Goal: Task Accomplishment & Management: Use online tool/utility

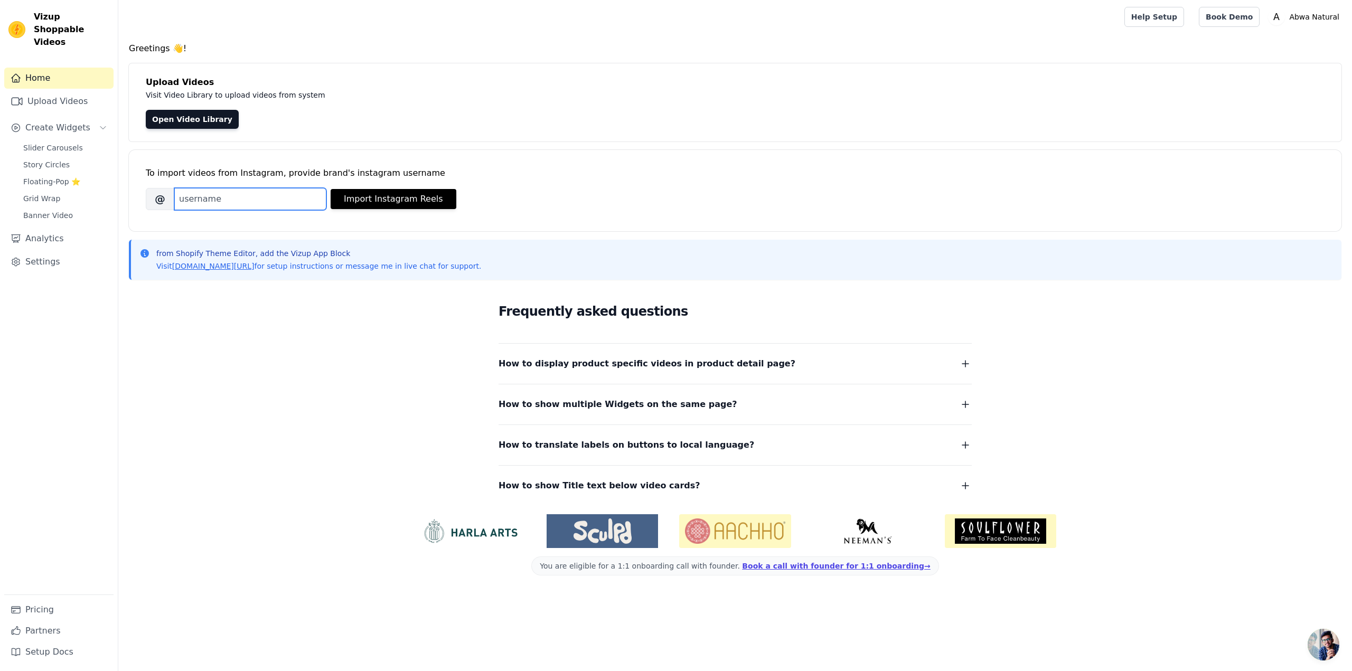
click at [280, 203] on input "Brand's Instagram Username" at bounding box center [250, 199] width 152 height 22
click at [197, 125] on link "Open Video Library" at bounding box center [192, 119] width 93 height 19
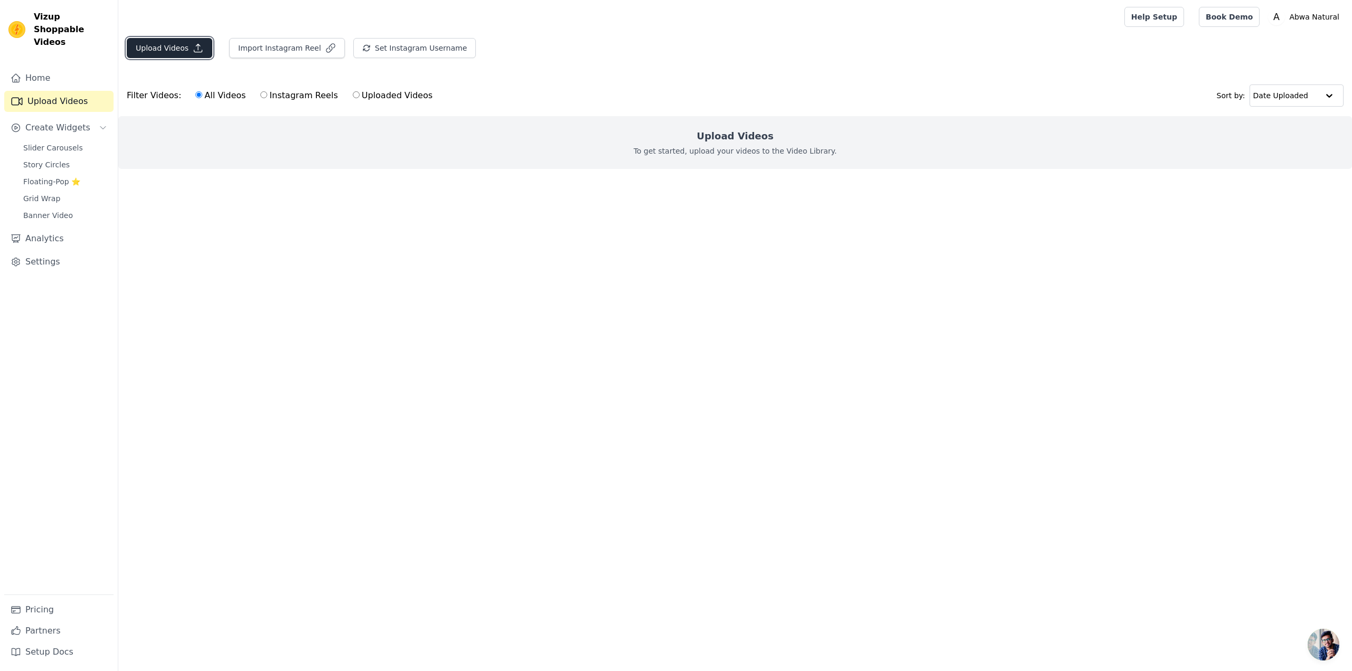
click at [165, 50] on button "Upload Videos" at bounding box center [170, 48] width 86 height 20
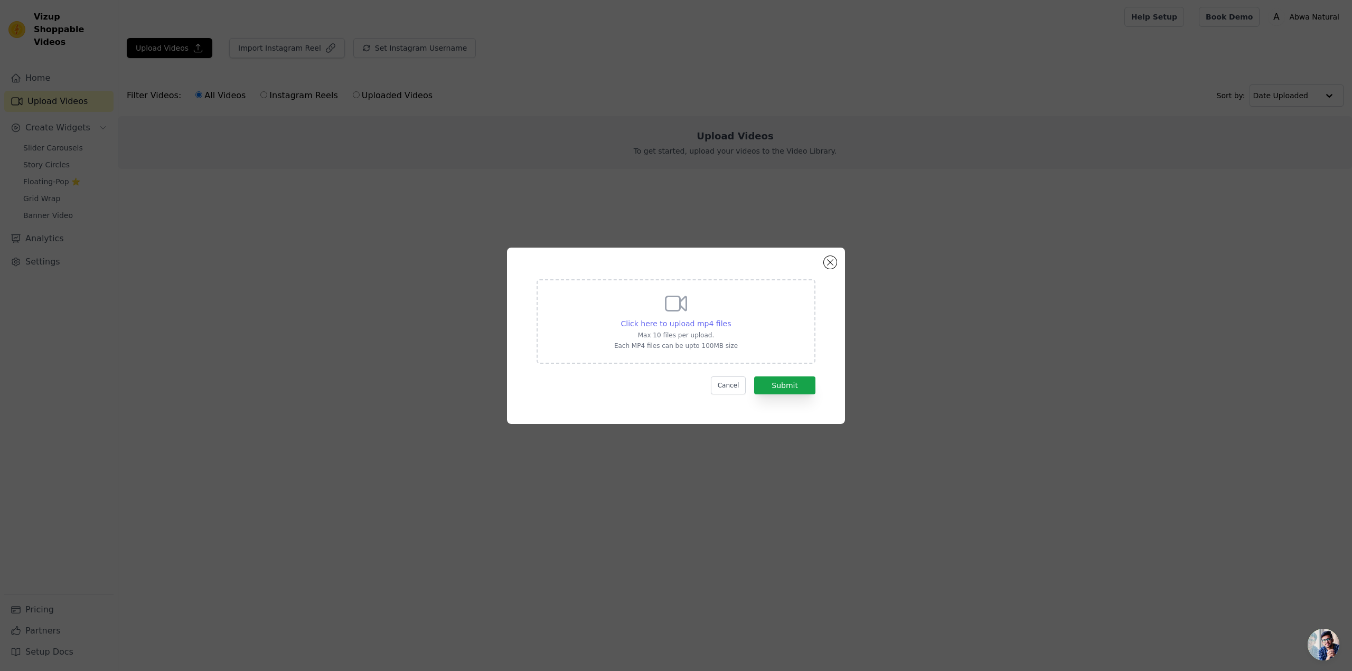
click at [685, 323] on span "Click here to upload mp4 files" at bounding box center [676, 323] width 110 height 8
click at [730, 318] on input "Click here to upload mp4 files Max 10 files per upload. Each MP4 files can be u…" at bounding box center [730, 318] width 1 height 1
type input "C:\fakepath\SnapInsta.to_AQPRvyu7iq7FaIO9ym3RRDps_fZguDmp99ImUOzMPjNaUAe8x-ye0d…"
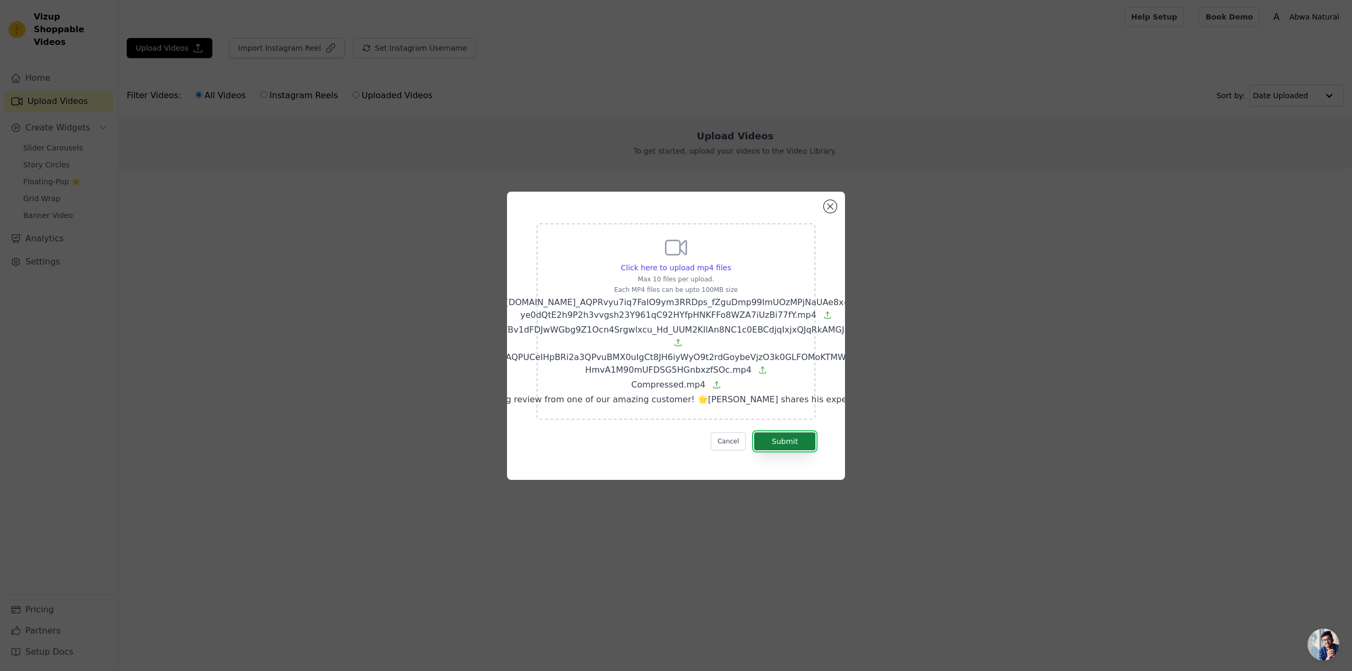
click at [790, 435] on button "Submit" at bounding box center [784, 441] width 61 height 18
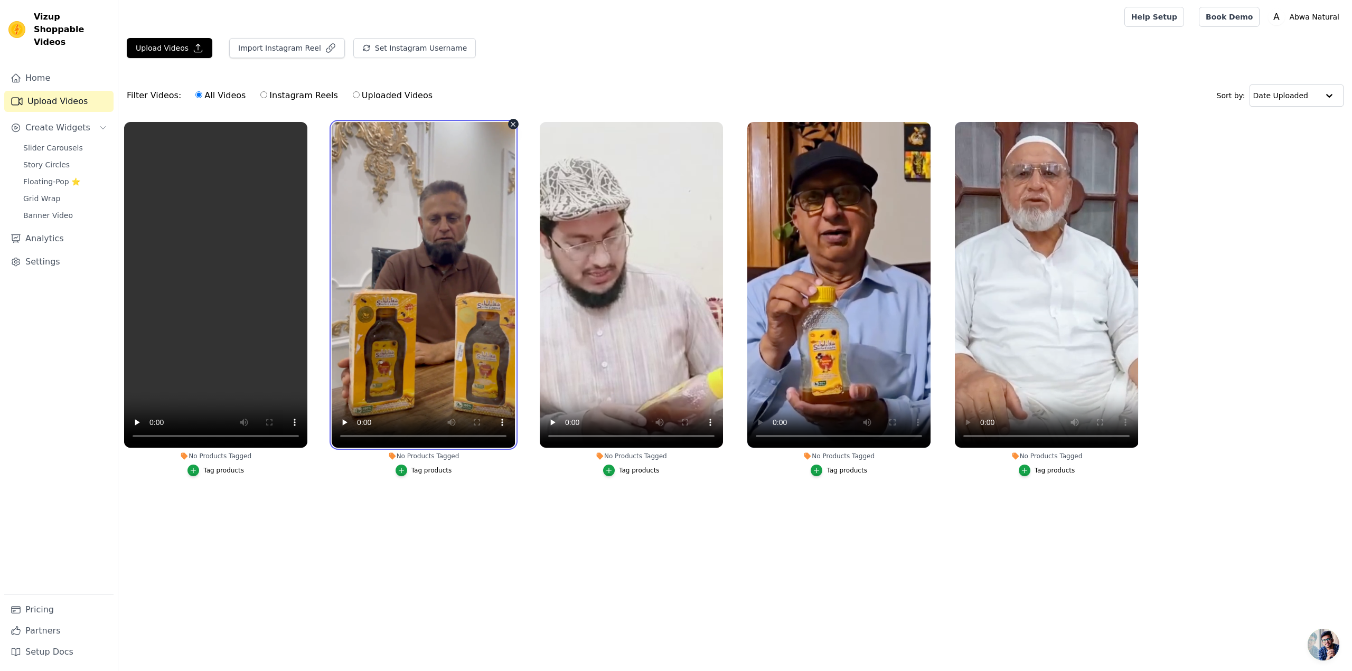
click at [436, 362] on video at bounding box center [423, 285] width 183 height 326
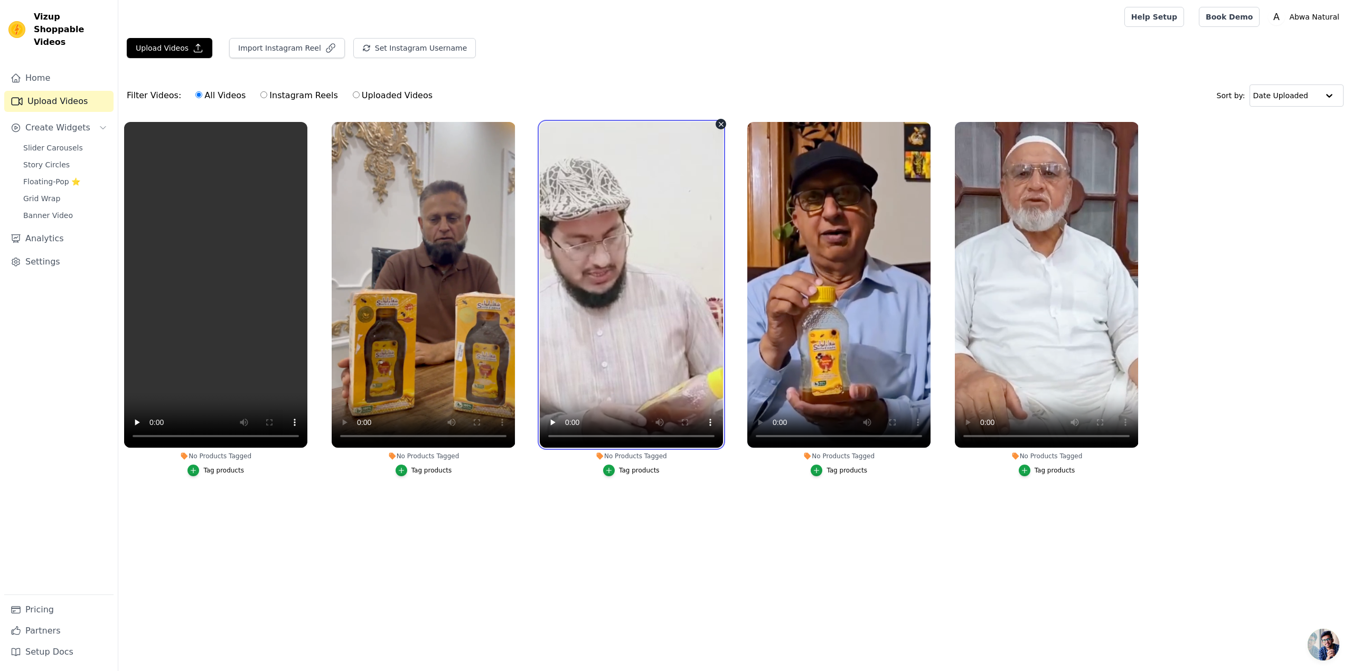
click at [628, 334] on video at bounding box center [631, 285] width 183 height 326
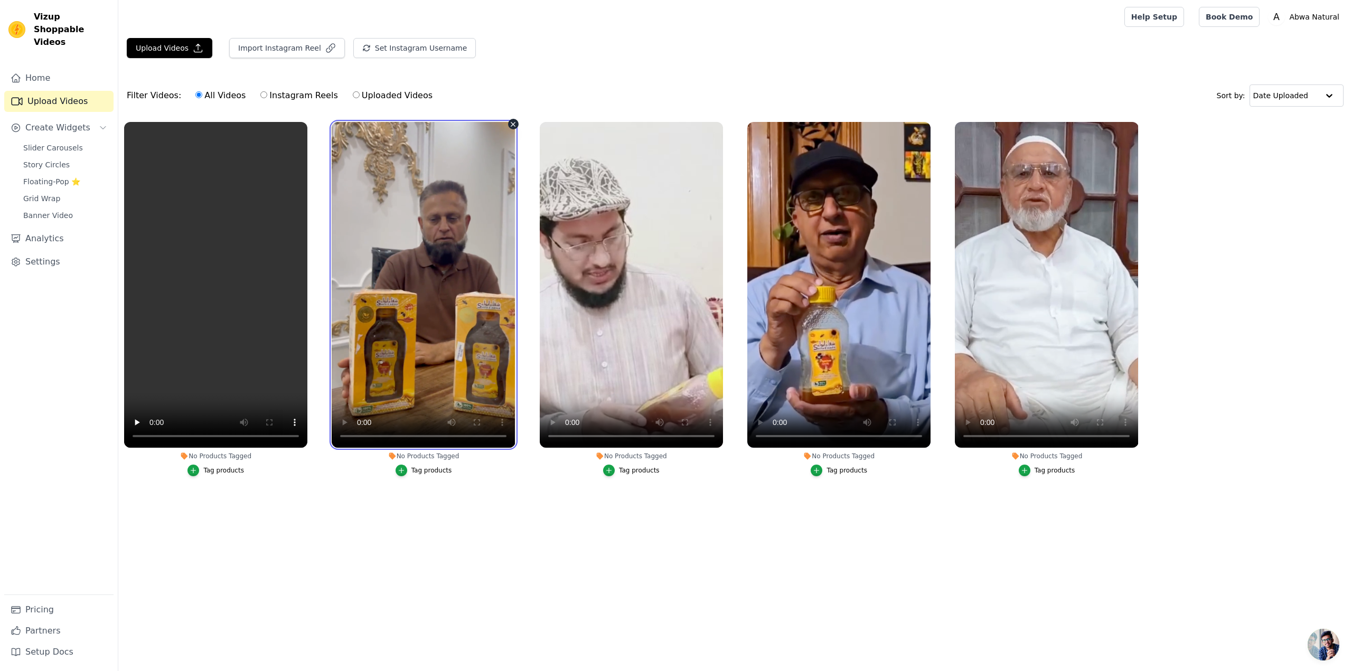
click at [376, 337] on video at bounding box center [423, 285] width 183 height 326
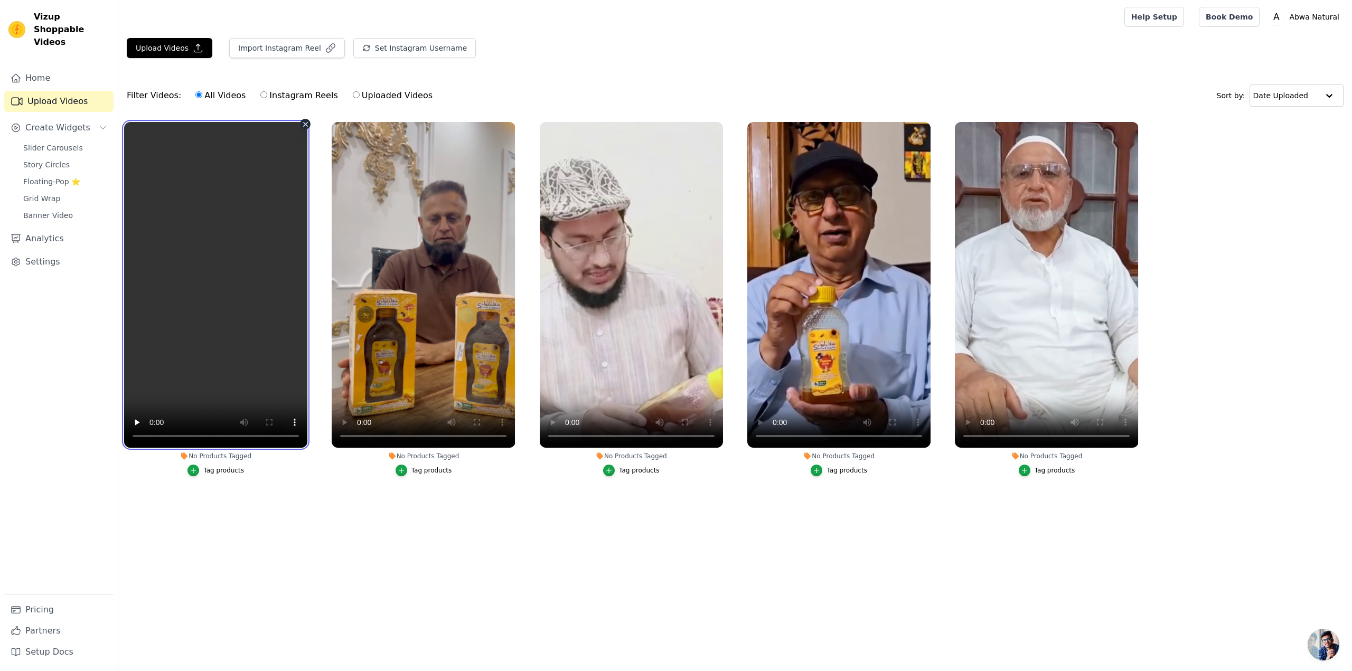
click at [216, 323] on video at bounding box center [215, 285] width 183 height 326
click at [813, 296] on video at bounding box center [838, 285] width 183 height 326
click at [208, 344] on video at bounding box center [215, 285] width 183 height 326
click at [220, 472] on div "Tag products" at bounding box center [223, 470] width 41 height 8
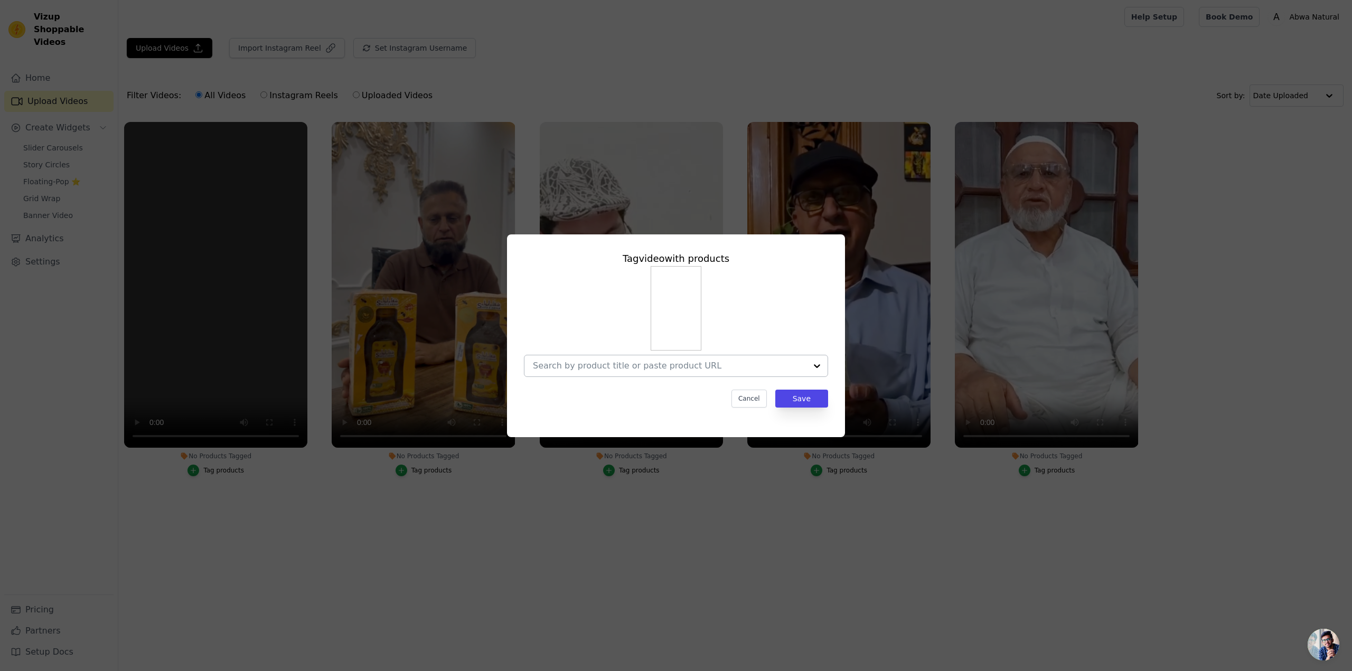
click at [664, 367] on input "No Products Tagged Tag video with products Cancel Save Tag products" at bounding box center [669, 366] width 273 height 10
click at [644, 390] on div "Shifa e Abwa - شفاء ابواء" at bounding box center [675, 390] width 283 height 21
click at [812, 398] on button "Save" at bounding box center [801, 399] width 53 height 18
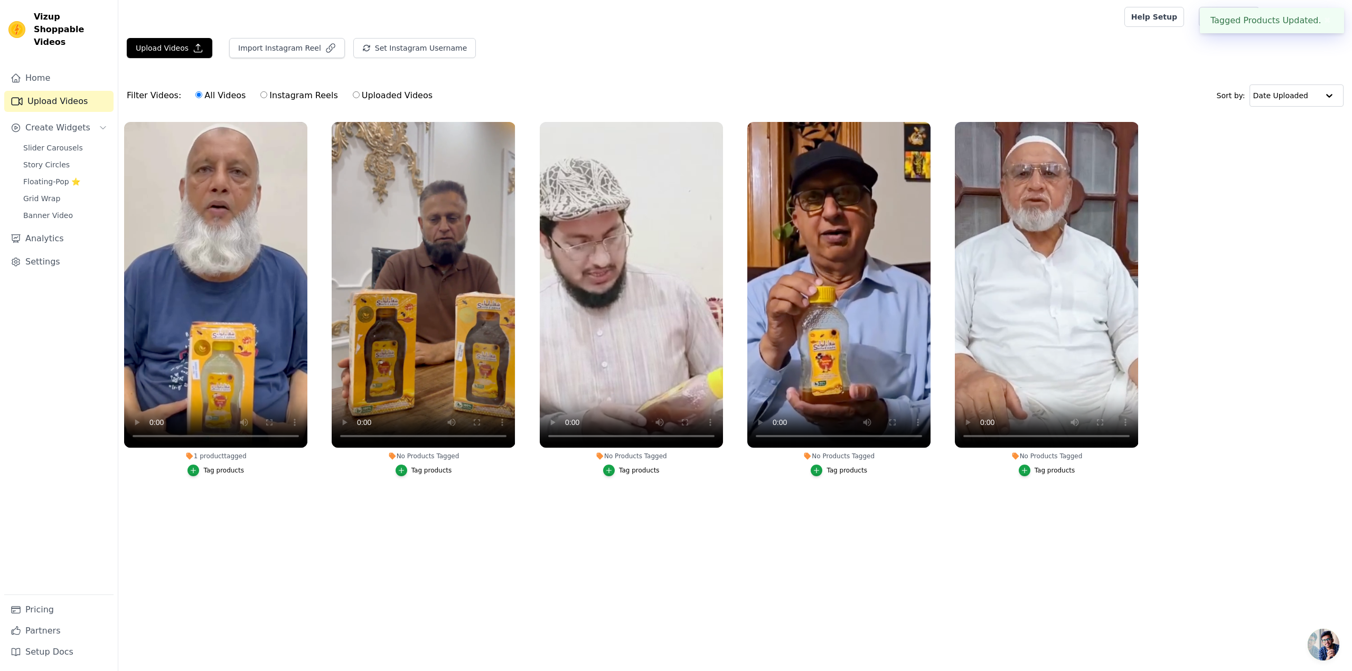
click at [436, 467] on div "Tag products" at bounding box center [431, 470] width 41 height 8
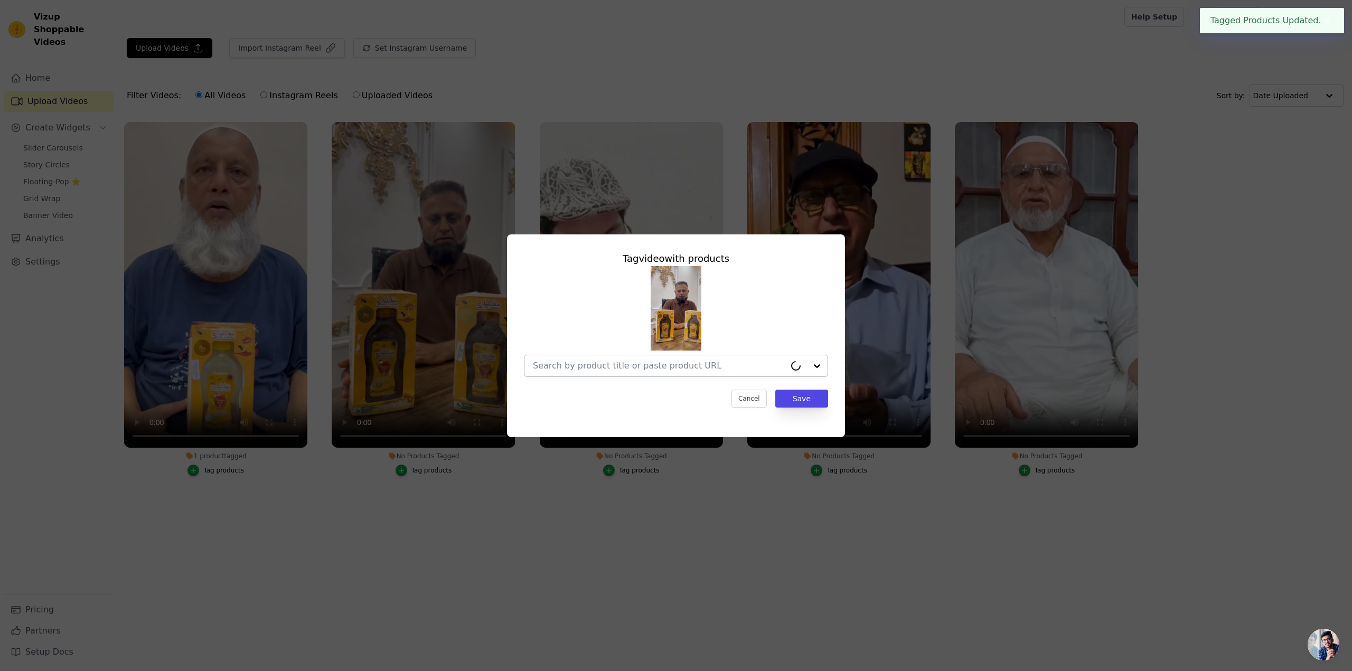
click at [635, 370] on input "No Products Tagged Tag video with products Cancel Save Tag products" at bounding box center [659, 366] width 252 height 10
click at [625, 391] on div "Shifa e Abwa - شفاء ابواء" at bounding box center [603, 390] width 87 height 11
click at [810, 398] on button "Save" at bounding box center [801, 399] width 53 height 18
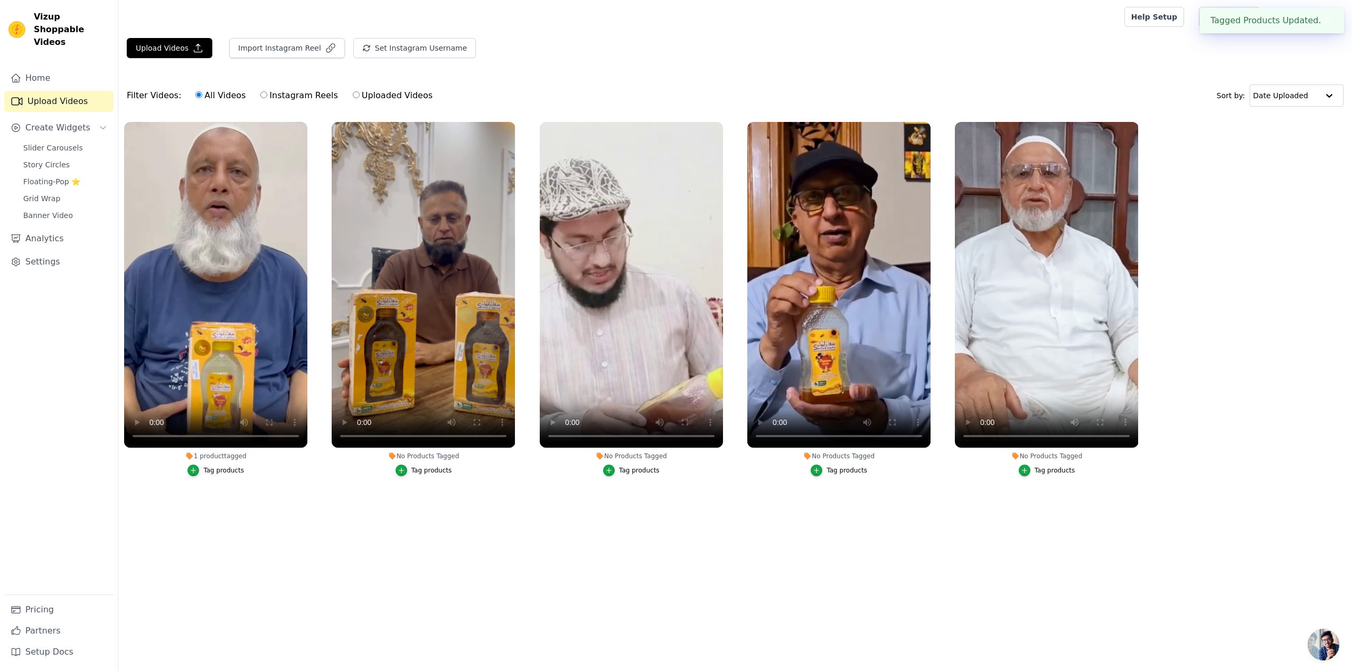
click at [636, 471] on div "Tag products" at bounding box center [639, 470] width 41 height 8
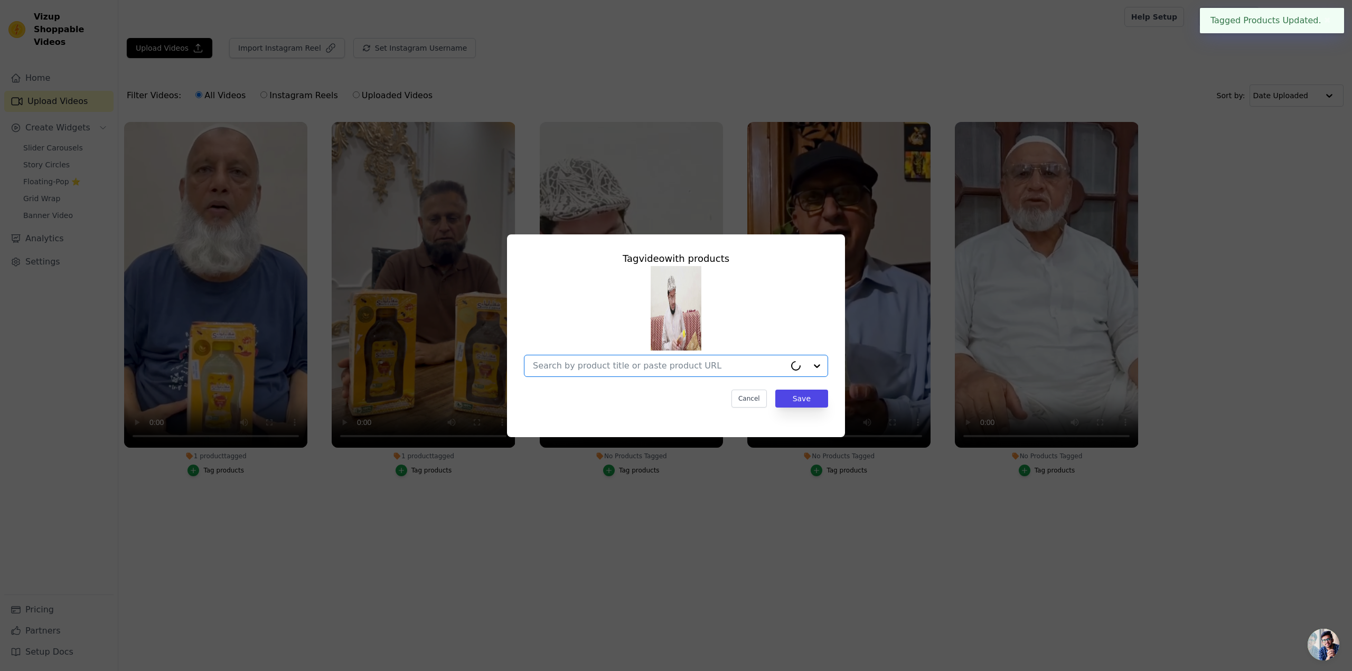
click at [690, 370] on input "No Products Tagged Tag video with products Option undefined, selected. Select i…" at bounding box center [659, 366] width 252 height 10
click at [665, 388] on div "Shifa e Abwa - شفاء ابواء" at bounding box center [675, 390] width 283 height 21
click at [799, 399] on button "Save" at bounding box center [801, 399] width 53 height 18
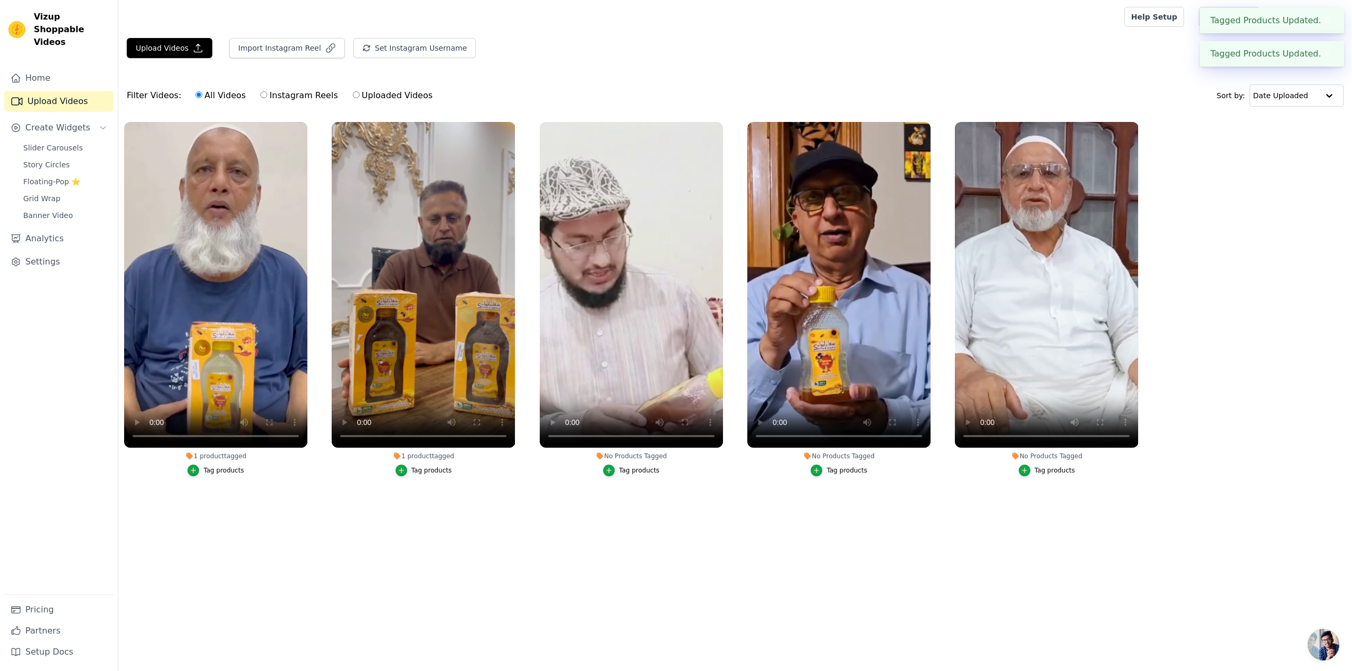
click at [838, 469] on div "Tag products" at bounding box center [846, 470] width 41 height 8
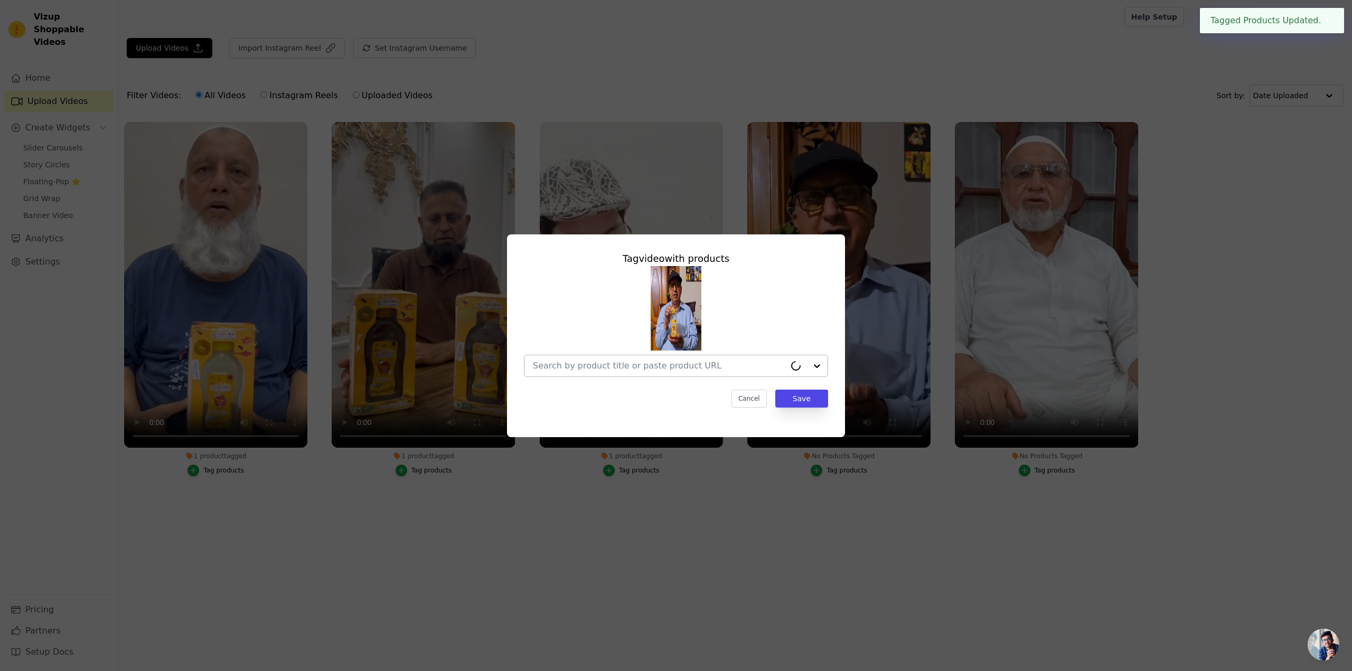
click at [676, 374] on div at bounding box center [659, 365] width 252 height 21
click at [662, 395] on div "Shifa e Abwa - شفاء ابواء" at bounding box center [675, 390] width 283 height 21
click at [791, 401] on button "Save" at bounding box center [801, 399] width 53 height 18
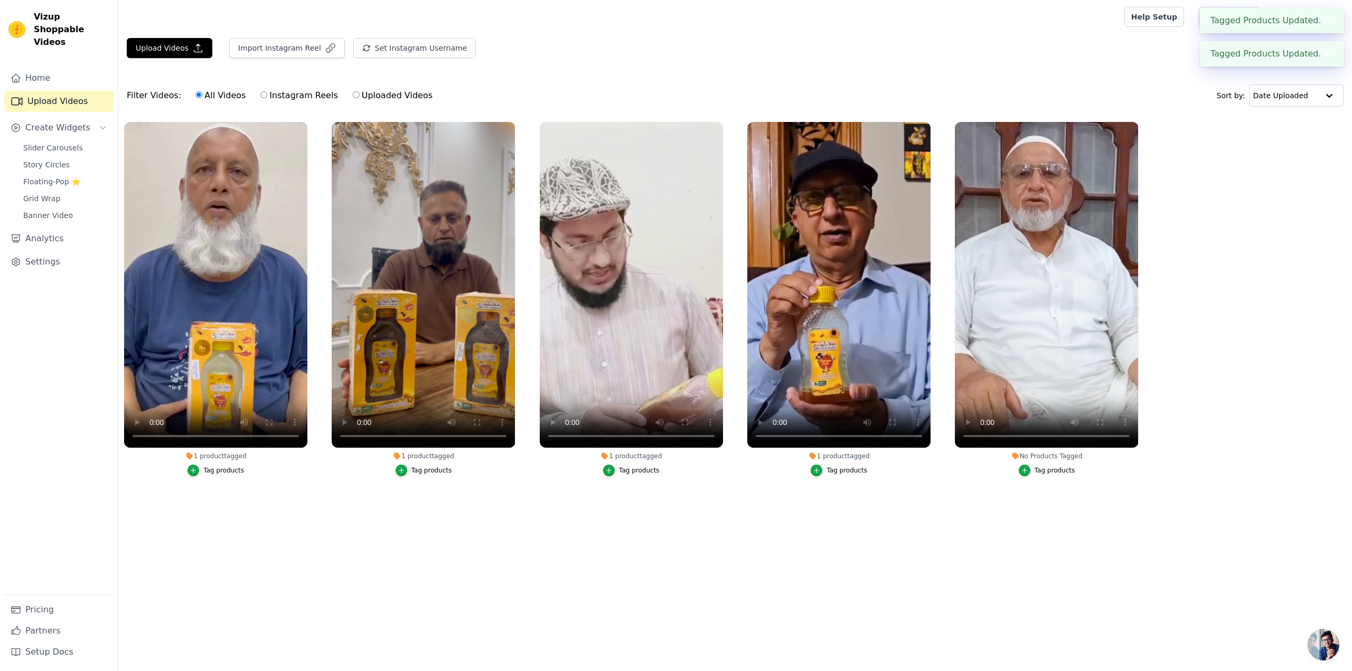
click at [1049, 469] on div "Tag products" at bounding box center [1054, 470] width 41 height 8
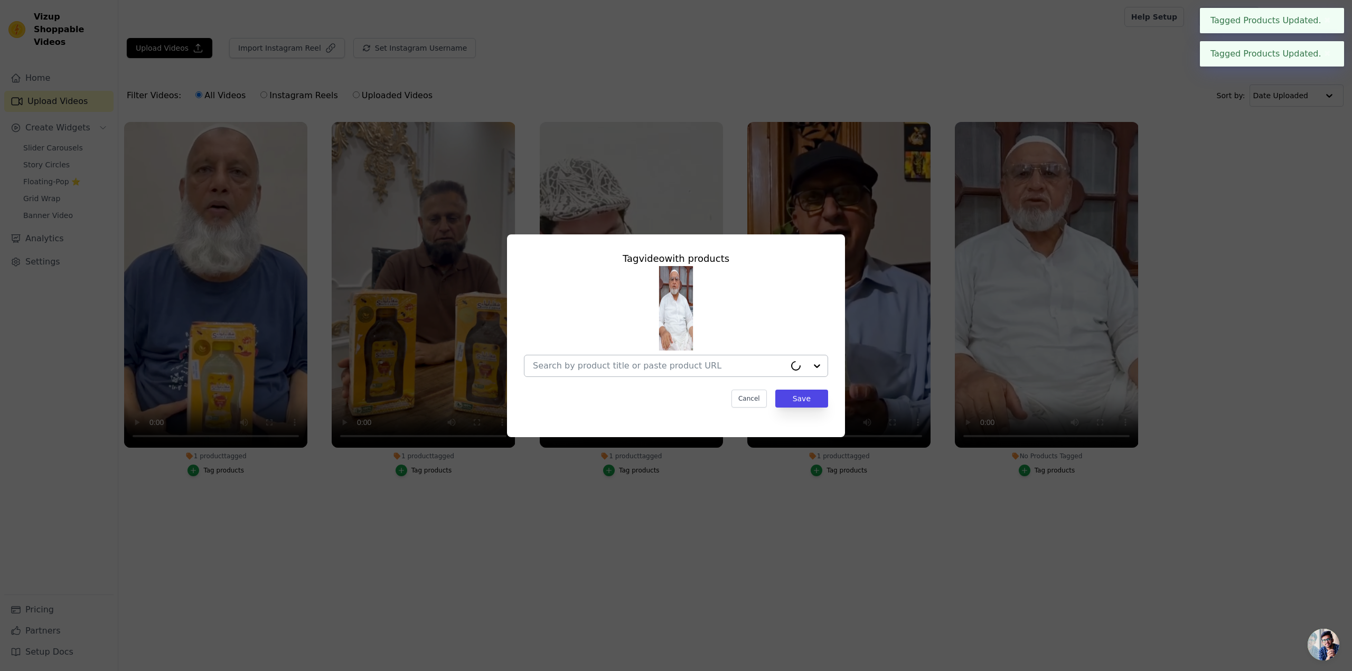
click at [677, 376] on div at bounding box center [659, 365] width 252 height 21
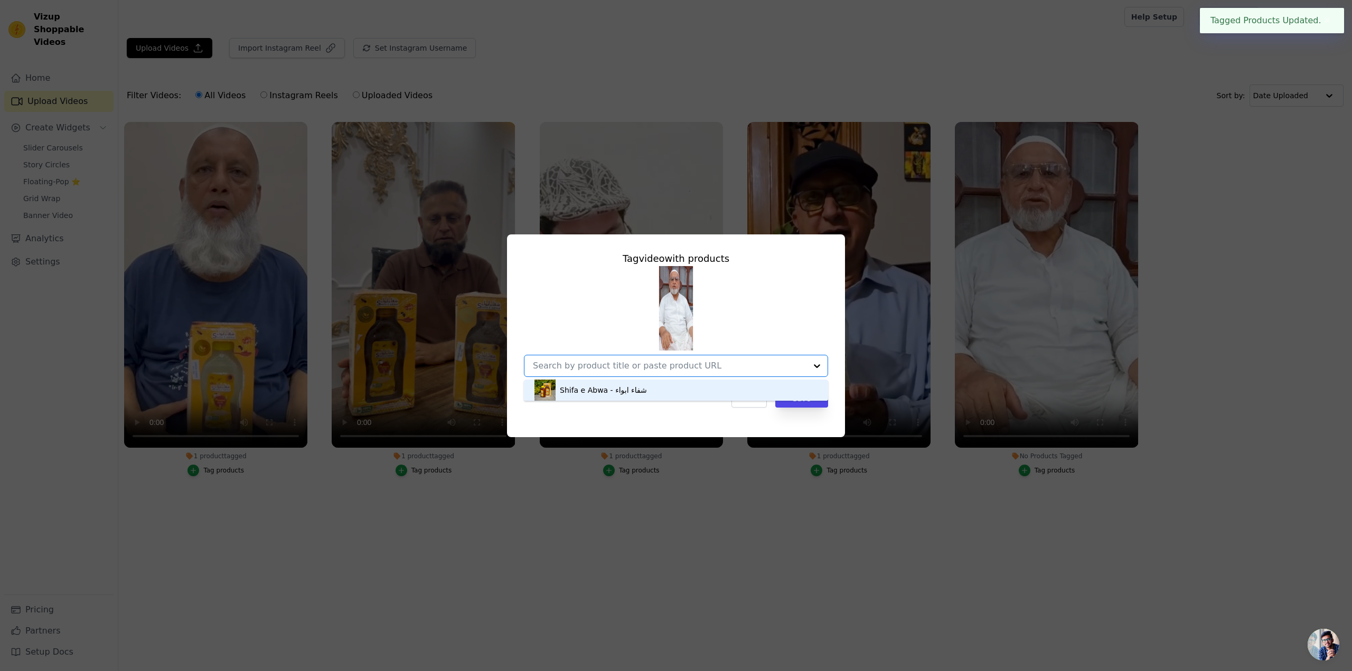
click at [668, 401] on div "Cancel Save" at bounding box center [676, 399] width 304 height 18
click at [743, 373] on div at bounding box center [669, 365] width 273 height 21
click at [669, 386] on div "Shifa e Abwa - شفاء ابواء" at bounding box center [675, 390] width 283 height 21
click at [823, 393] on button "Save" at bounding box center [801, 399] width 53 height 18
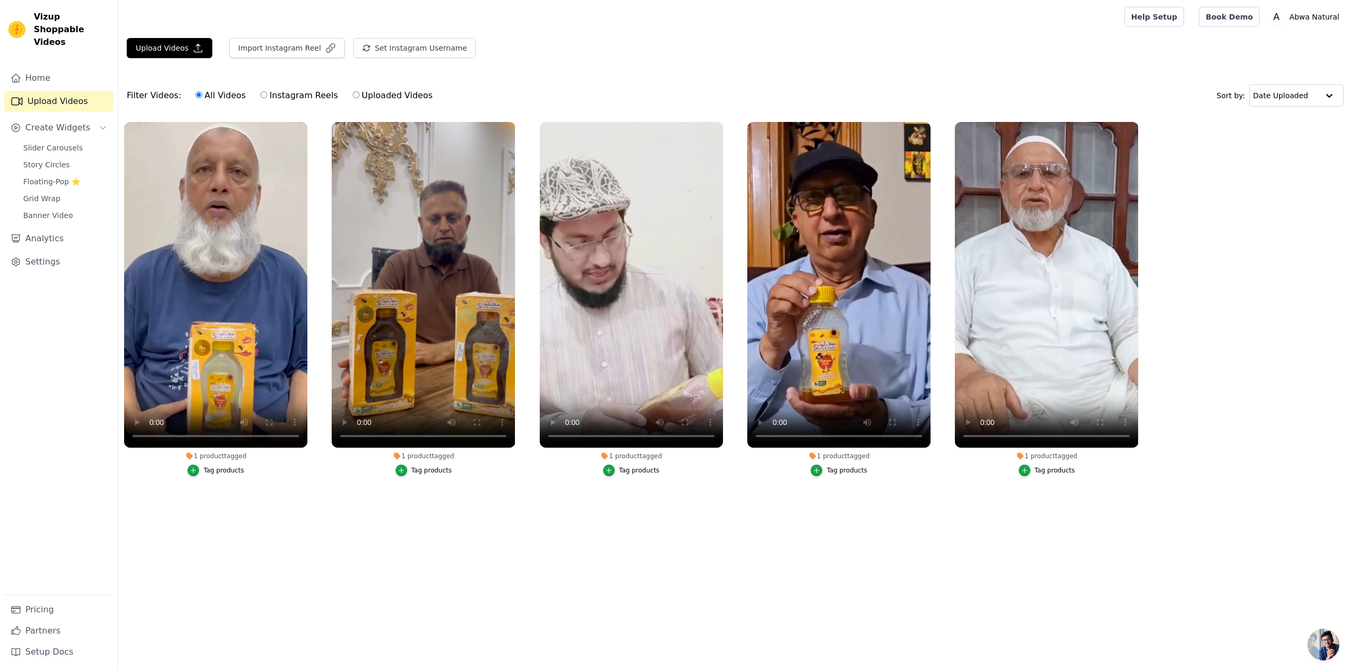
click at [232, 586] on html "Vizup Shoppable Videos Home Upload Videos Create Widgets Slider Carousels Story…" at bounding box center [676, 363] width 1352 height 726
click at [54, 143] on span "Slider Carousels" at bounding box center [53, 148] width 60 height 11
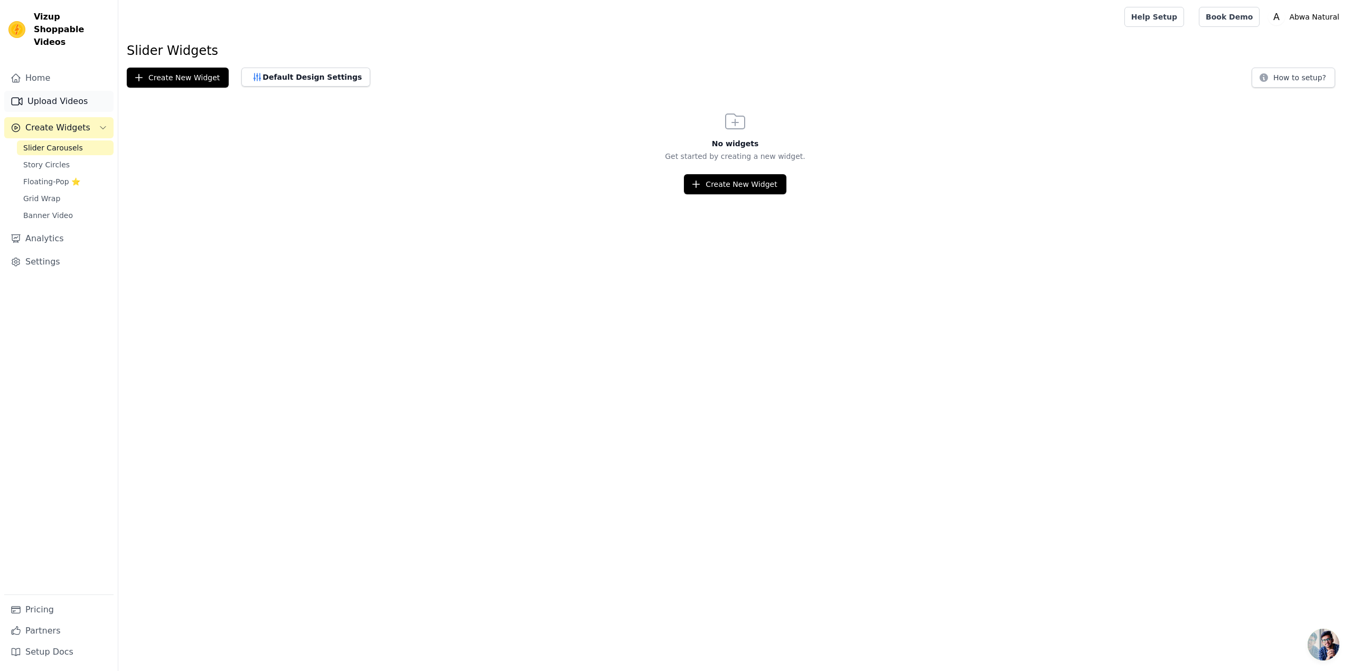
click at [54, 91] on link "Upload Videos" at bounding box center [58, 101] width 109 height 21
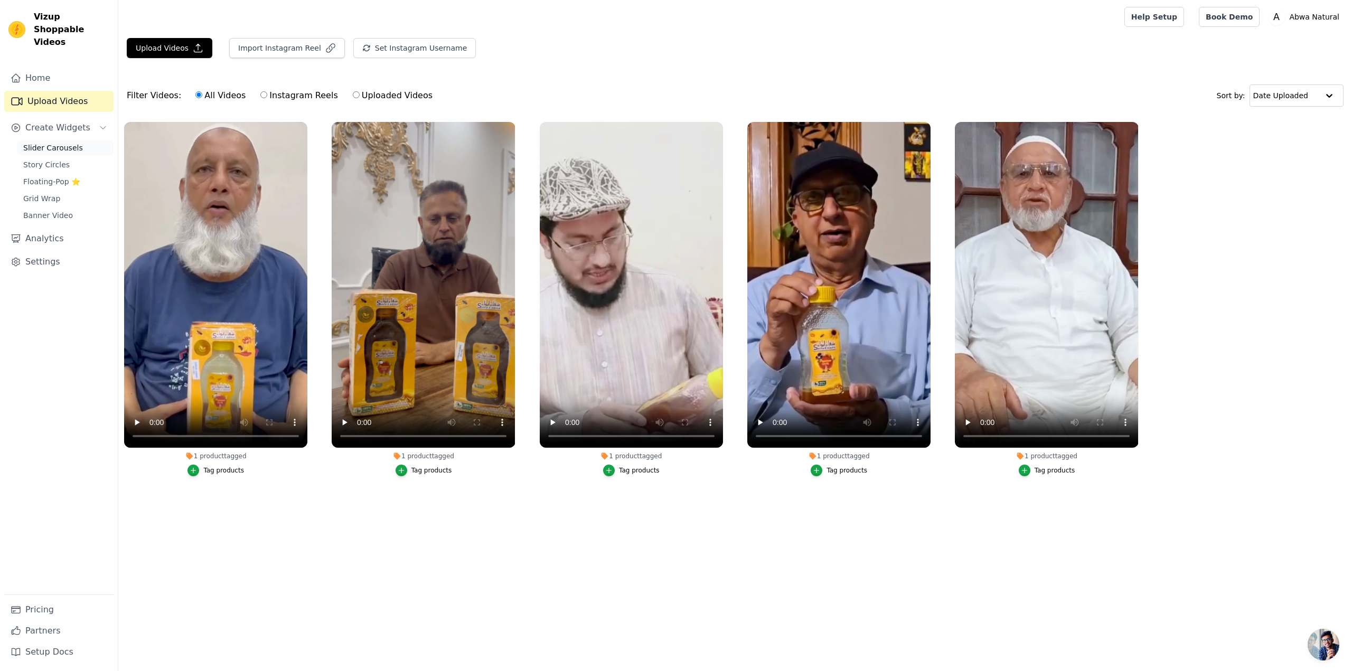
click at [47, 143] on span "Slider Carousels" at bounding box center [53, 148] width 60 height 11
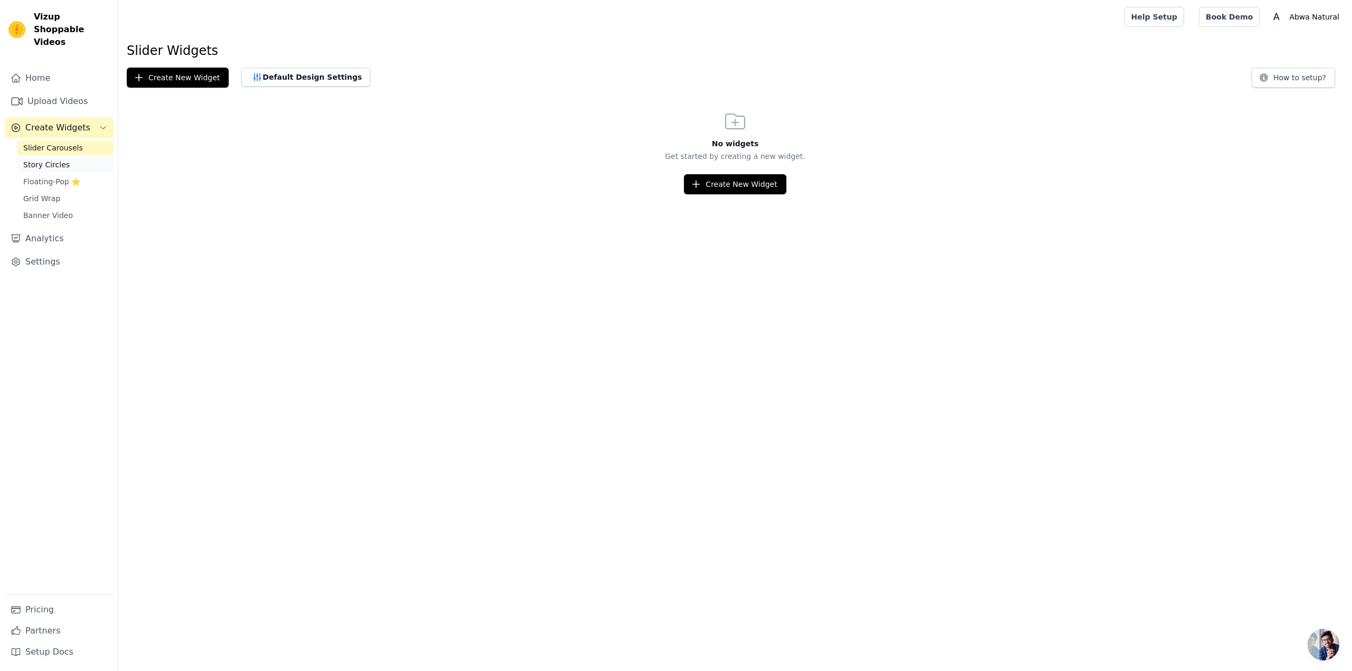
click at [48, 159] on span "Story Circles" at bounding box center [46, 164] width 46 height 11
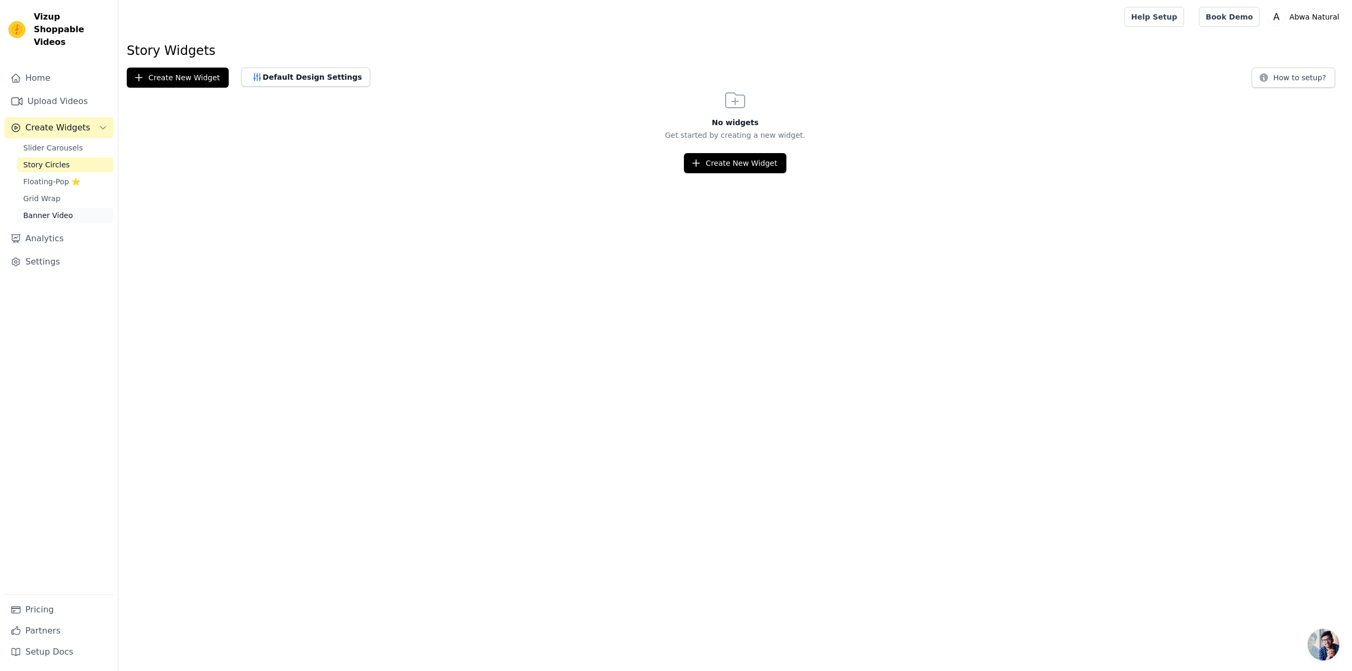
click at [55, 210] on span "Banner Video" at bounding box center [48, 215] width 50 height 11
click at [54, 143] on span "Slider Carousels" at bounding box center [53, 148] width 60 height 11
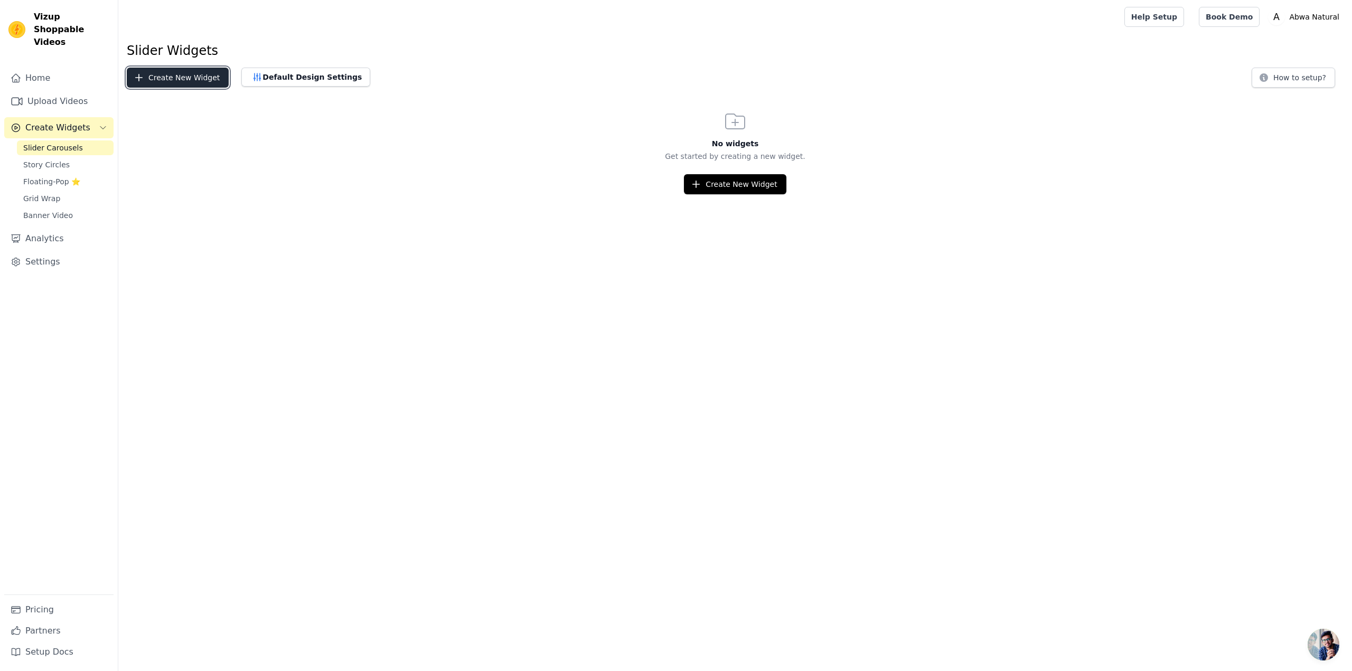
click at [206, 81] on button "Create New Widget" at bounding box center [178, 78] width 102 height 20
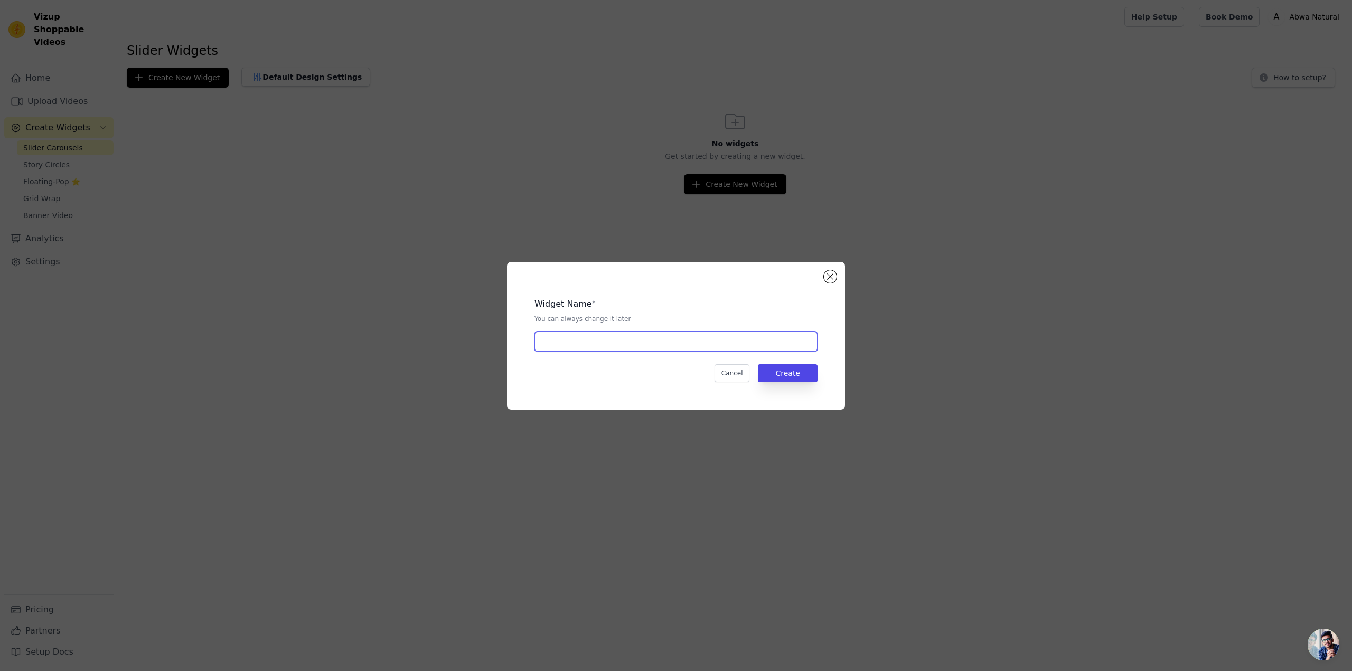
click at [595, 344] on input "text" at bounding box center [675, 342] width 283 height 20
type input "Shifa e Abwa Reviews"
click at [768, 365] on button "Create" at bounding box center [788, 373] width 60 height 18
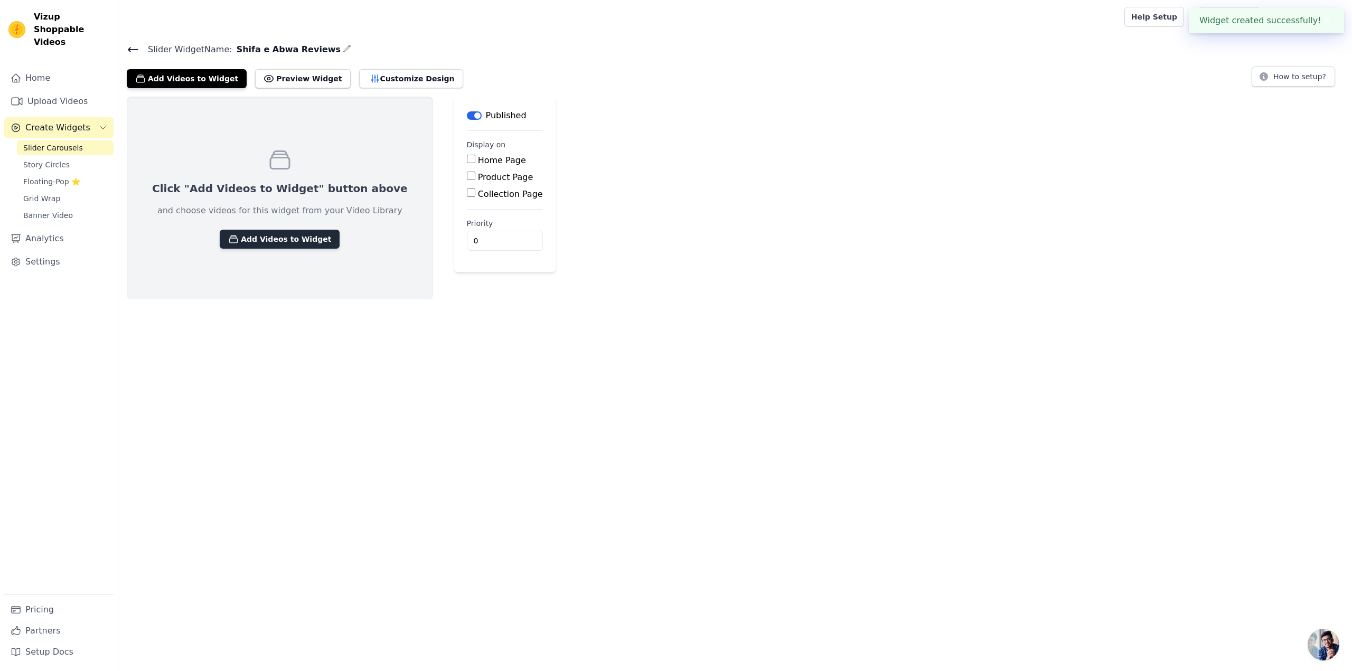
click at [292, 244] on button "Add Videos to Widget" at bounding box center [280, 239] width 120 height 19
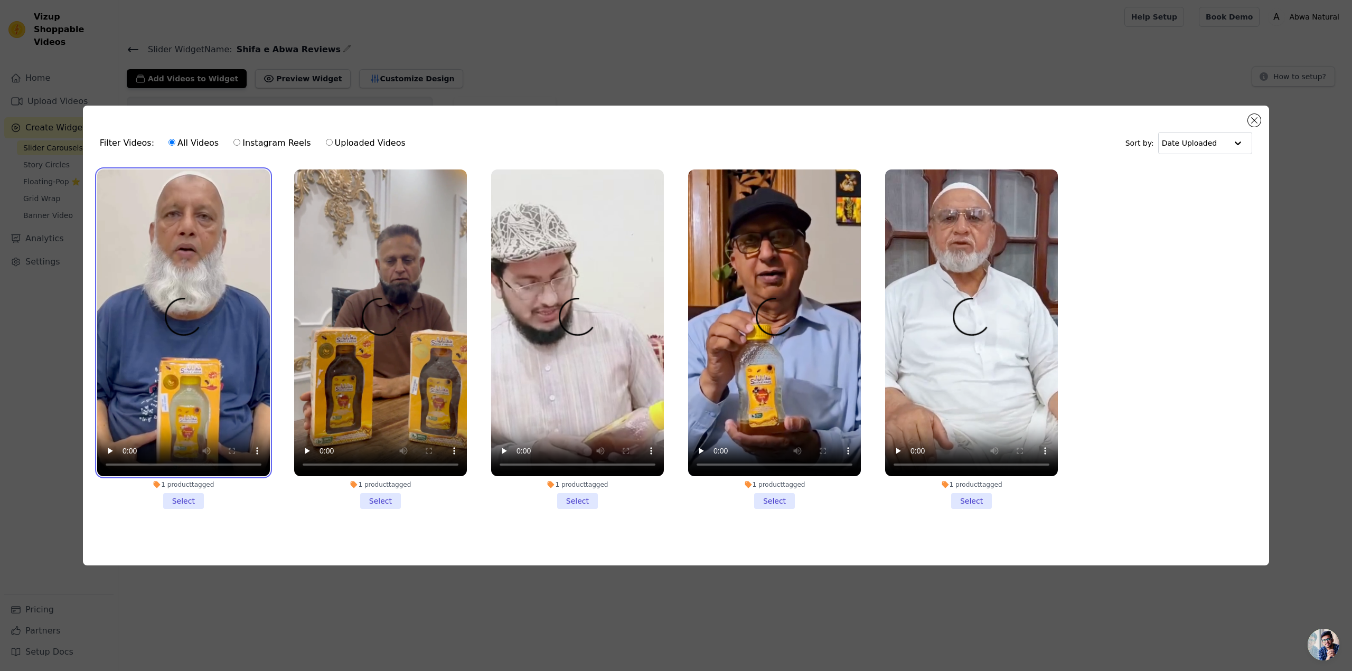
click at [217, 355] on video at bounding box center [183, 322] width 173 height 307
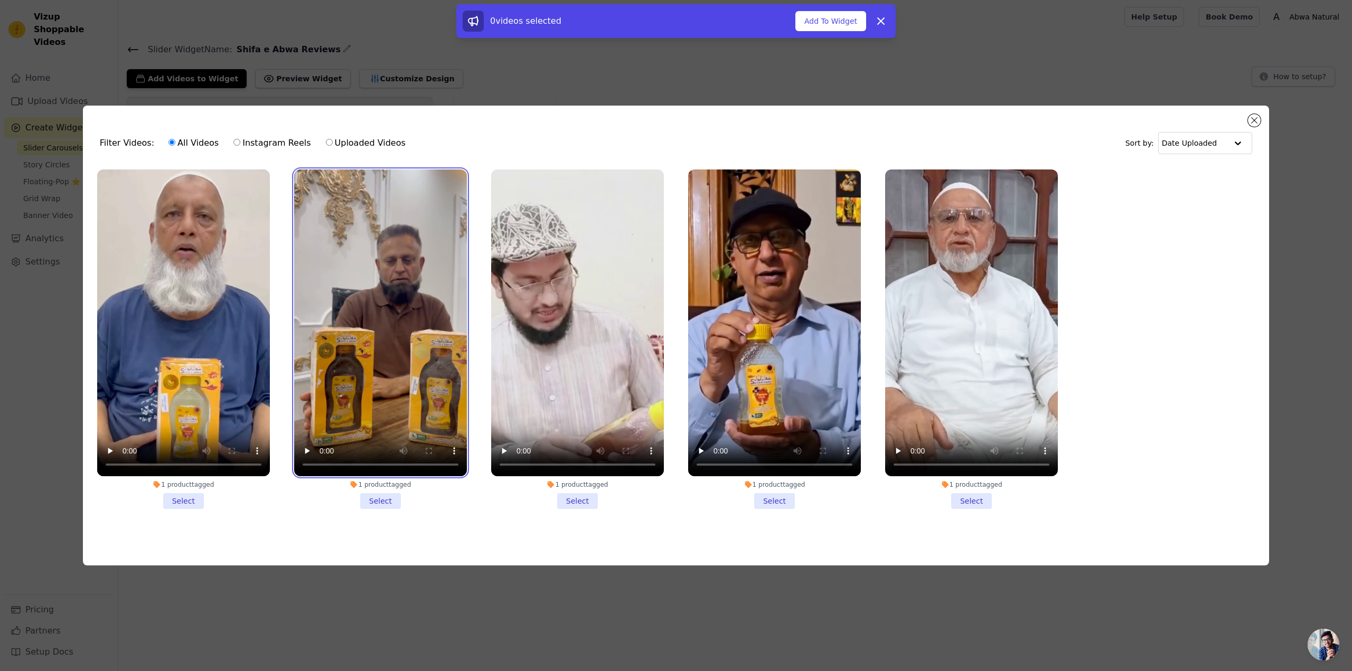
click at [349, 331] on video at bounding box center [380, 322] width 173 height 307
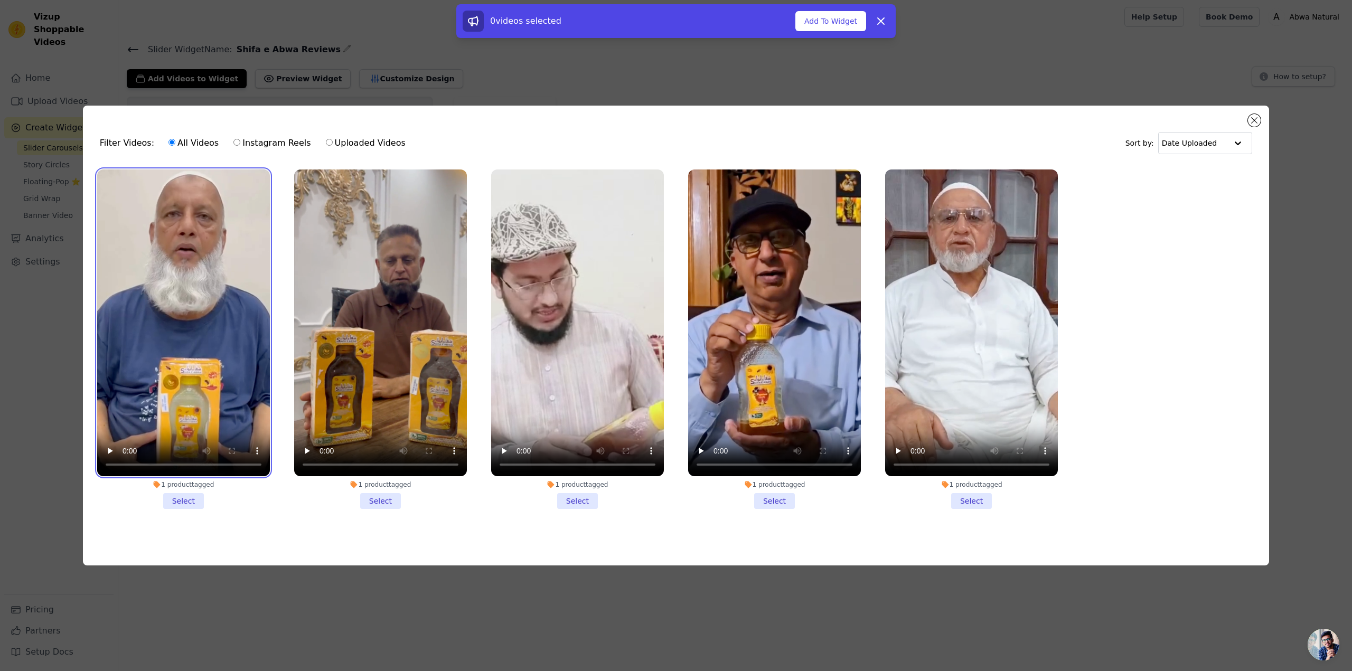
click at [204, 323] on video at bounding box center [183, 322] width 173 height 307
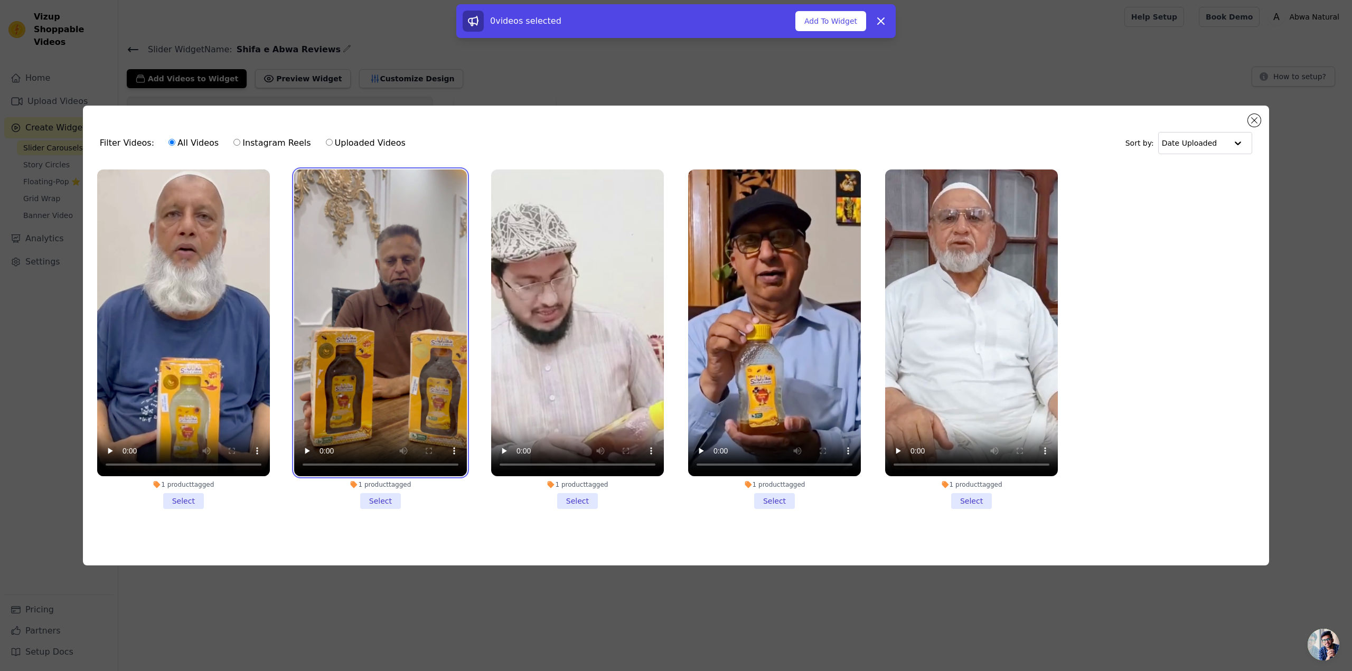
click at [347, 322] on video at bounding box center [380, 322] width 173 height 307
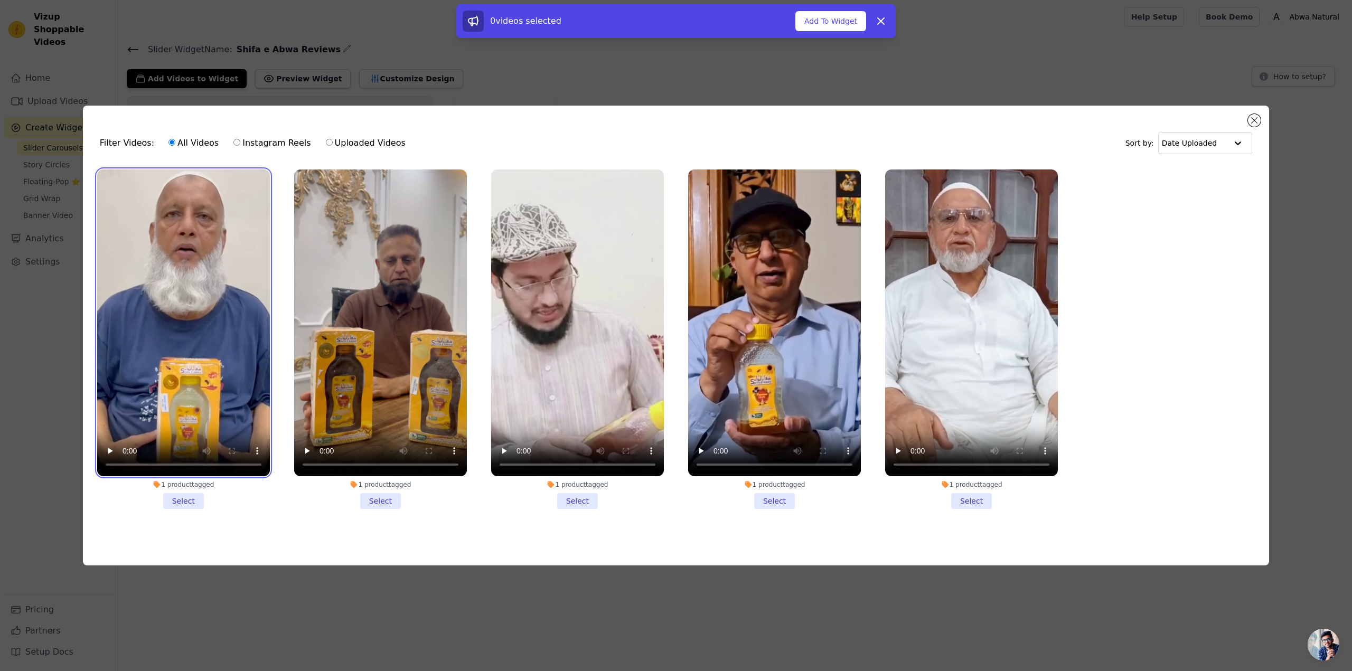
click at [213, 318] on video at bounding box center [183, 322] width 173 height 307
click at [853, 22] on button "Add To Widget" at bounding box center [830, 21] width 71 height 20
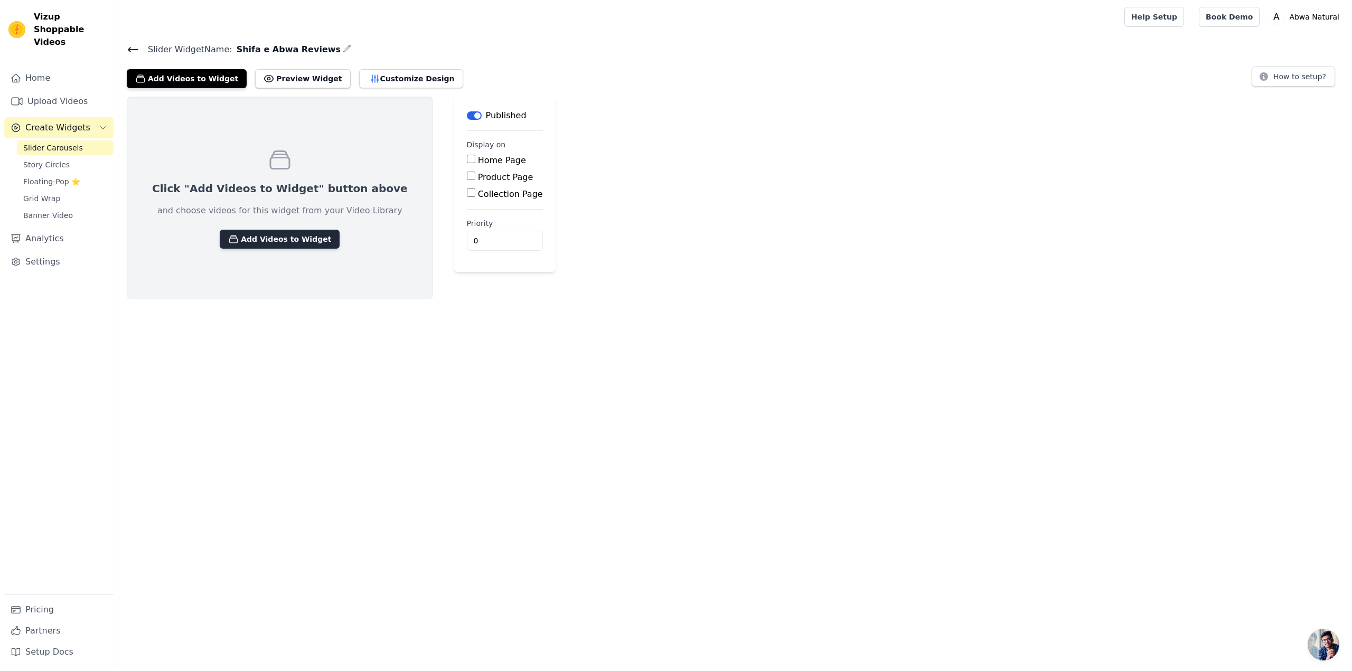
click at [261, 239] on button "Add Videos to Widget" at bounding box center [280, 239] width 120 height 19
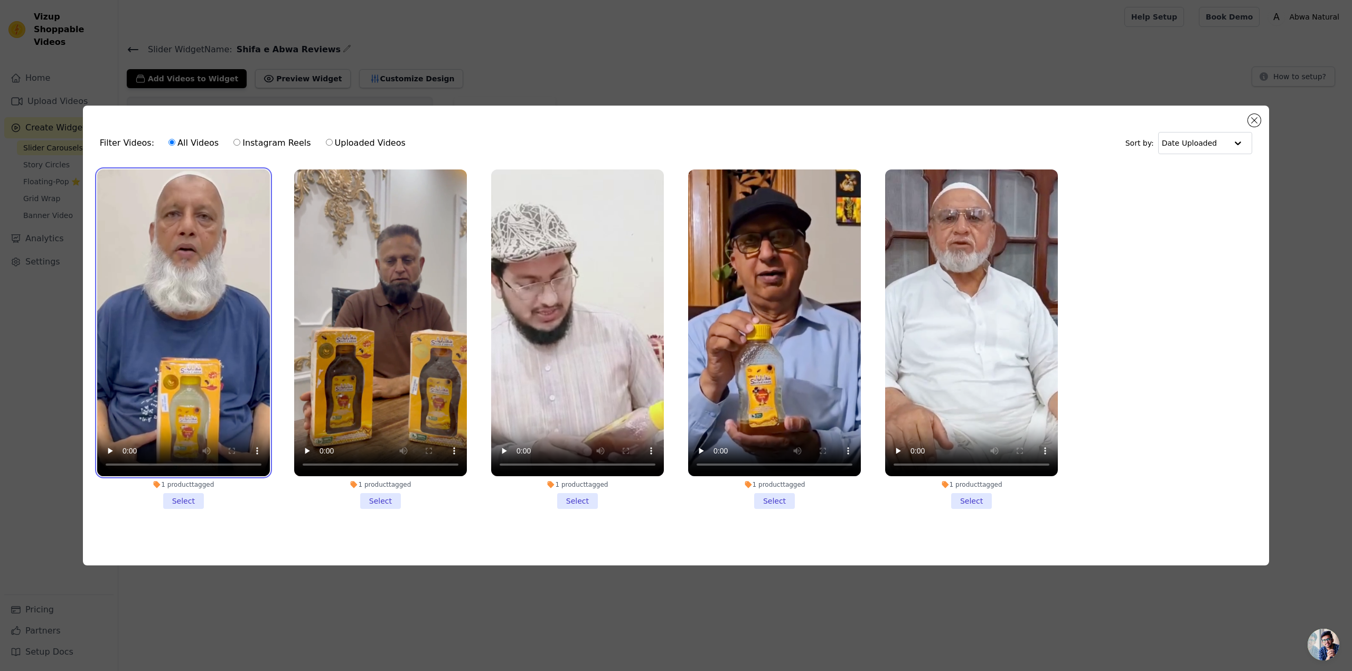
click at [248, 266] on video at bounding box center [183, 322] width 173 height 307
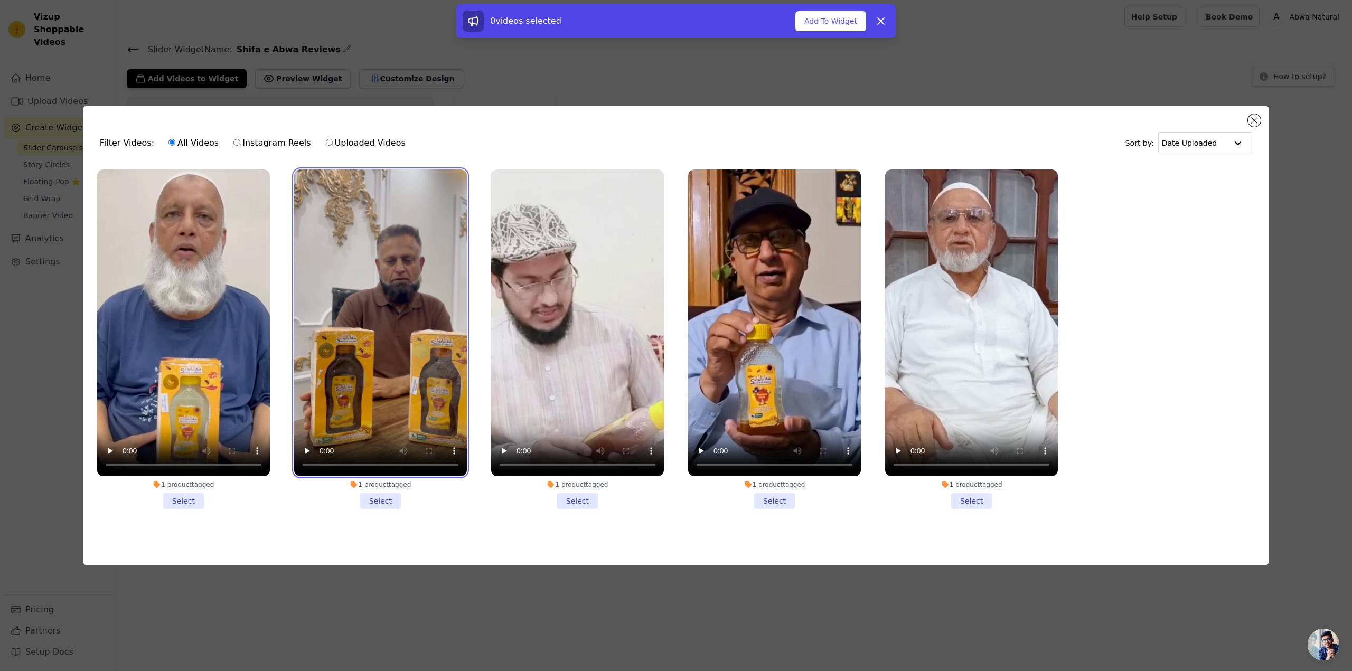
click at [410, 244] on video at bounding box center [380, 322] width 173 height 307
click at [601, 250] on video at bounding box center [577, 322] width 173 height 307
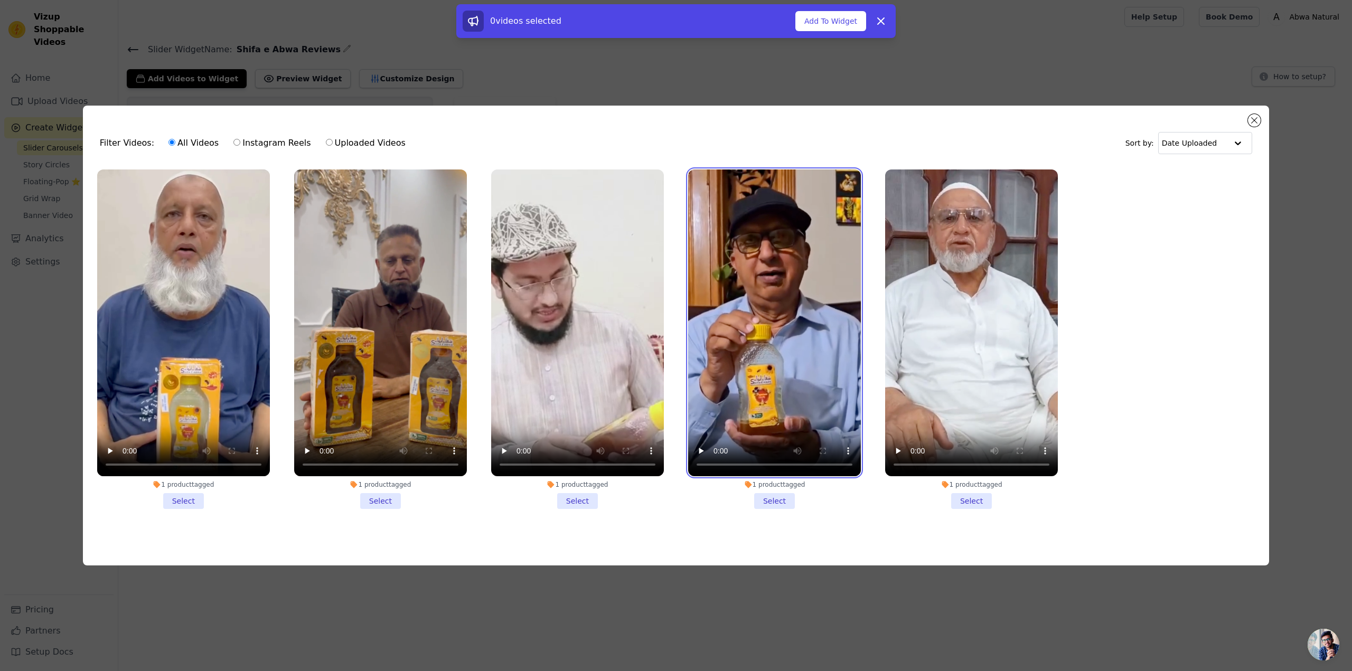
click at [773, 253] on video at bounding box center [774, 322] width 173 height 307
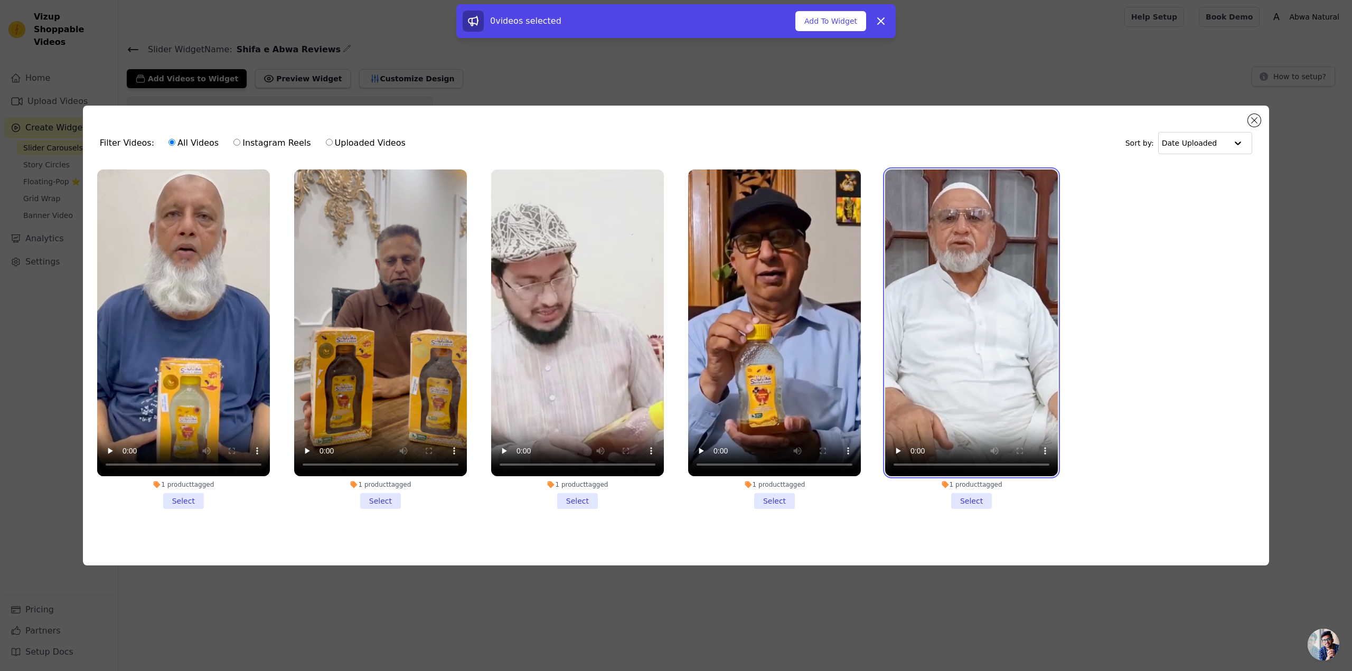
click at [946, 267] on video at bounding box center [971, 322] width 173 height 307
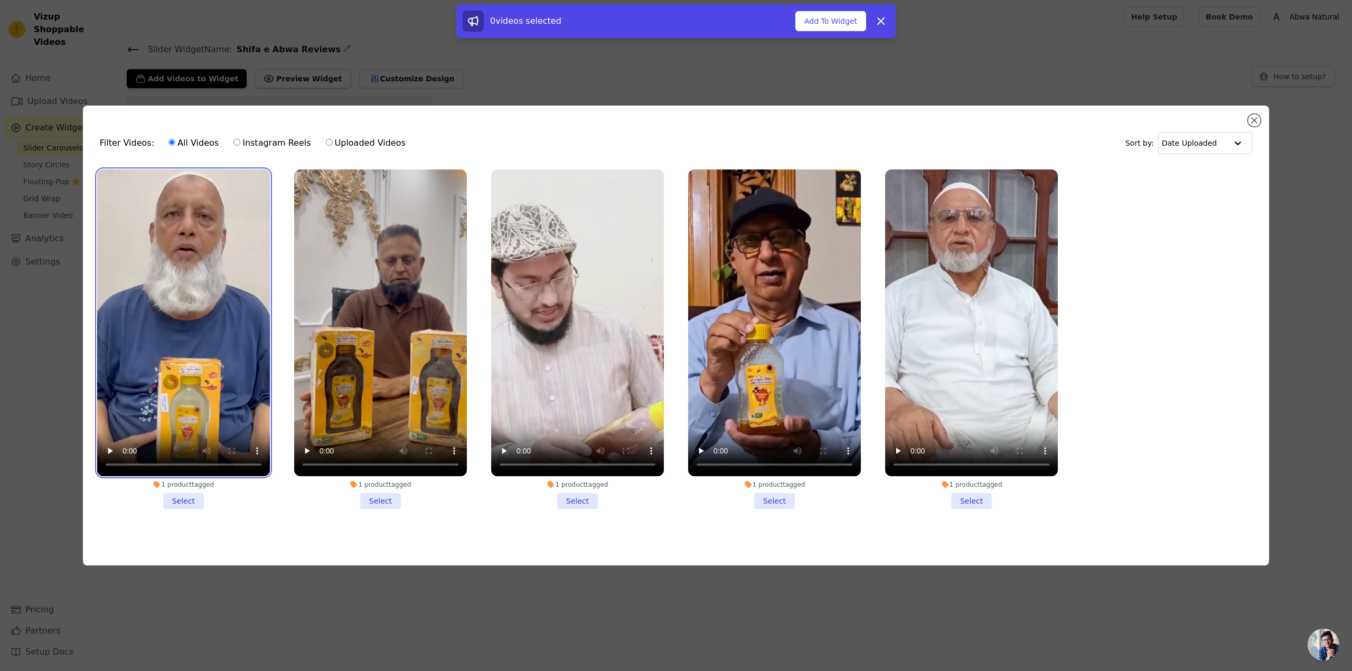
click at [219, 272] on video at bounding box center [183, 322] width 173 height 307
click at [200, 247] on video at bounding box center [183, 322] width 173 height 307
click at [180, 502] on li "1 product tagged Select" at bounding box center [183, 338] width 173 height 339
click at [0, 0] on input "1 product tagged Select" at bounding box center [0, 0] width 0 height 0
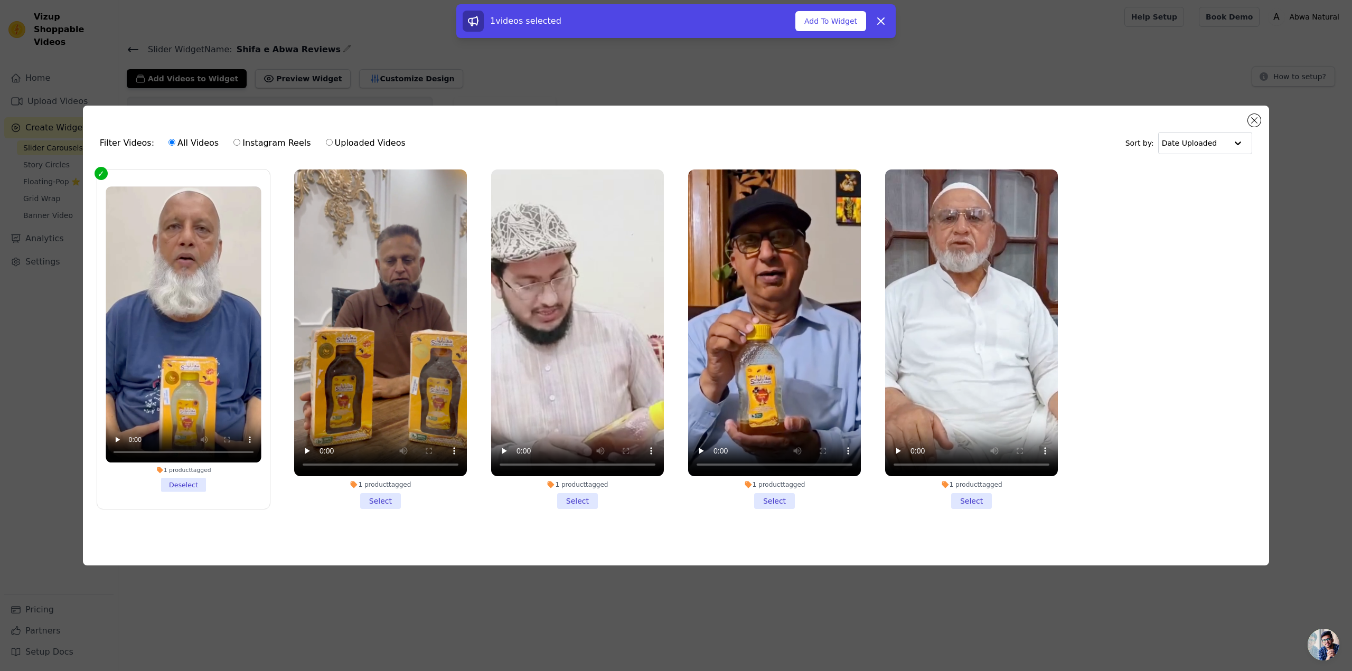
click at [385, 498] on li "1 product tagged Select" at bounding box center [380, 338] width 173 height 339
click at [0, 0] on input "1 product tagged Select" at bounding box center [0, 0] width 0 height 0
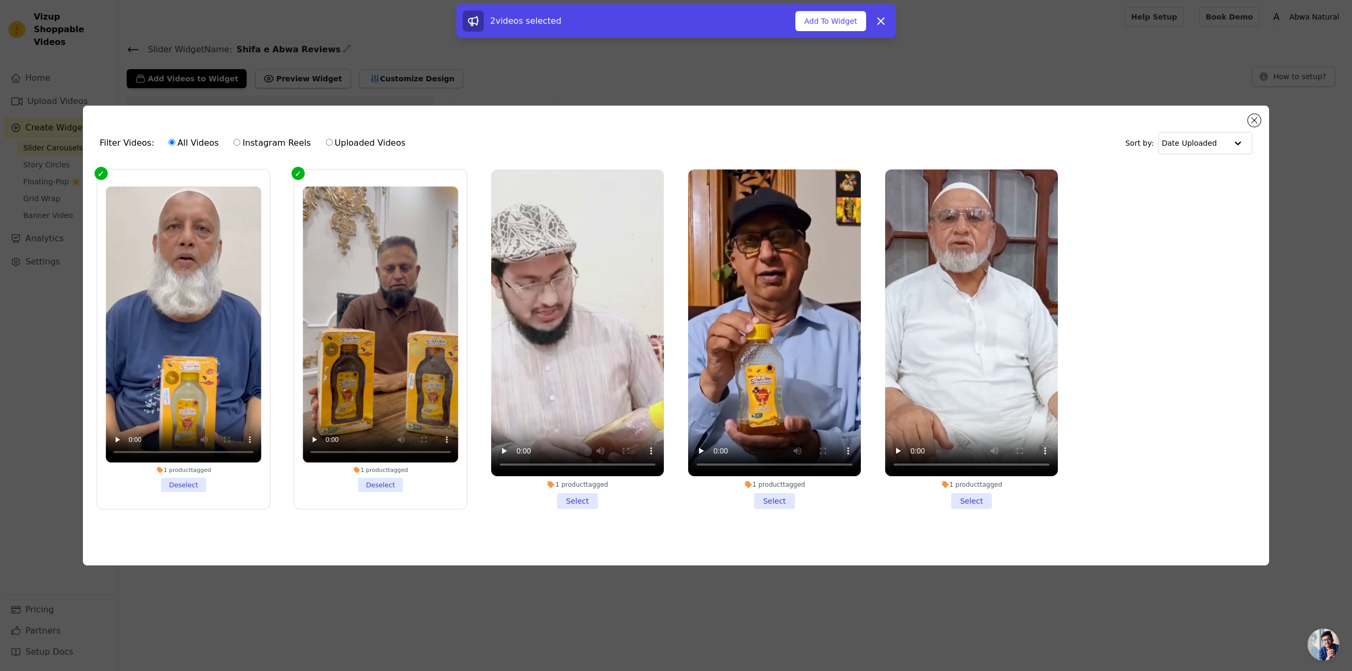
click at [582, 497] on li "1 product tagged Select" at bounding box center [577, 338] width 173 height 339
click at [0, 0] on input "1 product tagged Select" at bounding box center [0, 0] width 0 height 0
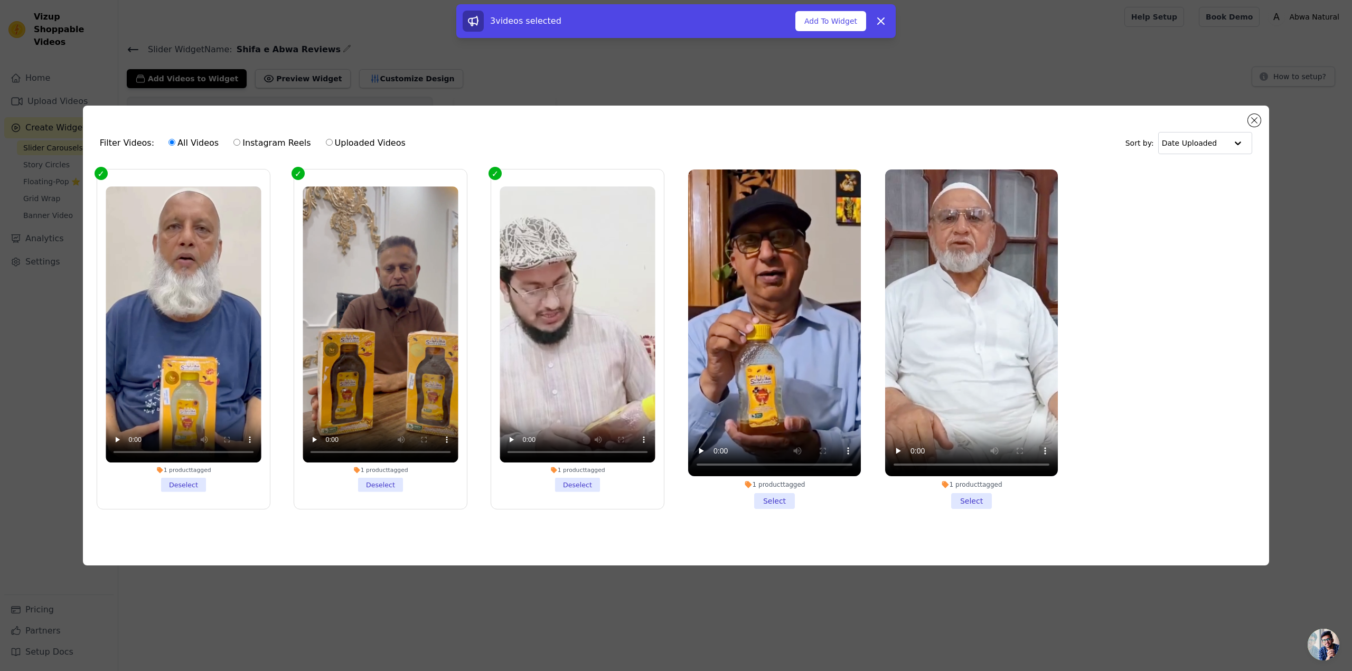
click at [776, 497] on li "1 product tagged Select" at bounding box center [774, 338] width 173 height 339
click at [0, 0] on input "1 product tagged Select" at bounding box center [0, 0] width 0 height 0
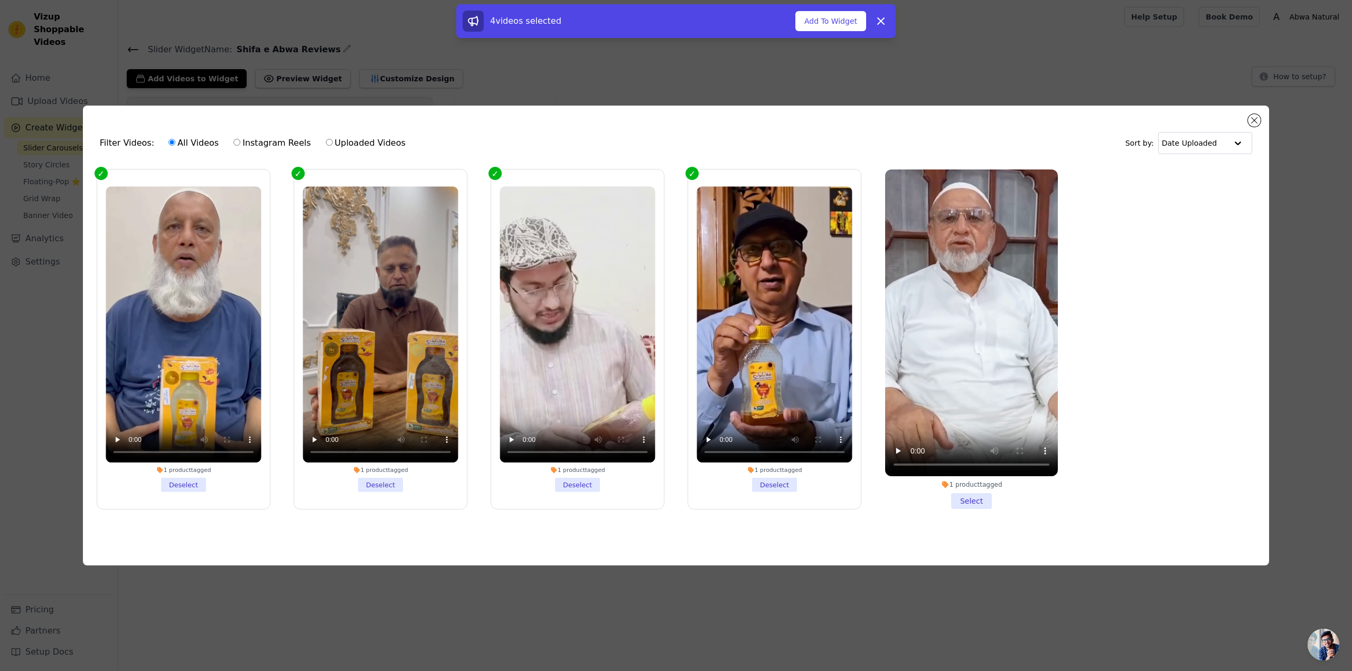
click at [978, 497] on li "1 product tagged Select" at bounding box center [971, 338] width 173 height 339
click at [0, 0] on input "1 product tagged Select" at bounding box center [0, 0] width 0 height 0
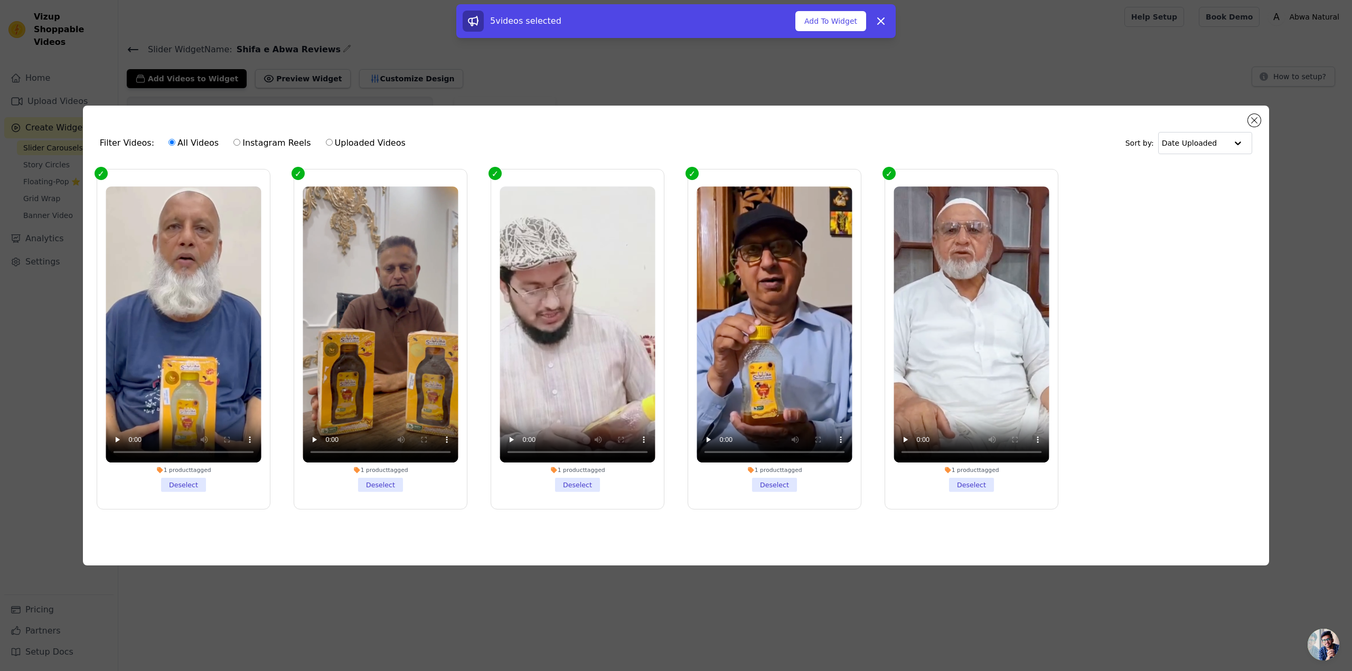
click at [386, 482] on li "1 product tagged Deselect" at bounding box center [380, 339] width 155 height 306
click at [0, 0] on input "1 product tagged Deselect" at bounding box center [0, 0] width 0 height 0
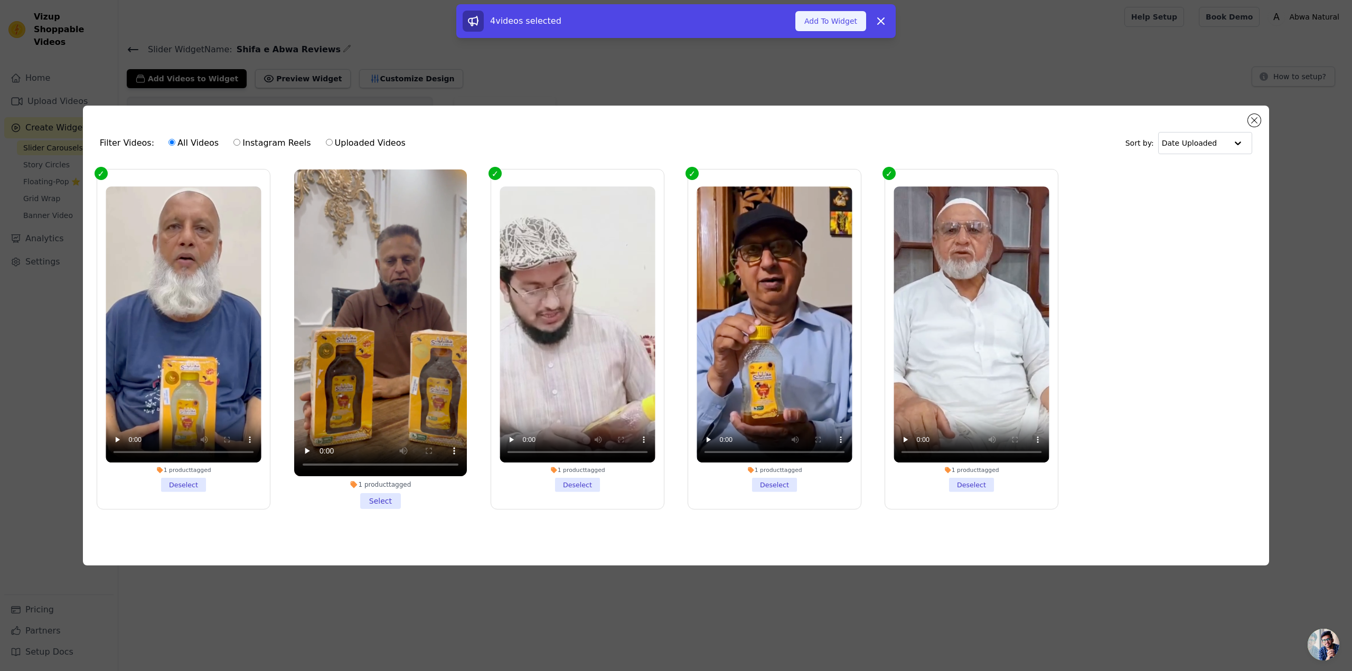
click at [808, 23] on button "Add To Widget" at bounding box center [830, 21] width 71 height 20
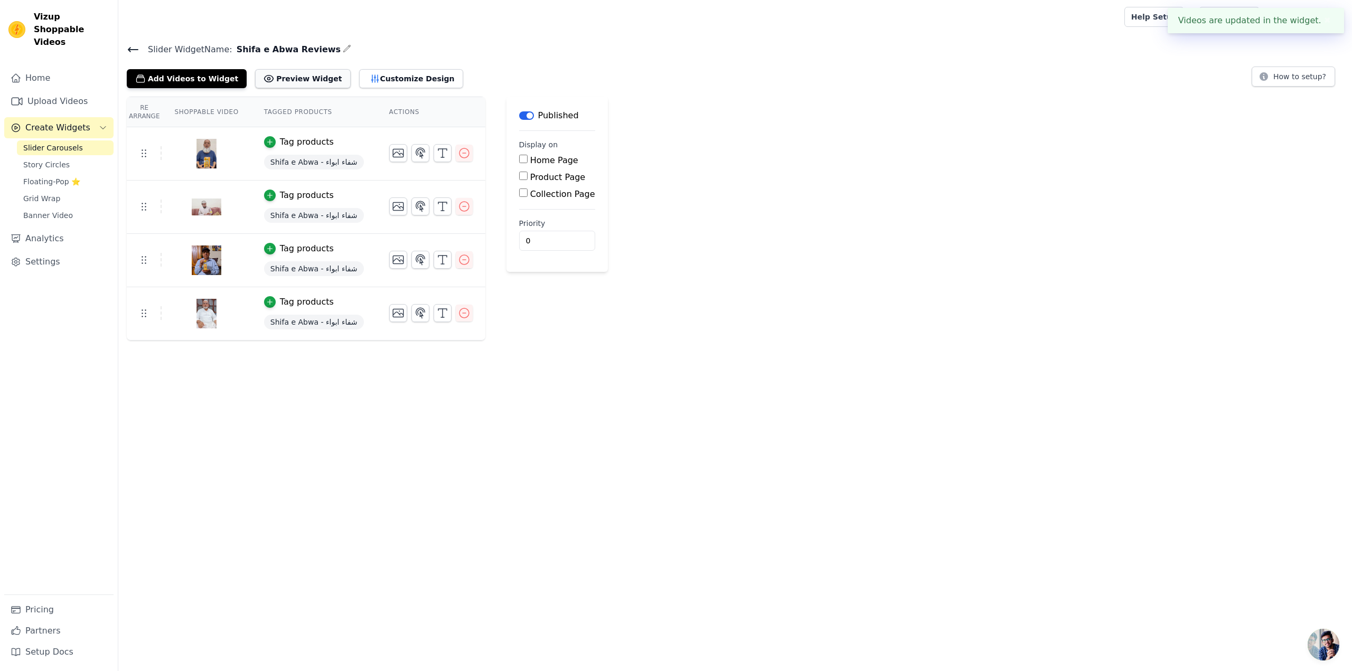
click at [290, 72] on button "Preview Widget" at bounding box center [302, 78] width 95 height 19
click at [365, 73] on button "Customize Design" at bounding box center [411, 78] width 104 height 19
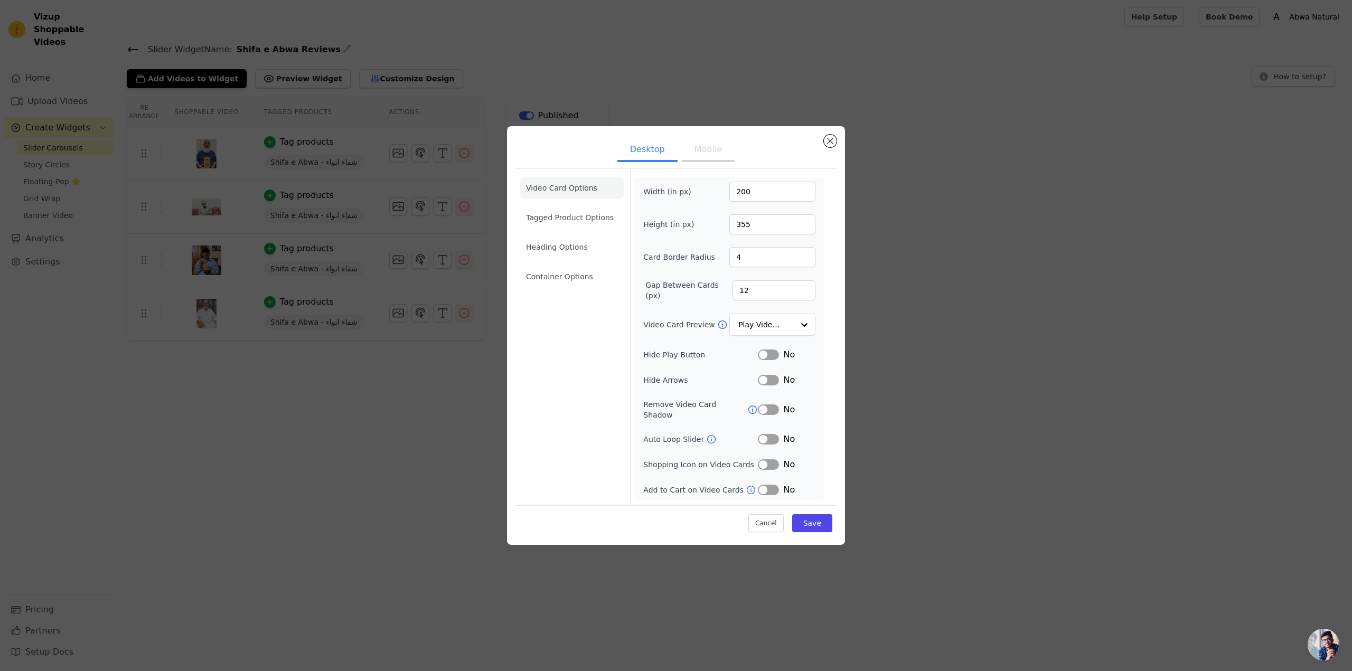
click at [708, 435] on icon at bounding box center [711, 439] width 11 height 11
click at [564, 282] on li "Container Options" at bounding box center [572, 276] width 104 height 21
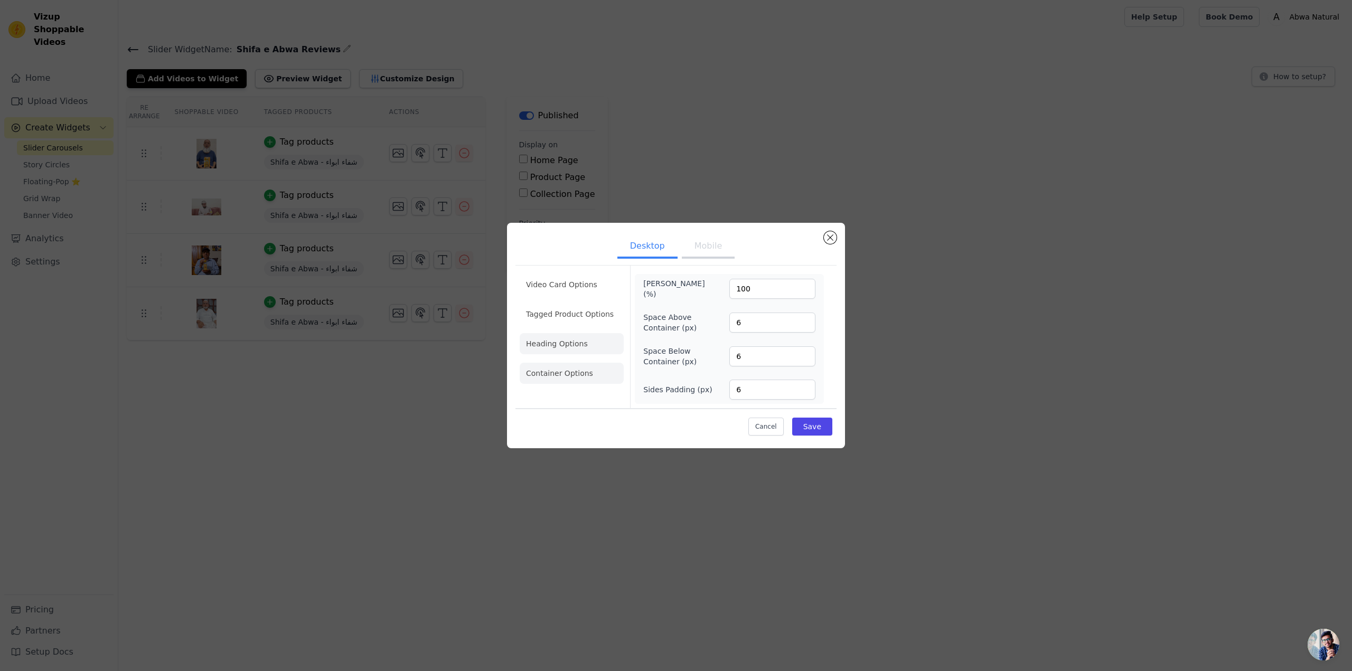
click at [561, 346] on li "Heading Options" at bounding box center [572, 343] width 104 height 21
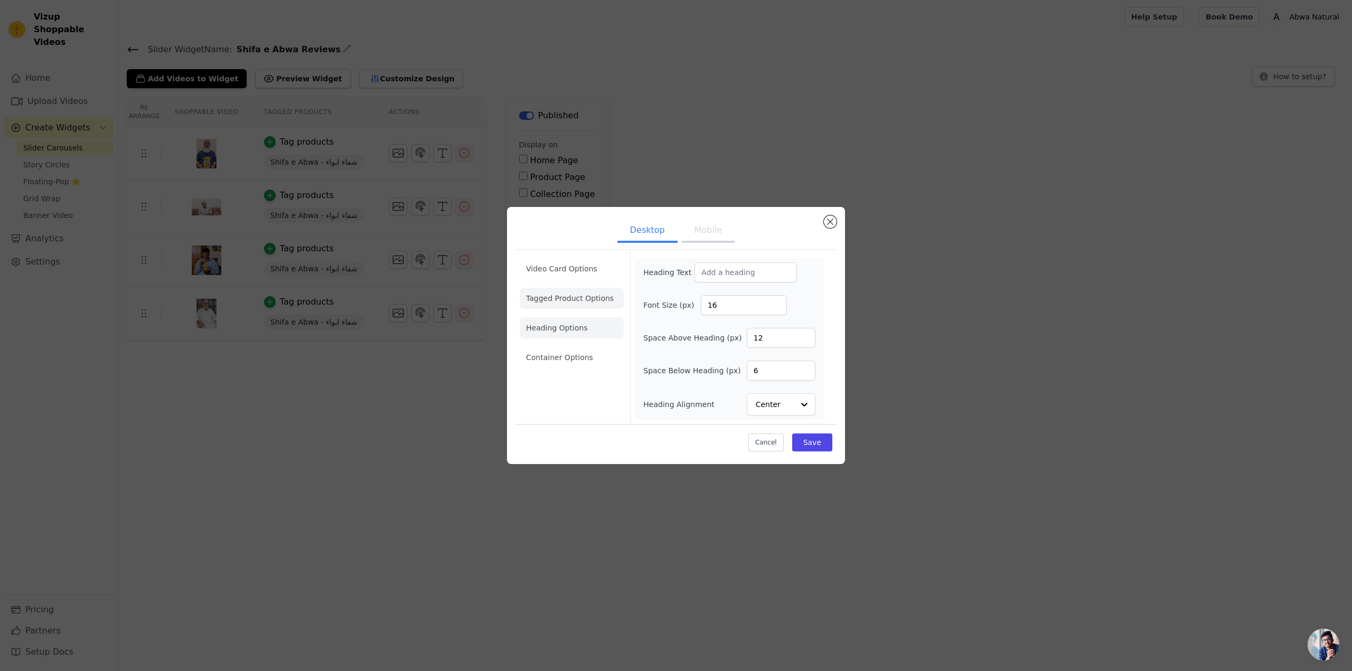
click at [567, 304] on li "Tagged Product Options" at bounding box center [572, 298] width 104 height 21
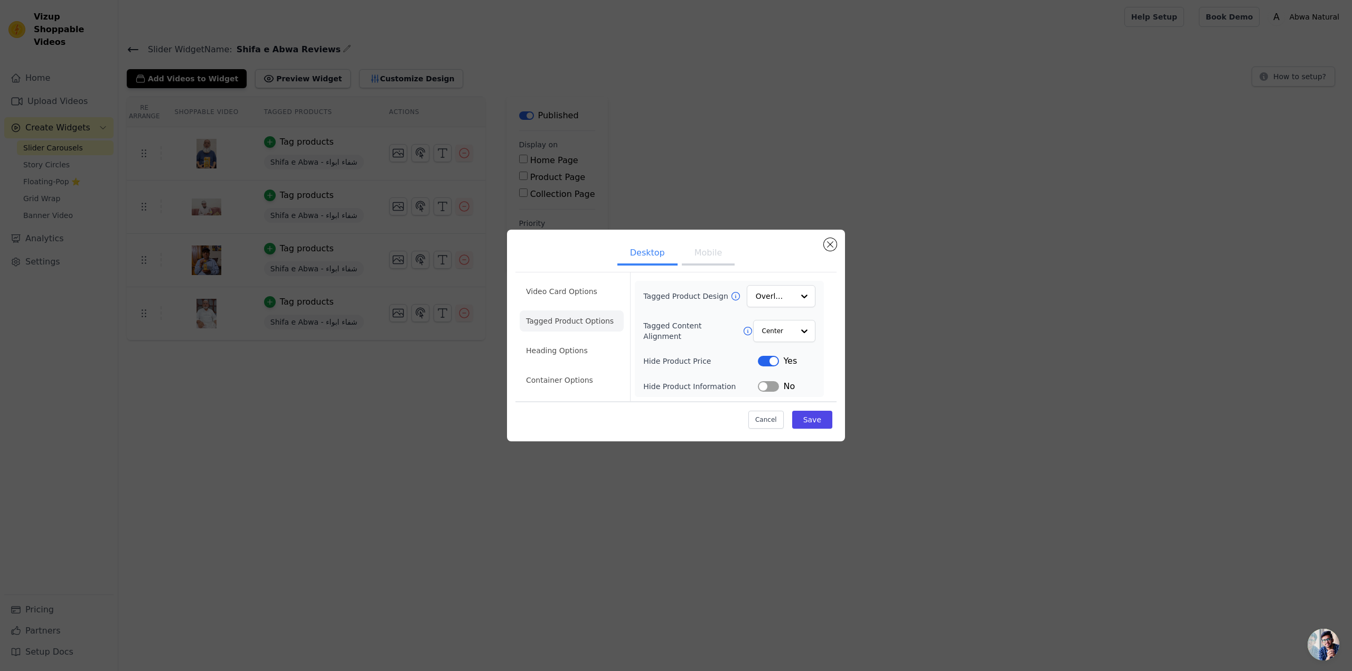
click at [768, 358] on button "Label" at bounding box center [768, 361] width 21 height 11
click at [777, 363] on button "Label" at bounding box center [768, 361] width 21 height 11
click at [765, 385] on button "Label" at bounding box center [768, 386] width 21 height 11
click at [770, 388] on button "Label" at bounding box center [768, 386] width 21 height 11
click at [797, 328] on div at bounding box center [803, 330] width 21 height 21
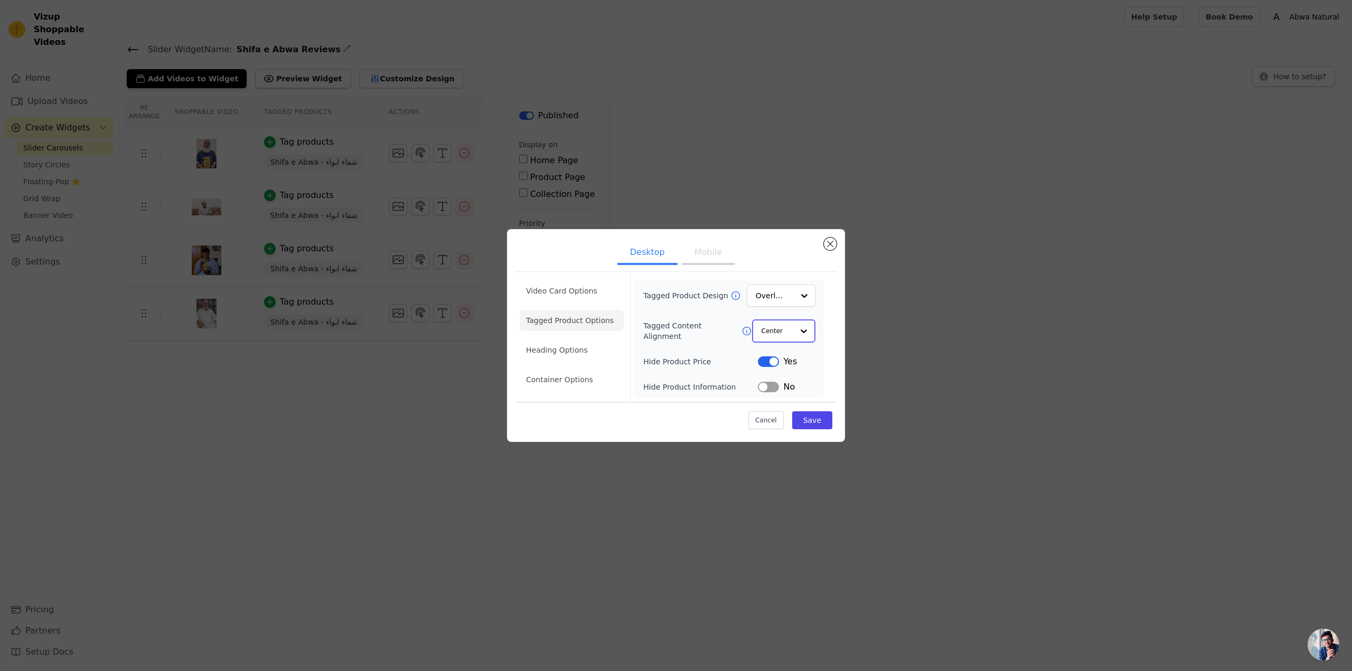
click at [797, 328] on div at bounding box center [803, 330] width 21 height 21
click at [788, 301] on input "Tagged Product Design" at bounding box center [774, 296] width 37 height 21
click at [787, 300] on input "Tagged Product Design" at bounding box center [774, 296] width 37 height 21
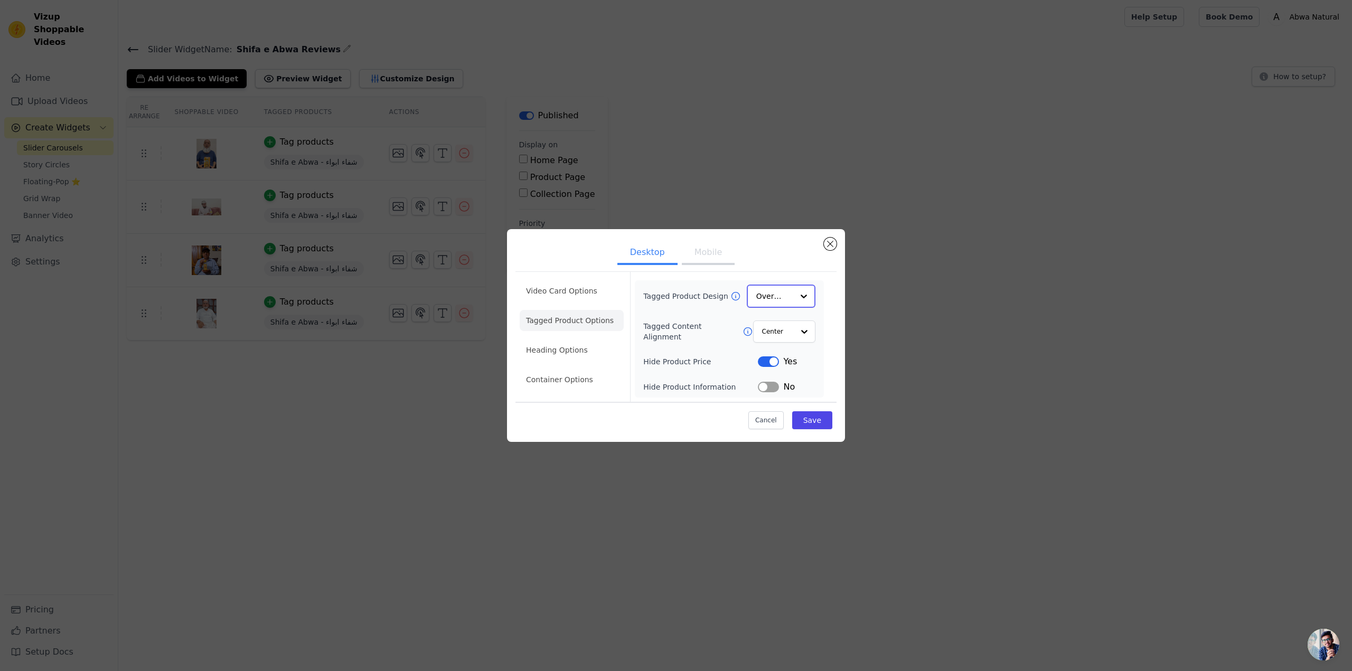
click at [787, 300] on input "Tagged Product Design" at bounding box center [774, 296] width 37 height 21
click at [782, 359] on div "Minimalist" at bounding box center [781, 366] width 69 height 22
click at [532, 288] on li "Video Card Options" at bounding box center [572, 291] width 104 height 21
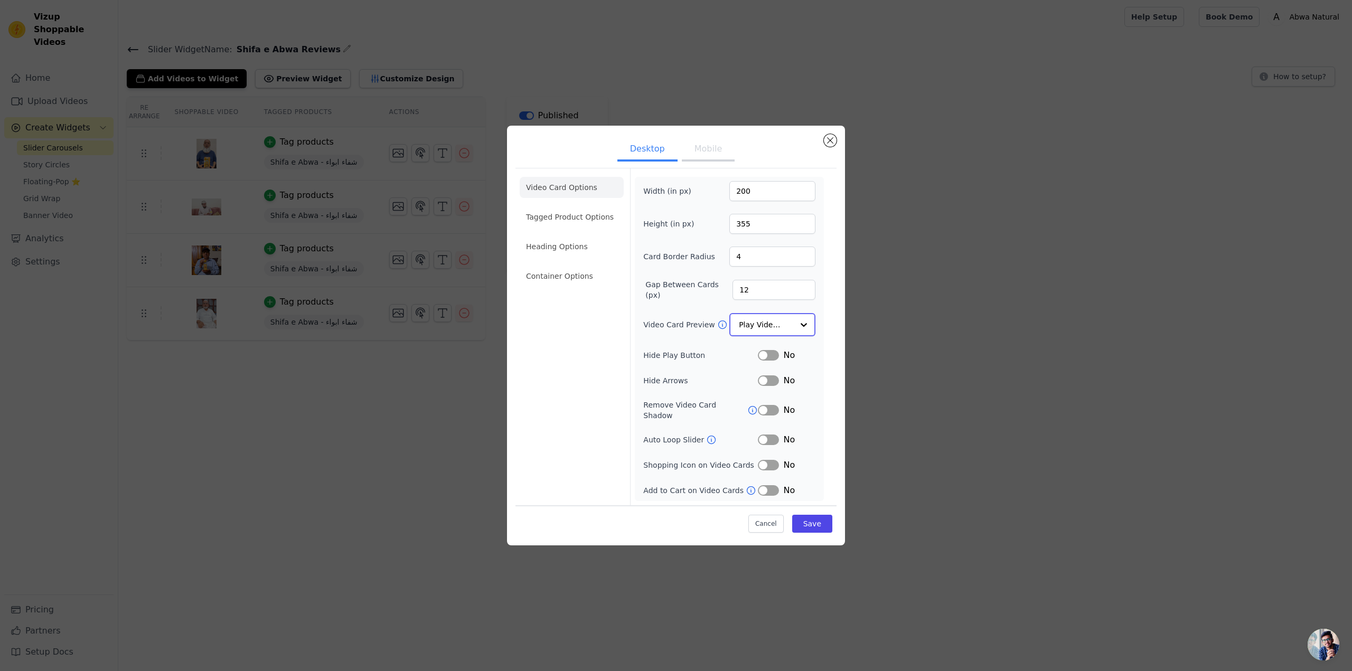
click at [746, 327] on input "Video Card Preview" at bounding box center [766, 324] width 54 height 21
click at [752, 383] on div "Play On Hover" at bounding box center [772, 394] width 86 height 22
click at [774, 360] on button "Label" at bounding box center [768, 355] width 21 height 11
click at [766, 435] on button "Label" at bounding box center [768, 439] width 21 height 11
click at [808, 520] on button "Save" at bounding box center [812, 523] width 40 height 18
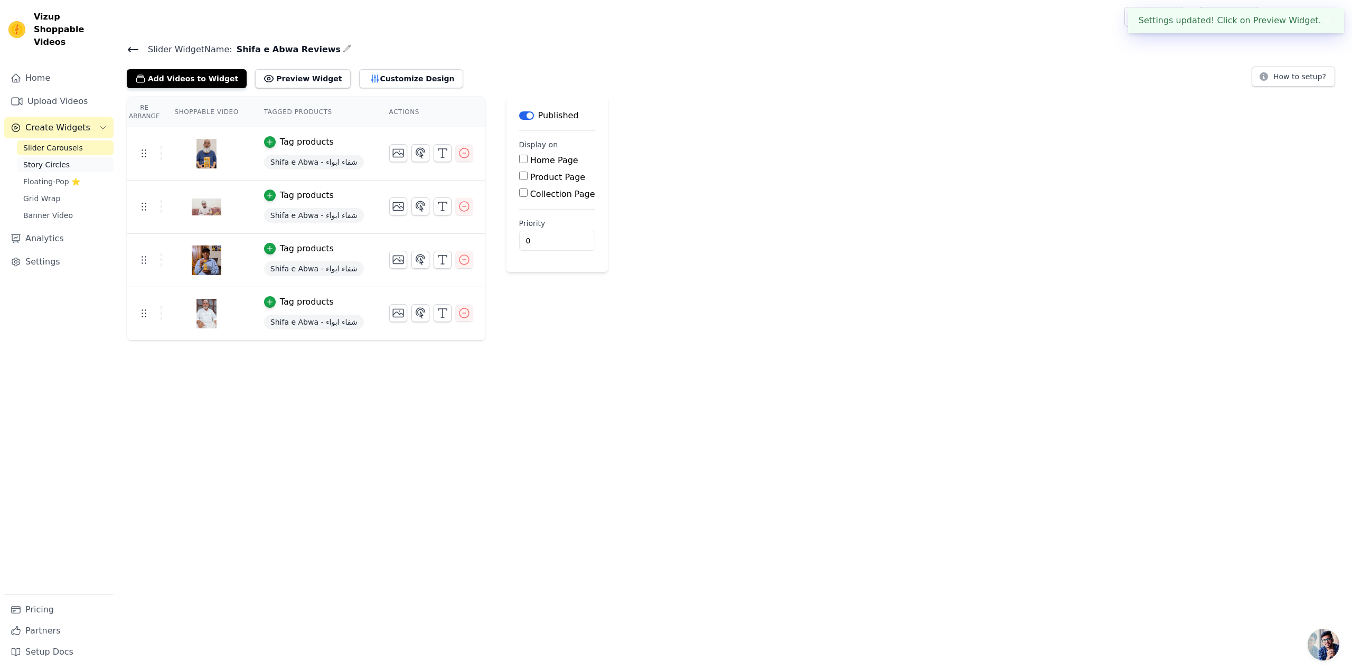
click at [53, 159] on span "Story Circles" at bounding box center [46, 164] width 46 height 11
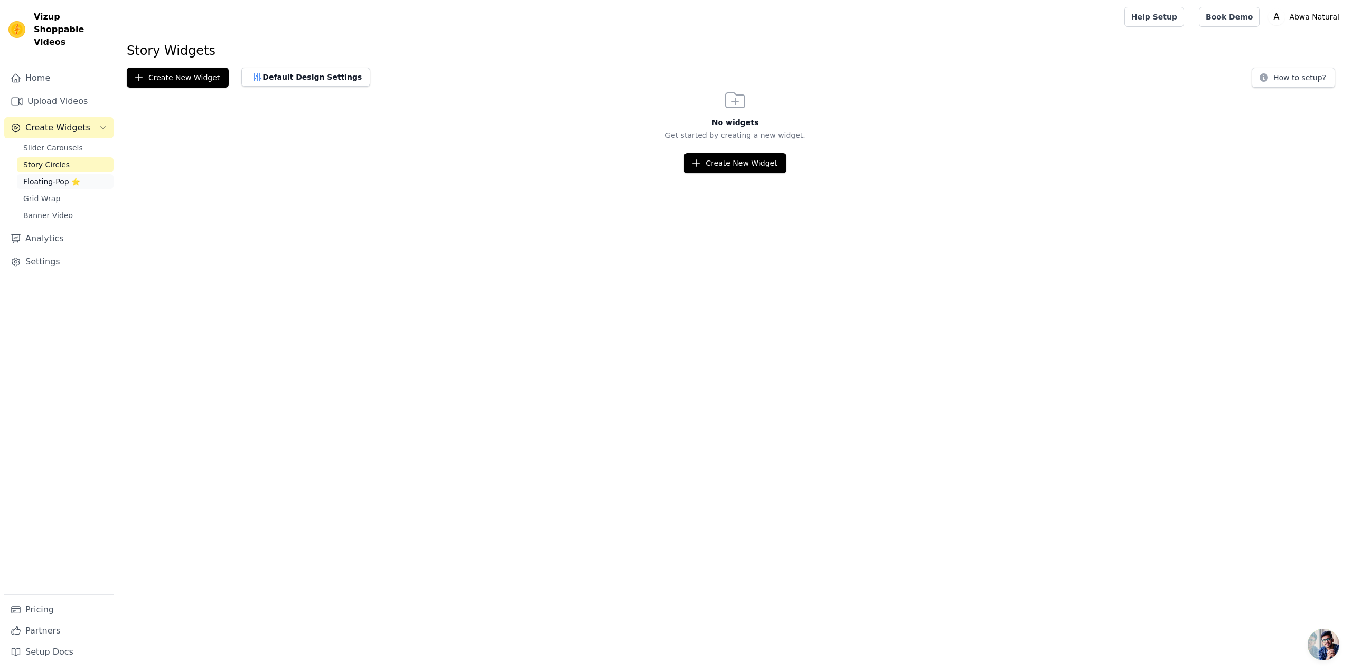
click at [48, 176] on span "Floating-Pop ⭐" at bounding box center [51, 181] width 57 height 11
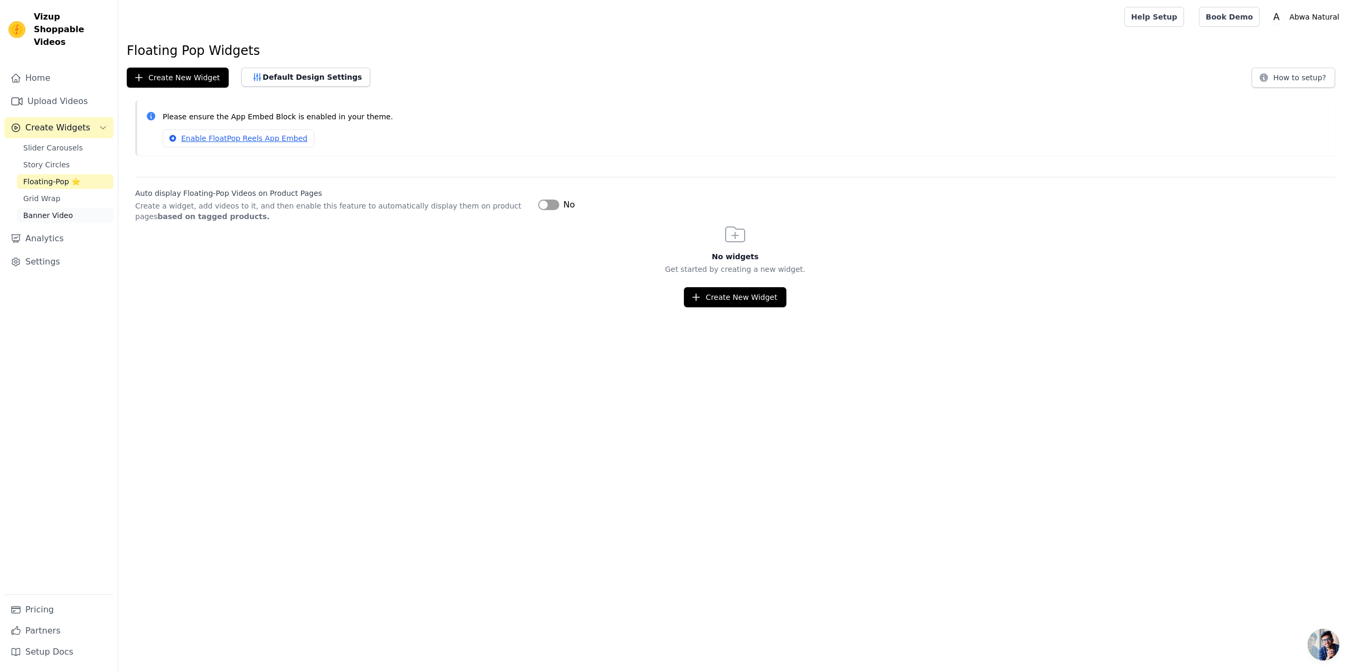
click at [62, 210] on span "Banner Video" at bounding box center [48, 215] width 50 height 11
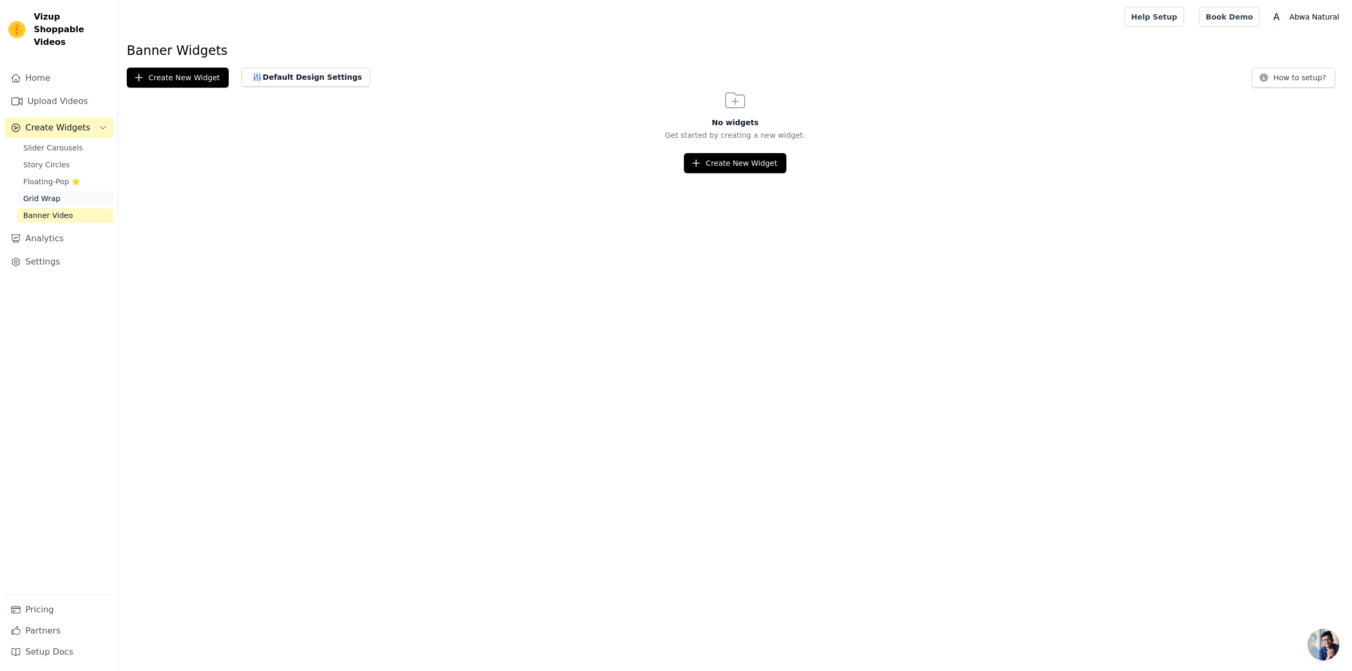
click at [54, 192] on link "Grid Wrap" at bounding box center [65, 198] width 97 height 15
click at [48, 176] on span "Floating-Pop ⭐" at bounding box center [51, 181] width 57 height 11
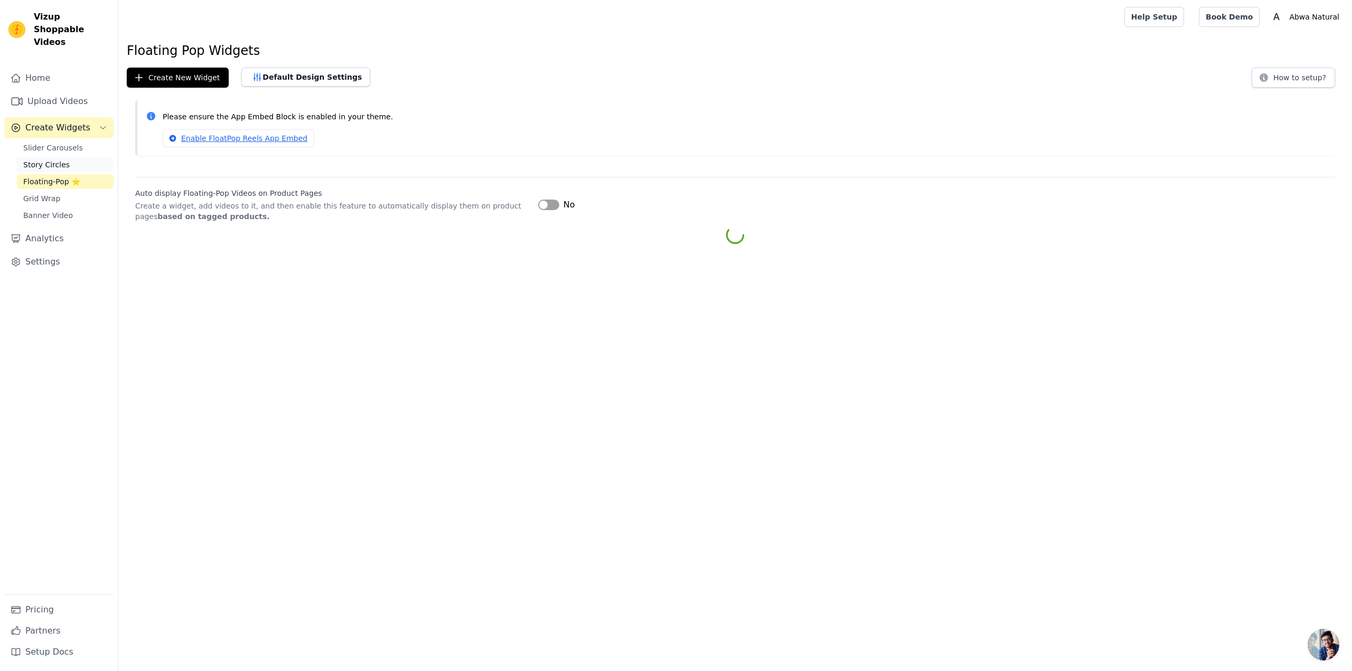
click at [47, 159] on span "Story Circles" at bounding box center [46, 164] width 46 height 11
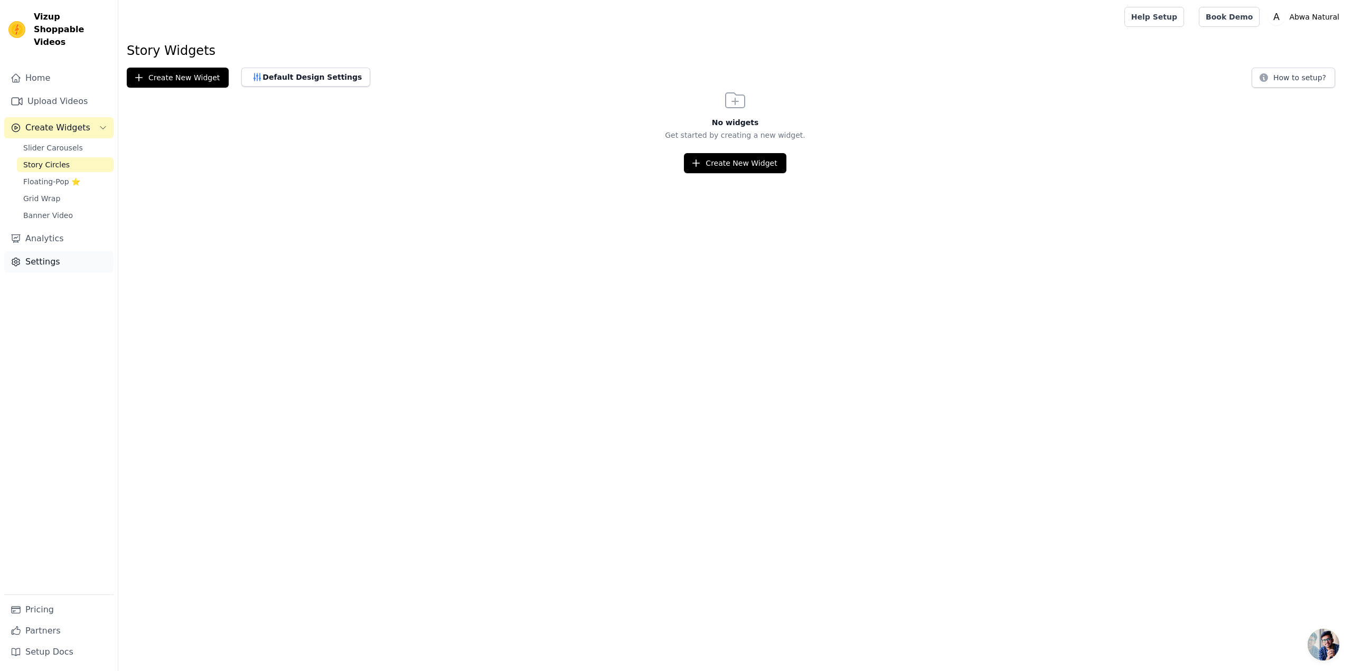
click at [53, 251] on link "Settings" at bounding box center [58, 261] width 109 height 21
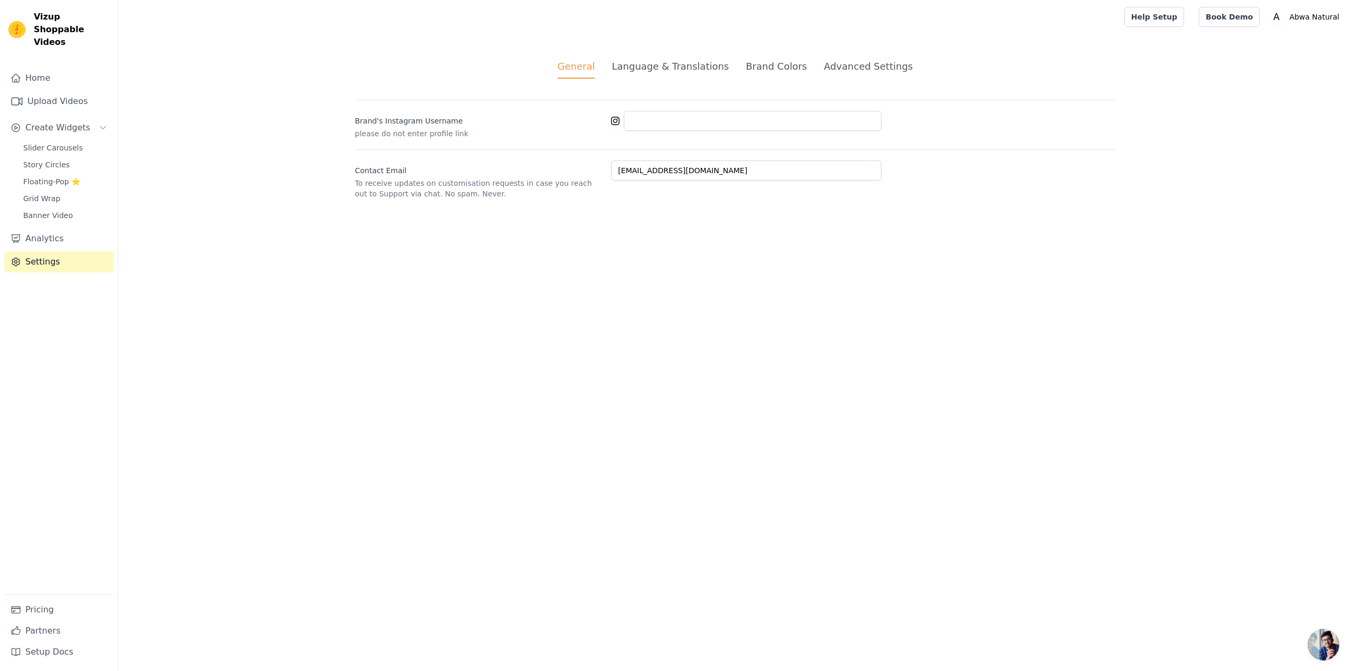
click at [751, 71] on div "Brand Colors" at bounding box center [776, 66] width 61 height 14
click at [846, 71] on div "Advanced Settings" at bounding box center [868, 66] width 89 height 14
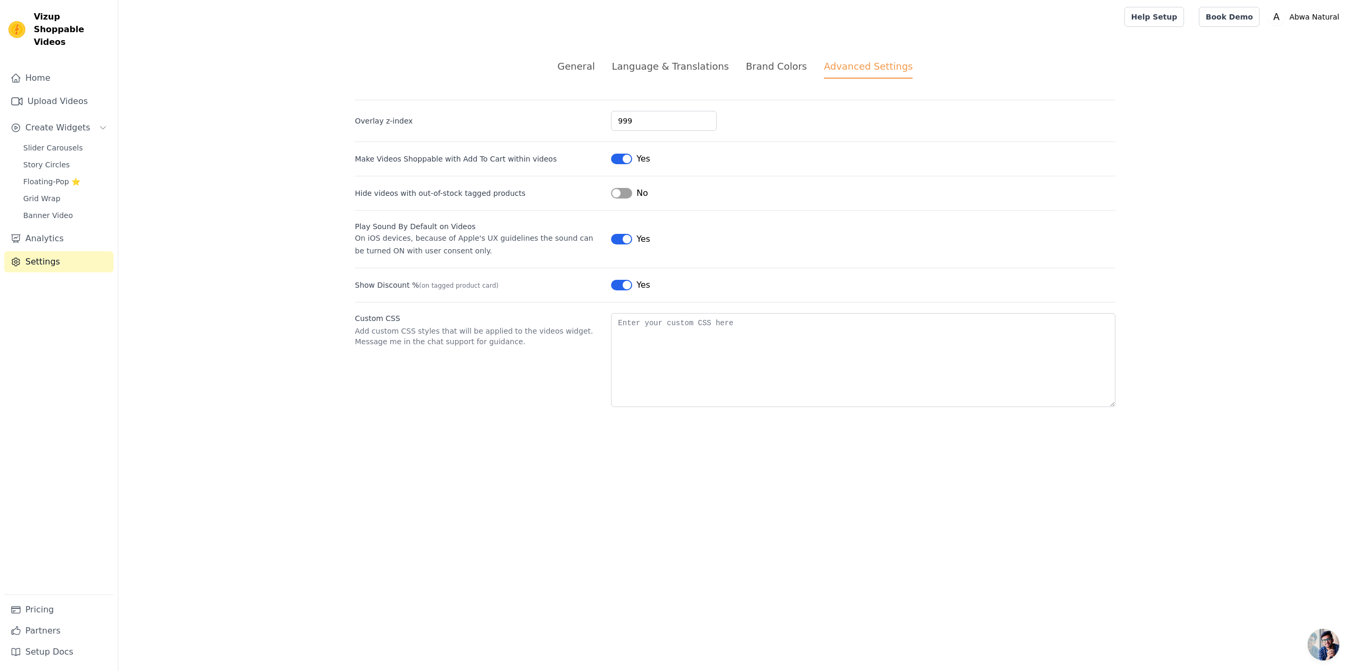
click at [593, 66] on div "General" at bounding box center [576, 66] width 37 height 14
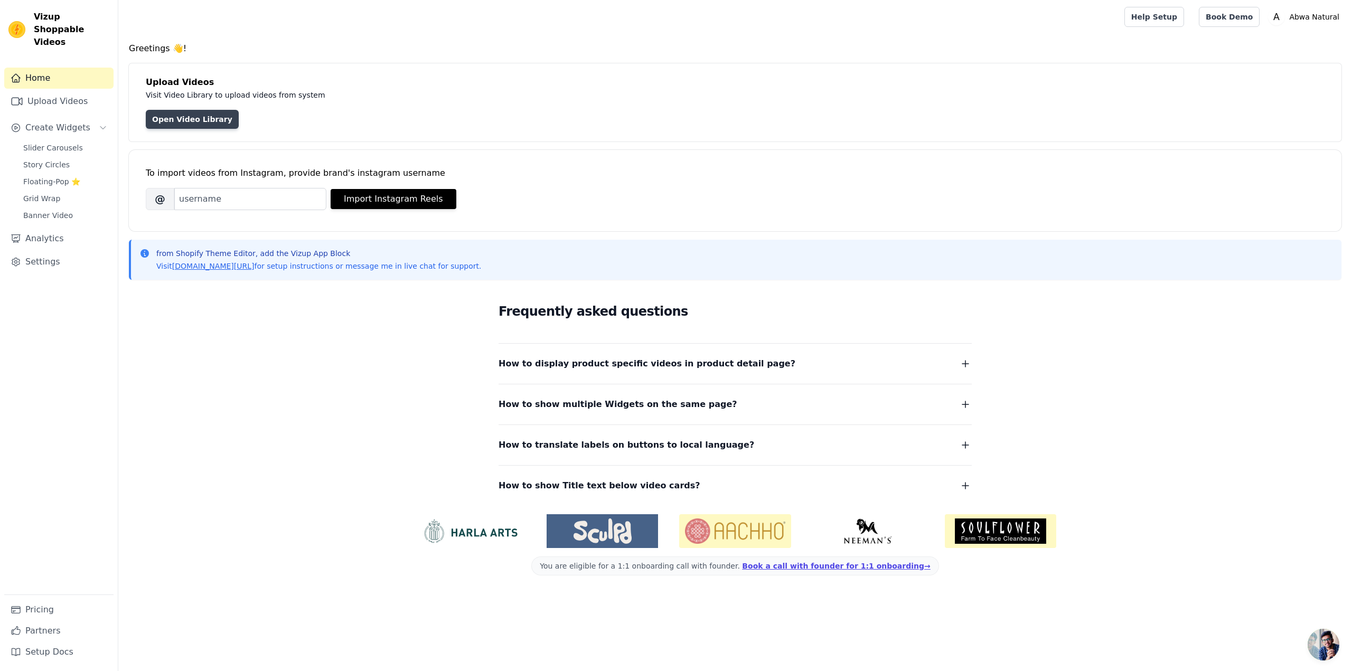
click at [203, 117] on link "Open Video Library" at bounding box center [192, 119] width 93 height 19
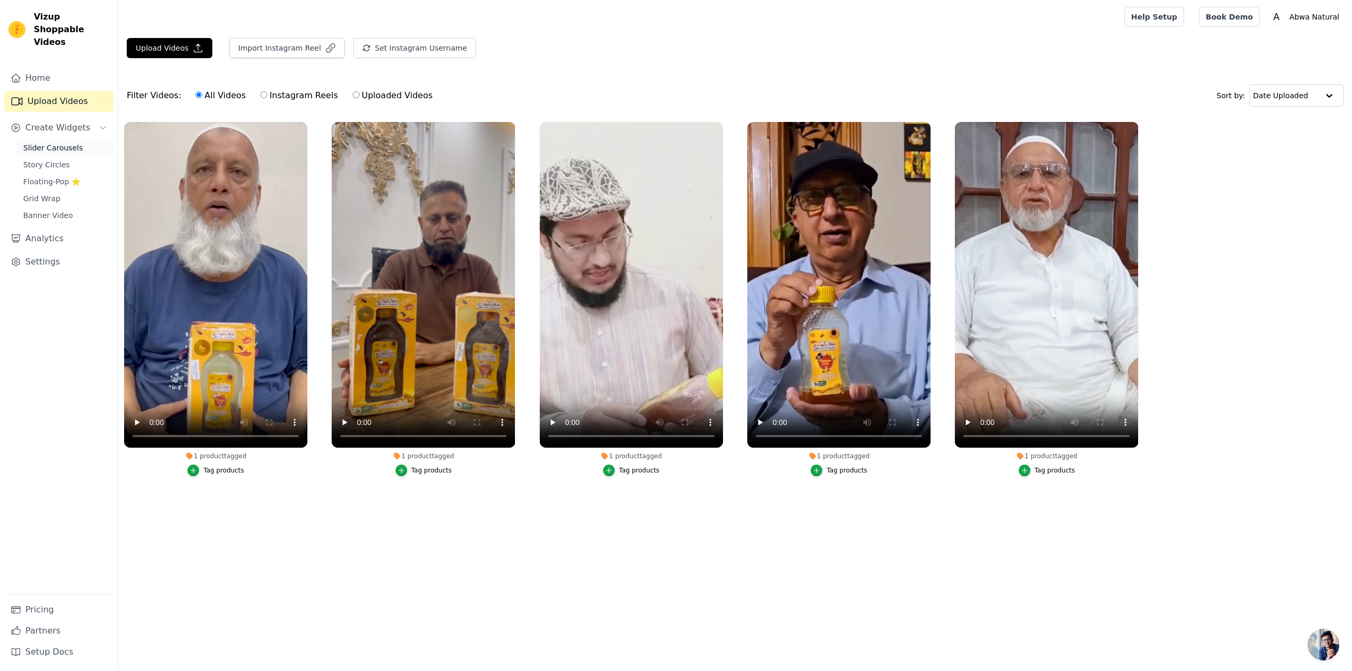
click at [46, 143] on span "Slider Carousels" at bounding box center [53, 148] width 60 height 11
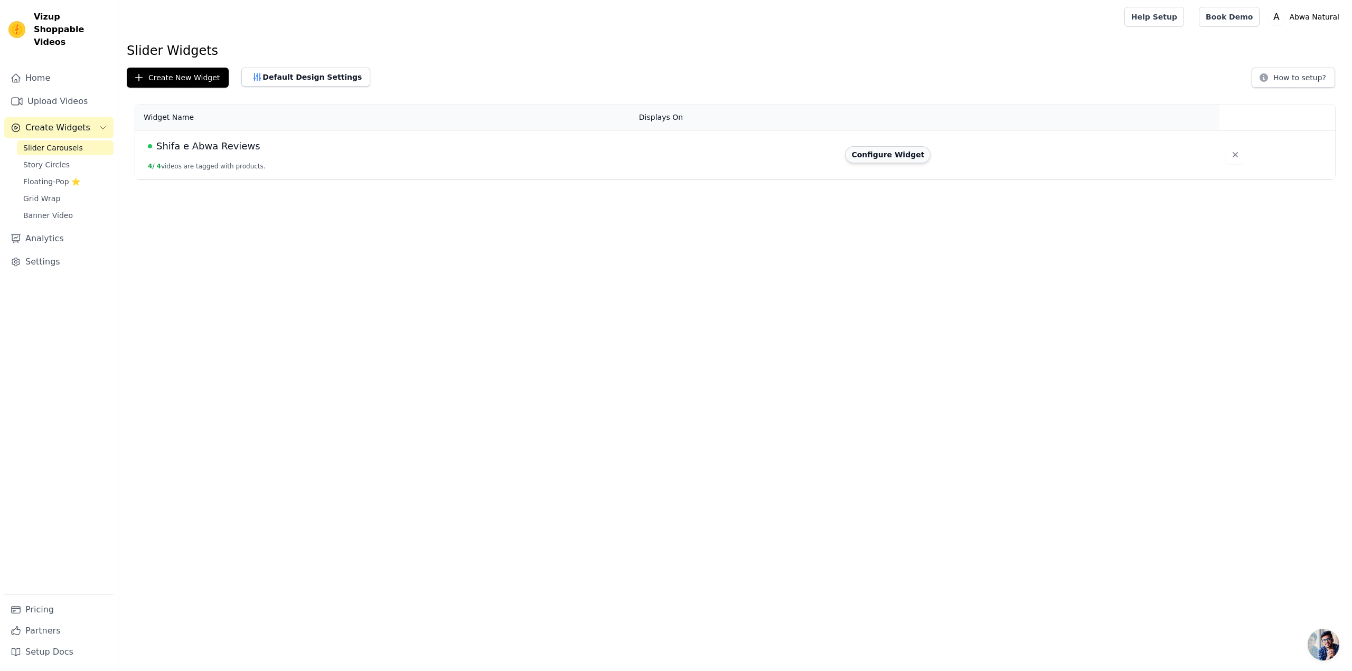
click at [880, 158] on button "Configure Widget" at bounding box center [888, 154] width 86 height 17
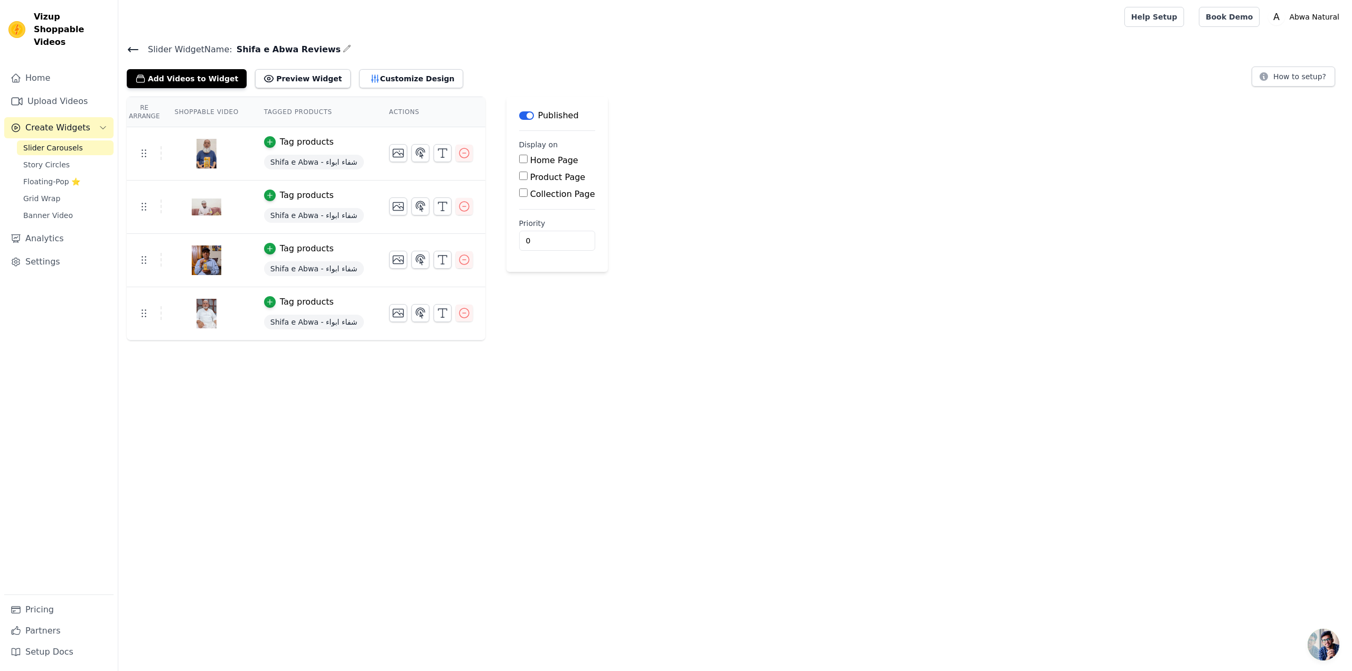
click at [519, 163] on input "Home Page" at bounding box center [523, 159] width 8 height 8
checkbox input "true"
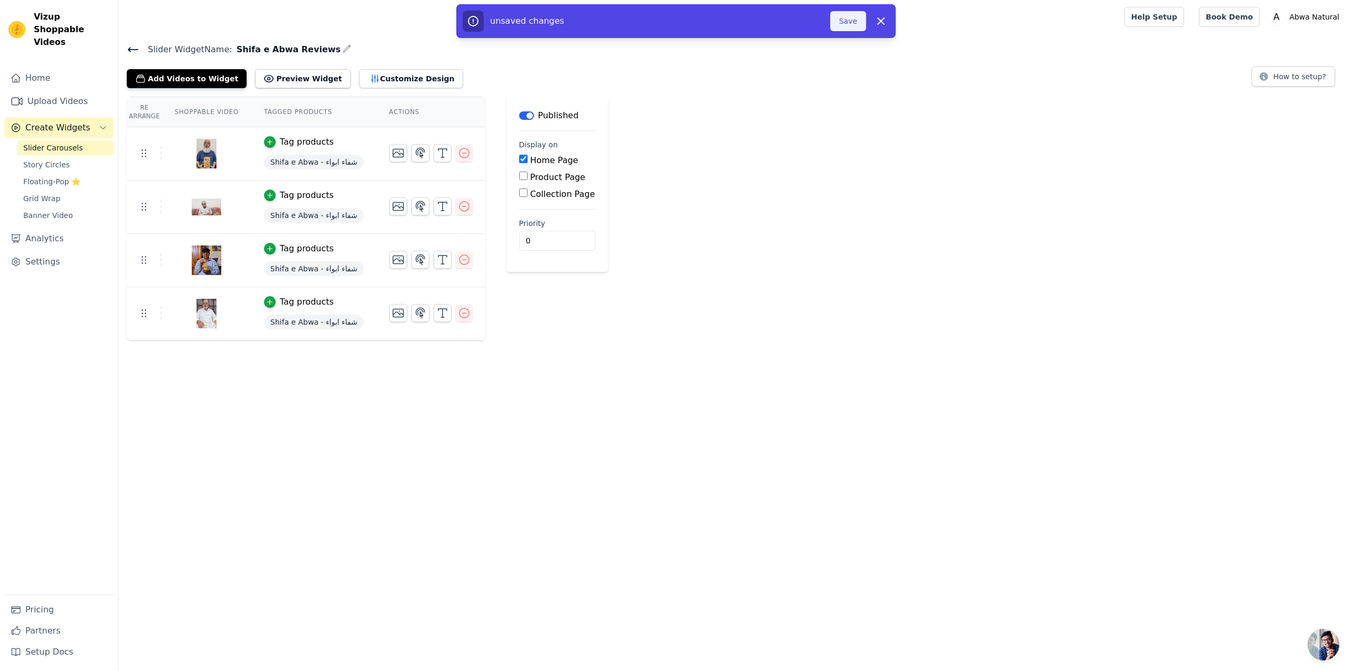
click at [843, 23] on button "Save" at bounding box center [848, 21] width 36 height 20
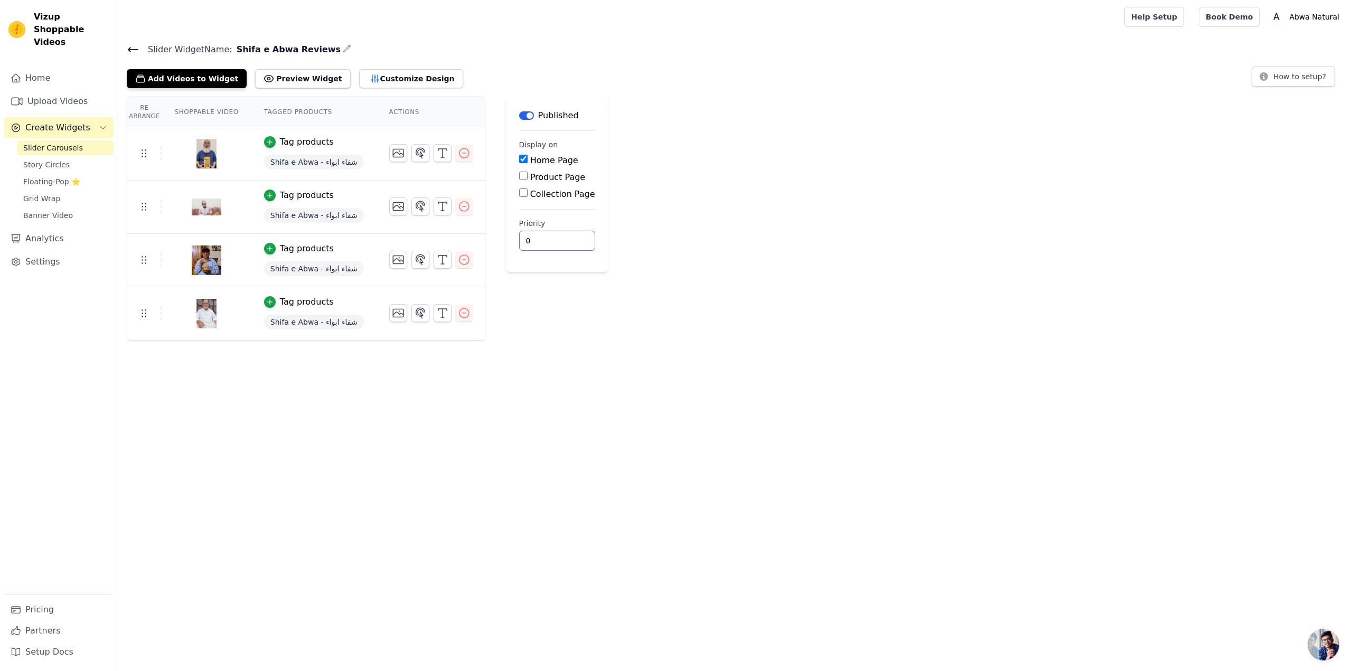
click at [540, 239] on input "0" at bounding box center [557, 241] width 76 height 20
click at [548, 240] on input "0" at bounding box center [557, 241] width 76 height 20
click at [528, 242] on input "0" at bounding box center [557, 241] width 76 height 20
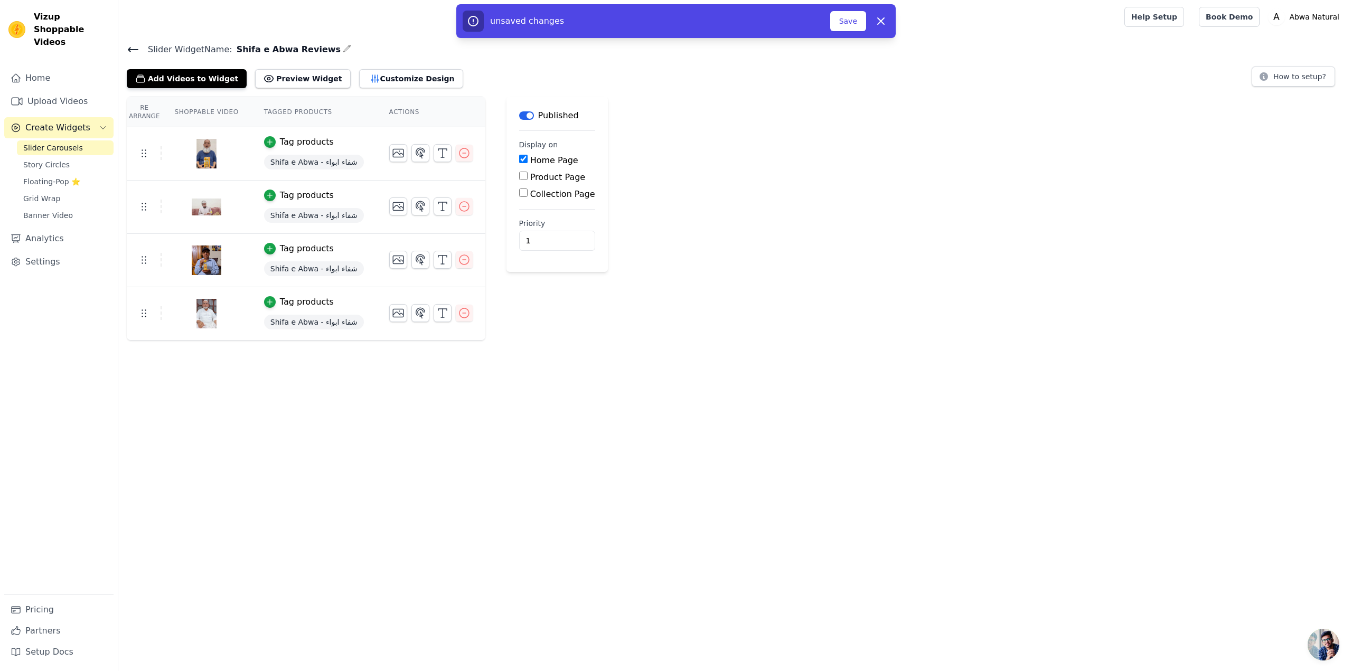
click at [794, 130] on div "Re Arrange Shoppable Video Tagged Products Actions Tag products Shifa e Abwa - …" at bounding box center [734, 219] width 1233 height 244
click at [533, 239] on input "1" at bounding box center [557, 241] width 76 height 20
click at [1269, 74] on icon at bounding box center [1263, 76] width 11 height 11
click at [621, 260] on div "Re Arrange Shoppable Video Tagged Products Actions Tag products Shifa e Abwa - …" at bounding box center [734, 219] width 1233 height 244
drag, startPoint x: 534, startPoint y: 235, endPoint x: 511, endPoint y: 234, distance: 23.3
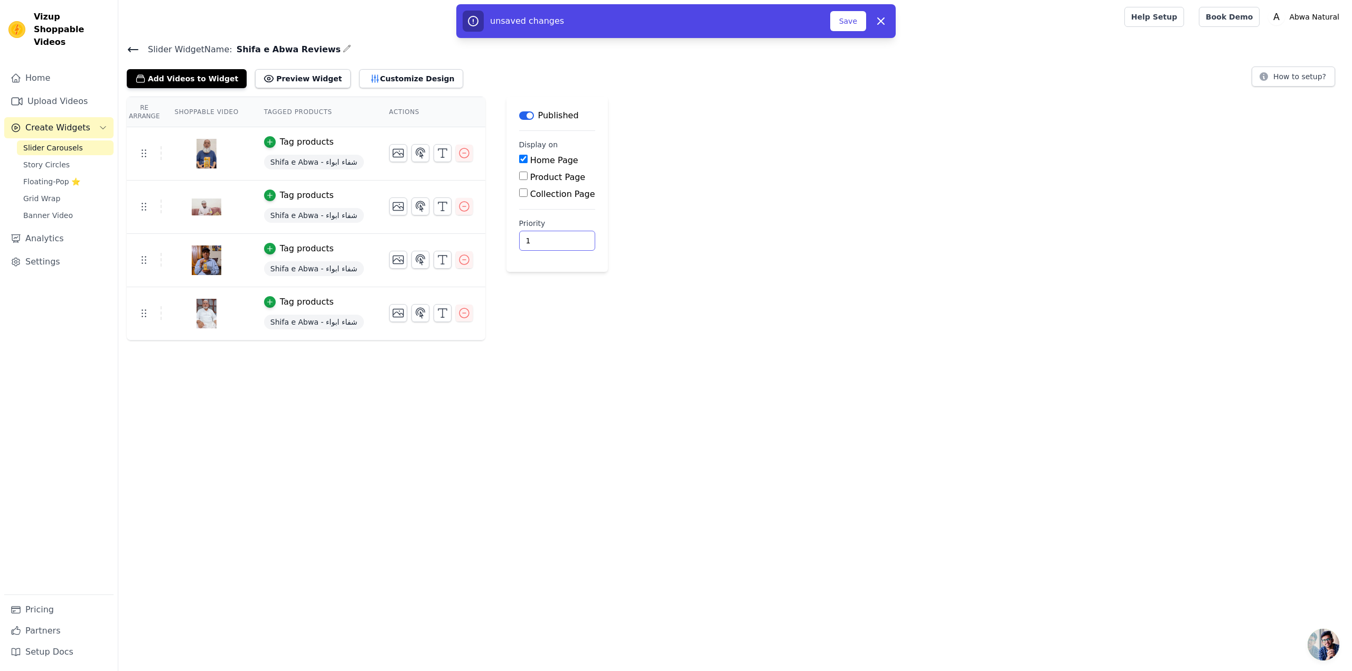
click at [519, 234] on input "1" at bounding box center [557, 241] width 76 height 20
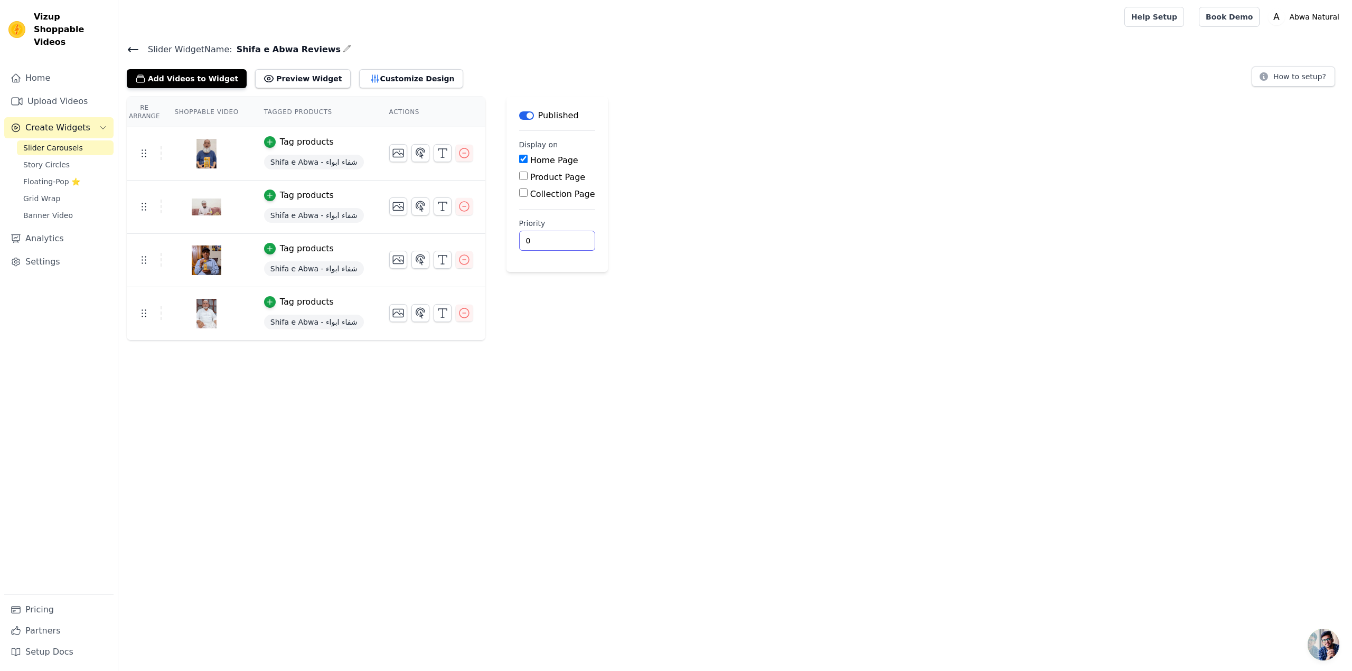
type input "0"
click at [722, 215] on div "Re Arrange Shoppable Video Tagged Products Actions Tag products Shifa e Abwa - …" at bounding box center [734, 219] width 1233 height 244
click at [263, 79] on icon at bounding box center [268, 78] width 11 height 11
click at [366, 77] on button "Customize Design" at bounding box center [411, 78] width 104 height 19
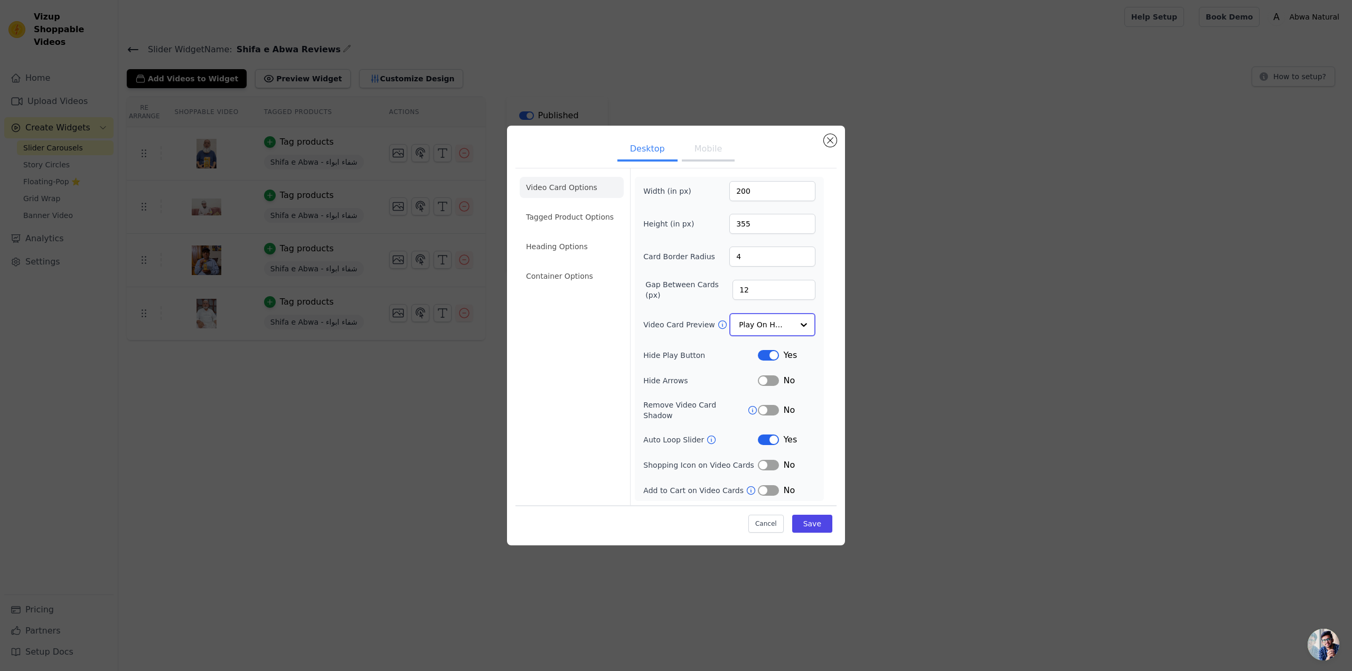
click at [757, 330] on input "Video Card Preview" at bounding box center [766, 324] width 54 height 21
click at [759, 359] on div "Play Video In Loop" at bounding box center [772, 361] width 86 height 44
click at [540, 378] on div "Video Card Options Tagged Product Options Heading Options Container Options" at bounding box center [572, 337] width 104 height 336
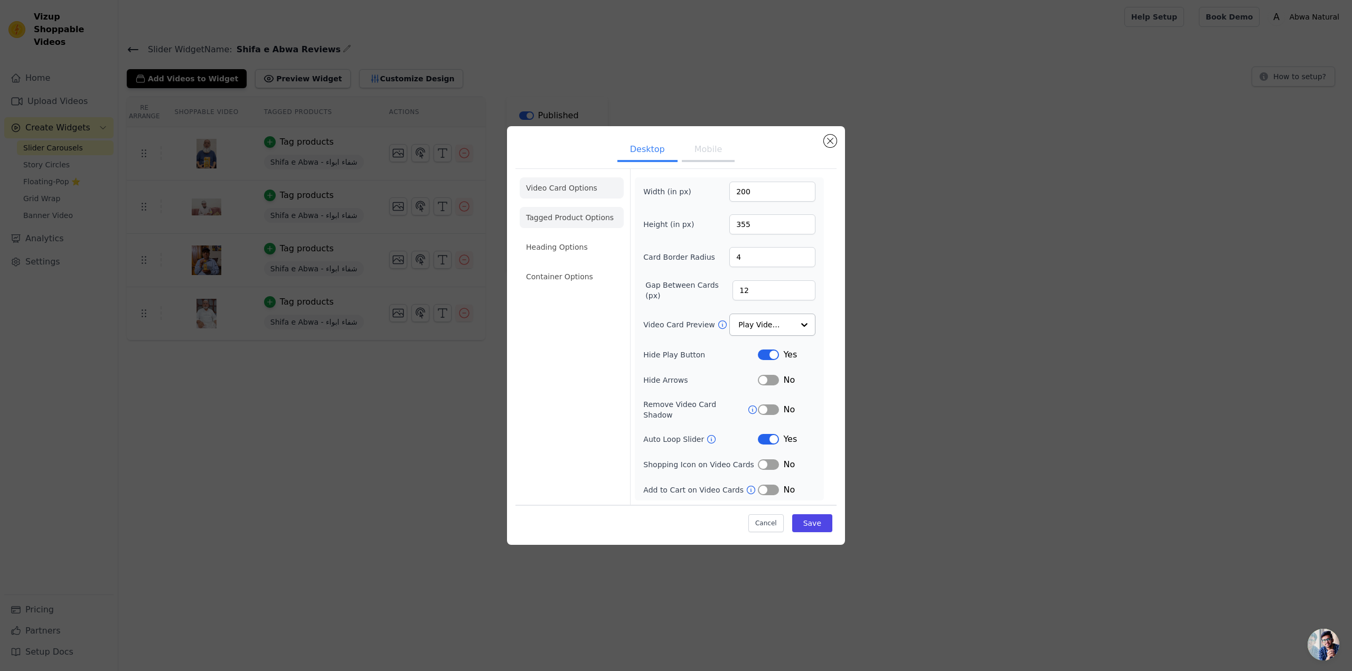
click at [567, 227] on li "Tagged Product Options" at bounding box center [572, 217] width 104 height 21
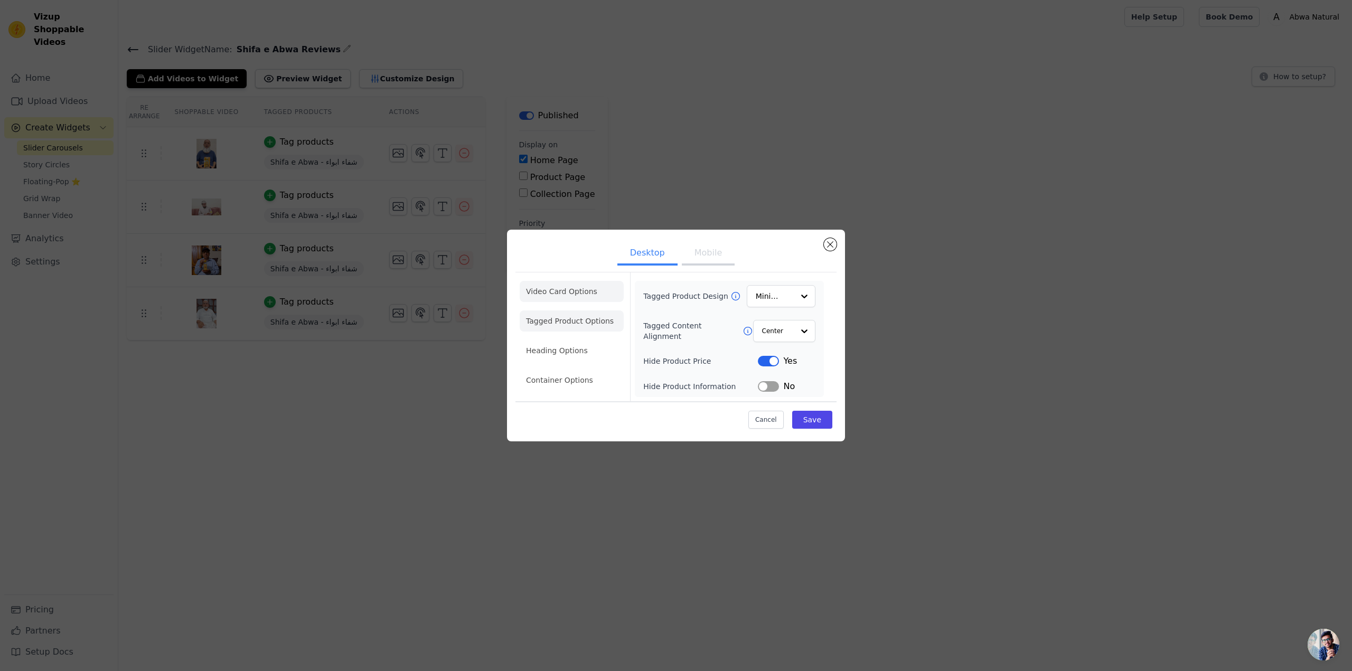
click at [561, 297] on li "Video Card Options" at bounding box center [572, 291] width 104 height 21
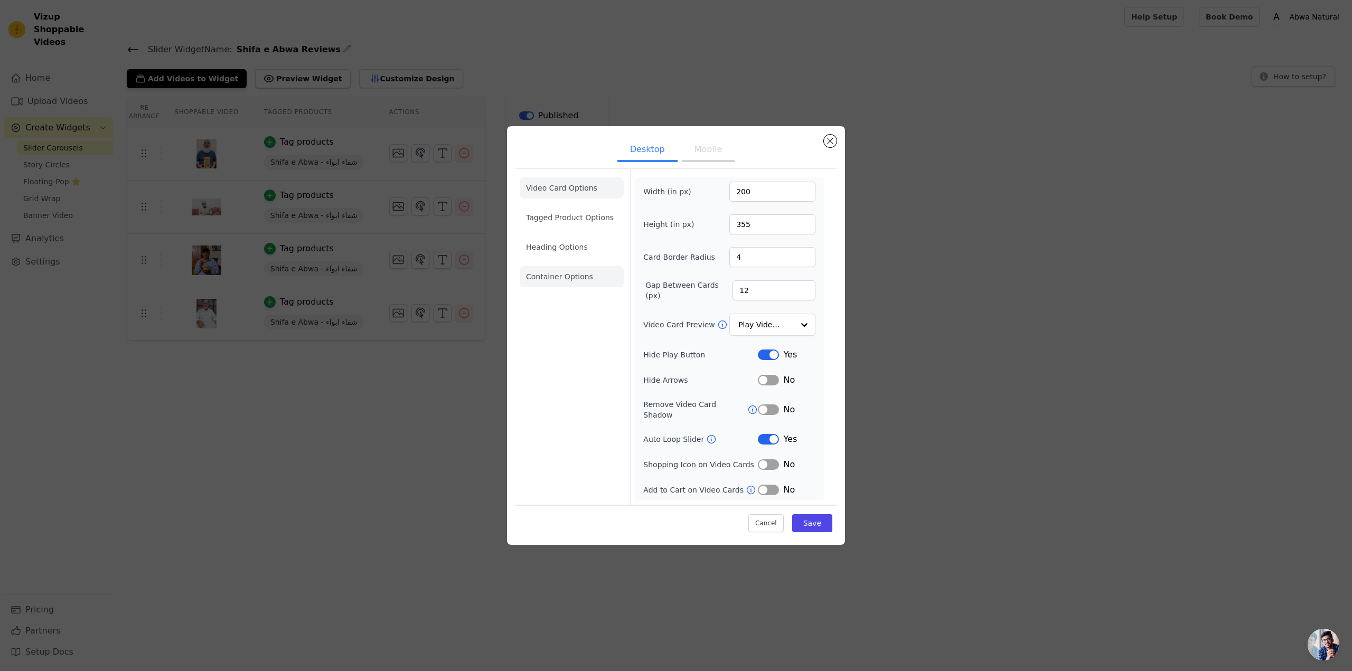
click at [569, 285] on li "Container Options" at bounding box center [572, 276] width 104 height 21
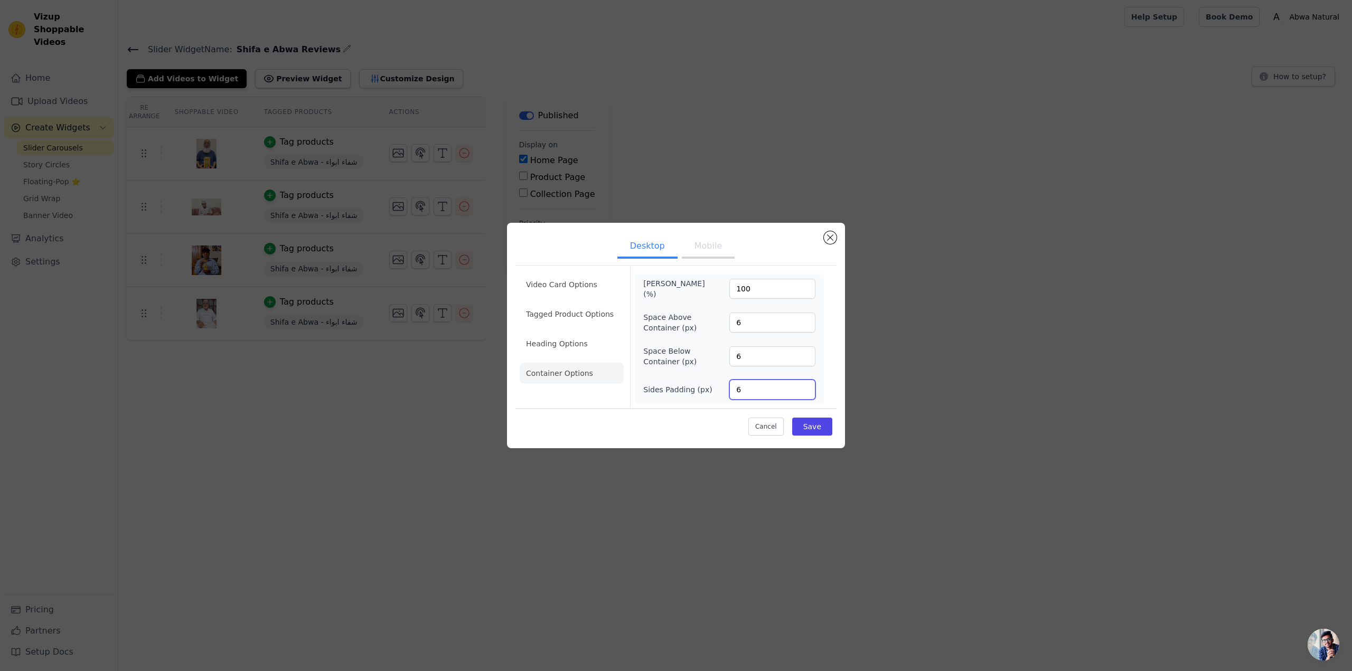
drag, startPoint x: 744, startPoint y: 390, endPoint x: 714, endPoint y: 382, distance: 31.1
click at [714, 382] on div "Sides Padding (px) 6" at bounding box center [729, 390] width 172 height 20
type input "100"
click at [731, 417] on div "Cancel Save" at bounding box center [675, 424] width 321 height 32
click at [813, 433] on button "Save" at bounding box center [812, 427] width 40 height 18
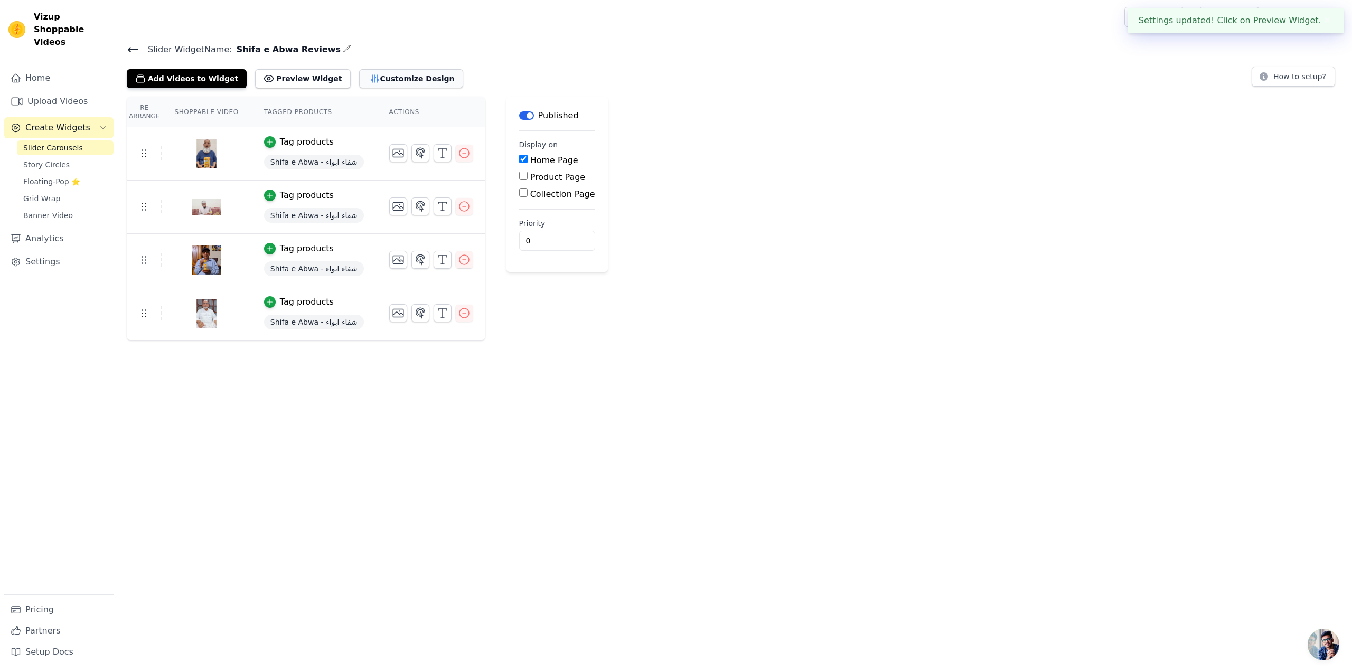
click at [359, 72] on button "Customize Design" at bounding box center [411, 78] width 104 height 19
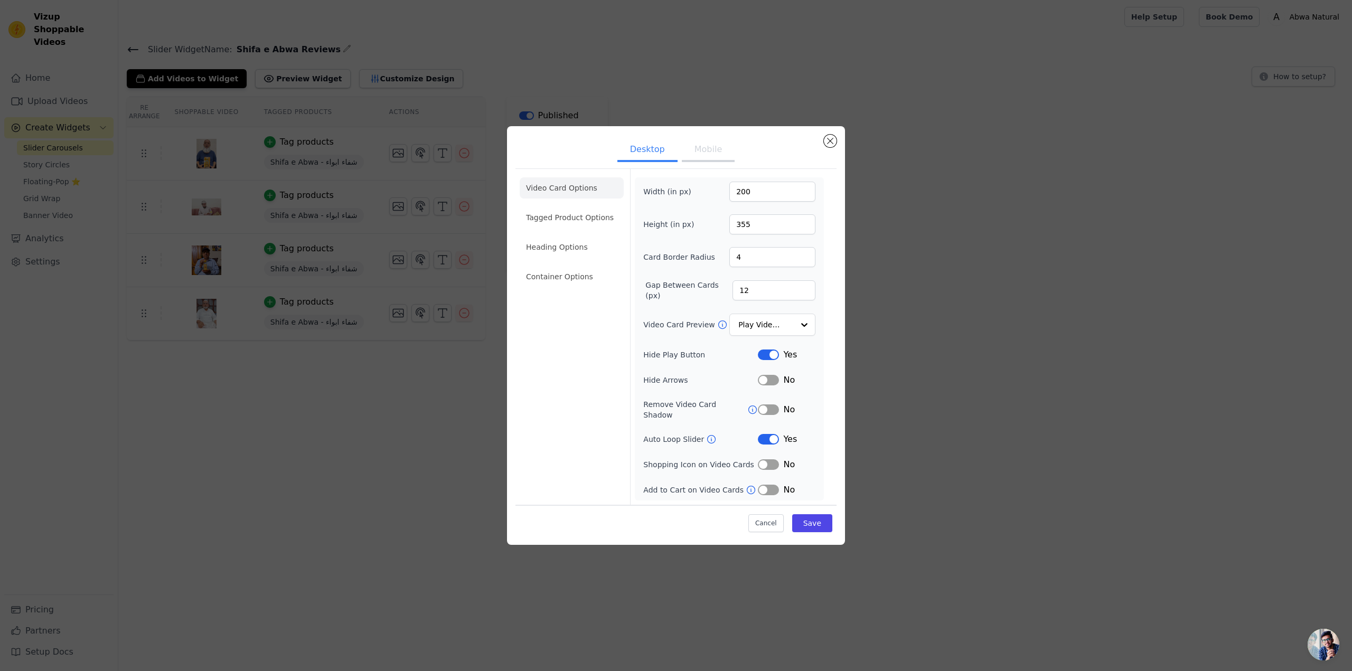
click at [841, 144] on div "Desktop Mobile Video Card Options Tagged Product Options Heading Options Contai…" at bounding box center [676, 335] width 338 height 419
click at [834, 142] on button "Close modal" at bounding box center [830, 141] width 13 height 13
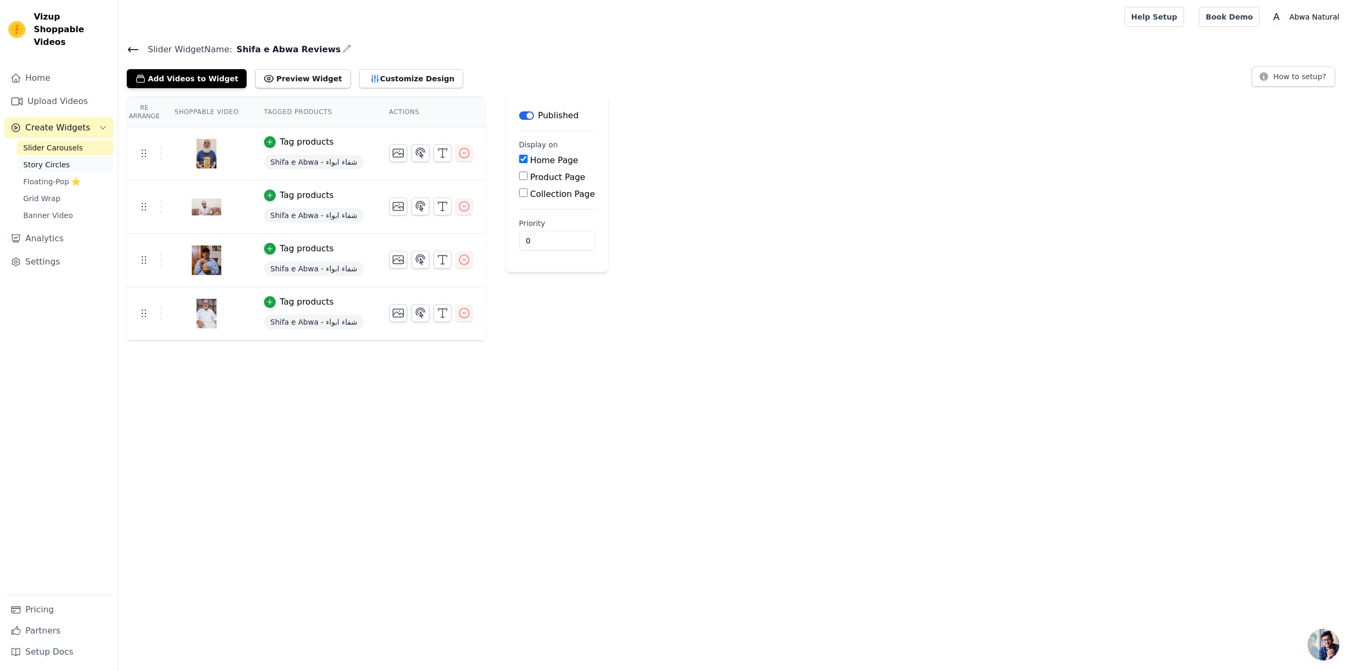
click at [45, 159] on span "Story Circles" at bounding box center [46, 164] width 46 height 11
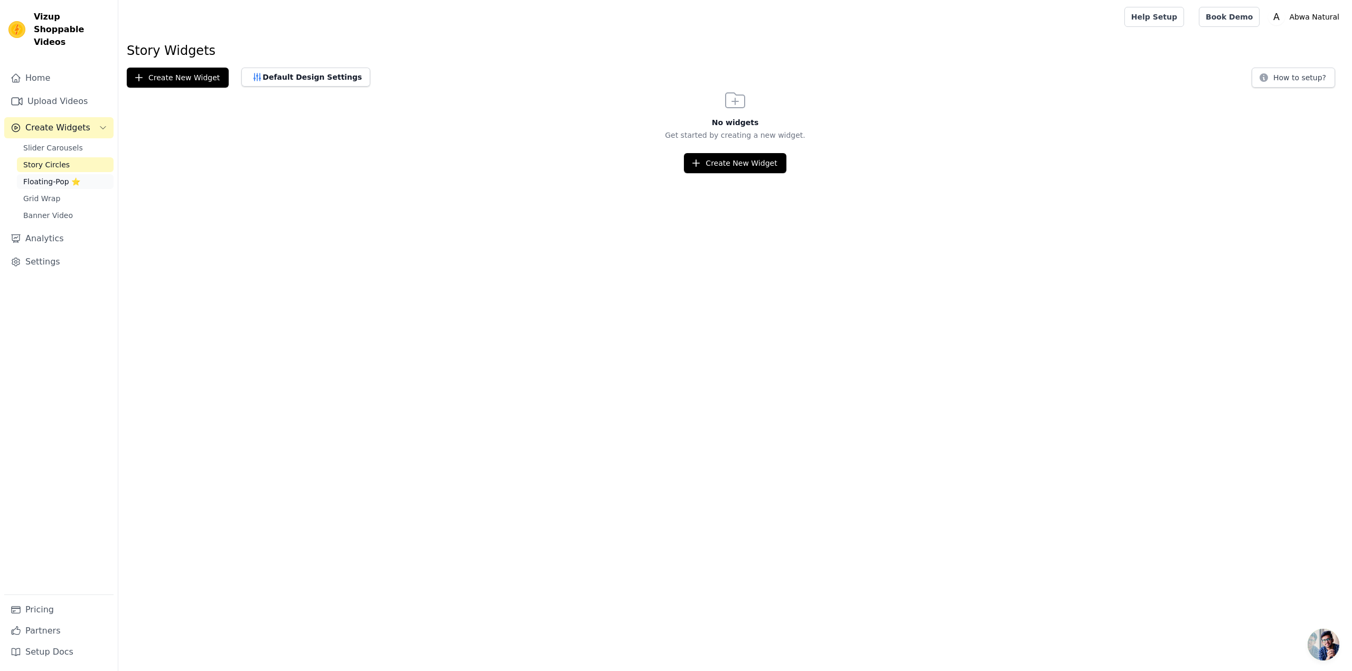
click at [54, 176] on span "Floating-Pop ⭐" at bounding box center [51, 181] width 57 height 11
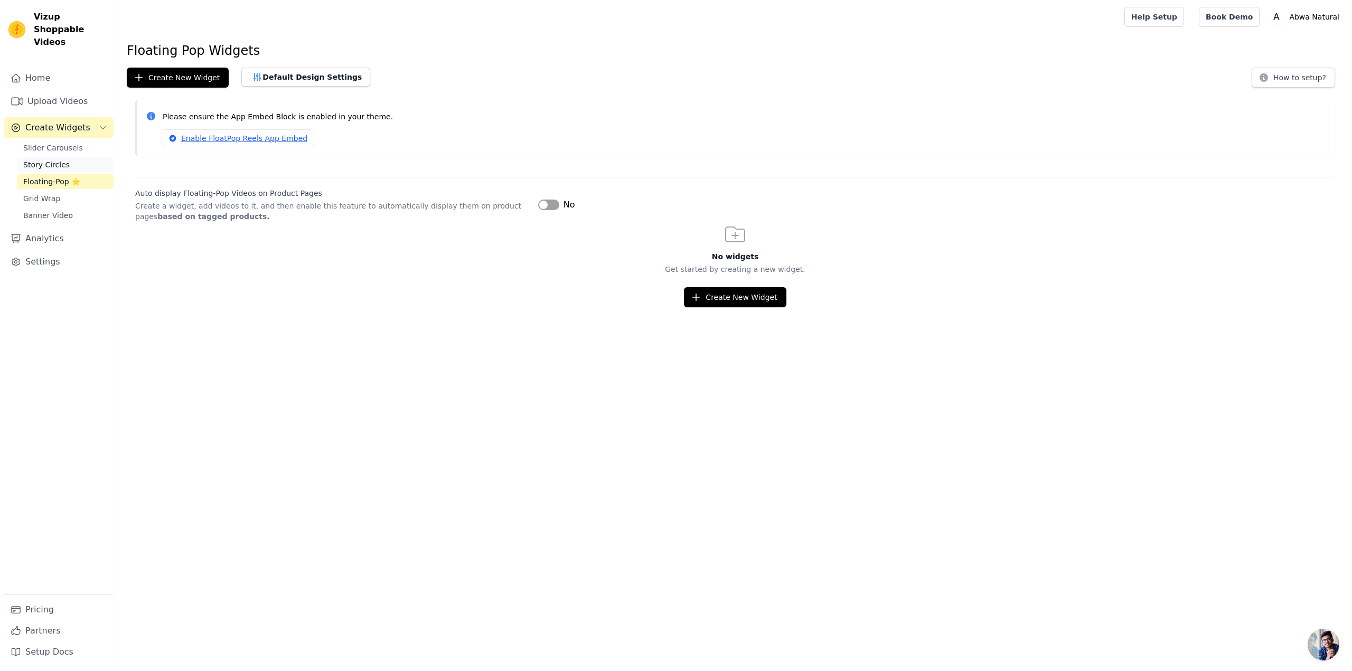
click at [56, 159] on span "Story Circles" at bounding box center [46, 164] width 46 height 11
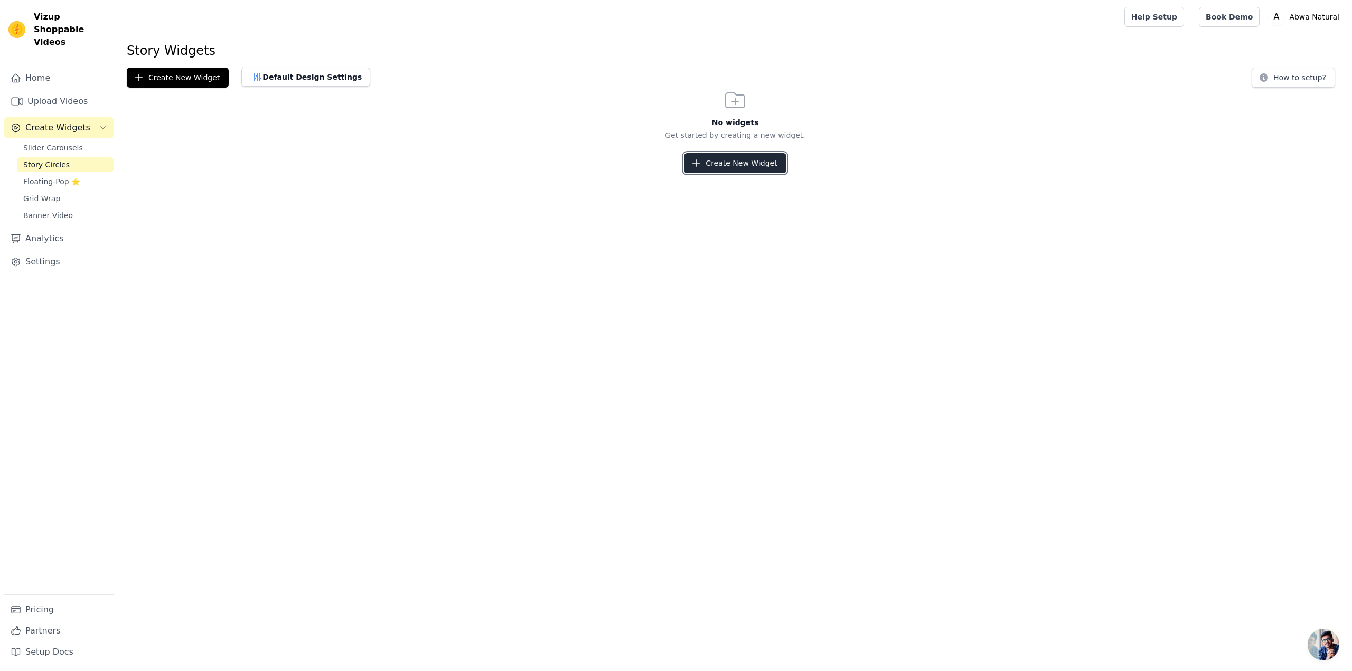
click at [724, 166] on button "Create New Widget" at bounding box center [735, 163] width 102 height 20
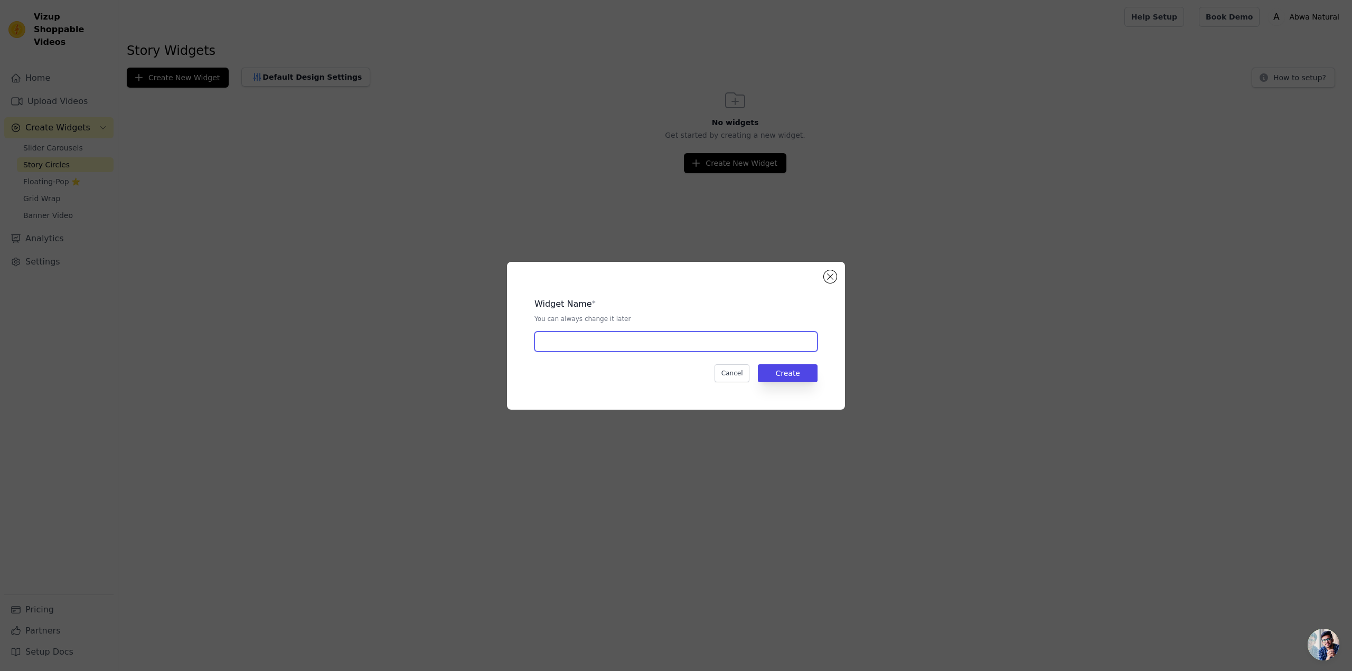
click at [592, 346] on input "text" at bounding box center [675, 342] width 283 height 20
click at [593, 343] on input "text" at bounding box center [675, 342] width 283 height 20
click at [776, 372] on button "Create" at bounding box center [788, 373] width 60 height 18
click at [742, 339] on input "text" at bounding box center [675, 342] width 283 height 20
type input "Shifa e Abwa Reviews"
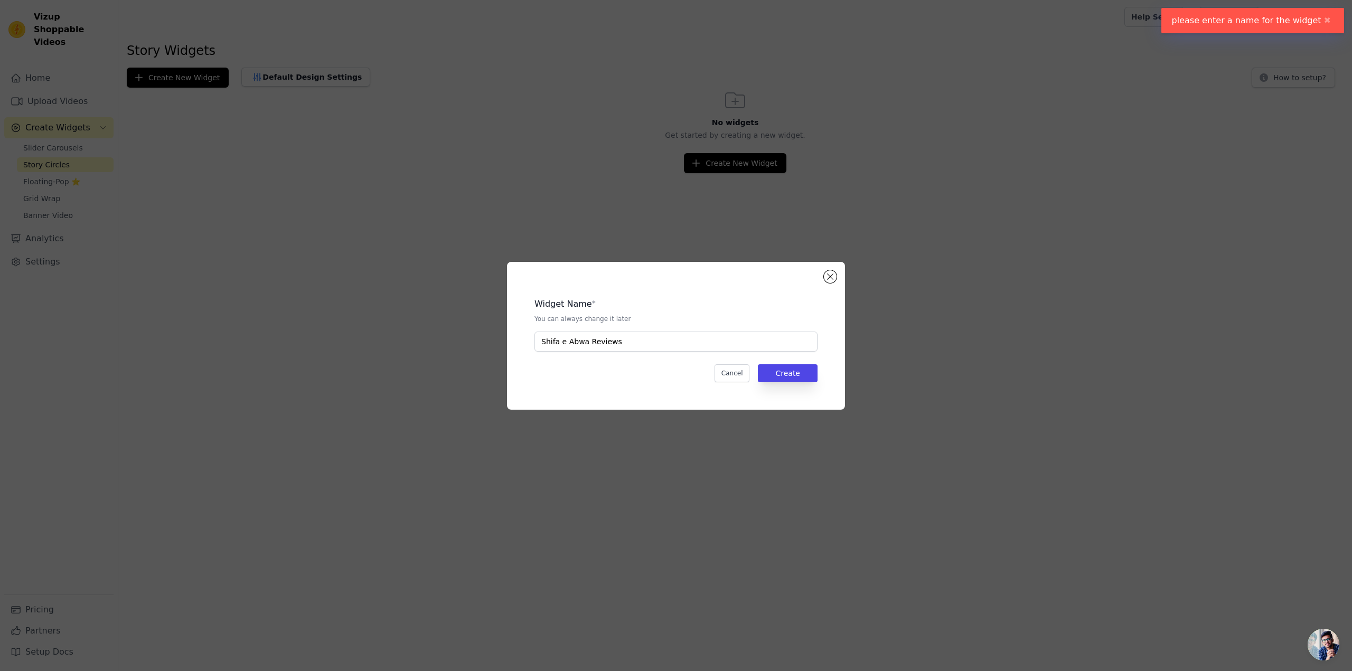
click at [841, 374] on div "Widget Name * You can always change it later Shifa e Abwa Reviews Cancel Create" at bounding box center [676, 336] width 338 height 148
click at [782, 373] on button "Create" at bounding box center [788, 373] width 60 height 18
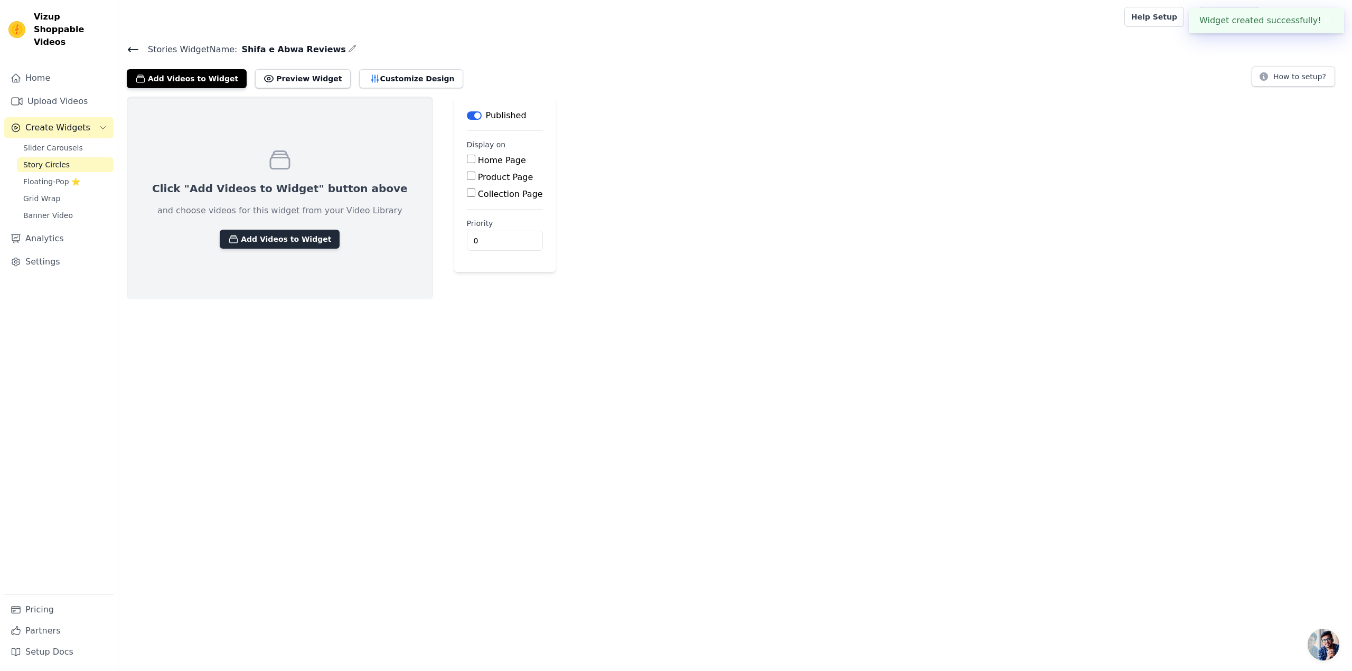
click at [261, 235] on button "Add Videos to Widget" at bounding box center [280, 239] width 120 height 19
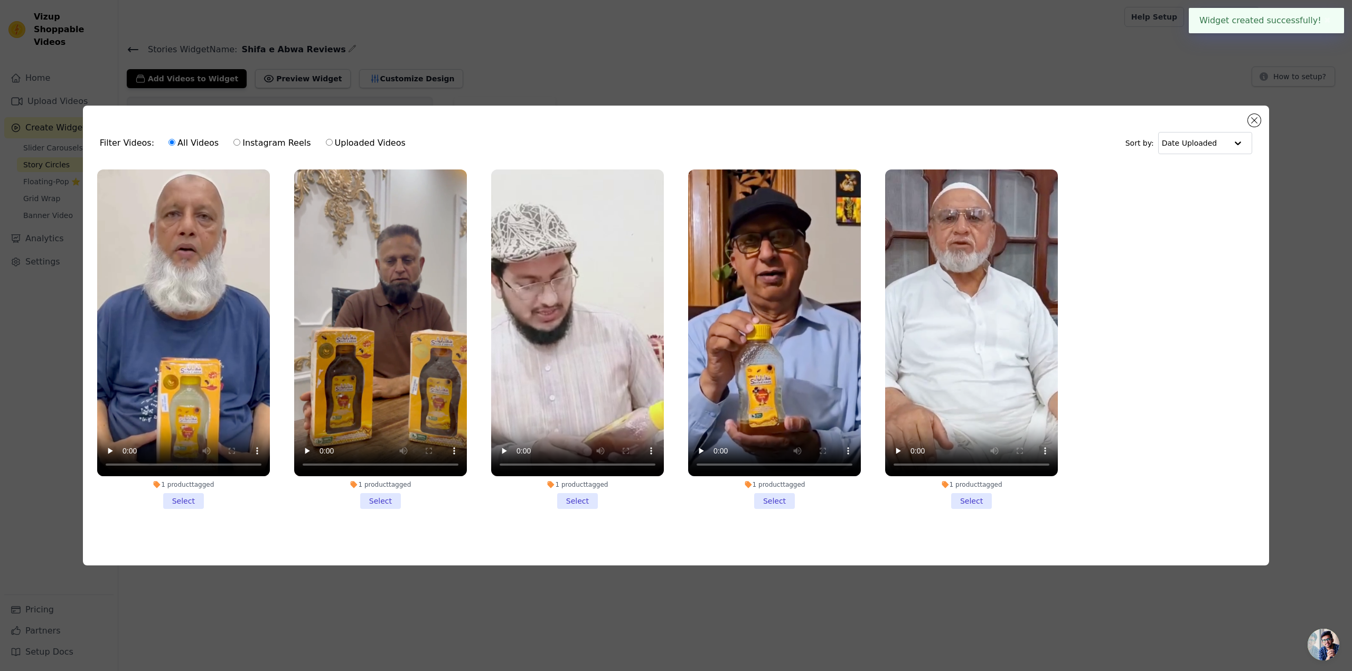
click at [183, 495] on li "1 product tagged Select" at bounding box center [183, 338] width 173 height 339
click at [0, 0] on input "1 product tagged Select" at bounding box center [0, 0] width 0 height 0
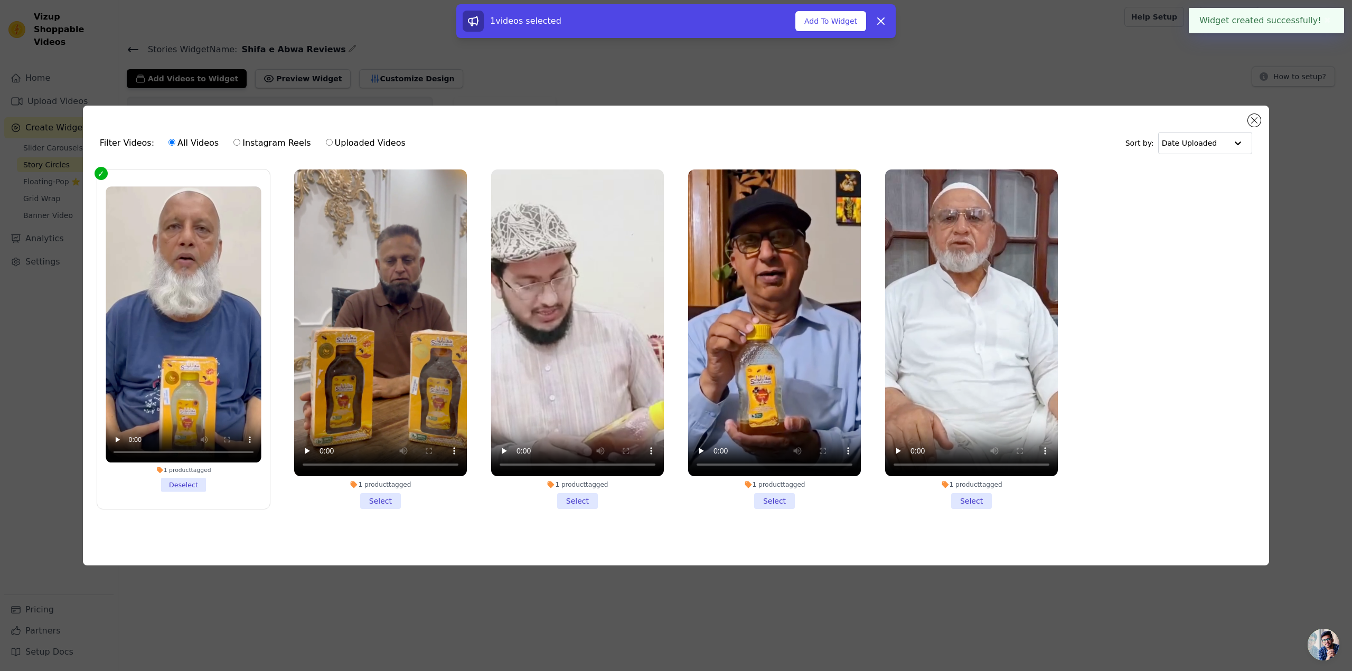
click at [387, 493] on li "1 product tagged Select" at bounding box center [380, 338] width 173 height 339
click at [0, 0] on input "1 product tagged Select" at bounding box center [0, 0] width 0 height 0
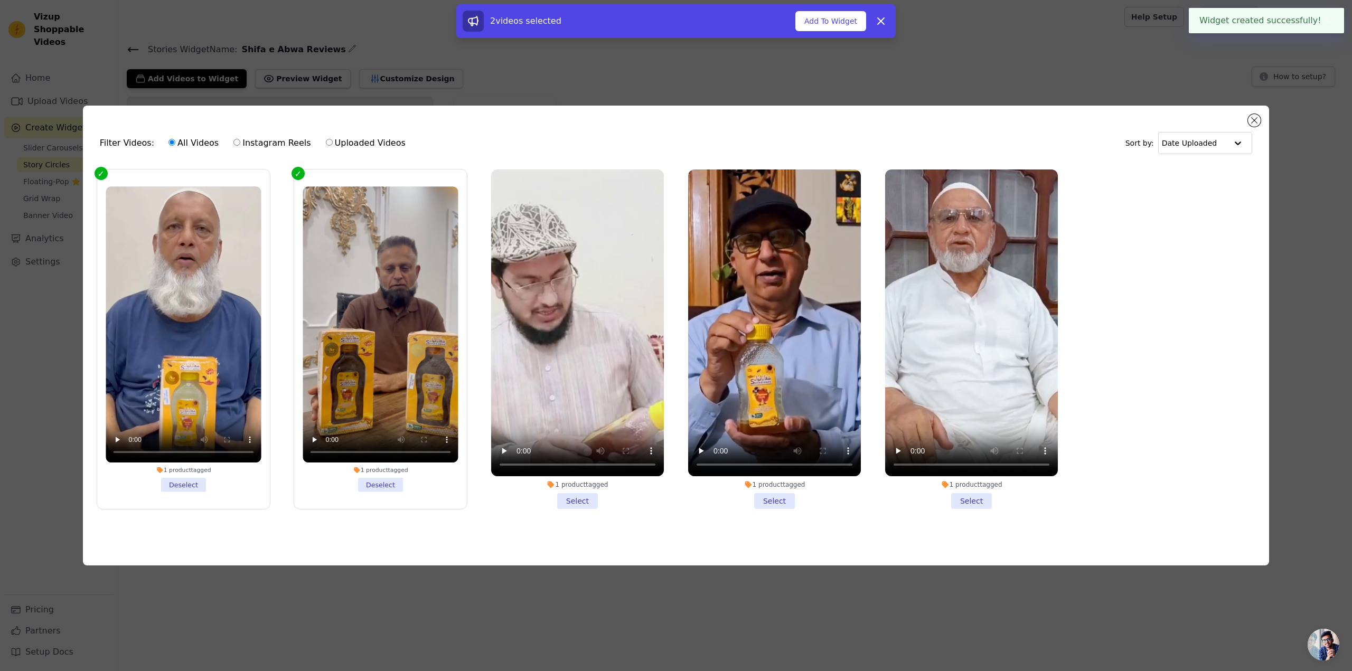
click at [573, 497] on li "1 product tagged Select" at bounding box center [577, 338] width 173 height 339
click at [0, 0] on input "1 product tagged Select" at bounding box center [0, 0] width 0 height 0
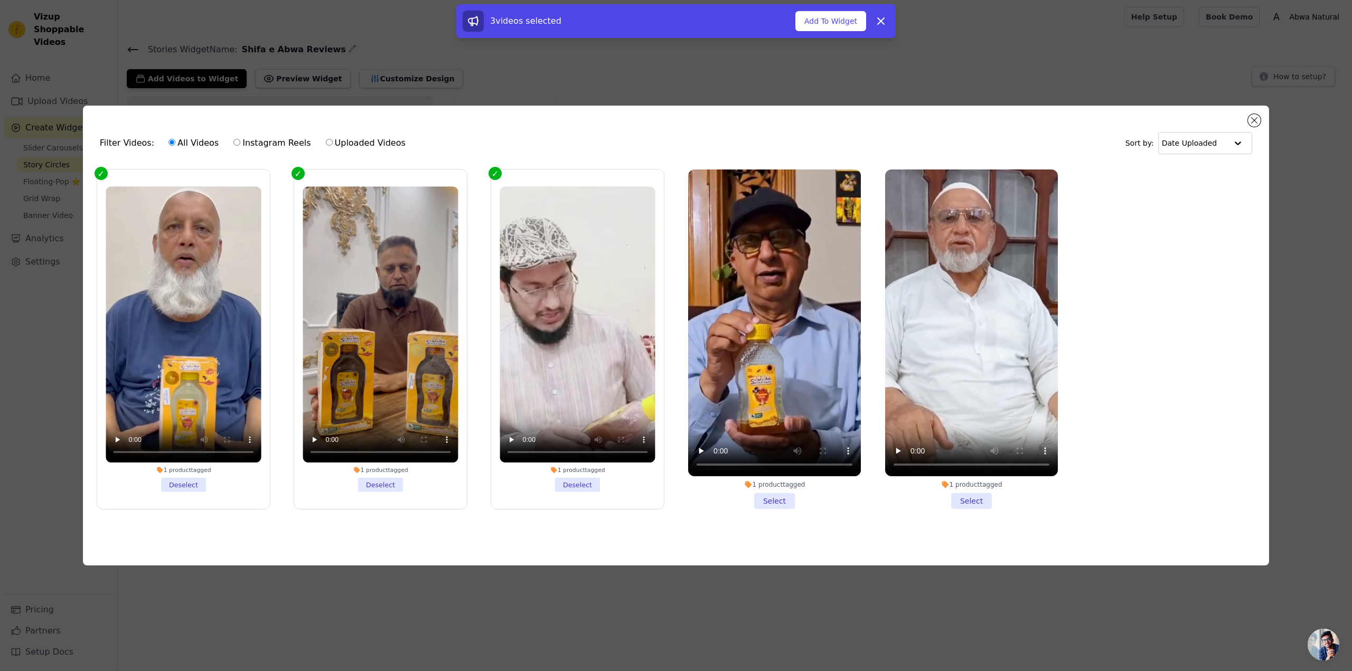
drag, startPoint x: 757, startPoint y: 494, endPoint x: 801, endPoint y: 494, distance: 44.9
click at [760, 494] on li "1 product tagged Select" at bounding box center [774, 338] width 173 height 339
click at [0, 0] on input "1 product tagged Select" at bounding box center [0, 0] width 0 height 0
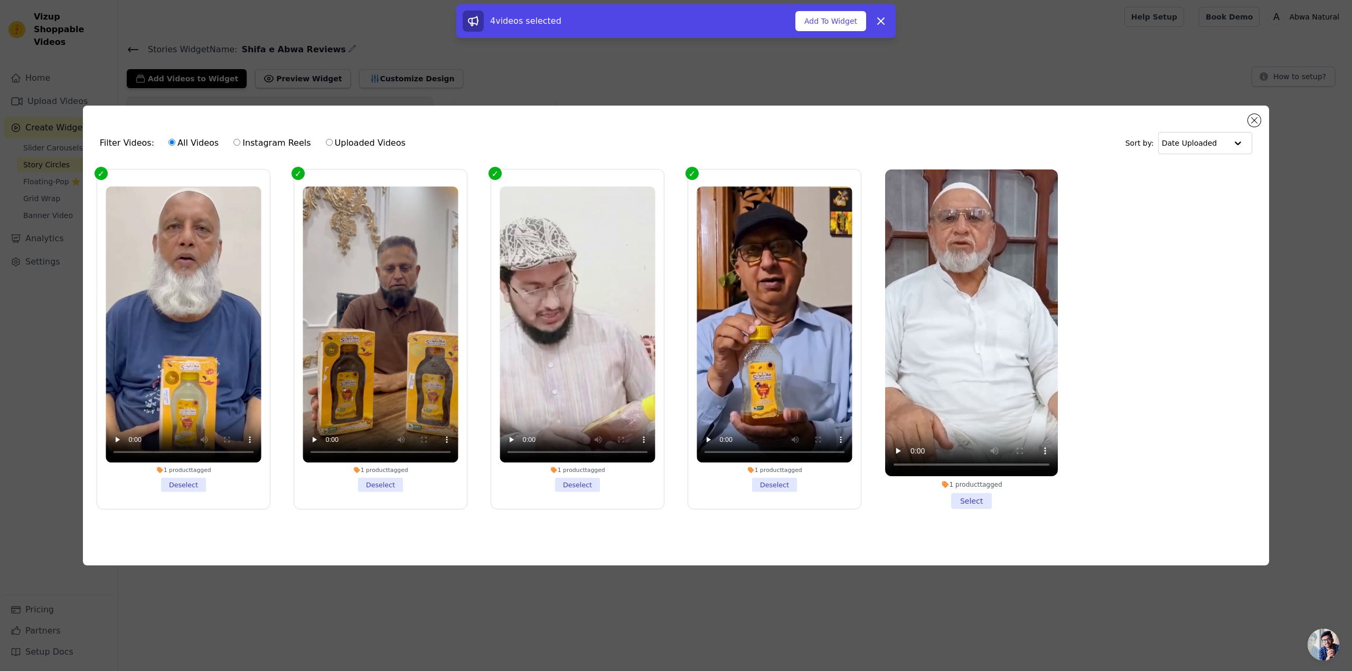
click at [967, 495] on li "1 product tagged Select" at bounding box center [971, 338] width 173 height 339
click at [0, 0] on input "1 product tagged Select" at bounding box center [0, 0] width 0 height 0
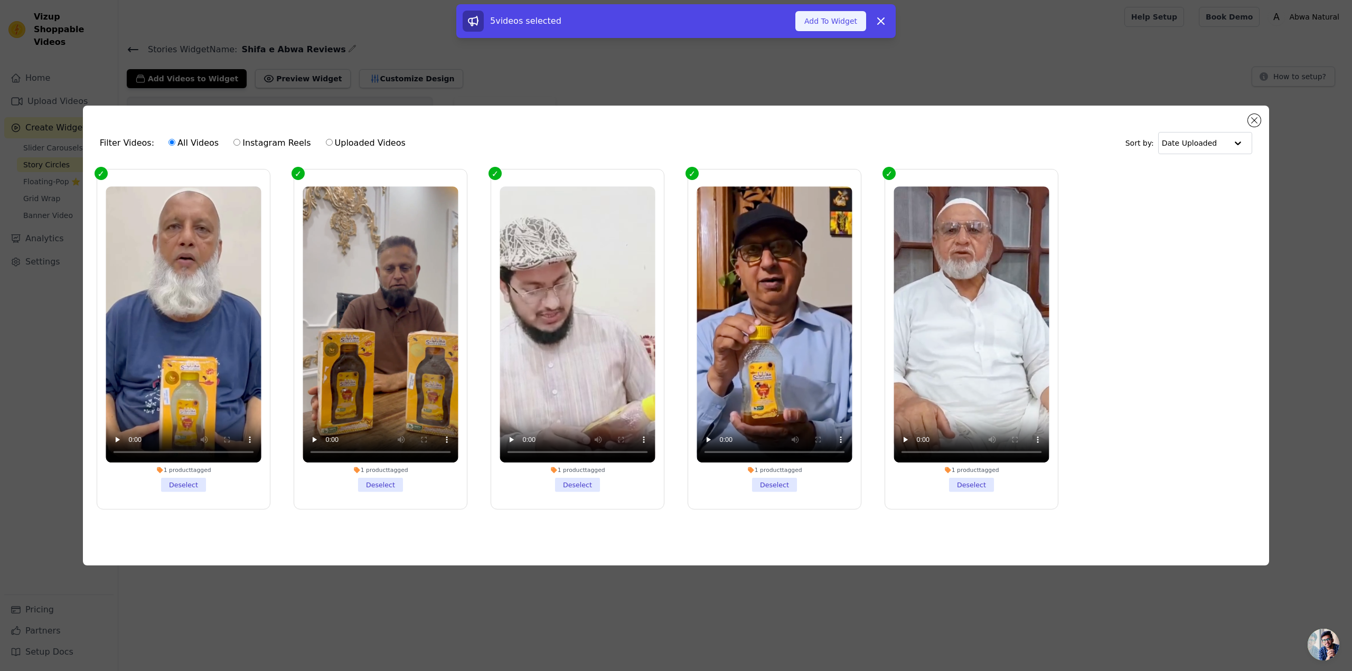
click at [832, 17] on button "Add To Widget" at bounding box center [830, 21] width 71 height 20
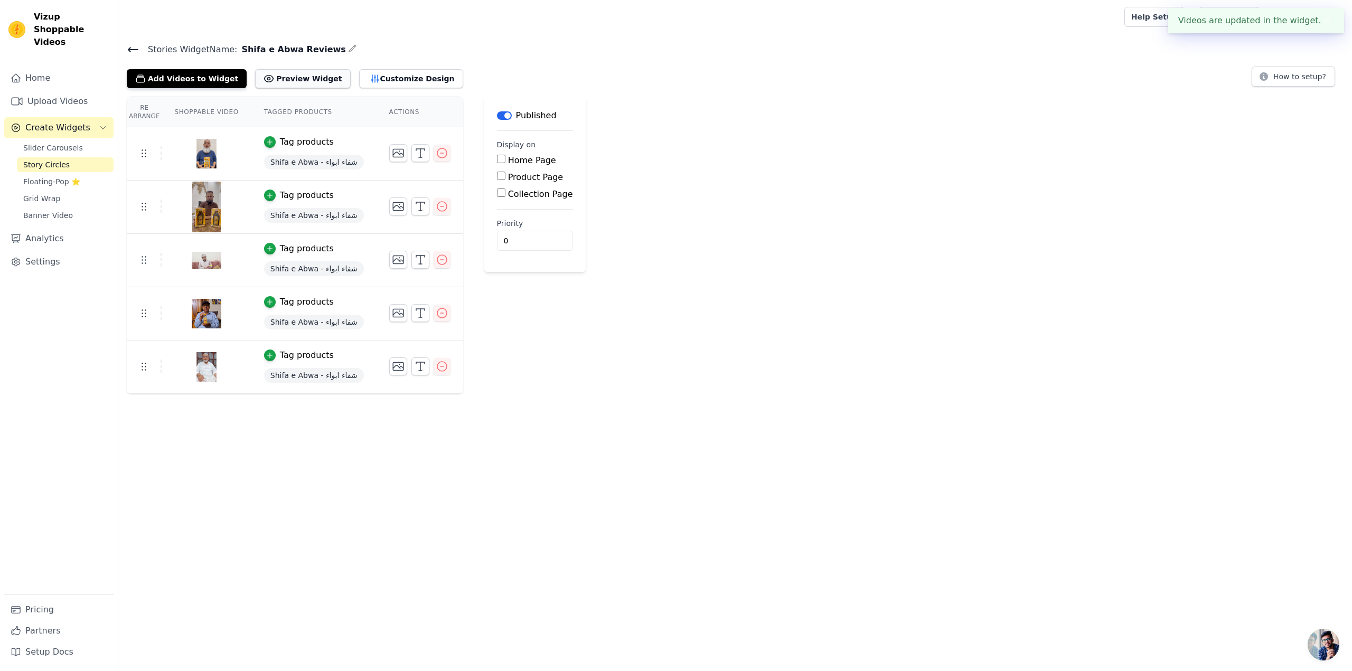
click at [282, 83] on button "Preview Widget" at bounding box center [302, 78] width 95 height 19
click at [391, 80] on button "Customize Design" at bounding box center [411, 78] width 104 height 19
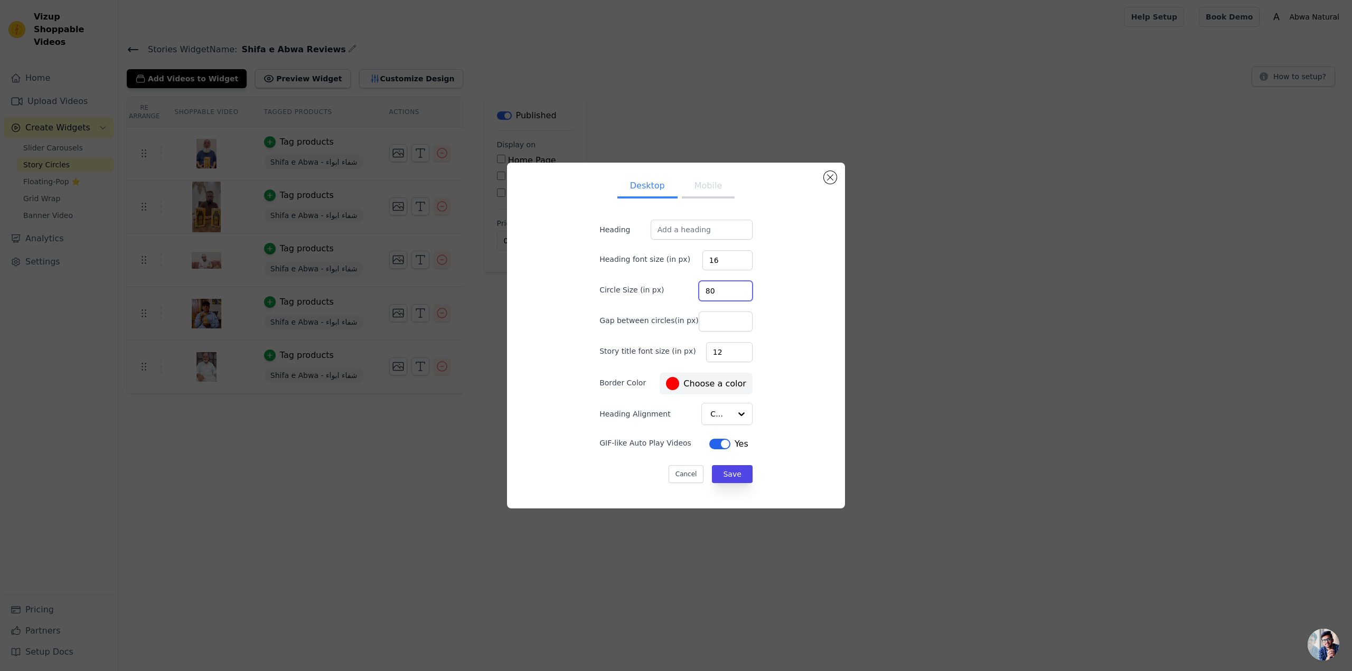
drag, startPoint x: 711, startPoint y: 288, endPoint x: 689, endPoint y: 281, distance: 22.7
click at [689, 281] on div "Circle Size (in px) 80" at bounding box center [675, 290] width 153 height 22
type input "1000"
click at [602, 297] on div "Circle Size (in px) 1000" at bounding box center [675, 290] width 153 height 22
click at [712, 470] on button "Save" at bounding box center [732, 474] width 40 height 18
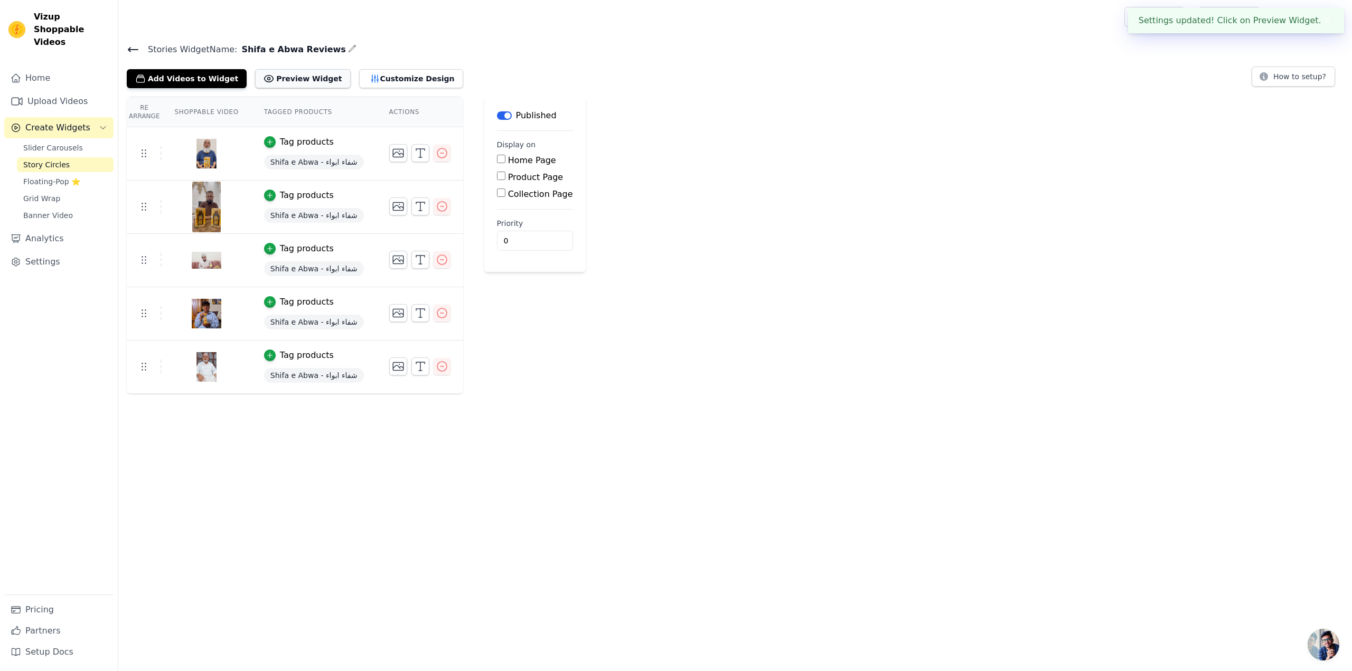
click at [278, 79] on button "Preview Widget" at bounding box center [302, 78] width 95 height 19
click at [359, 80] on button "Customize Design" at bounding box center [411, 78] width 104 height 19
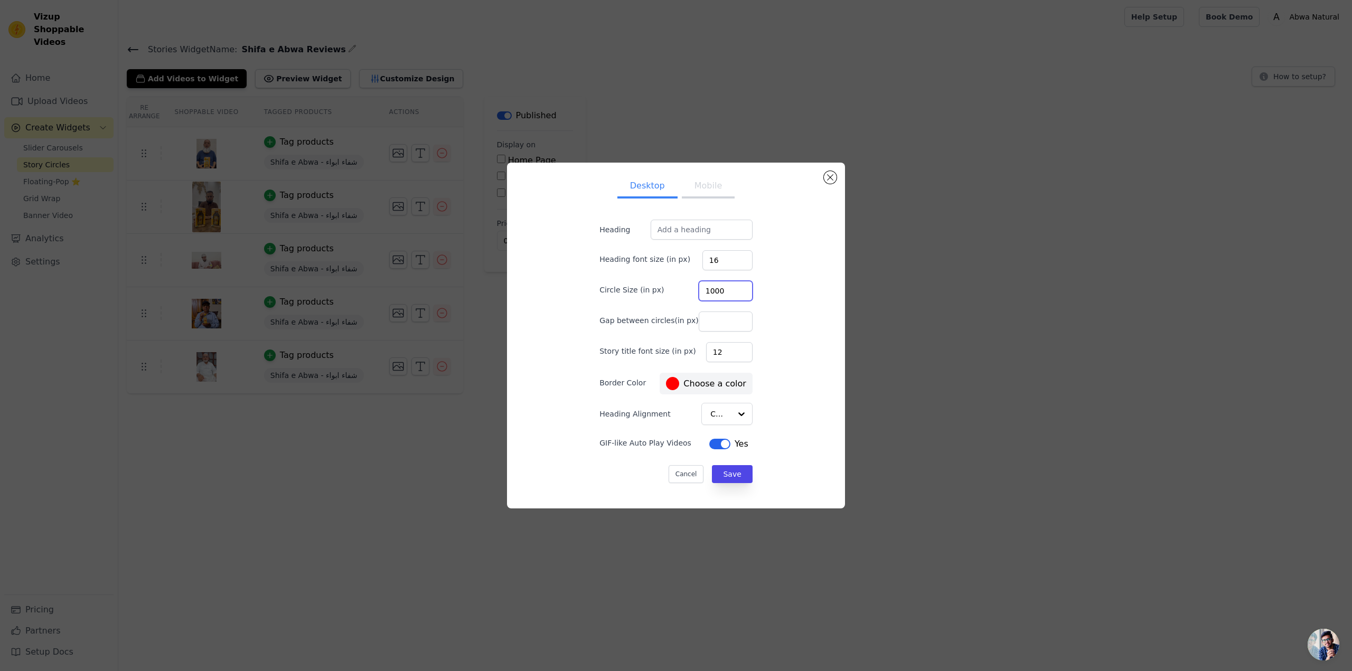
drag, startPoint x: 716, startPoint y: 292, endPoint x: 679, endPoint y: 288, distance: 37.2
click at [679, 288] on div "Circle Size (in px) 1000" at bounding box center [675, 290] width 153 height 22
type input "200"
click at [720, 469] on button "Save" at bounding box center [732, 474] width 40 height 18
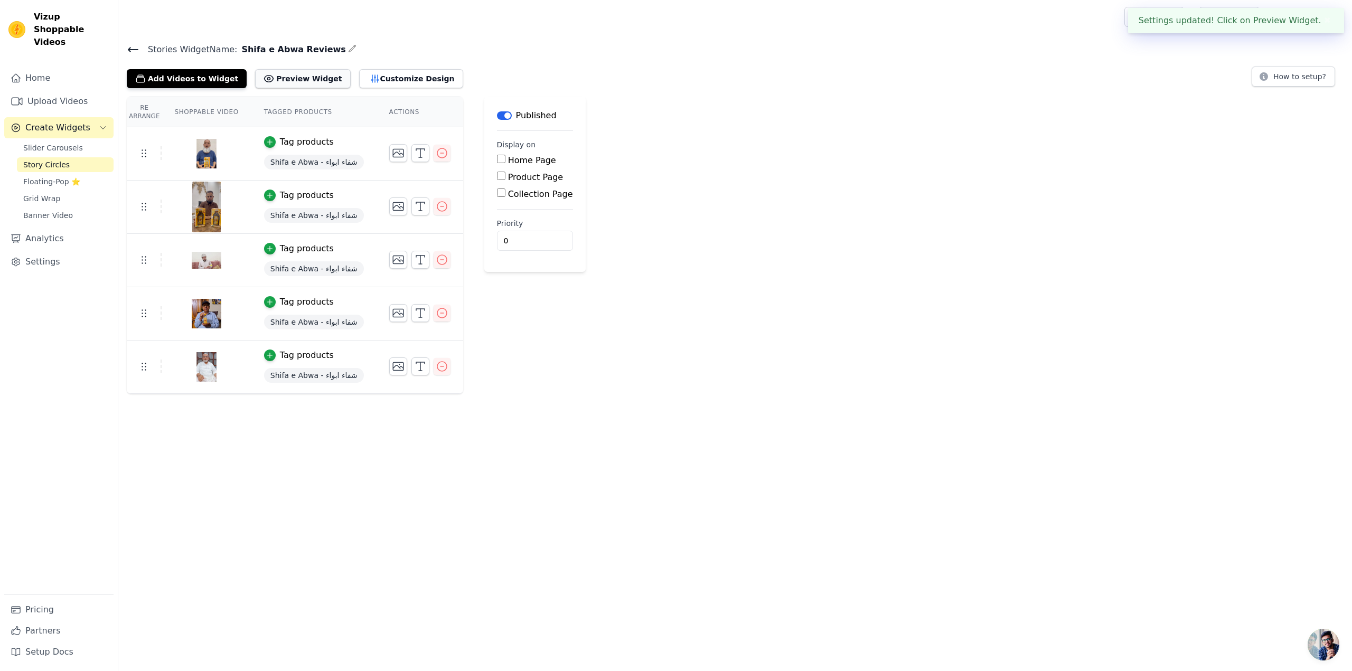
click at [275, 82] on button "Preview Widget" at bounding box center [302, 78] width 95 height 19
click at [46, 176] on span "Floating-Pop ⭐" at bounding box center [51, 181] width 57 height 11
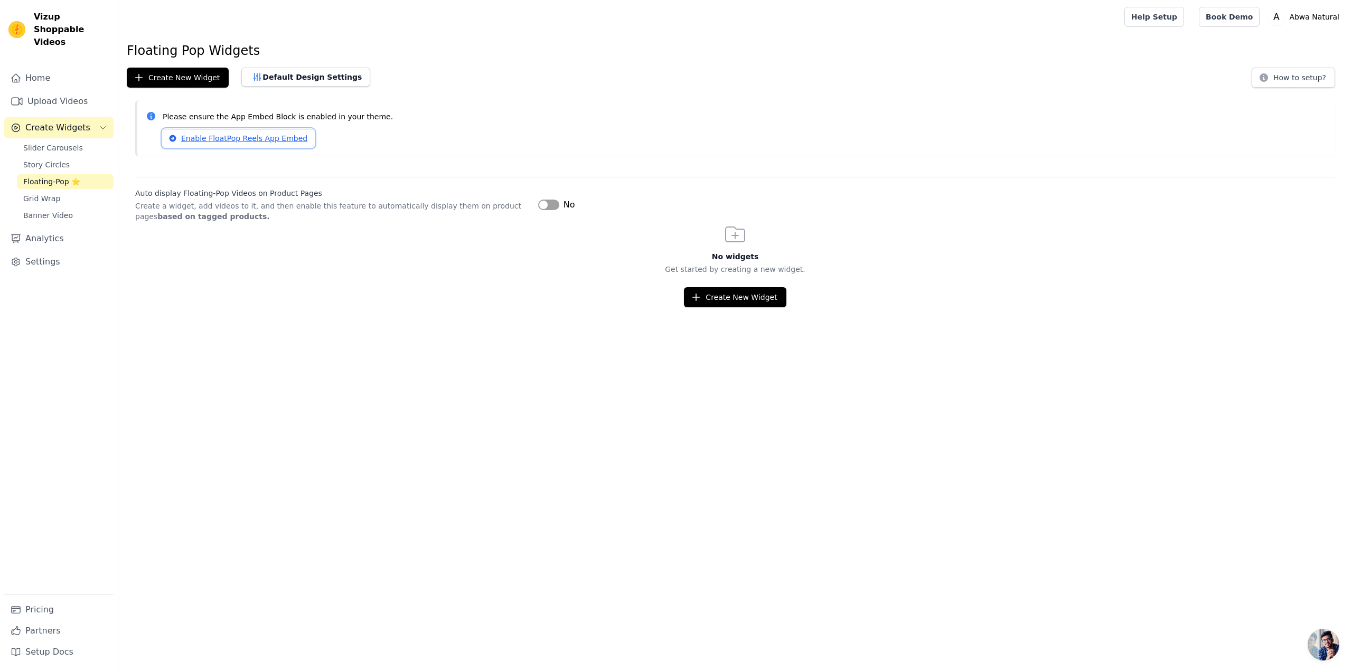
click at [217, 136] on link "Enable FloatPop Reels App Embed" at bounding box center [239, 138] width 152 height 18
click at [225, 135] on link "Enable FloatPop Reels App Embed" at bounding box center [239, 138] width 152 height 18
click at [737, 300] on button "Create New Widget" at bounding box center [735, 297] width 102 height 20
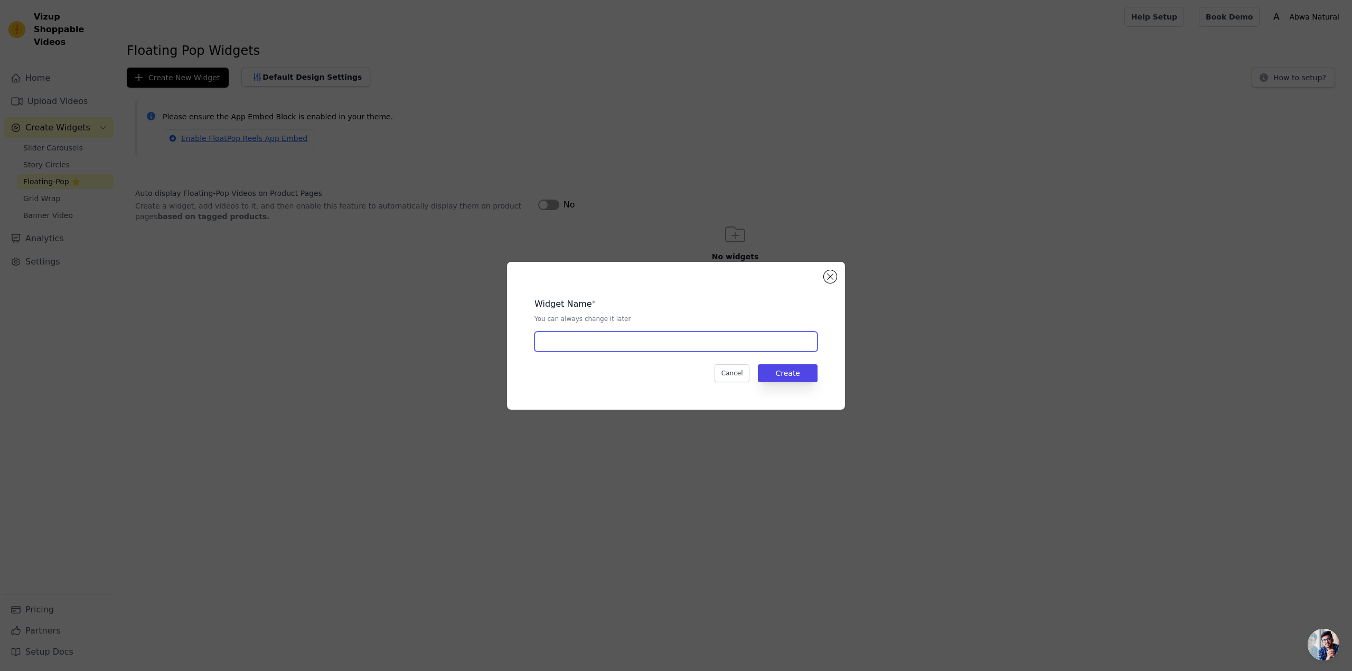
drag, startPoint x: 615, startPoint y: 338, endPoint x: 671, endPoint y: 352, distance: 57.6
click at [615, 338] on input "text" at bounding box center [675, 342] width 283 height 20
type input "Shifa e Abwa Reviews"
click at [800, 369] on button "Create" at bounding box center [788, 373] width 60 height 18
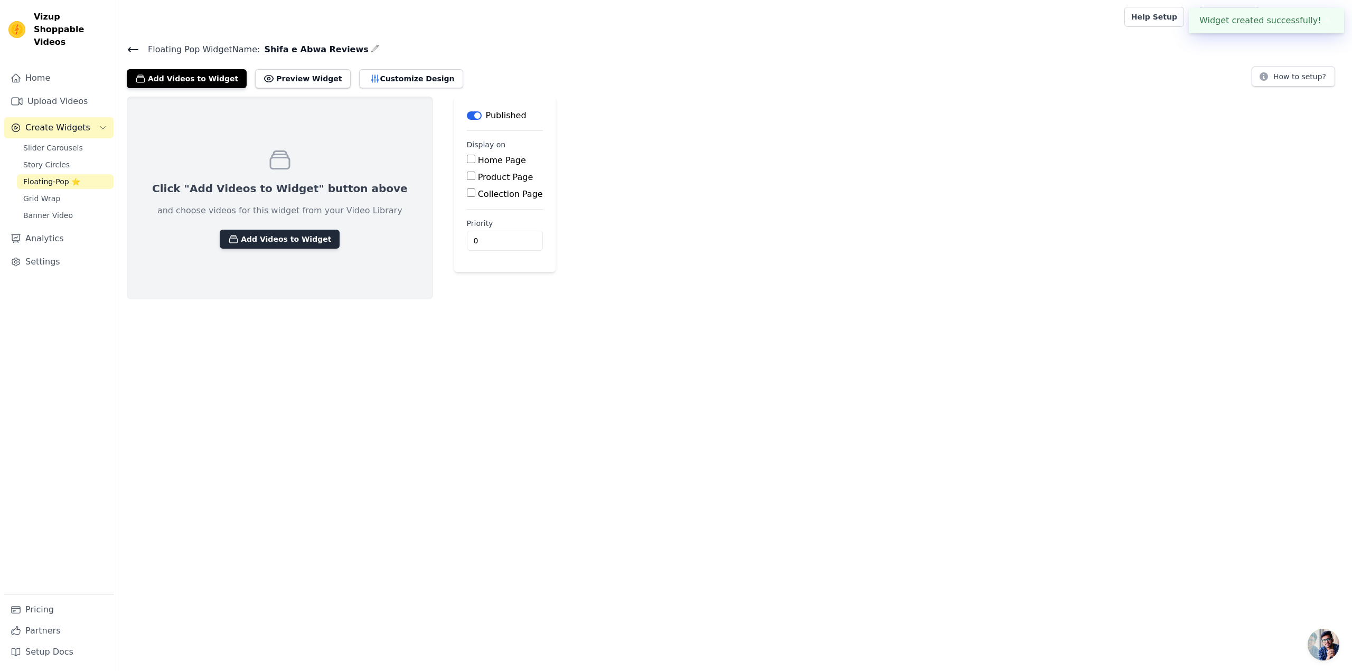
click at [239, 238] on button "Add Videos to Widget" at bounding box center [280, 239] width 120 height 19
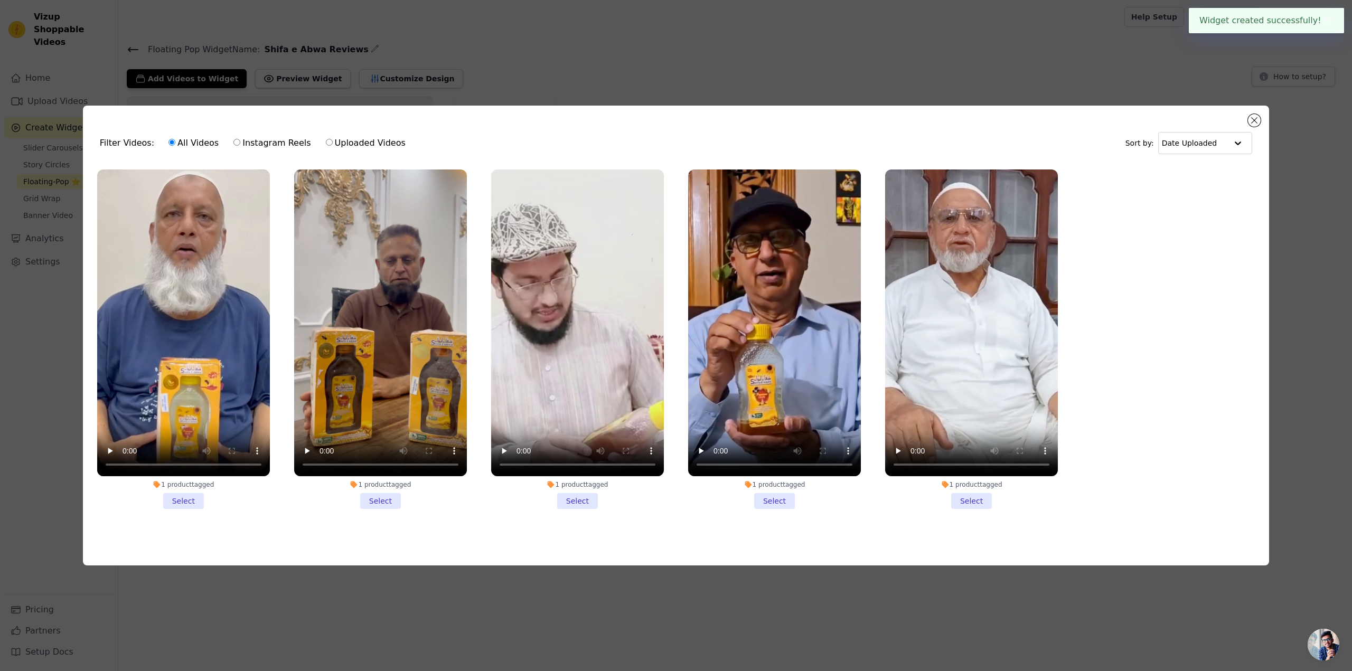
click at [386, 503] on li "1 product tagged Select" at bounding box center [380, 338] width 173 height 339
click at [0, 0] on input "1 product tagged Select" at bounding box center [0, 0] width 0 height 0
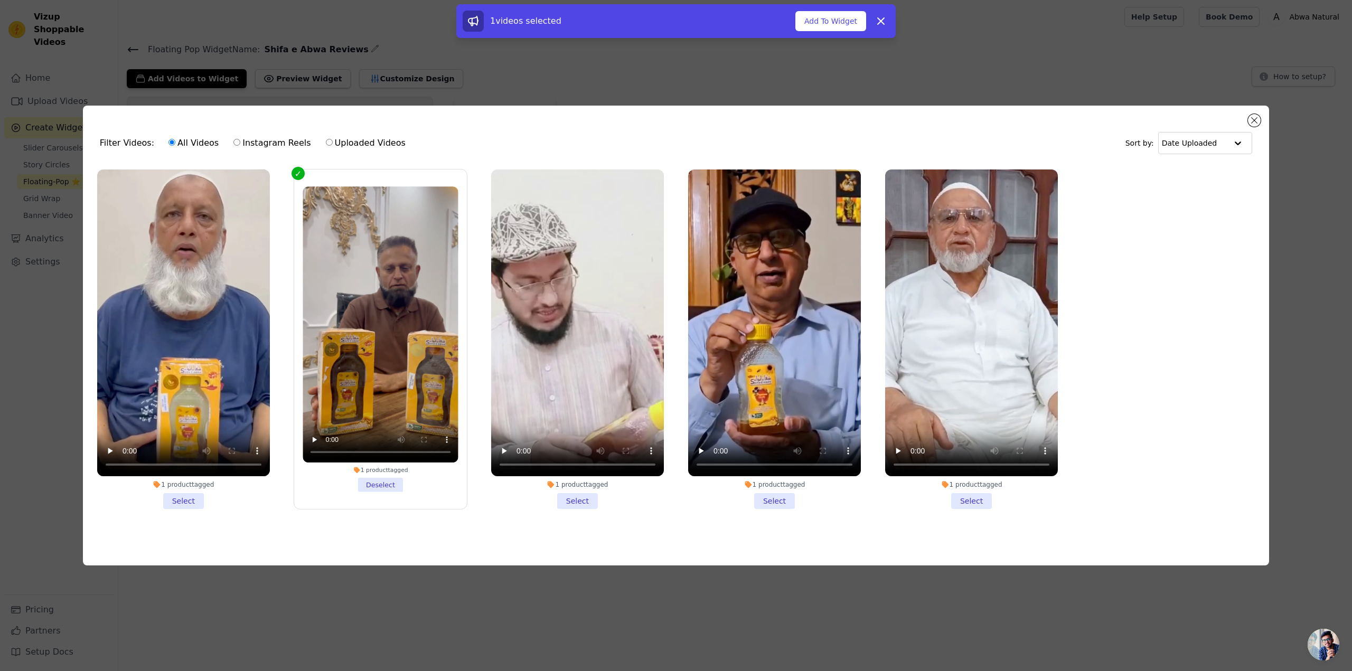
click at [595, 498] on li "1 product tagged Select" at bounding box center [577, 338] width 173 height 339
click at [0, 0] on input "1 product tagged Select" at bounding box center [0, 0] width 0 height 0
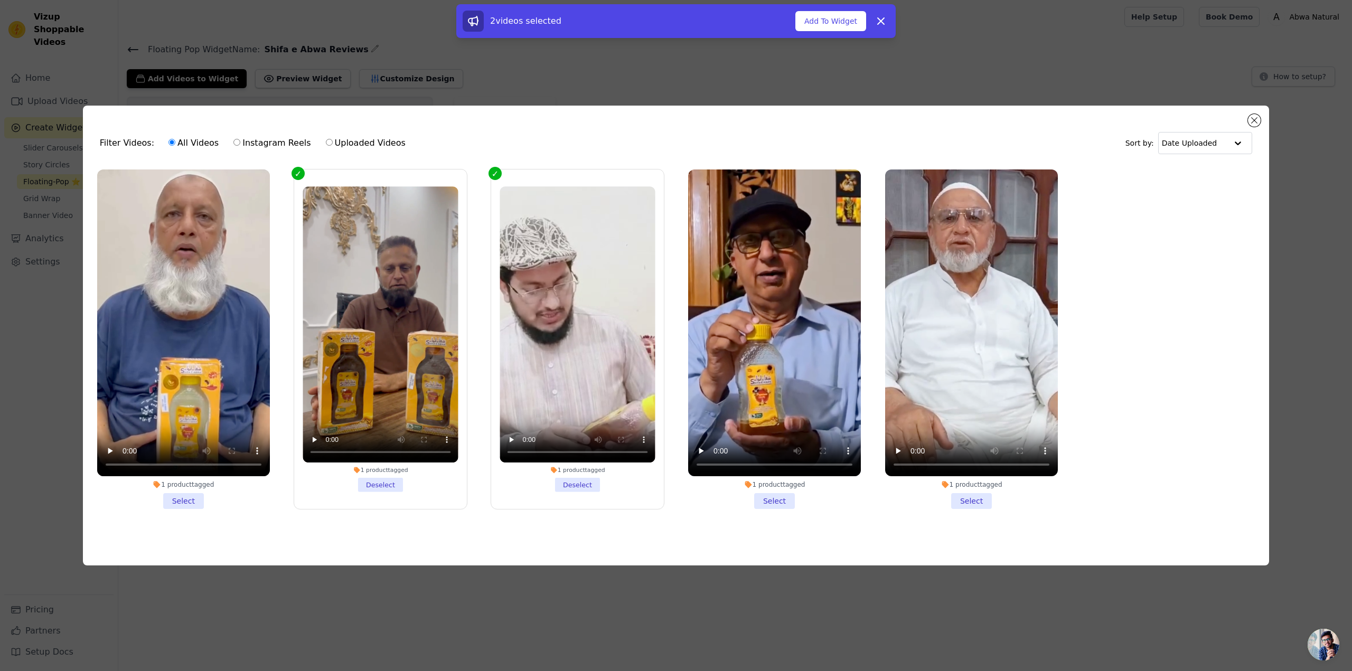
click at [775, 502] on li "1 product tagged Select" at bounding box center [774, 338] width 173 height 339
click at [0, 0] on input "1 product tagged Select" at bounding box center [0, 0] width 0 height 0
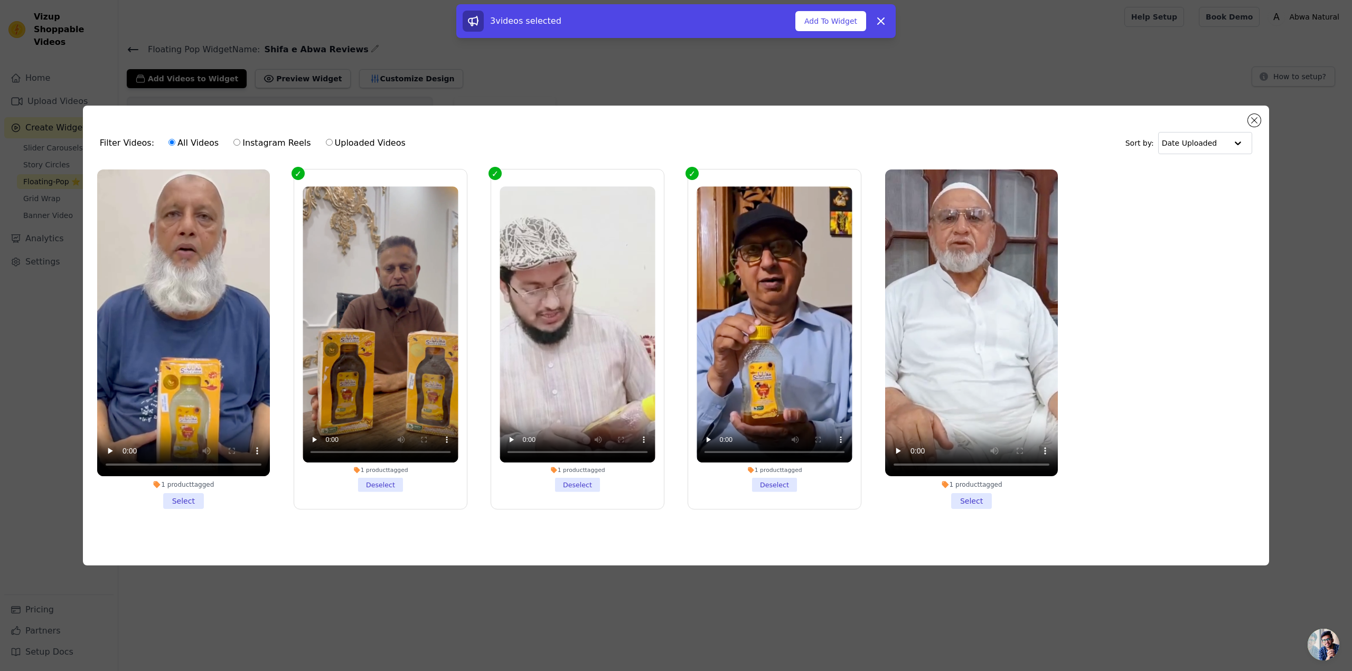
drag, startPoint x: 987, startPoint y: 503, endPoint x: 870, endPoint y: 401, distance: 155.3
click at [987, 502] on li "1 product tagged Select" at bounding box center [971, 338] width 173 height 339
click at [0, 0] on input "1 product tagged Select" at bounding box center [0, 0] width 0 height 0
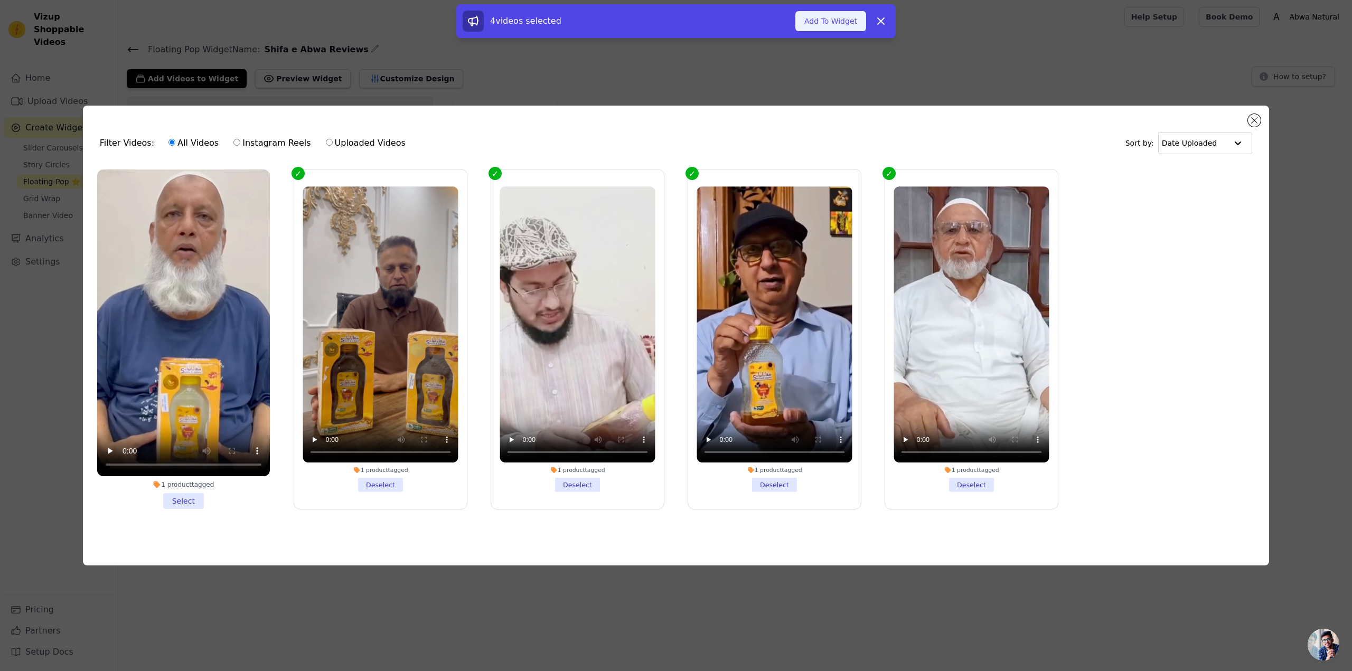
click at [854, 22] on button "Add To Widget" at bounding box center [830, 21] width 71 height 20
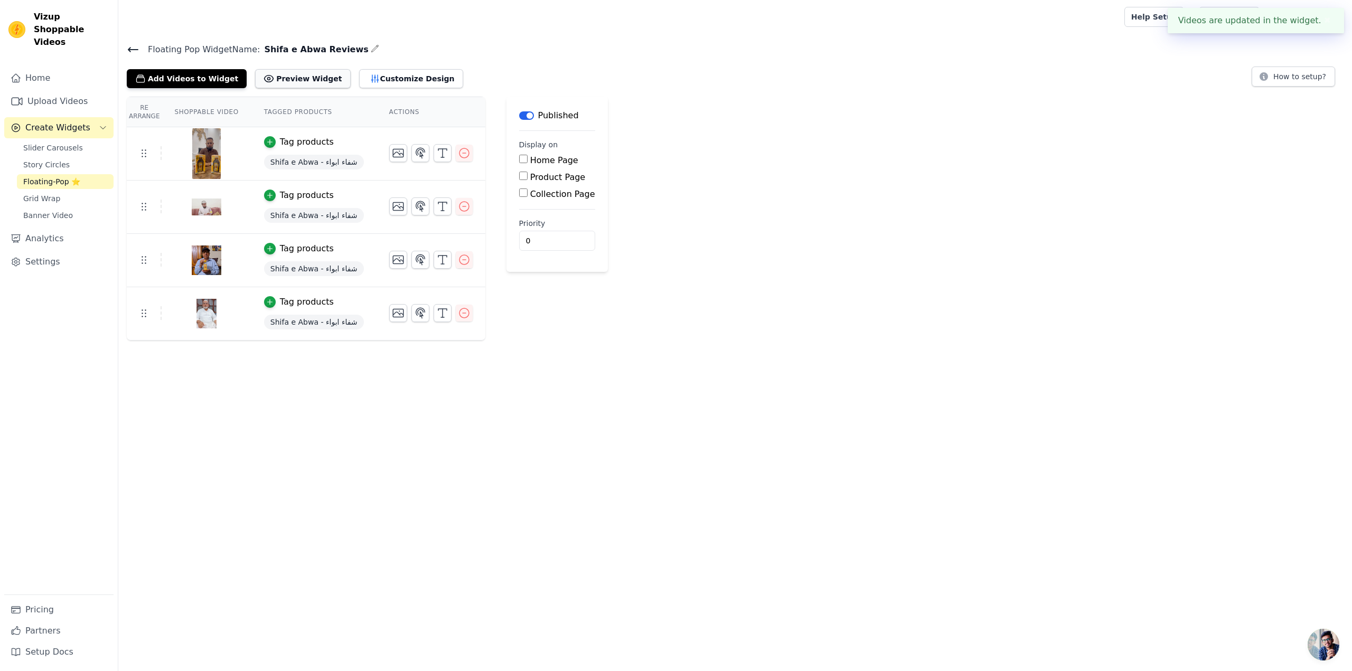
click at [284, 80] on button "Preview Widget" at bounding box center [302, 78] width 95 height 19
click at [61, 191] on link "Grid Wrap" at bounding box center [65, 198] width 97 height 15
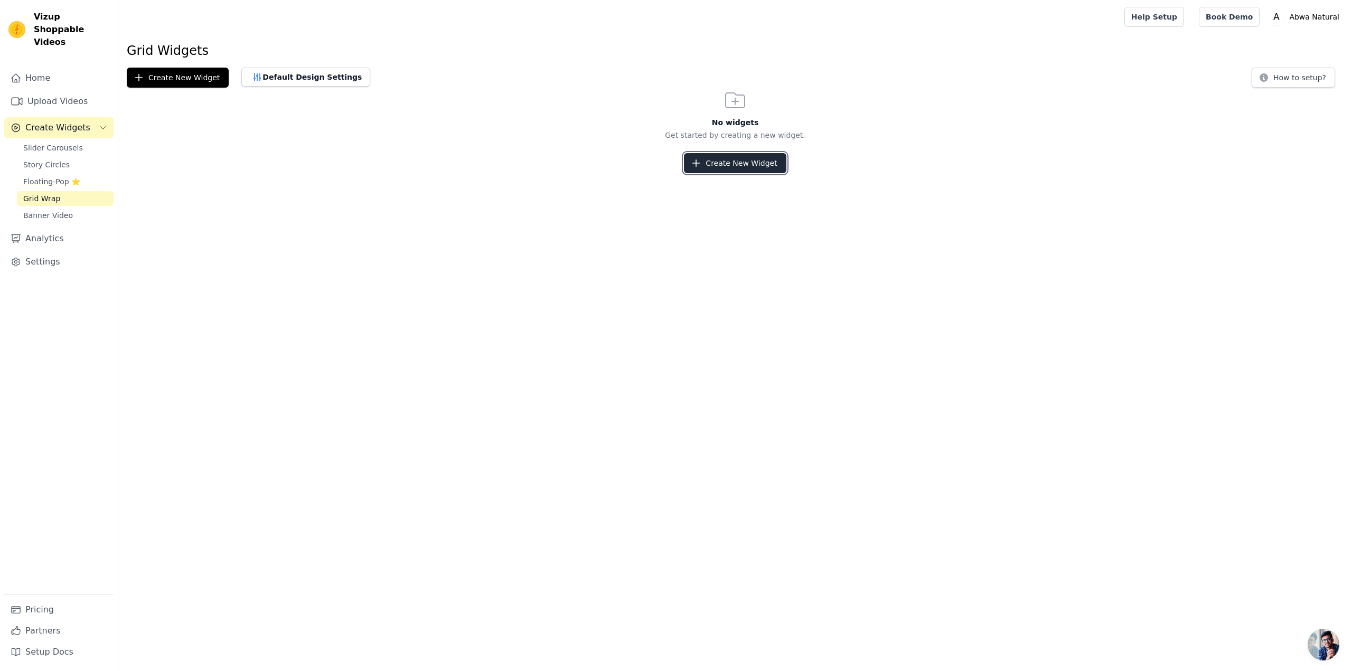
click at [714, 162] on button "Create New Widget" at bounding box center [735, 163] width 102 height 20
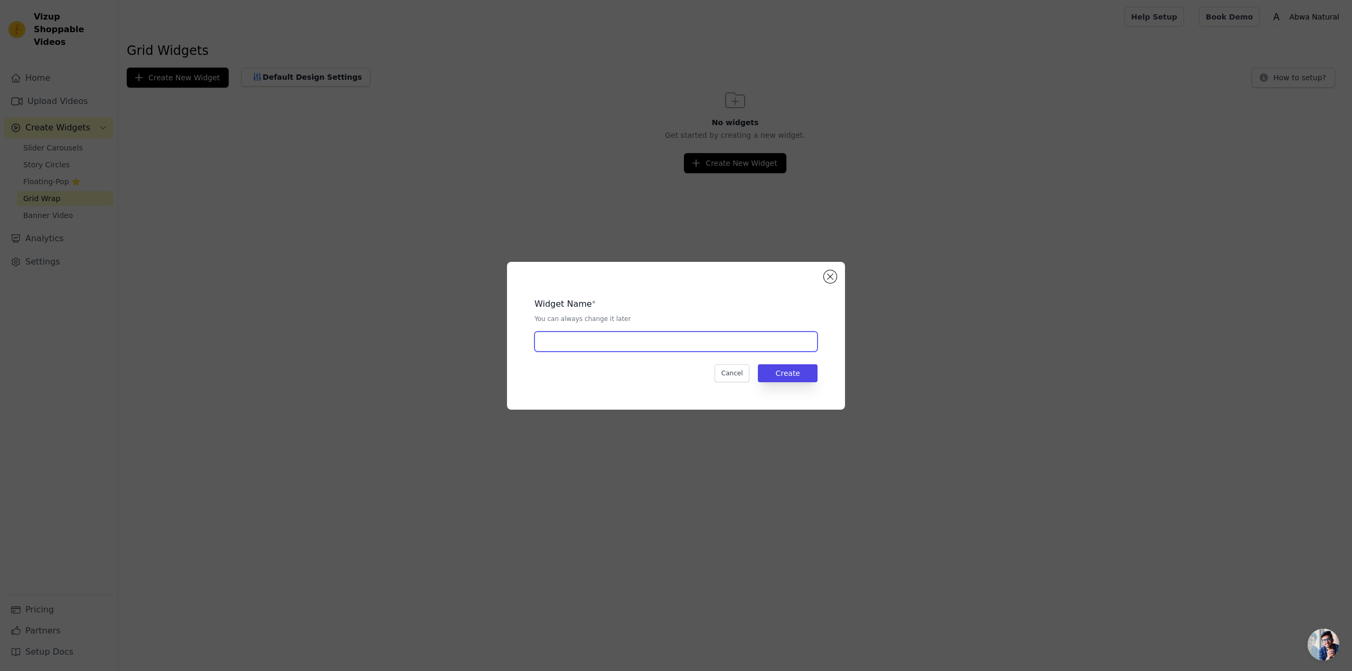
click at [622, 341] on input "text" at bounding box center [675, 342] width 283 height 20
type input "Shifa e Abwa Reviews"
click at [801, 369] on button "Create" at bounding box center [788, 373] width 60 height 18
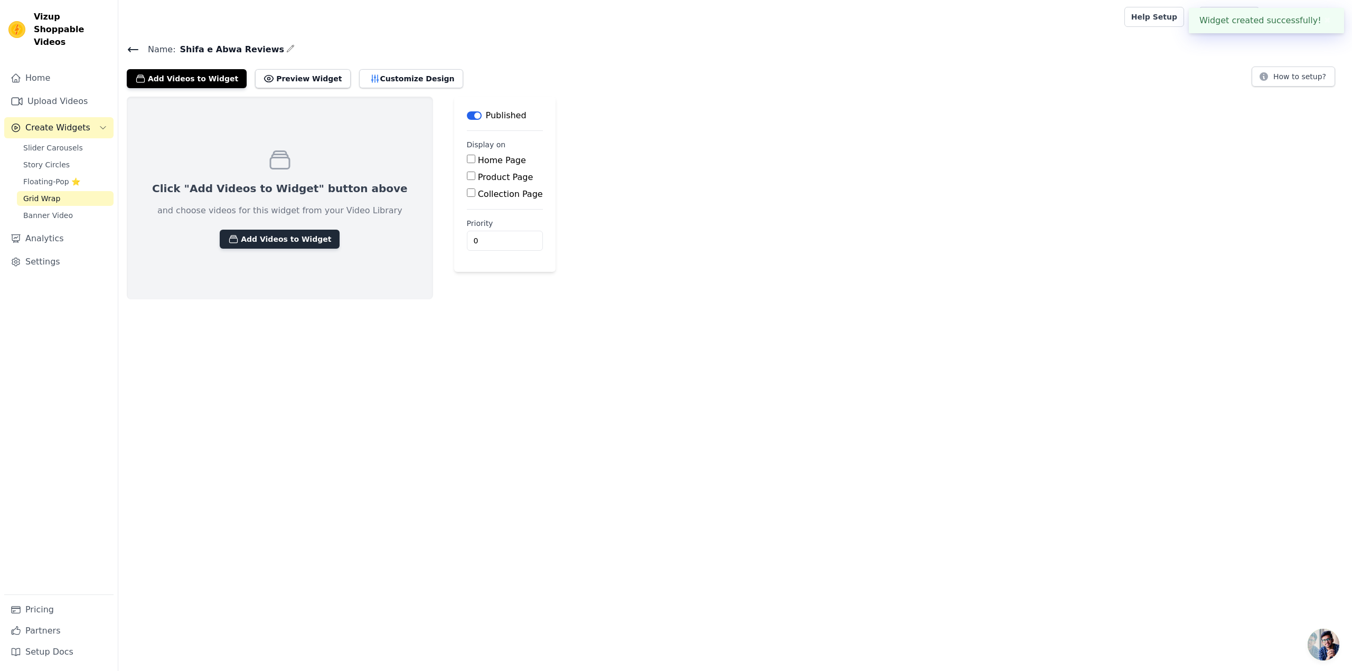
click at [253, 240] on button "Add Videos to Widget" at bounding box center [280, 239] width 120 height 19
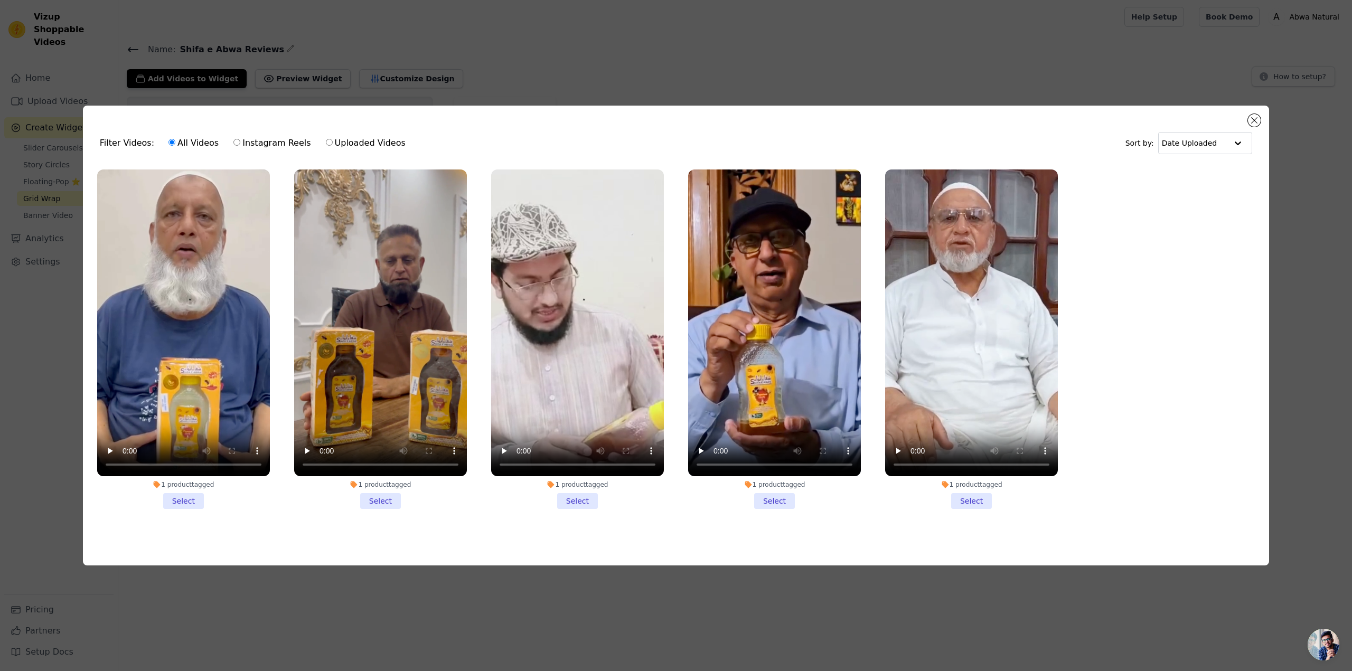
click at [386, 497] on li "1 product tagged Select" at bounding box center [380, 338] width 173 height 339
click at [0, 0] on input "1 product tagged Select" at bounding box center [0, 0] width 0 height 0
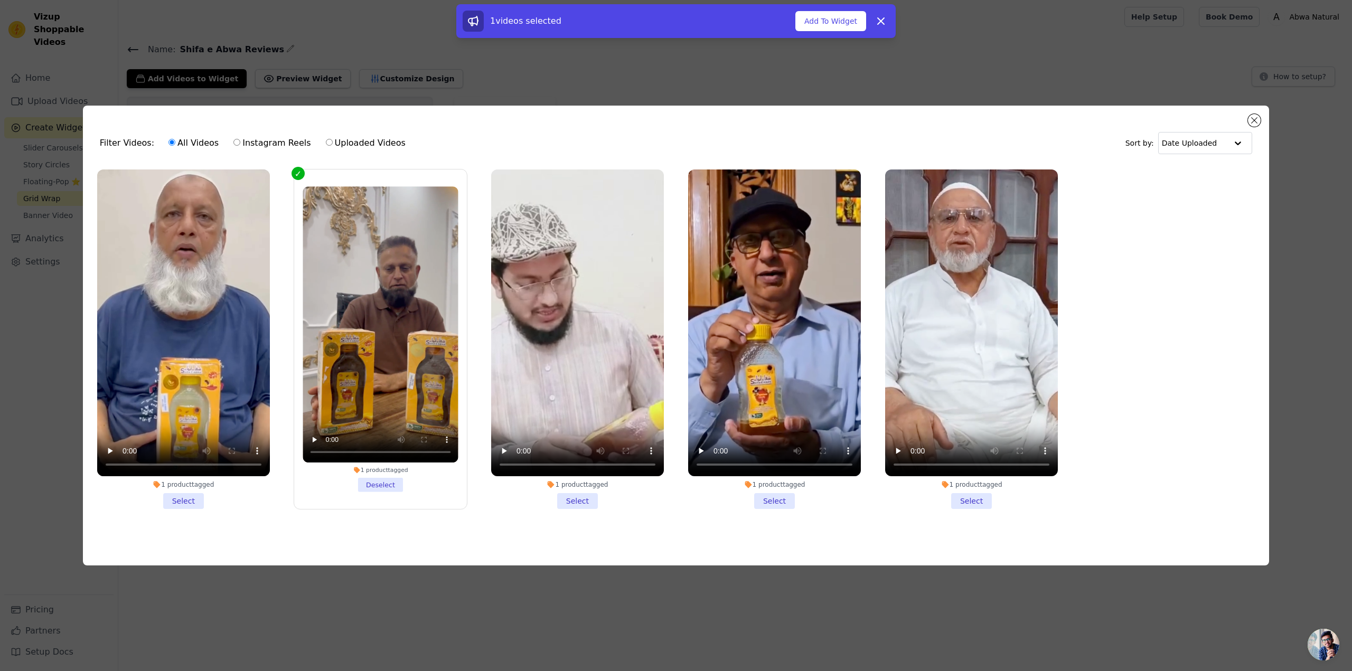
click at [583, 499] on li "1 product tagged Select" at bounding box center [577, 338] width 173 height 339
click at [0, 0] on input "1 product tagged Select" at bounding box center [0, 0] width 0 height 0
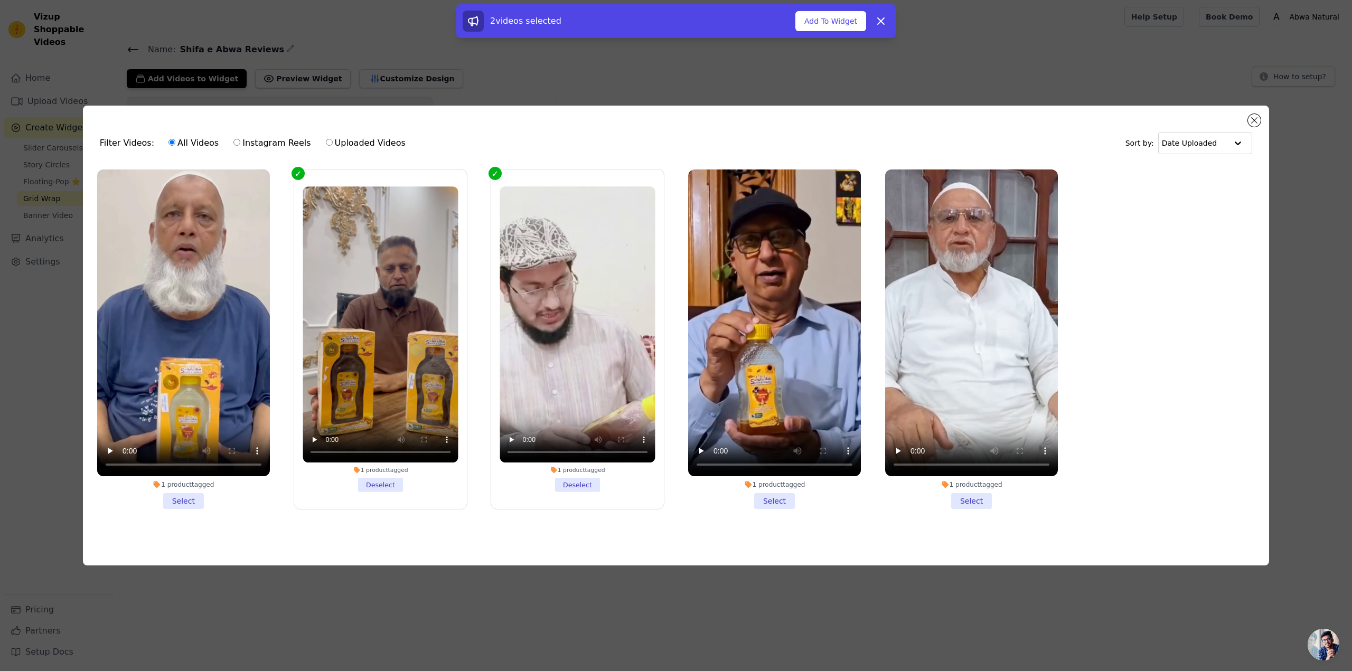
click at [765, 498] on li "1 product tagged Select" at bounding box center [774, 338] width 173 height 339
click at [0, 0] on input "1 product tagged Select" at bounding box center [0, 0] width 0 height 0
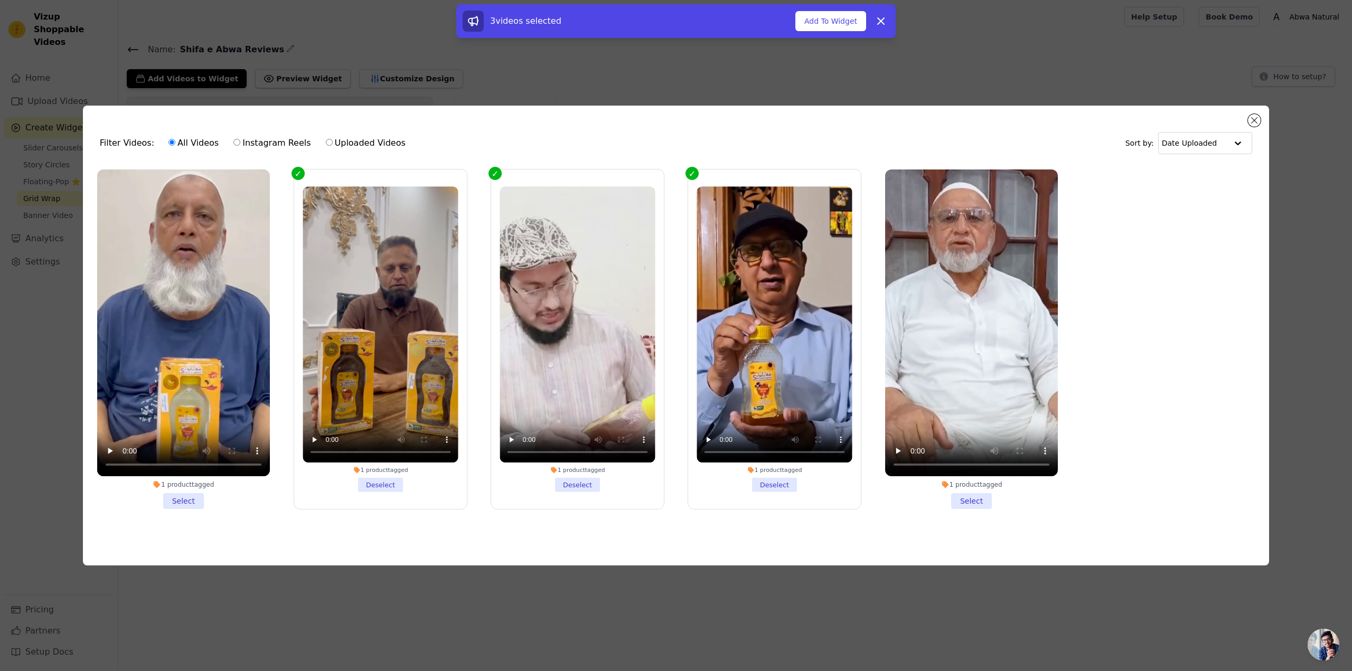
click at [970, 496] on li "1 product tagged Select" at bounding box center [971, 338] width 173 height 339
click at [0, 0] on input "1 product tagged Select" at bounding box center [0, 0] width 0 height 0
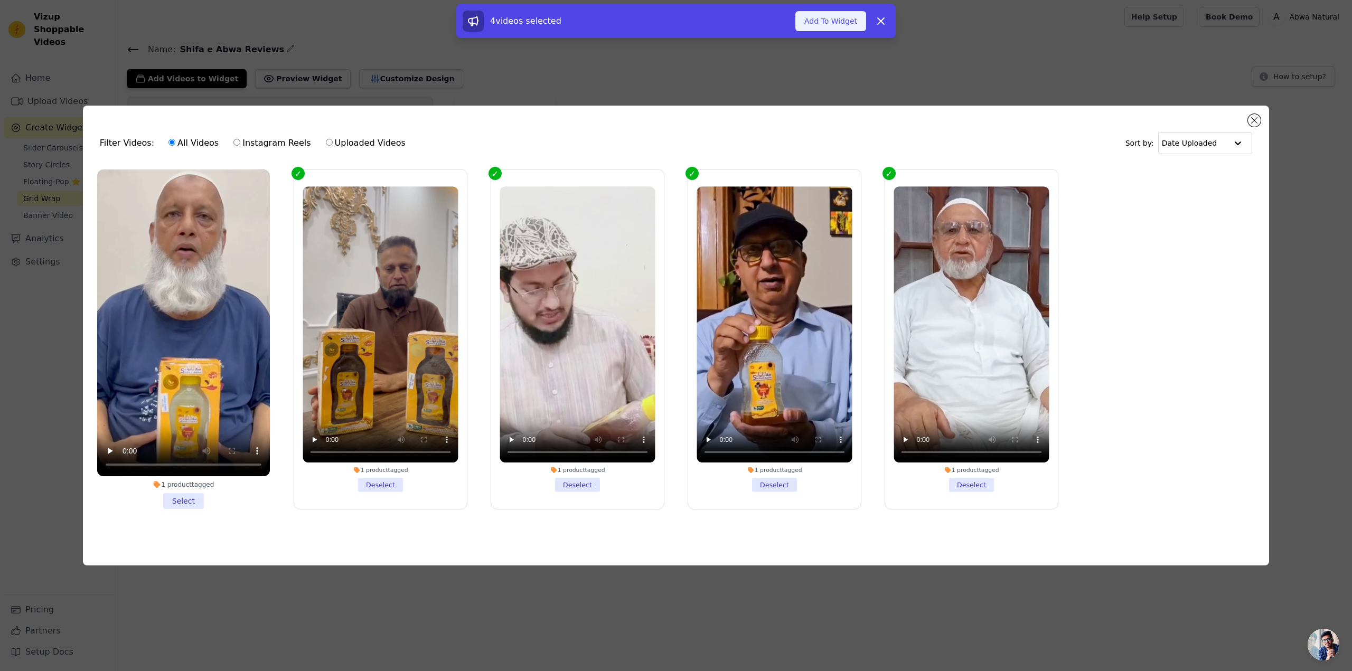
click at [822, 17] on button "Add To Widget" at bounding box center [830, 21] width 71 height 20
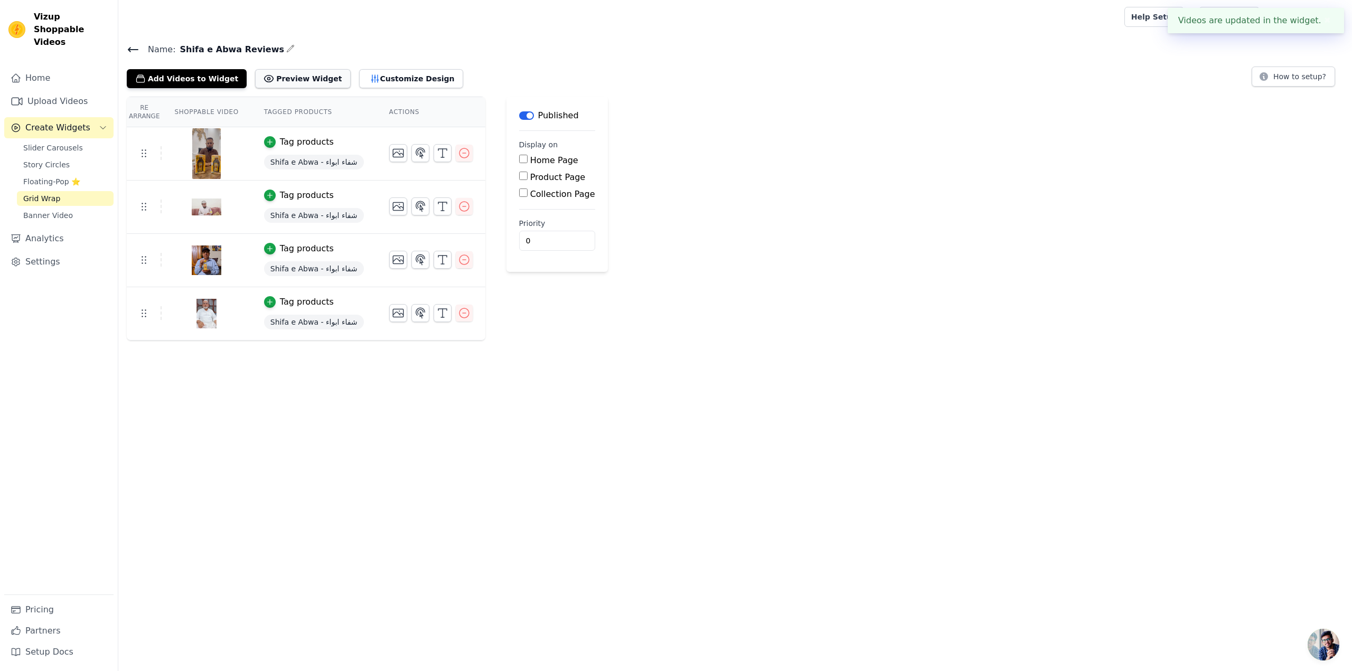
click at [276, 73] on button "Preview Widget" at bounding box center [302, 78] width 95 height 19
click at [364, 83] on button "Customize Design" at bounding box center [411, 78] width 104 height 19
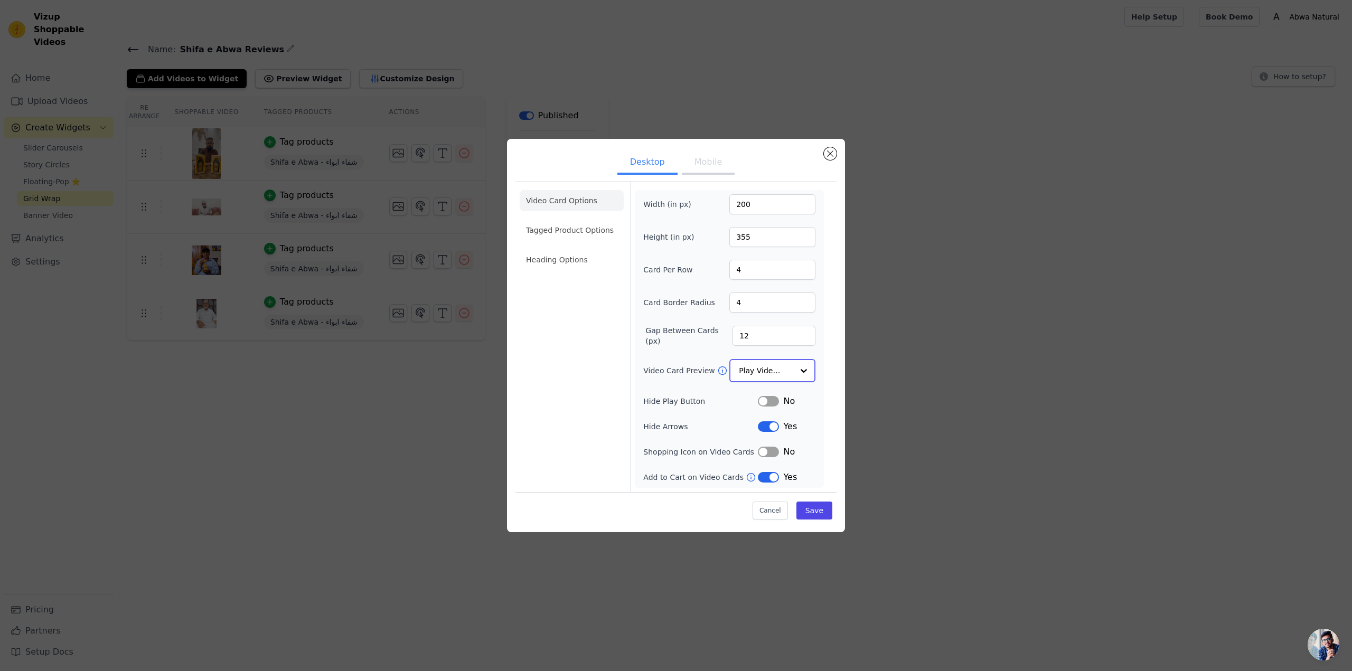
click at [760, 363] on input "Video Card Preview" at bounding box center [766, 370] width 54 height 21
click at [760, 373] on input "Video Card Preview" at bounding box center [766, 370] width 54 height 21
click at [773, 400] on button "Label" at bounding box center [768, 400] width 21 height 11
click at [767, 400] on button "Label" at bounding box center [768, 400] width 21 height 11
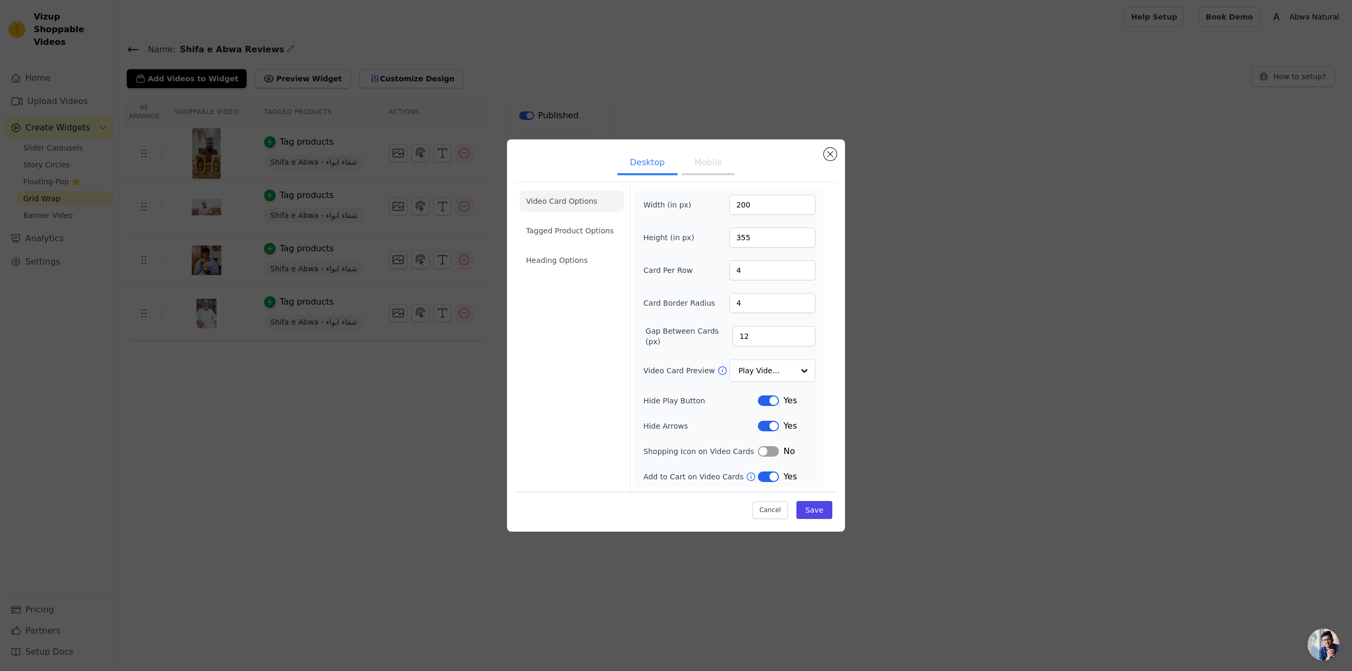
click at [768, 428] on button "Label" at bounding box center [768, 426] width 21 height 11
click at [554, 225] on li "Tagged Product Options" at bounding box center [572, 230] width 104 height 21
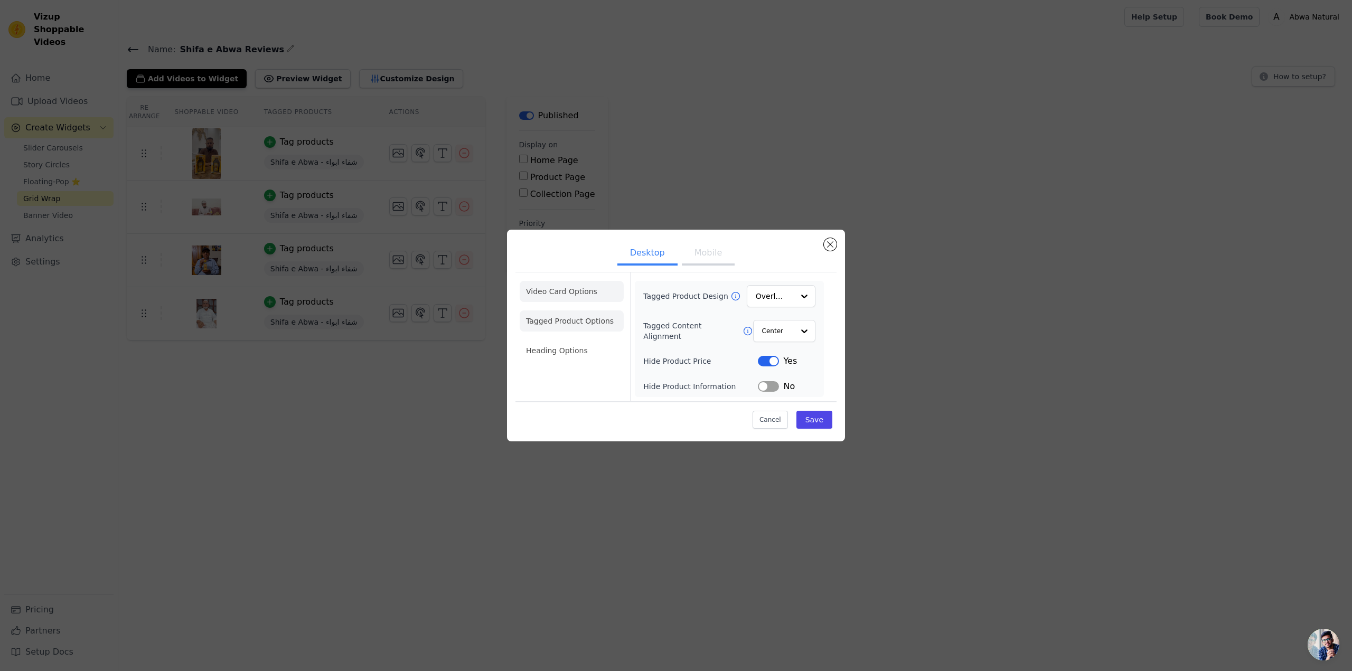
click at [576, 295] on li "Video Card Options" at bounding box center [572, 291] width 104 height 21
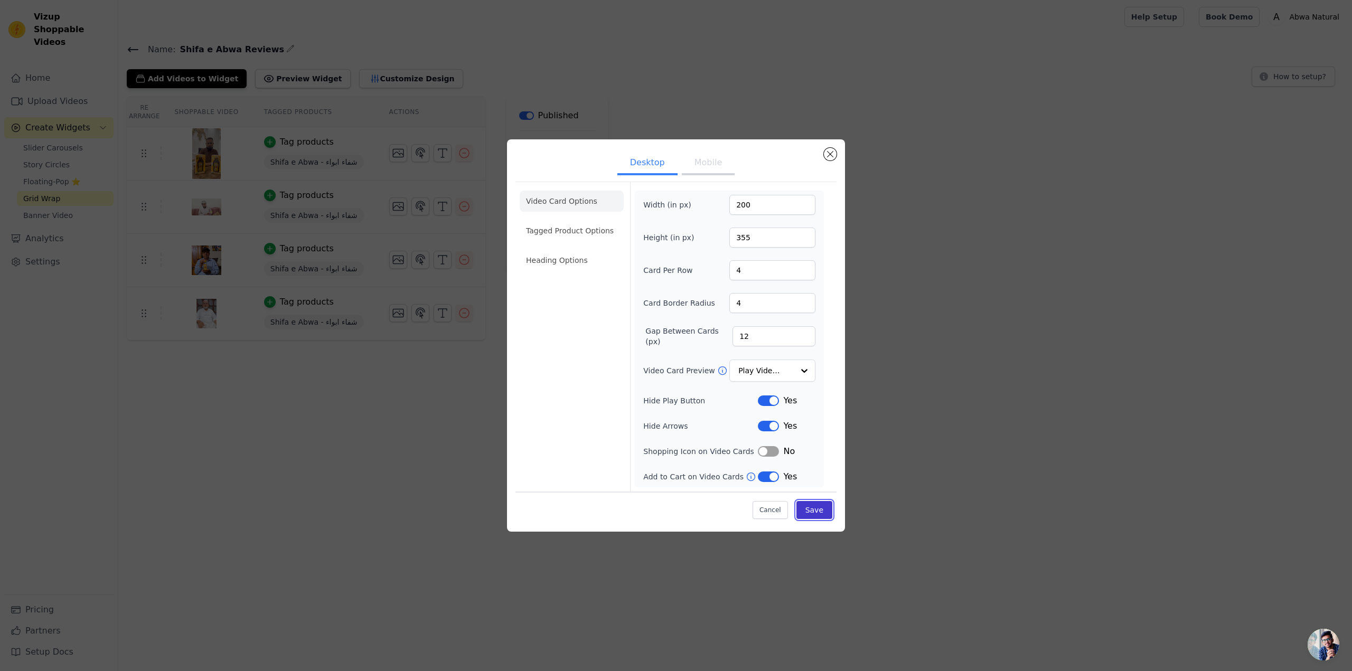
click at [808, 508] on button "Save" at bounding box center [814, 510] width 36 height 18
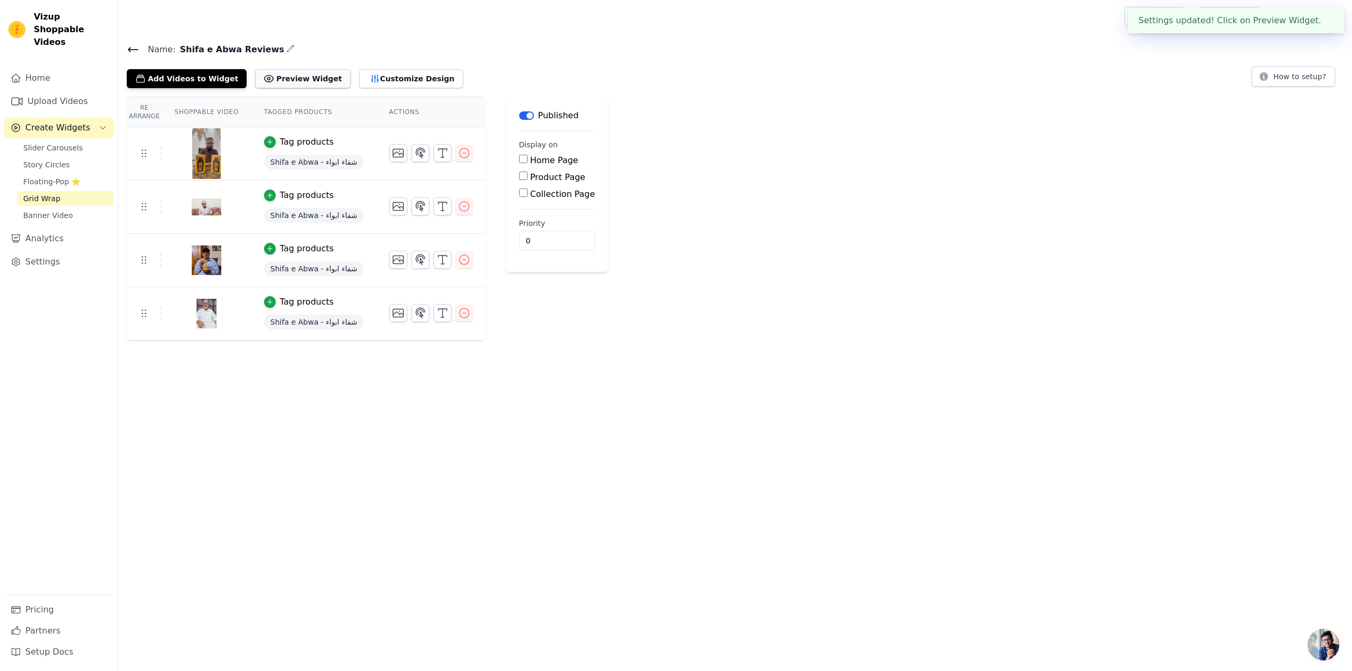
click at [283, 74] on button "Preview Widget" at bounding box center [302, 78] width 95 height 19
click at [359, 72] on button "Customize Design" at bounding box center [411, 78] width 104 height 19
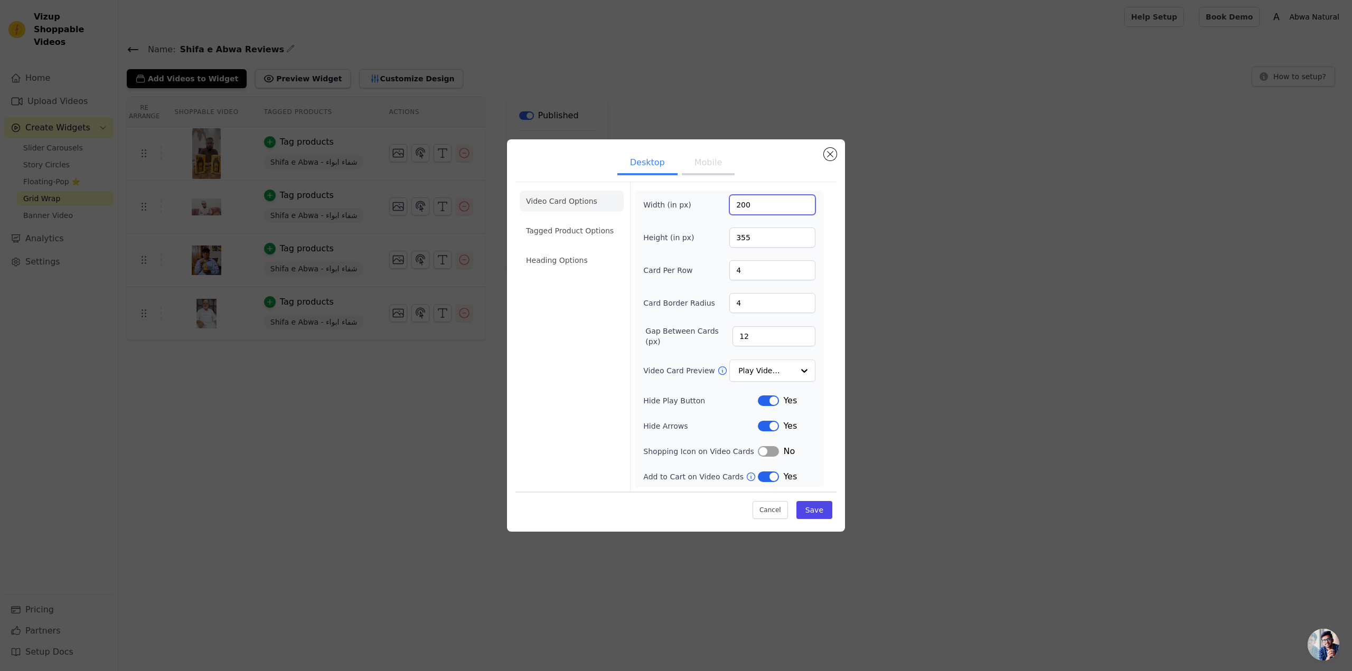
drag, startPoint x: 751, startPoint y: 204, endPoint x: 714, endPoint y: 199, distance: 37.3
click at [714, 199] on div "Width (in px) 200" at bounding box center [729, 205] width 172 height 20
type input "300"
drag, startPoint x: 757, startPoint y: 235, endPoint x: 713, endPoint y: 237, distance: 44.4
click at [713, 237] on div "Height (in px) 355" at bounding box center [729, 238] width 172 height 20
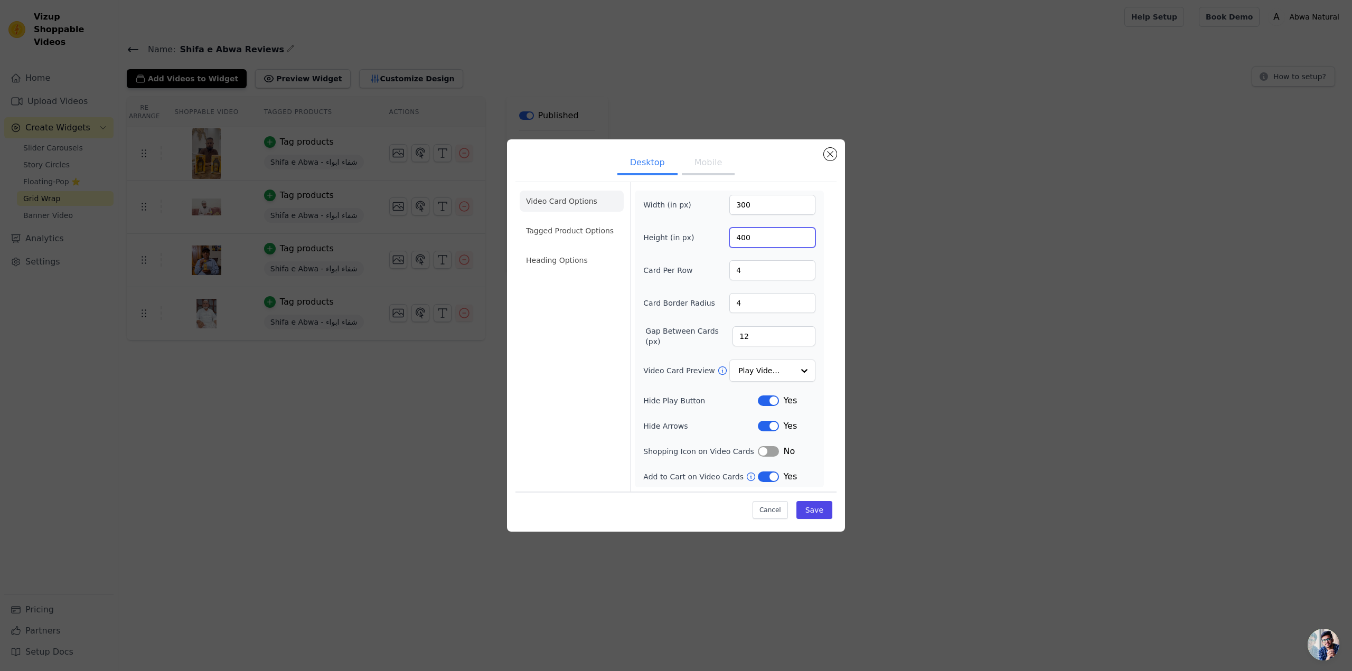
type input "400"
click at [583, 365] on div "Video Card Options Tagged Product Options Heading Options" at bounding box center [572, 336] width 104 height 309
click at [716, 340] on div "Gap Between Cards (px) 12" at bounding box center [729, 336] width 172 height 21
type input "15"
click at [547, 376] on div "Video Card Options Tagged Product Options Heading Options" at bounding box center [572, 336] width 104 height 309
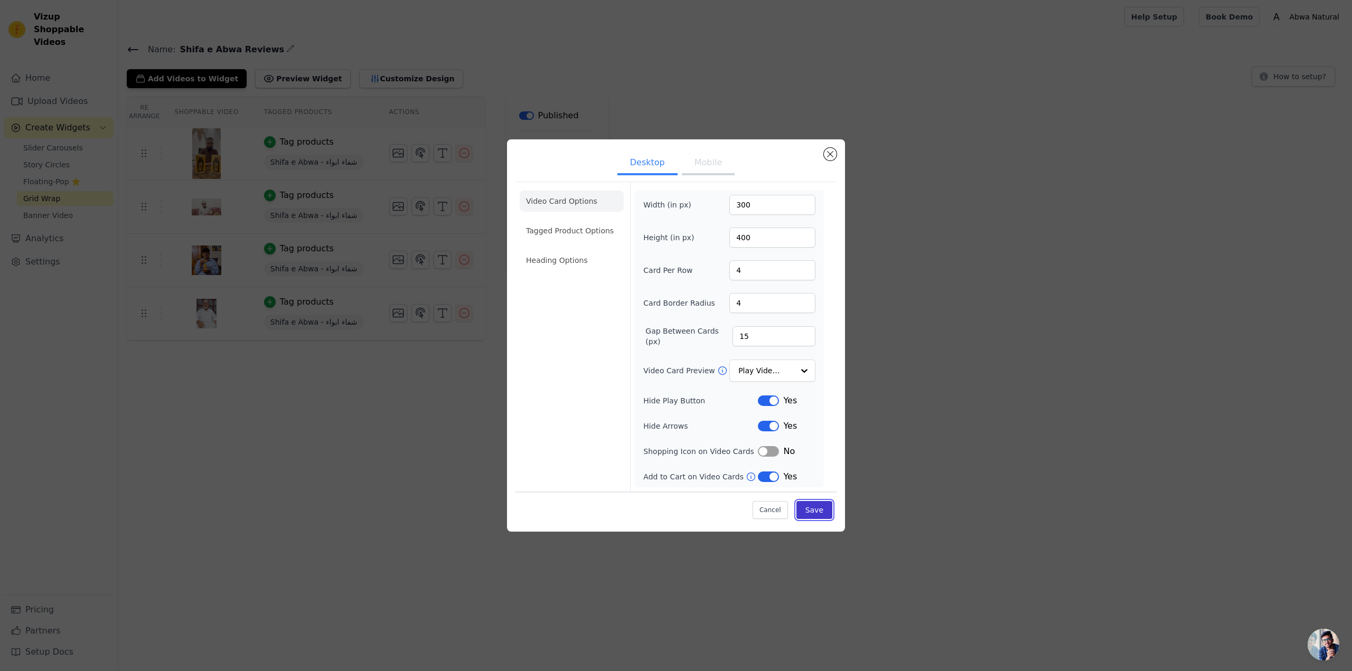
click at [815, 506] on button "Save" at bounding box center [814, 510] width 36 height 18
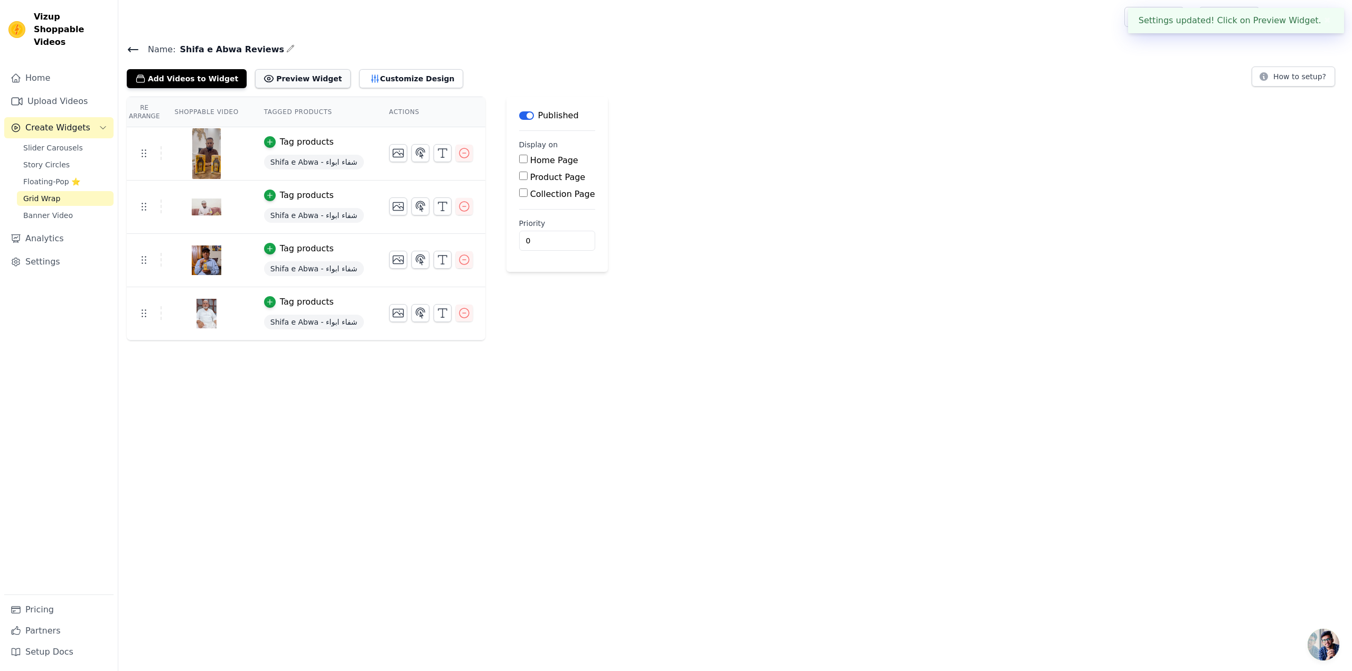
click at [299, 82] on button "Preview Widget" at bounding box center [302, 78] width 95 height 19
drag, startPoint x: 64, startPoint y: 206, endPoint x: 77, endPoint y: 206, distance: 12.1
click at [64, 210] on span "Banner Video" at bounding box center [48, 215] width 50 height 11
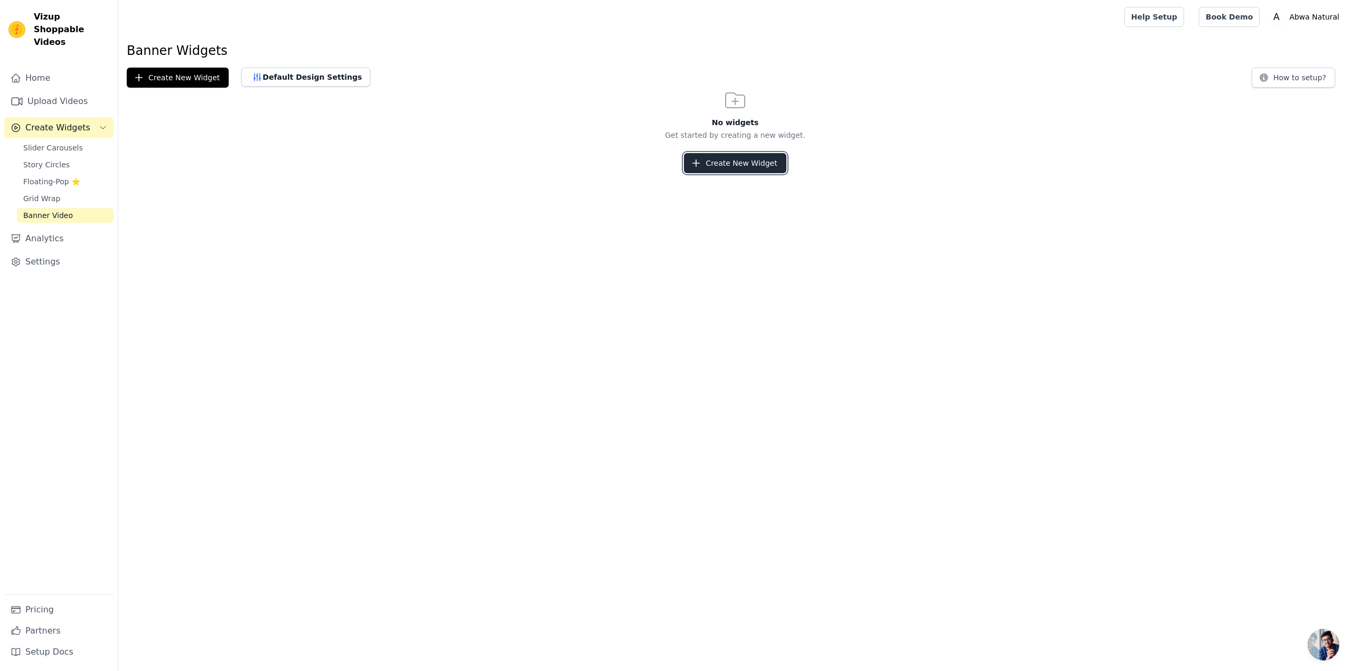
click at [706, 166] on button "Create New Widget" at bounding box center [735, 163] width 102 height 20
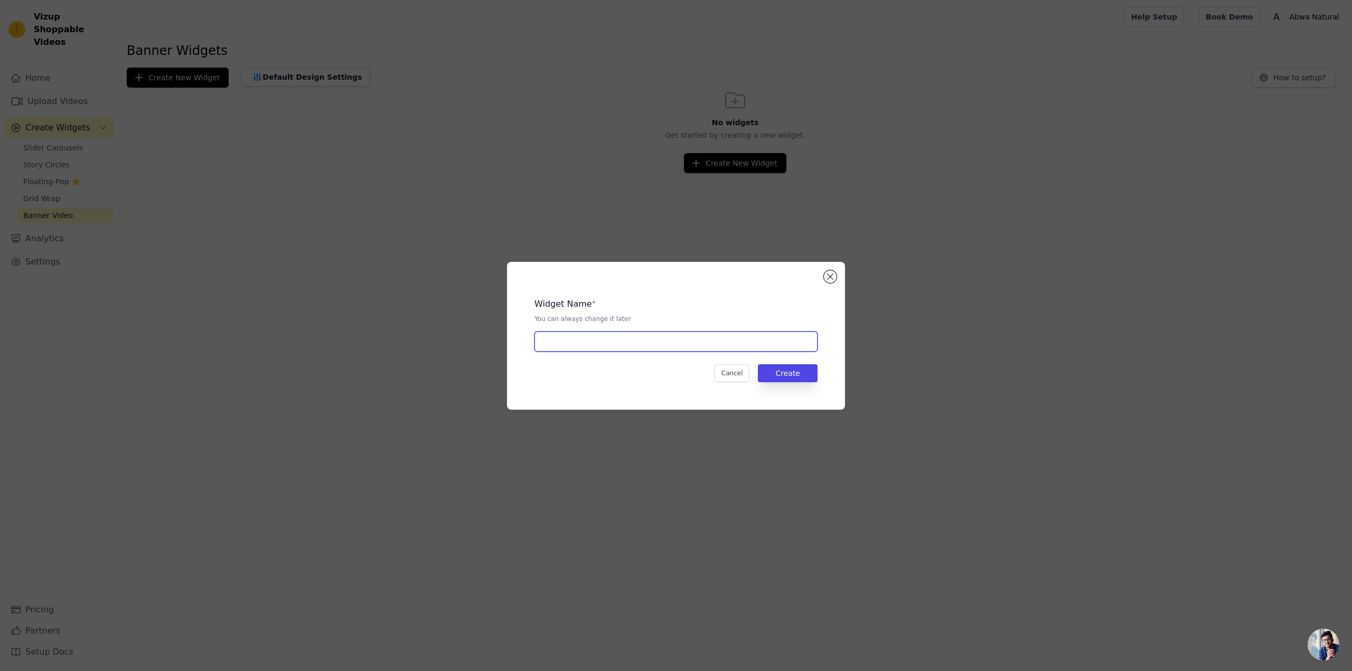
click at [686, 345] on input "text" at bounding box center [675, 342] width 283 height 20
type input "Shifa e Abwa Reviews"
click at [807, 369] on button "Create" at bounding box center [788, 373] width 60 height 18
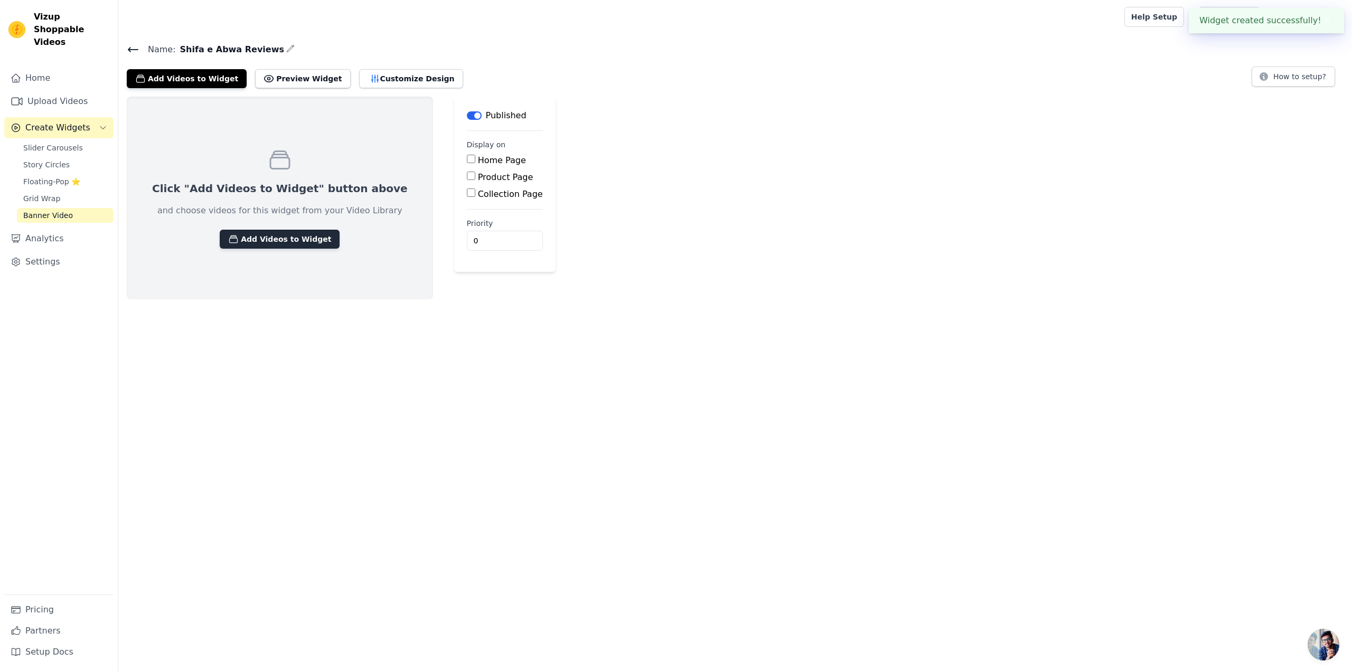
click at [279, 247] on button "Add Videos to Widget" at bounding box center [280, 239] width 120 height 19
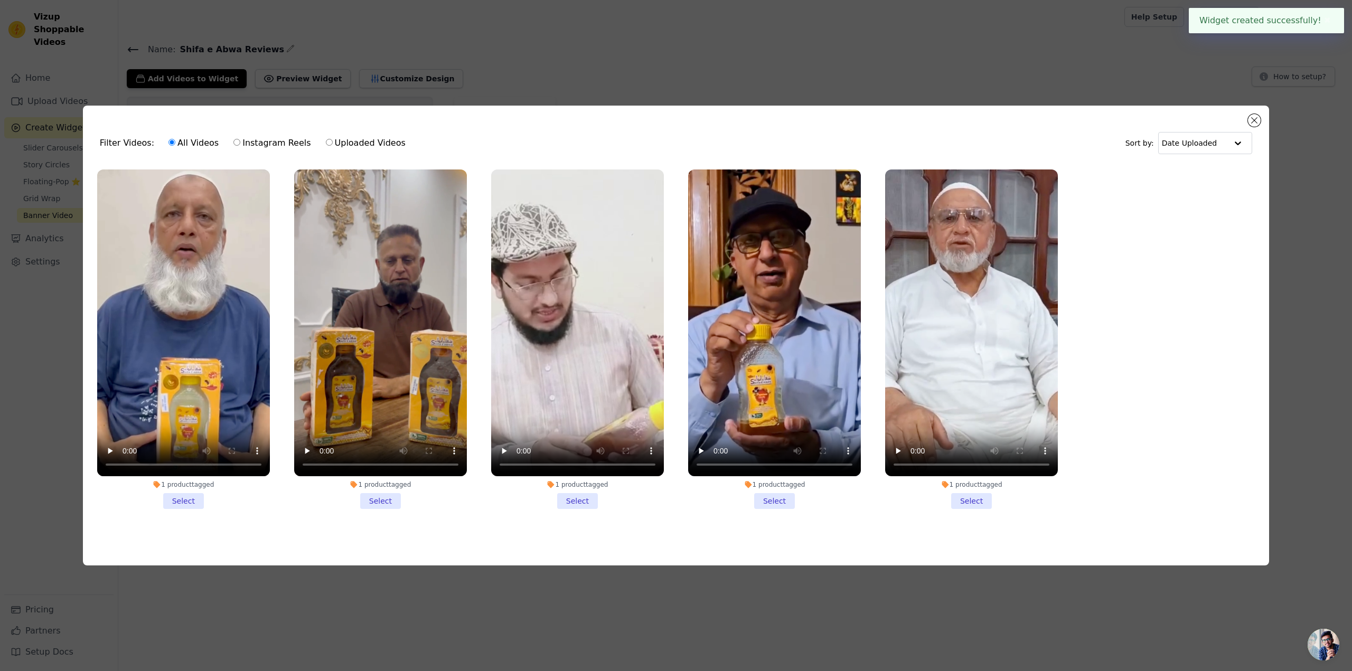
click at [384, 504] on li "1 product tagged Select" at bounding box center [380, 338] width 173 height 339
click at [0, 0] on input "1 product tagged Select" at bounding box center [0, 0] width 0 height 0
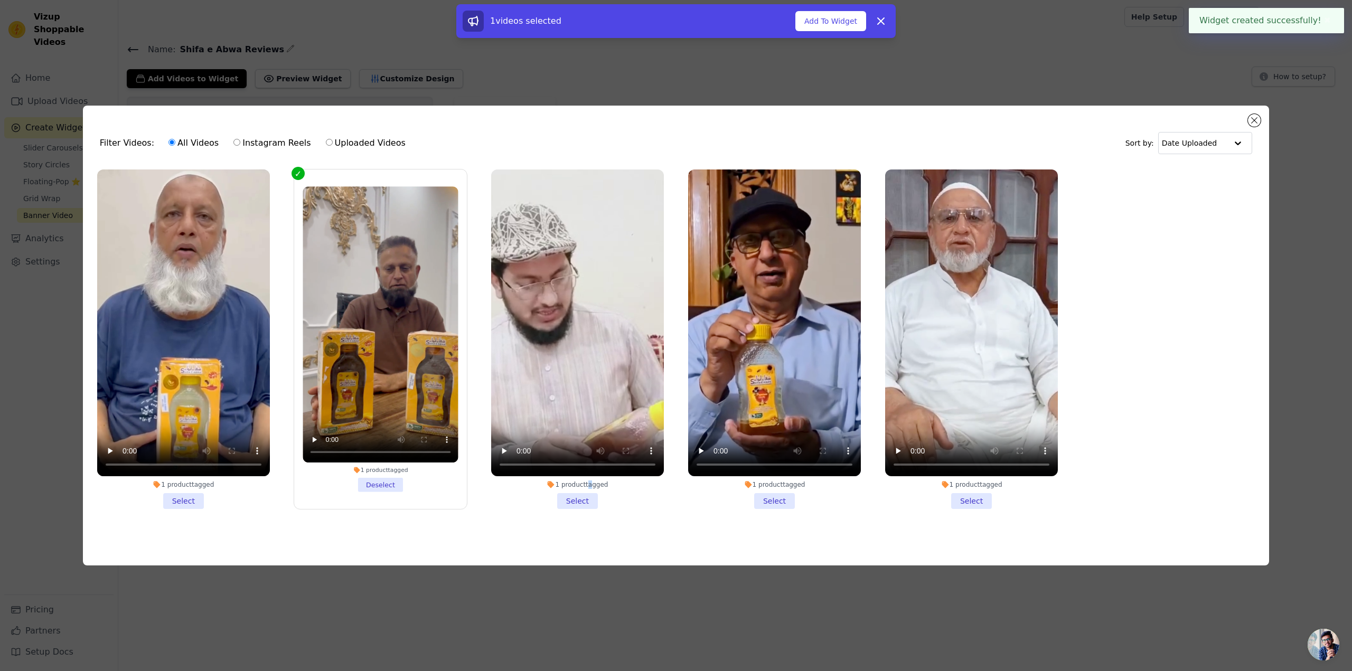
click at [587, 486] on div "1 product tagged" at bounding box center [577, 484] width 173 height 8
click at [580, 499] on li "1 product tagged Select" at bounding box center [577, 338] width 173 height 339
click at [0, 0] on input "1 product tagged Select" at bounding box center [0, 0] width 0 height 0
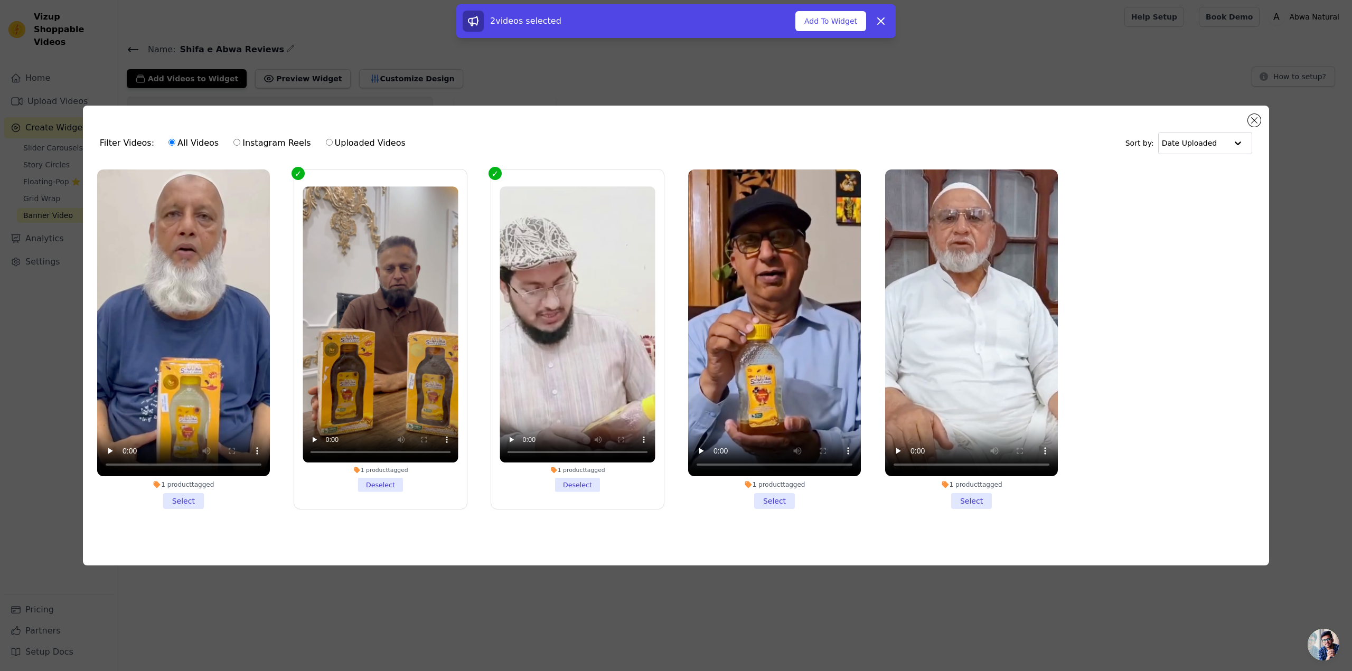
click at [785, 494] on li "1 product tagged Select" at bounding box center [774, 338] width 173 height 339
click at [0, 0] on input "1 product tagged Select" at bounding box center [0, 0] width 0 height 0
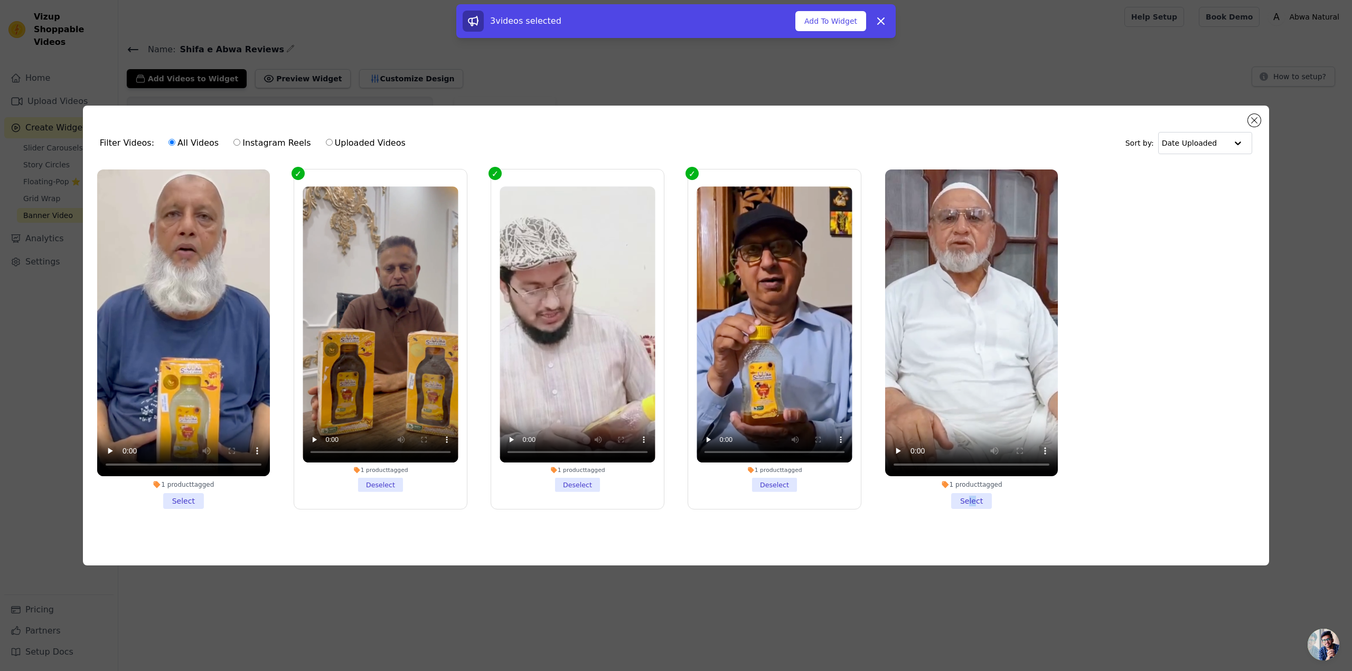
click at [968, 499] on li "1 product tagged Select" at bounding box center [971, 338] width 173 height 339
click at [965, 493] on li "1 product tagged Select" at bounding box center [971, 338] width 173 height 339
click at [0, 0] on input "1 product tagged Select" at bounding box center [0, 0] width 0 height 0
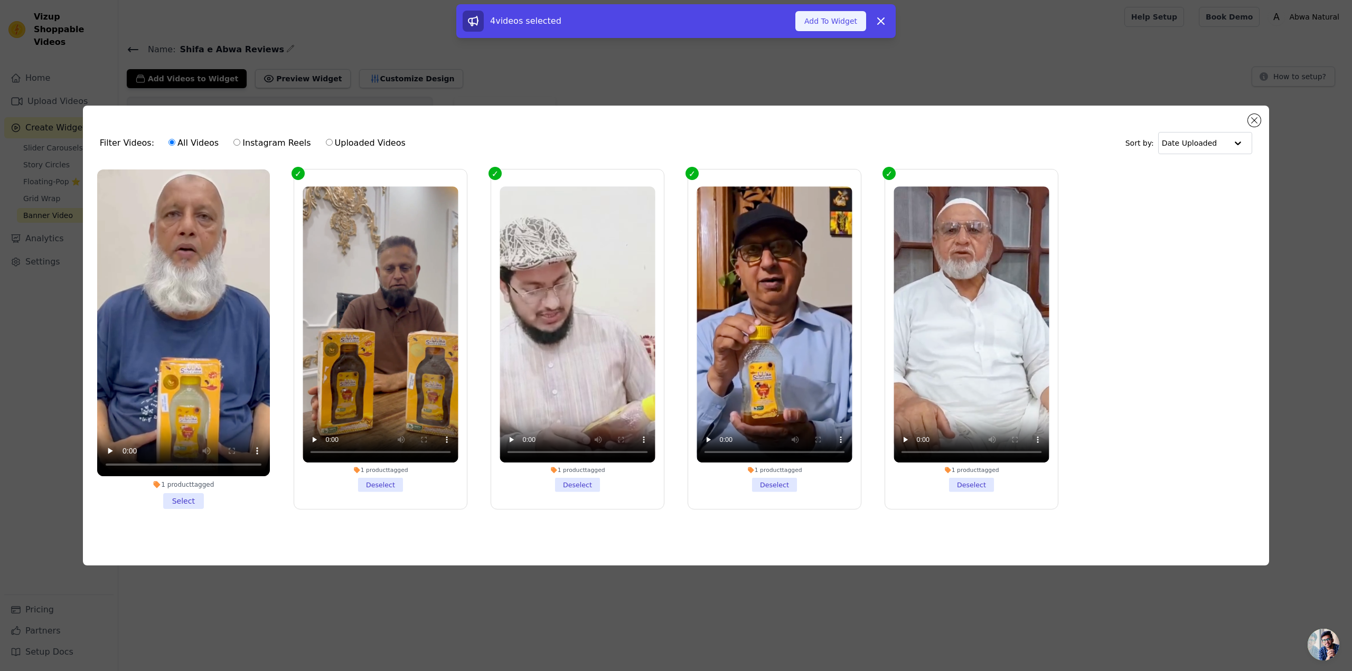
click at [840, 26] on button "Add To Widget" at bounding box center [830, 21] width 71 height 20
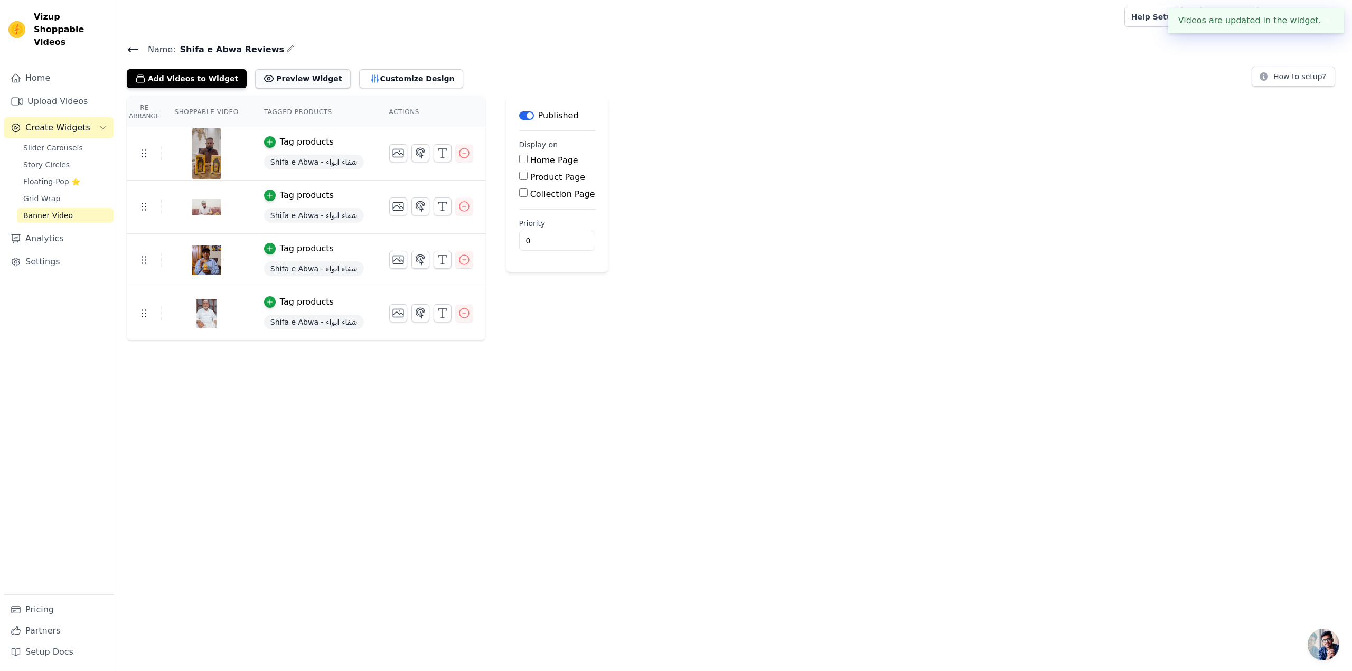
click at [271, 79] on button "Preview Widget" at bounding box center [302, 78] width 95 height 19
click at [519, 117] on button "Label" at bounding box center [526, 115] width 15 height 8
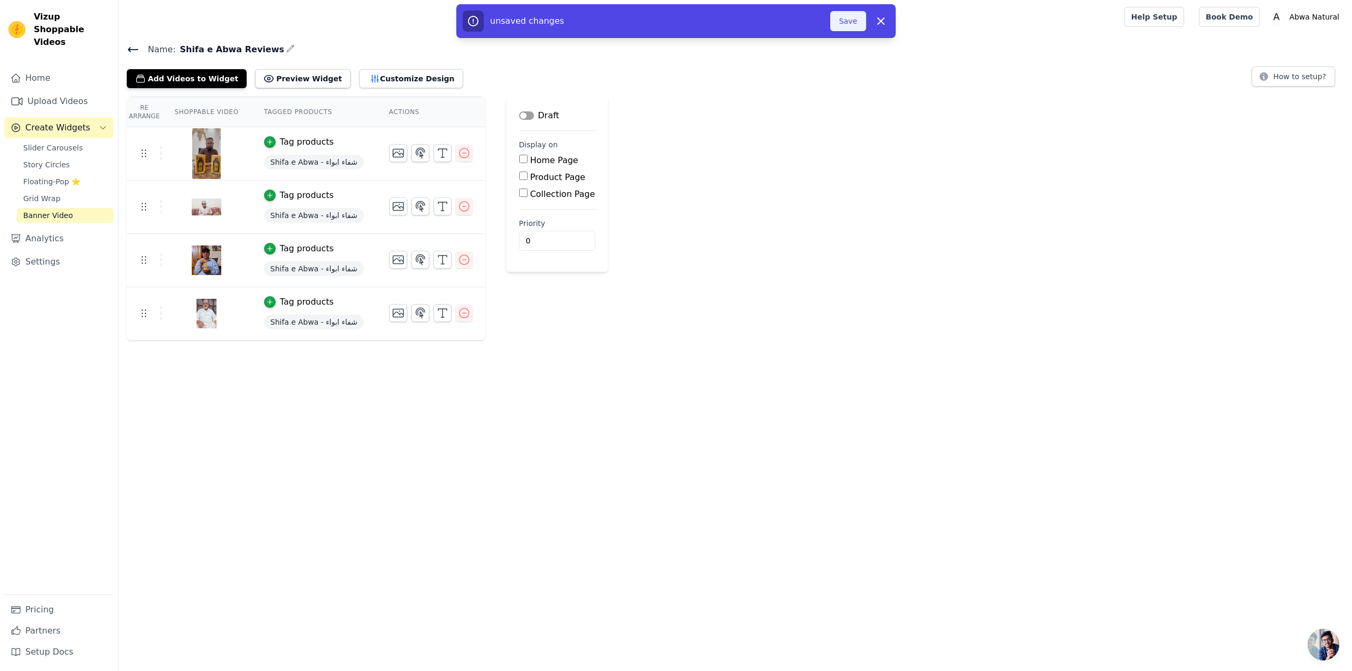
click at [842, 24] on button "Save" at bounding box center [848, 21] width 36 height 20
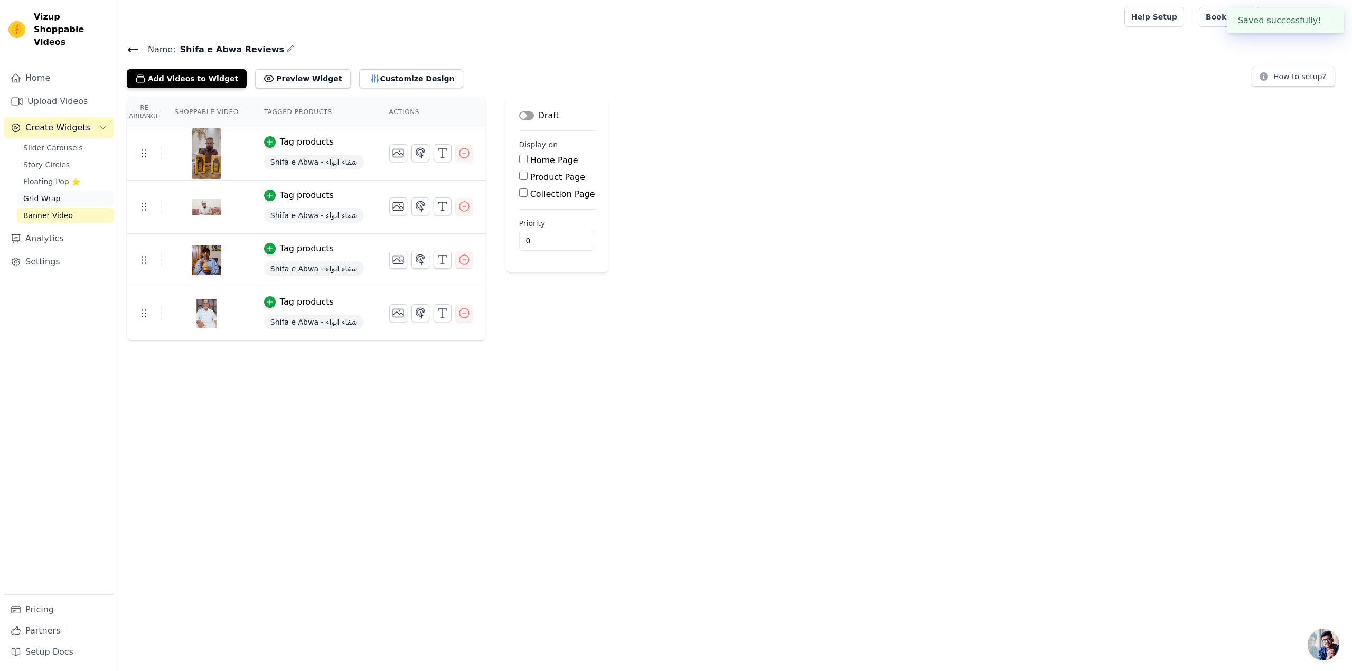
click at [62, 191] on link "Grid Wrap" at bounding box center [65, 198] width 97 height 15
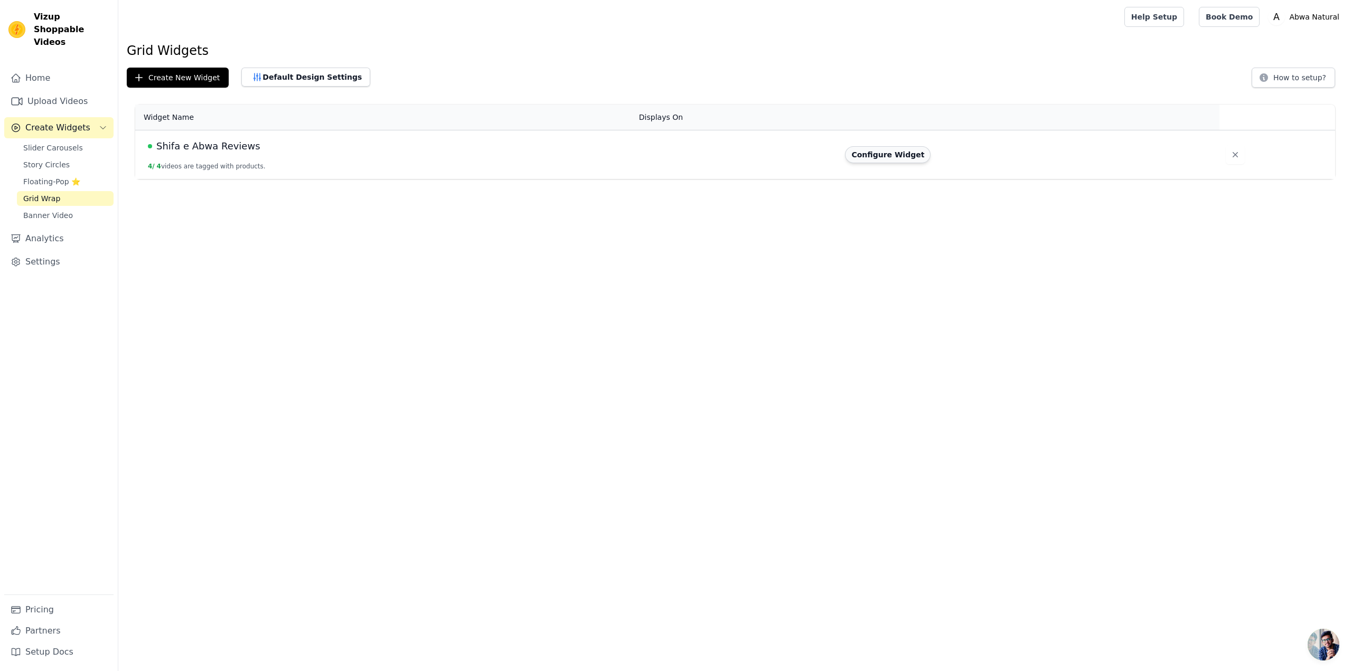
click at [886, 155] on button "Configure Widget" at bounding box center [888, 154] width 86 height 17
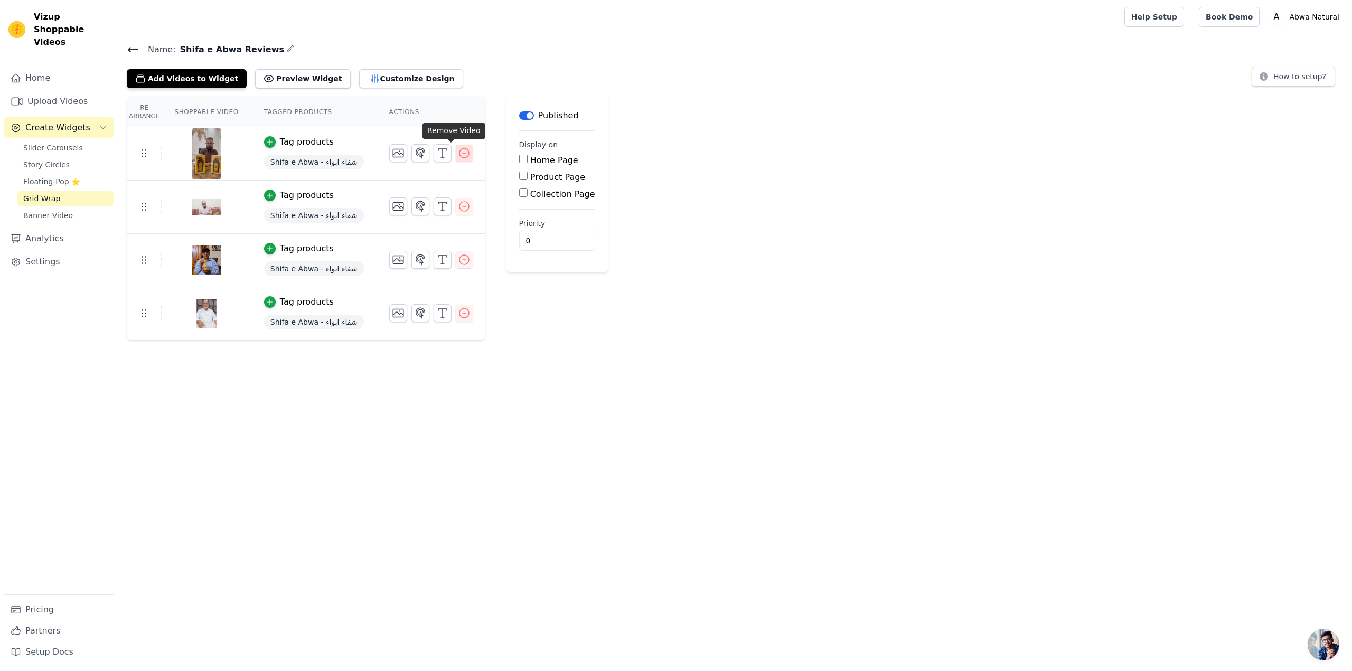
click at [458, 151] on icon "button" at bounding box center [464, 153] width 13 height 13
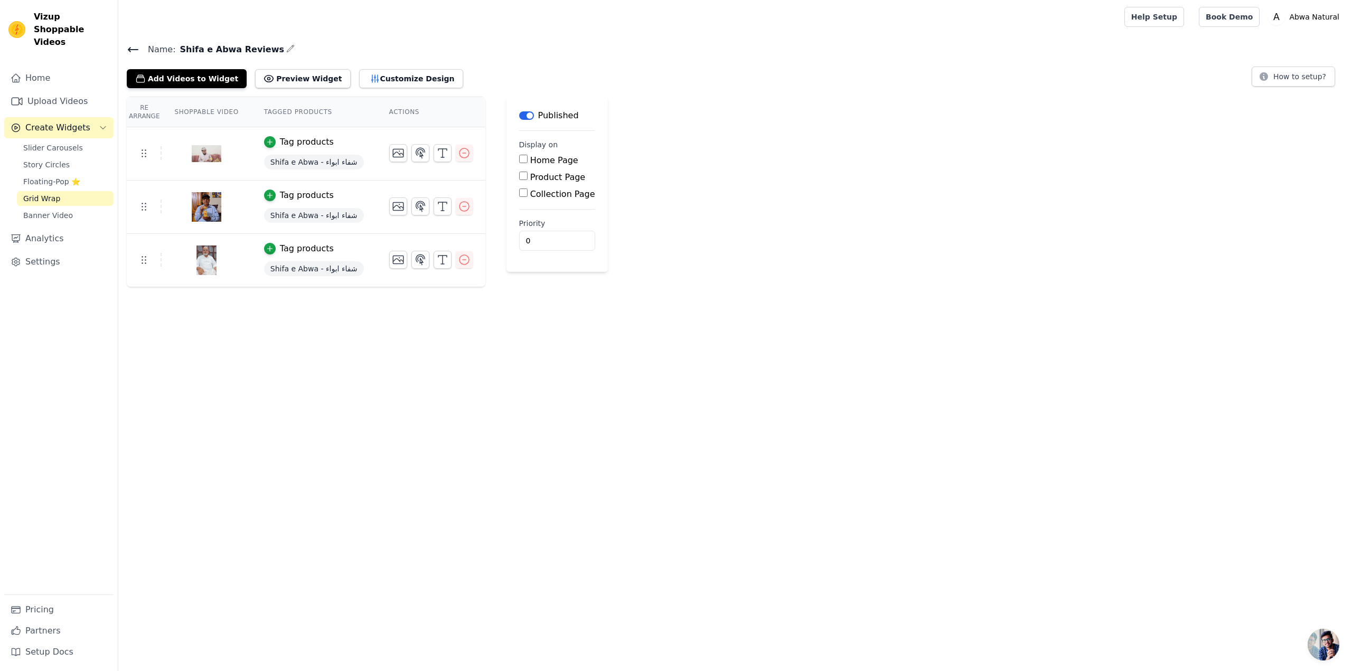
click at [276, 354] on html "Vizup Shoppable Videos Home Upload Videos Create Widgets Slider Carousels Story…" at bounding box center [676, 242] width 1352 height 485
click at [210, 79] on button "Add Videos to Widget" at bounding box center [187, 78] width 120 height 19
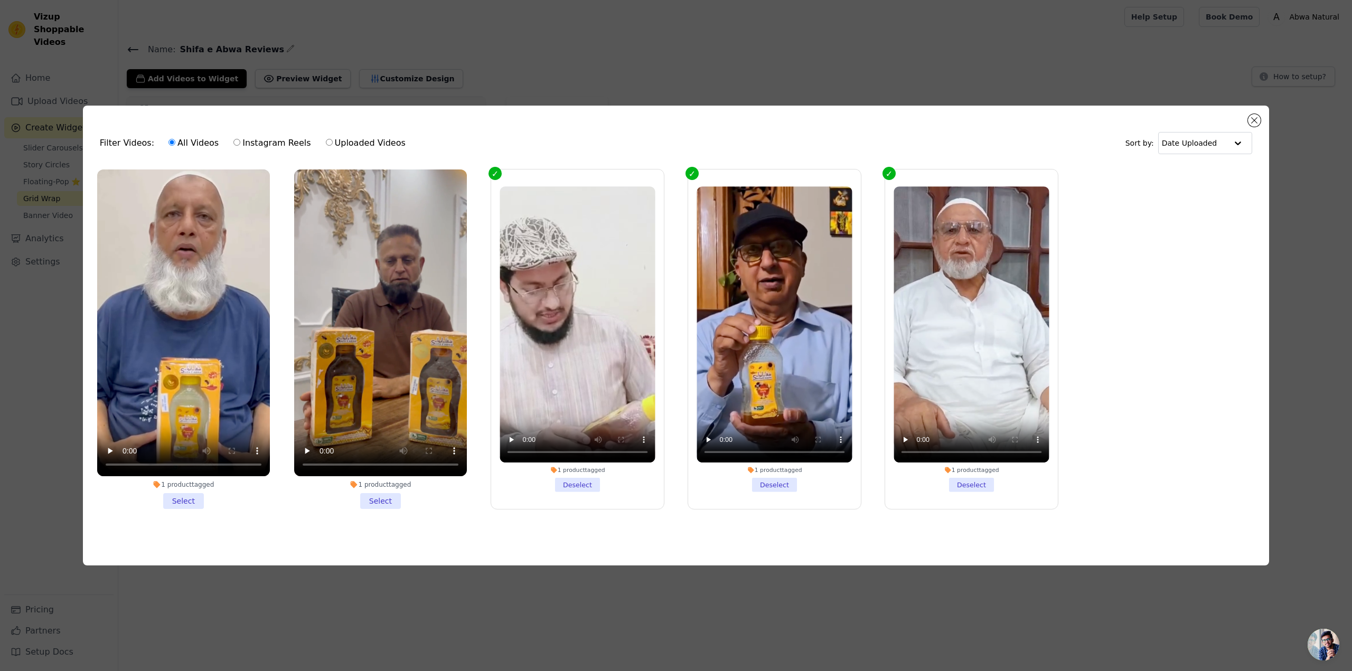
click at [326, 140] on input "Uploaded Videos" at bounding box center [329, 142] width 7 height 7
radio input "true"
click at [326, 140] on input "Uploaded Videos" at bounding box center [329, 142] width 7 height 7
click at [1255, 117] on button "Close modal" at bounding box center [1254, 120] width 13 height 13
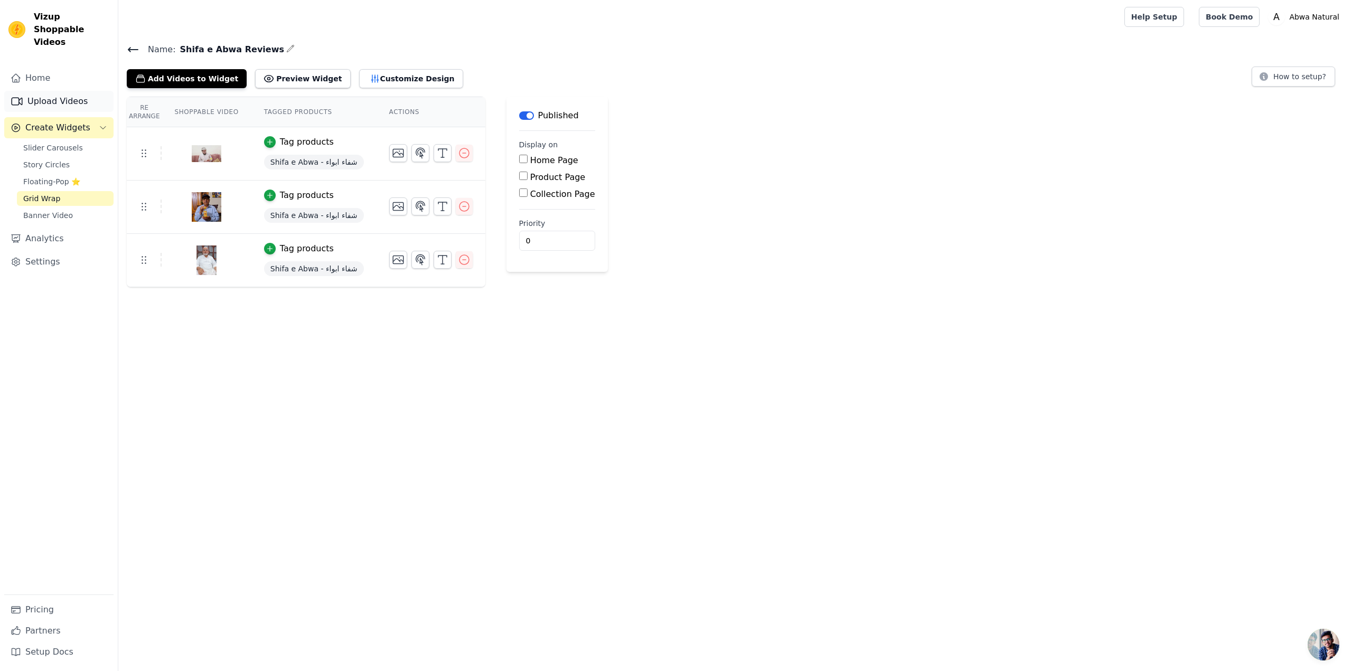
click at [62, 92] on link "Upload Videos" at bounding box center [58, 101] width 109 height 21
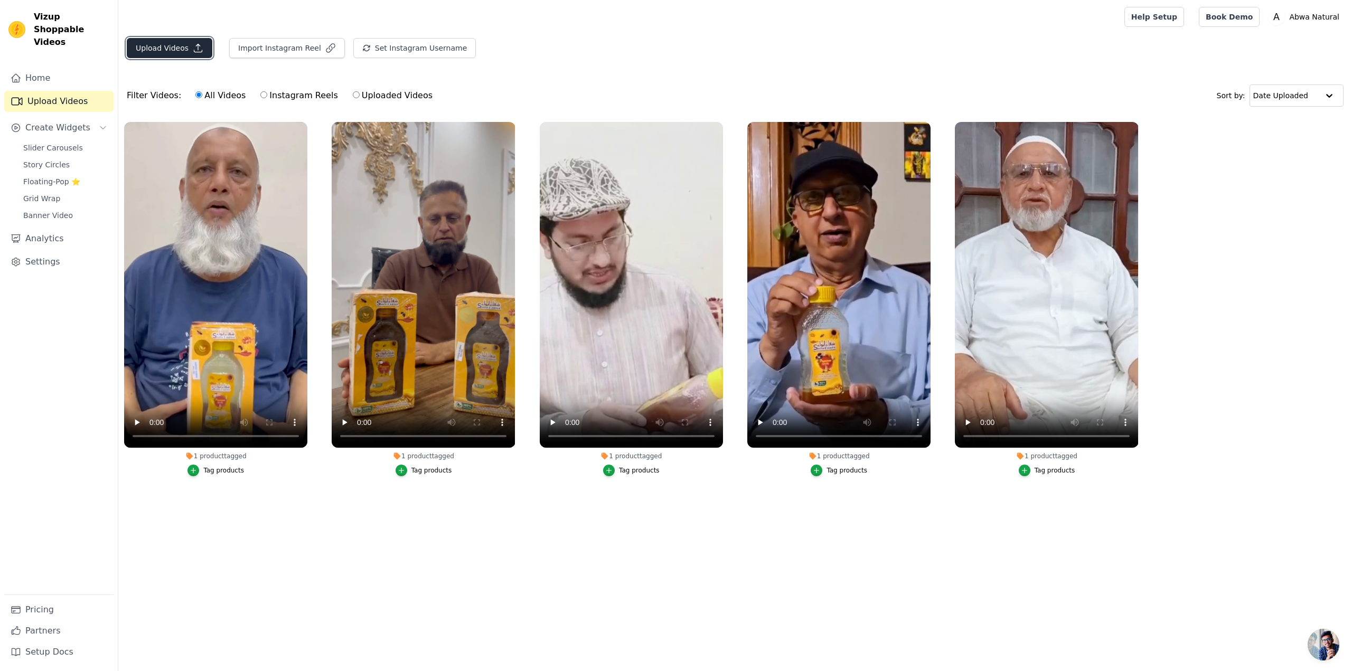
click at [158, 49] on button "Upload Videos" at bounding box center [170, 48] width 86 height 20
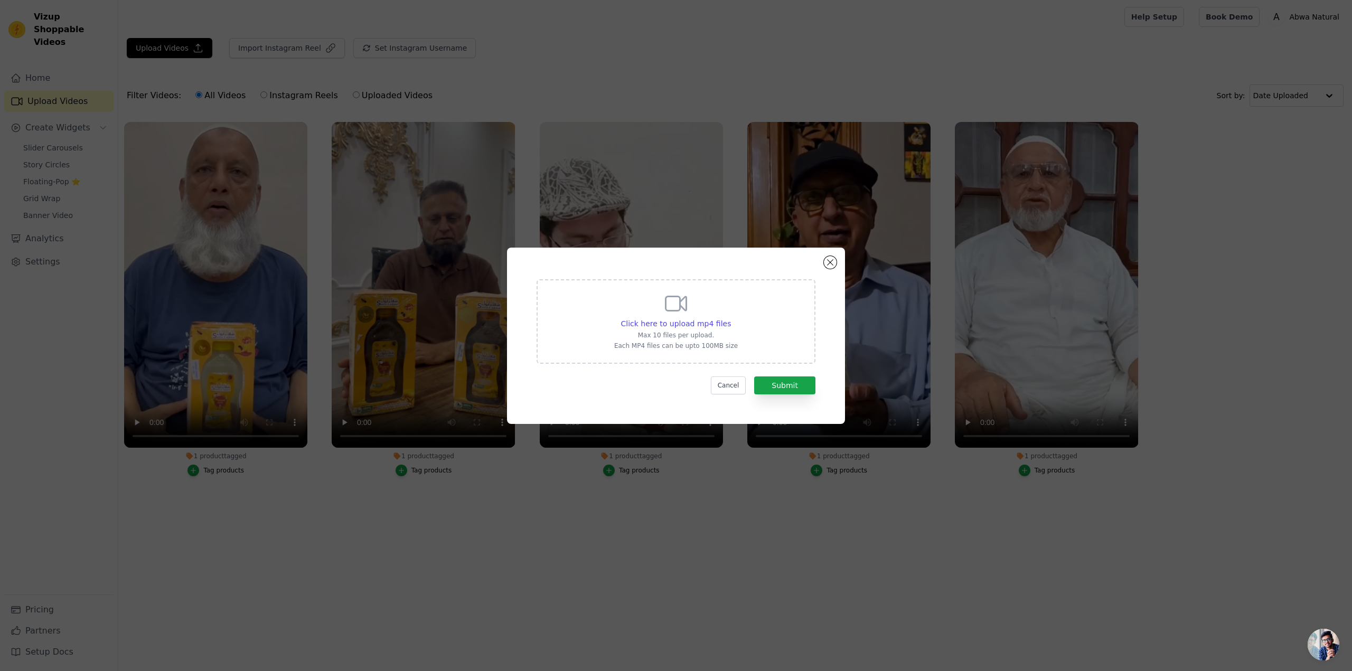
click at [659, 334] on p "Max 10 files per upload." at bounding box center [676, 335] width 124 height 8
click at [730, 318] on input "Click here to upload mp4 files Max 10 files per upload. Each MP4 files can be u…" at bounding box center [730, 318] width 1 height 1
type input "C:\fakepath\ہمارے معزز گاہک کی جانب سے مثبت تاثرات کا سن کر بہت خوشی ہوئی! آپ ک…"
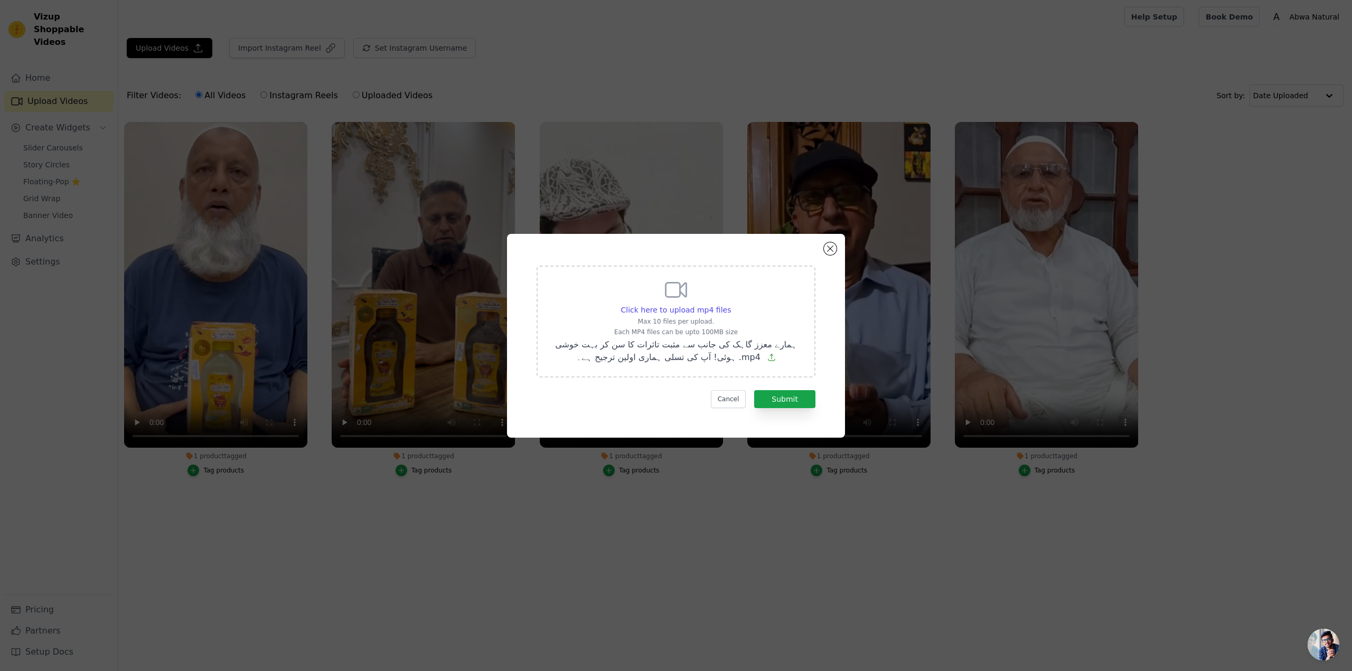
click at [778, 389] on form "Click here to upload mp4 files Max 10 files per upload. Each MP4 files can be u…" at bounding box center [675, 337] width 279 height 143
click at [776, 396] on button "Submit" at bounding box center [784, 399] width 61 height 18
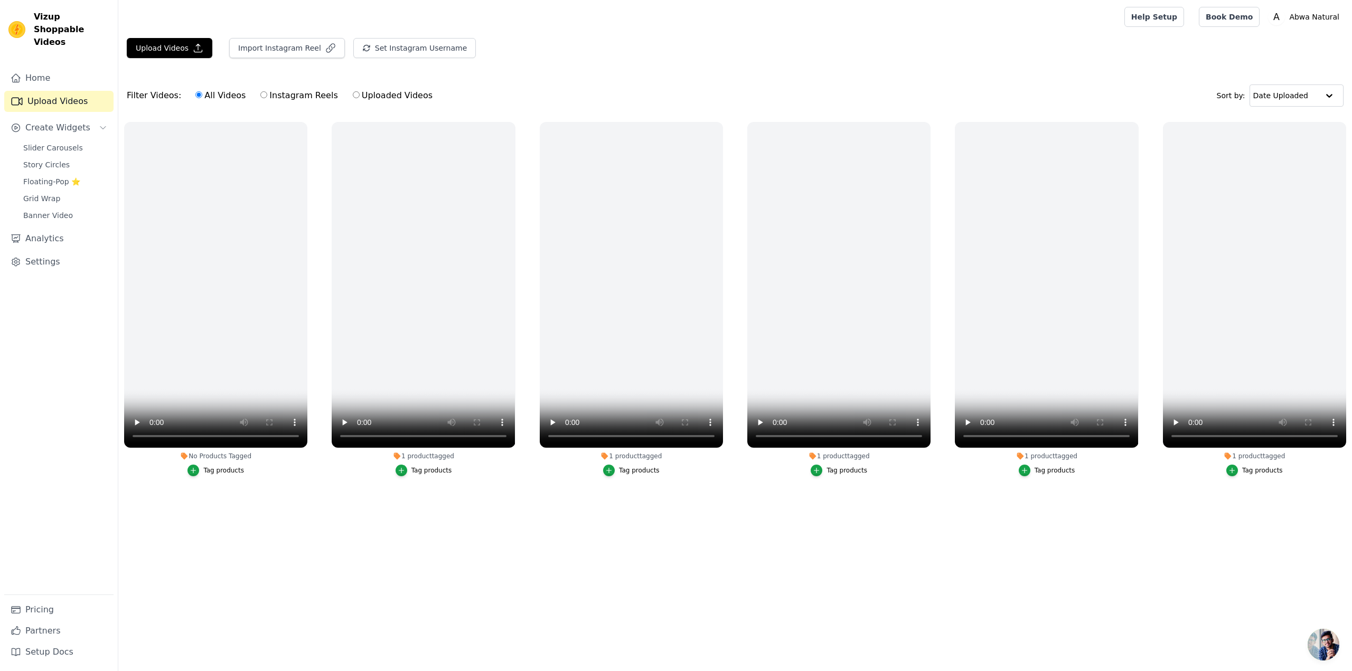
click at [470, 535] on main "Upload Videos Import Instagram Reel Set Instagram Username Import Latest IG Ree…" at bounding box center [734, 290] width 1233 height 512
click at [418, 324] on video at bounding box center [423, 285] width 183 height 326
click at [513, 122] on icon "button" at bounding box center [513, 124] width 8 height 8
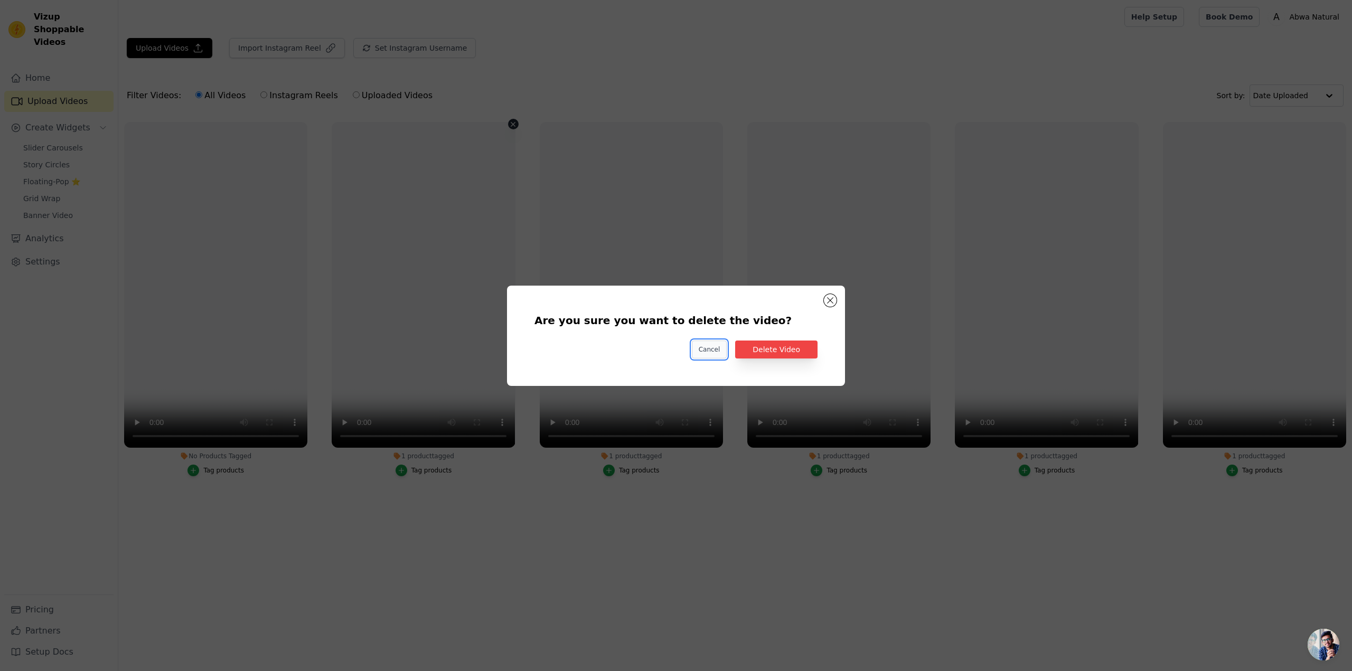
click at [718, 350] on button "Cancel" at bounding box center [709, 350] width 35 height 18
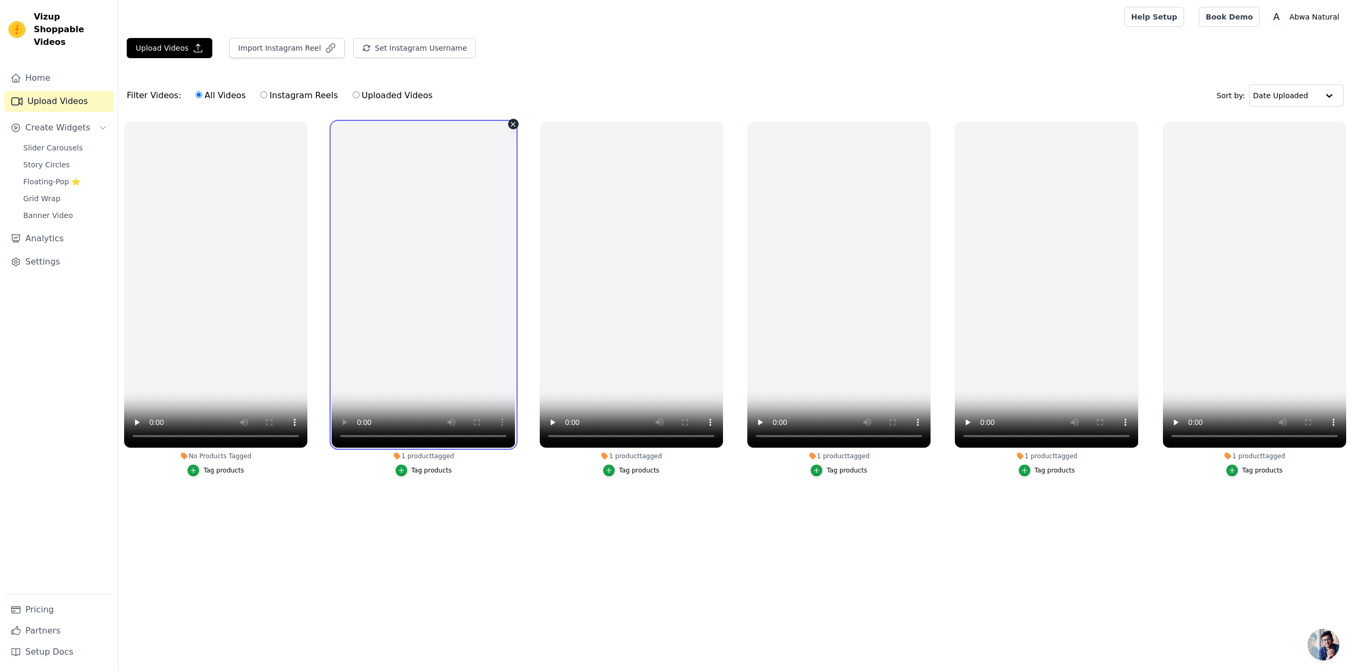
click at [480, 217] on video at bounding box center [423, 285] width 183 height 326
click at [570, 623] on html "Vizup Shoppable Videos Home Upload Videos Create Widgets Slider Carousels Story…" at bounding box center [676, 371] width 1352 height 743
click at [193, 44] on icon "button" at bounding box center [198, 48] width 11 height 11
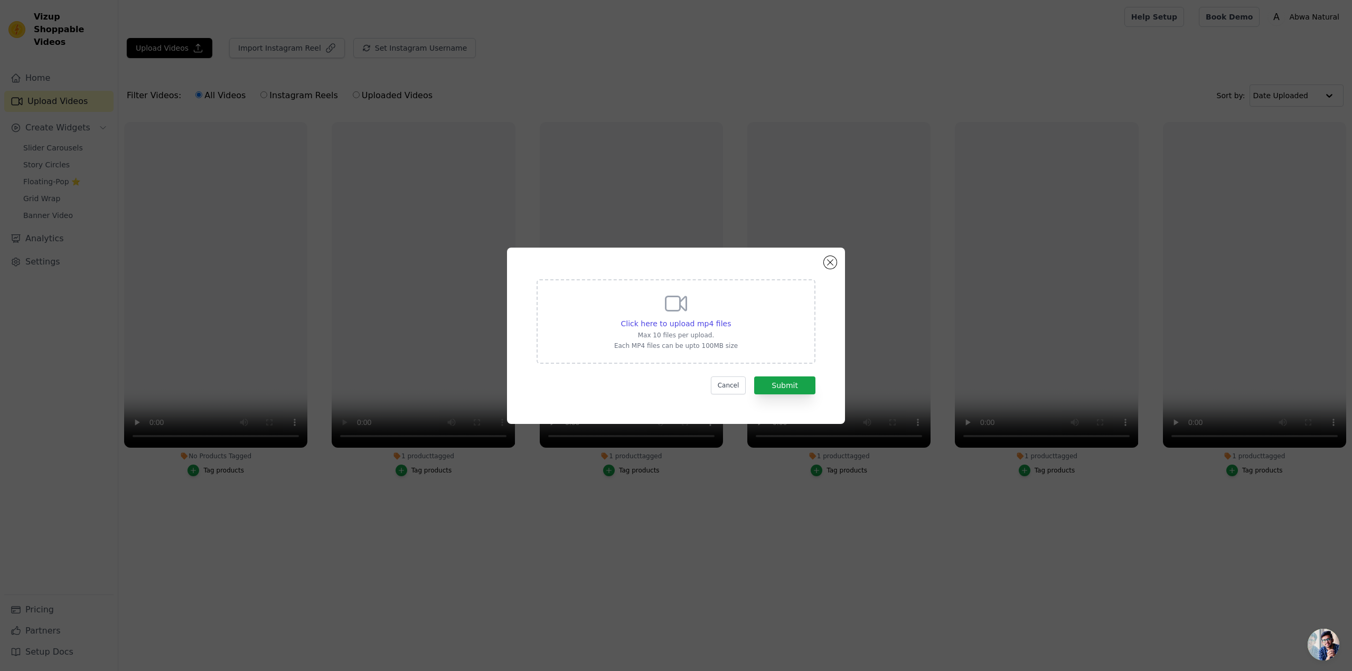
click at [709, 333] on p "Max 10 files per upload." at bounding box center [676, 335] width 124 height 8
click at [730, 318] on input "Click here to upload mp4 files Max 10 files per upload. Each MP4 files can be u…" at bounding box center [730, 318] width 1 height 1
type input "C:\fakepath\AQMqSEcyOBNnmjVOatzutxvSMWOQYhyq-9wKjtNGx9QixNuQ0TyunCy1ZvPcDpxr43e…"
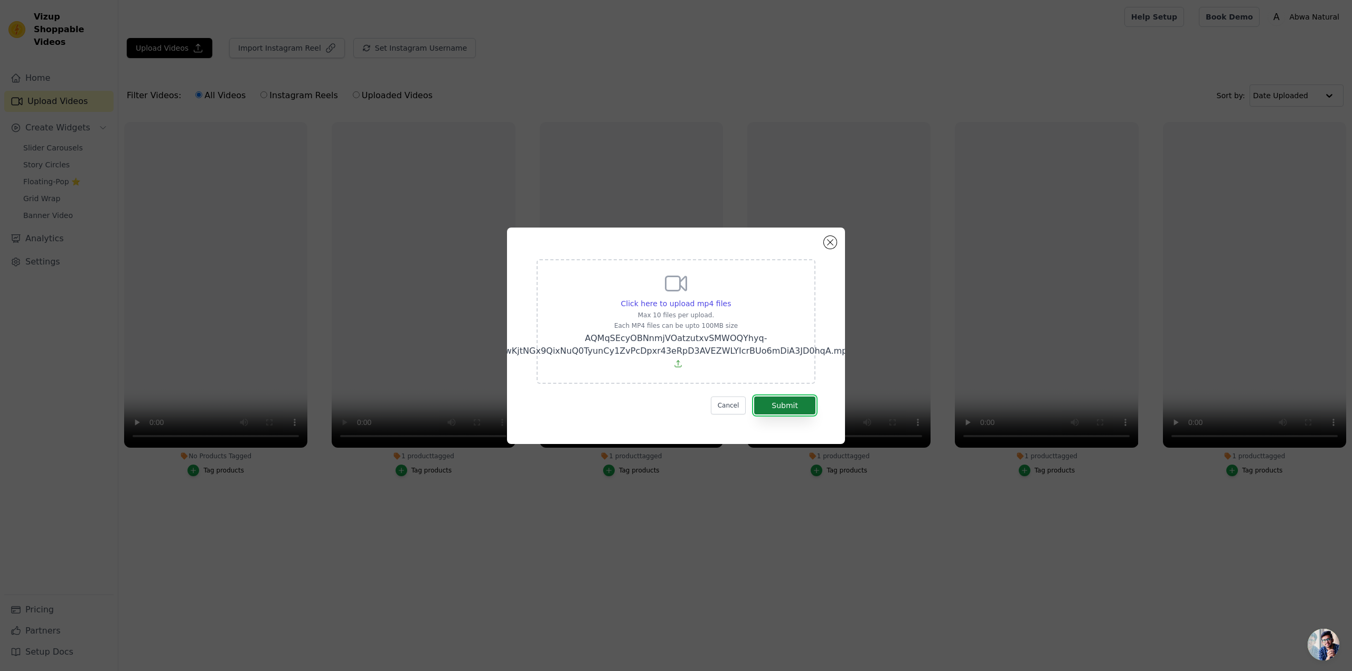
click at [787, 407] on button "Submit" at bounding box center [784, 406] width 61 height 18
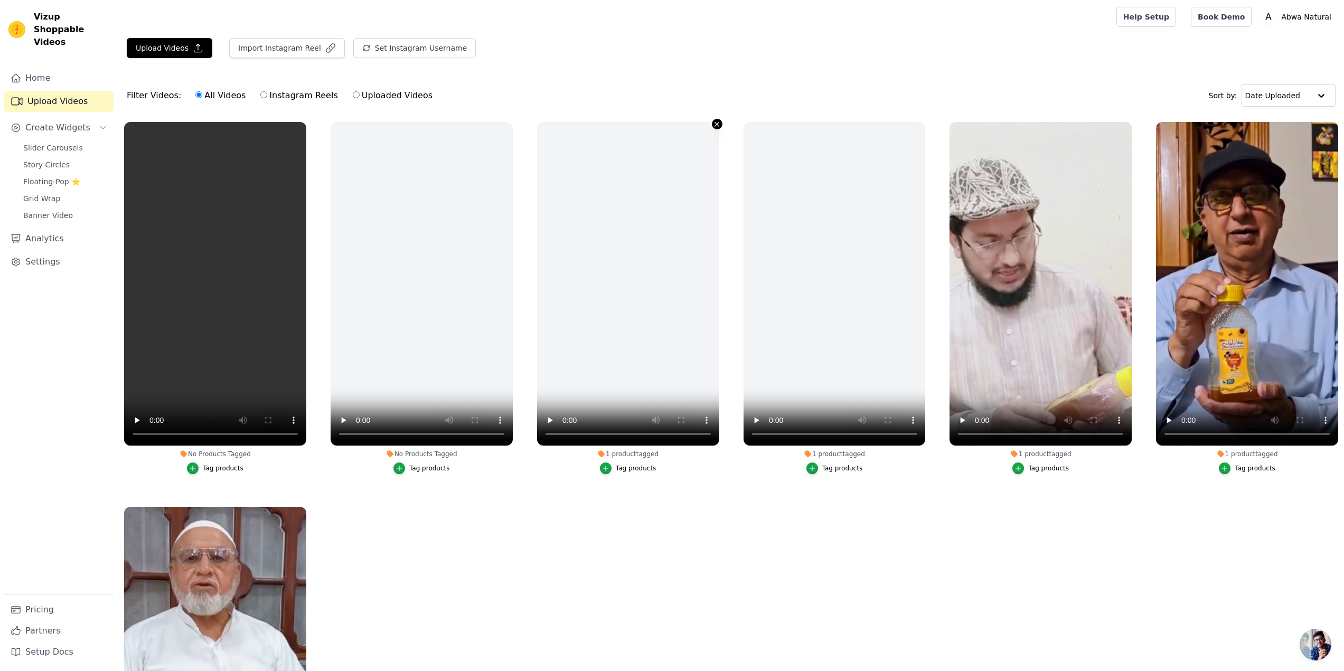
click at [713, 125] on icon "button" at bounding box center [717, 124] width 8 height 8
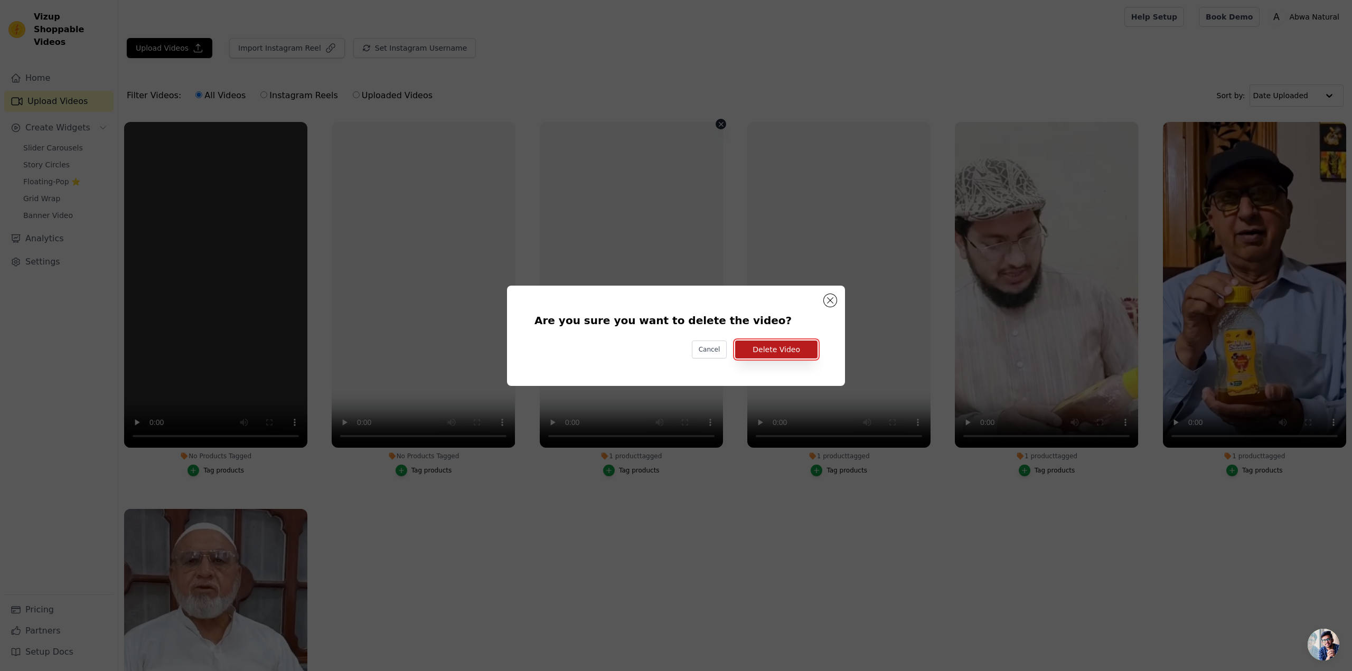
click at [752, 353] on button "Delete Video" at bounding box center [776, 350] width 82 height 18
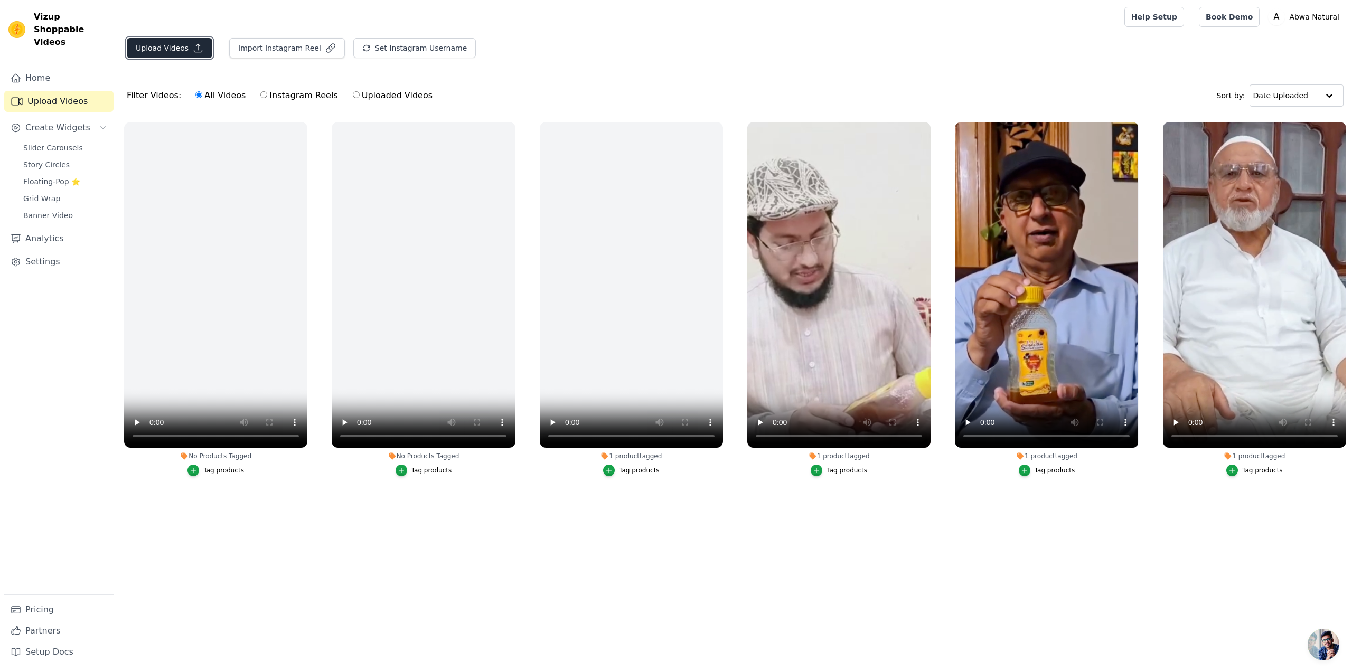
click at [171, 52] on button "Upload Videos" at bounding box center [170, 48] width 86 height 20
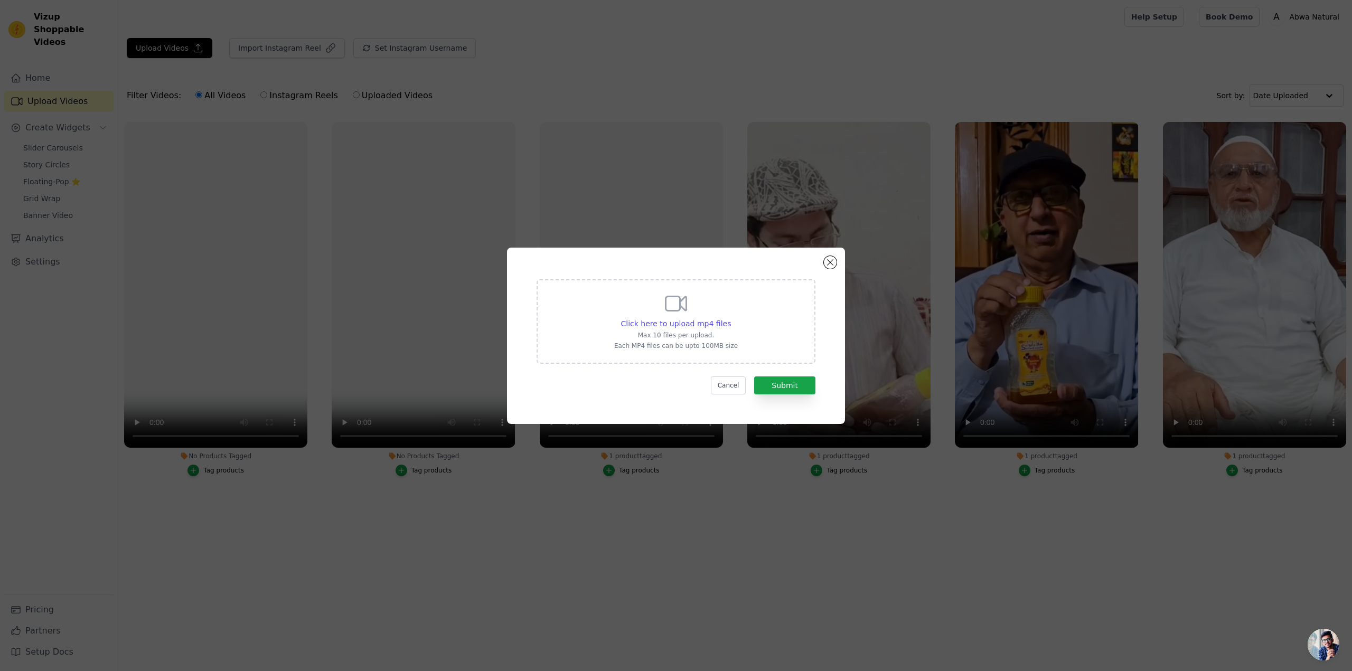
click at [617, 324] on div "Click here to upload mp4 files Max 10 files per upload. Each MP4 files can be u…" at bounding box center [675, 321] width 279 height 84
click at [730, 318] on input "Click here to upload mp4 files Max 10 files per upload. Each MP4 files can be u…" at bounding box center [730, 318] width 1 height 1
type input "C:\fakepath\Untitled video - Made with [PERSON_NAME].mp4"
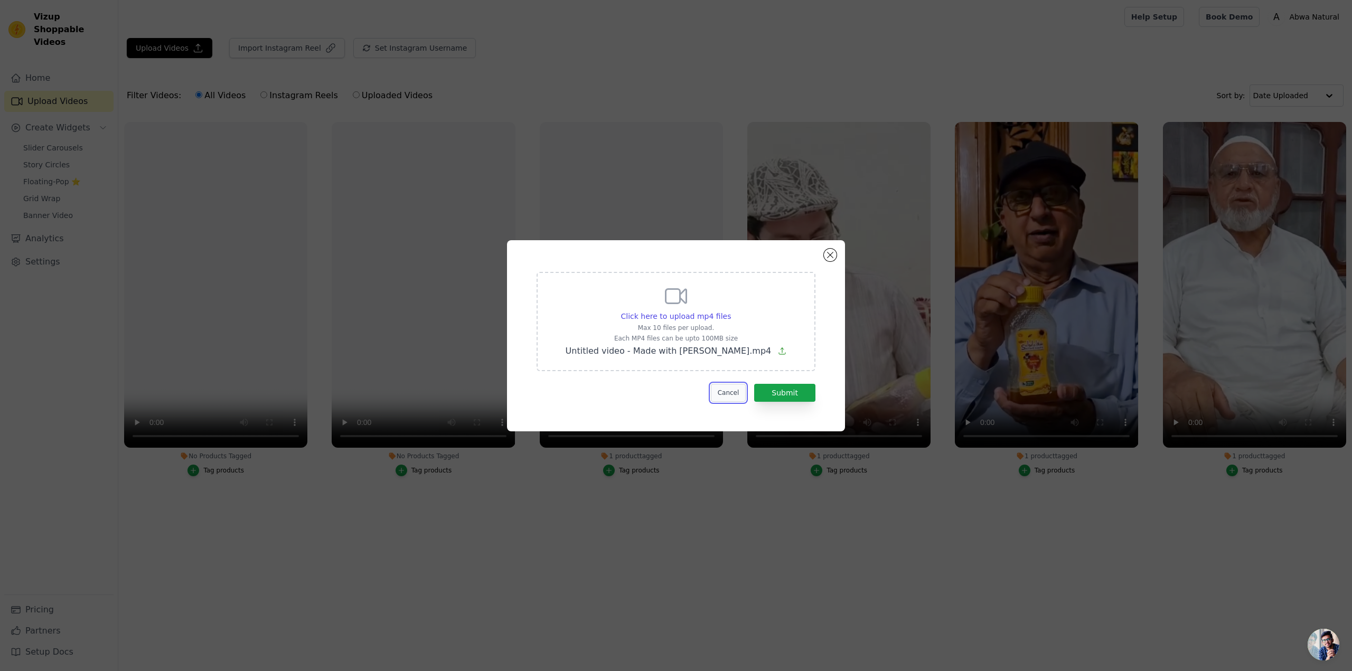
click at [721, 392] on button "Cancel" at bounding box center [728, 393] width 35 height 18
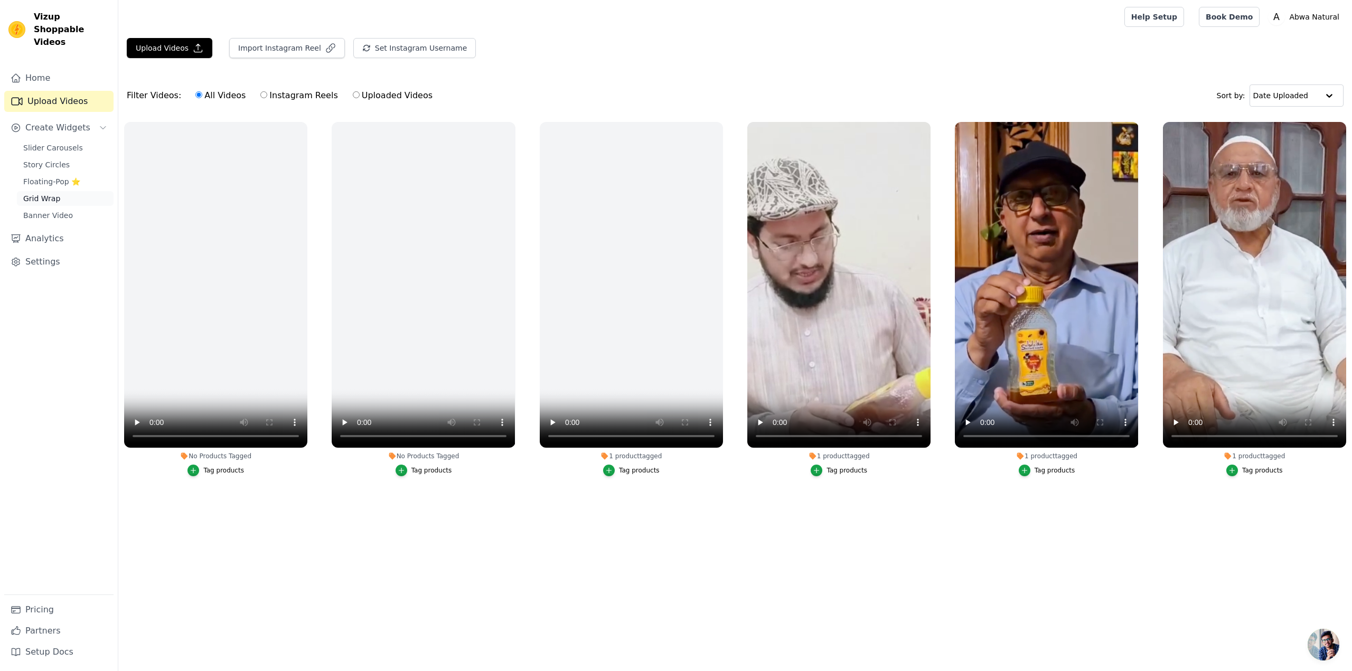
click at [47, 193] on span "Grid Wrap" at bounding box center [41, 198] width 37 height 11
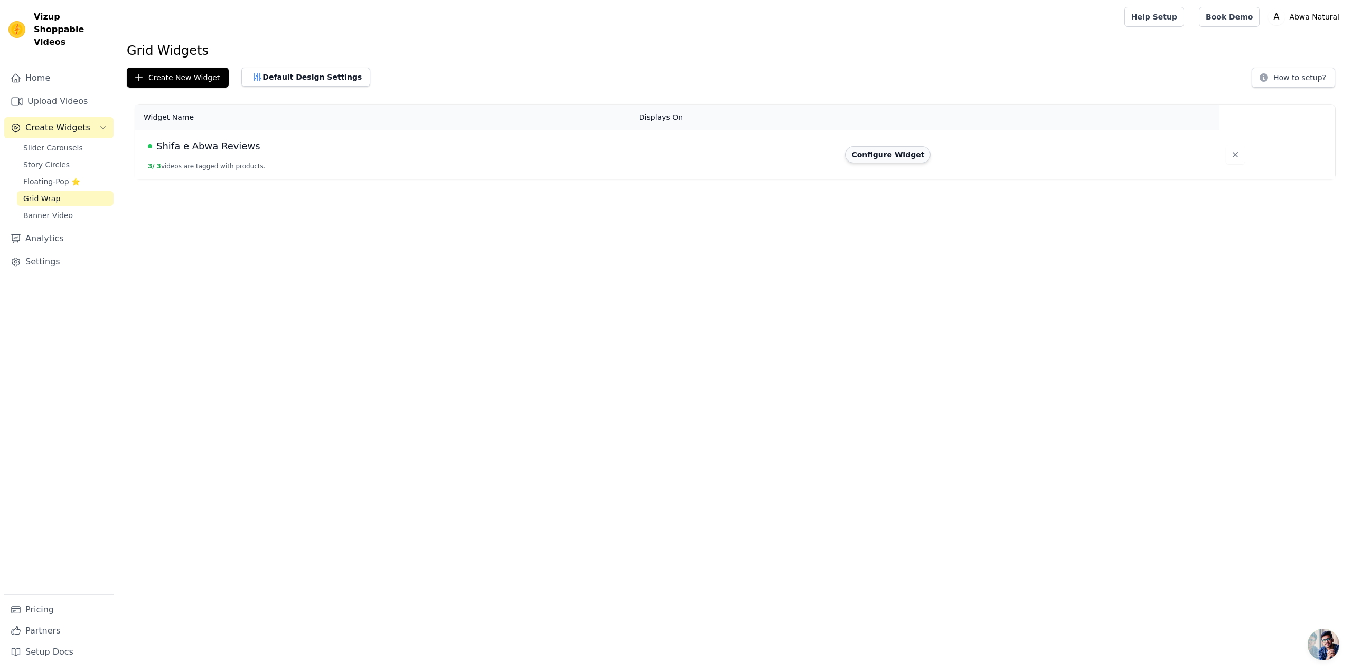
click at [860, 156] on button "Configure Widget" at bounding box center [888, 154] width 86 height 17
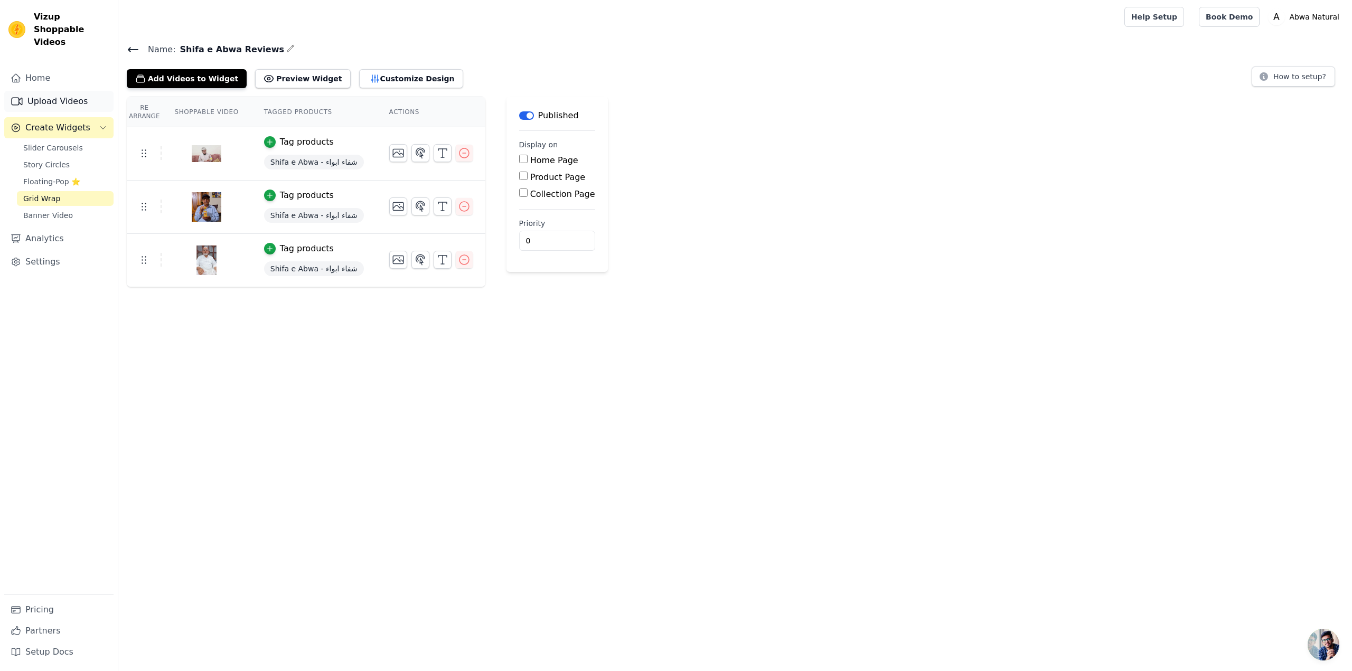
click at [33, 91] on link "Upload Videos" at bounding box center [58, 101] width 109 height 21
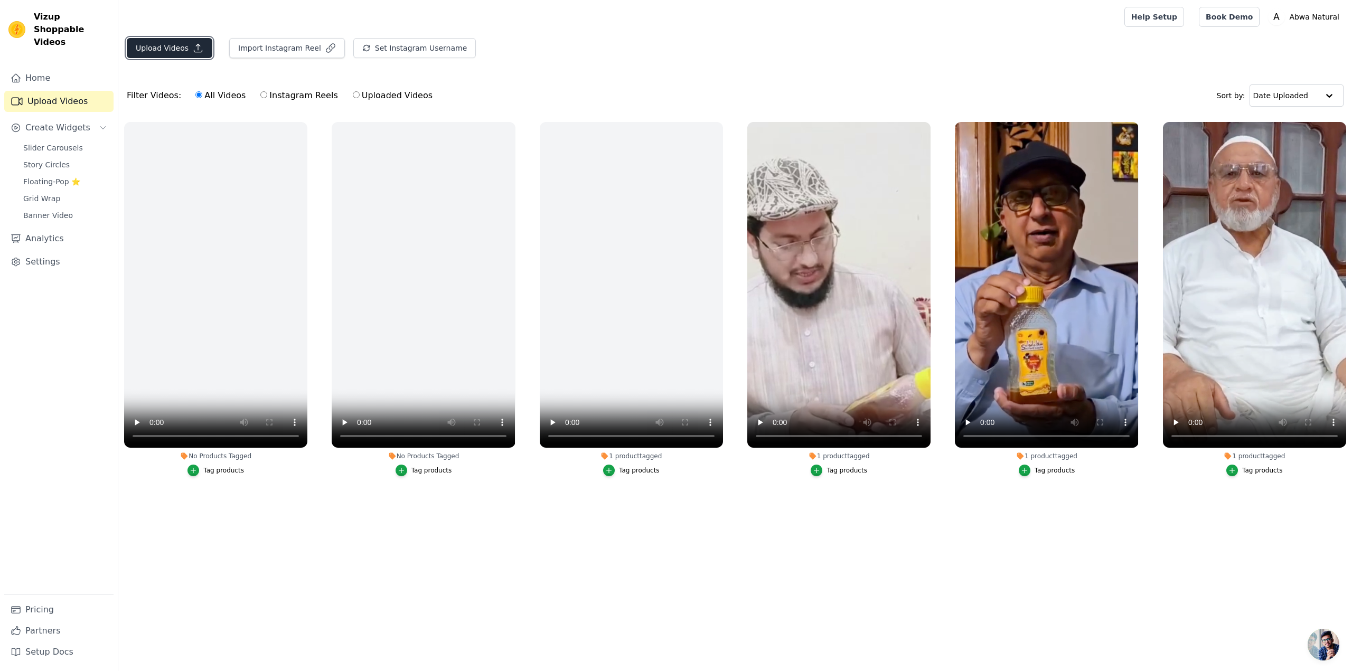
click at [180, 49] on button "Upload Videos" at bounding box center [170, 48] width 86 height 20
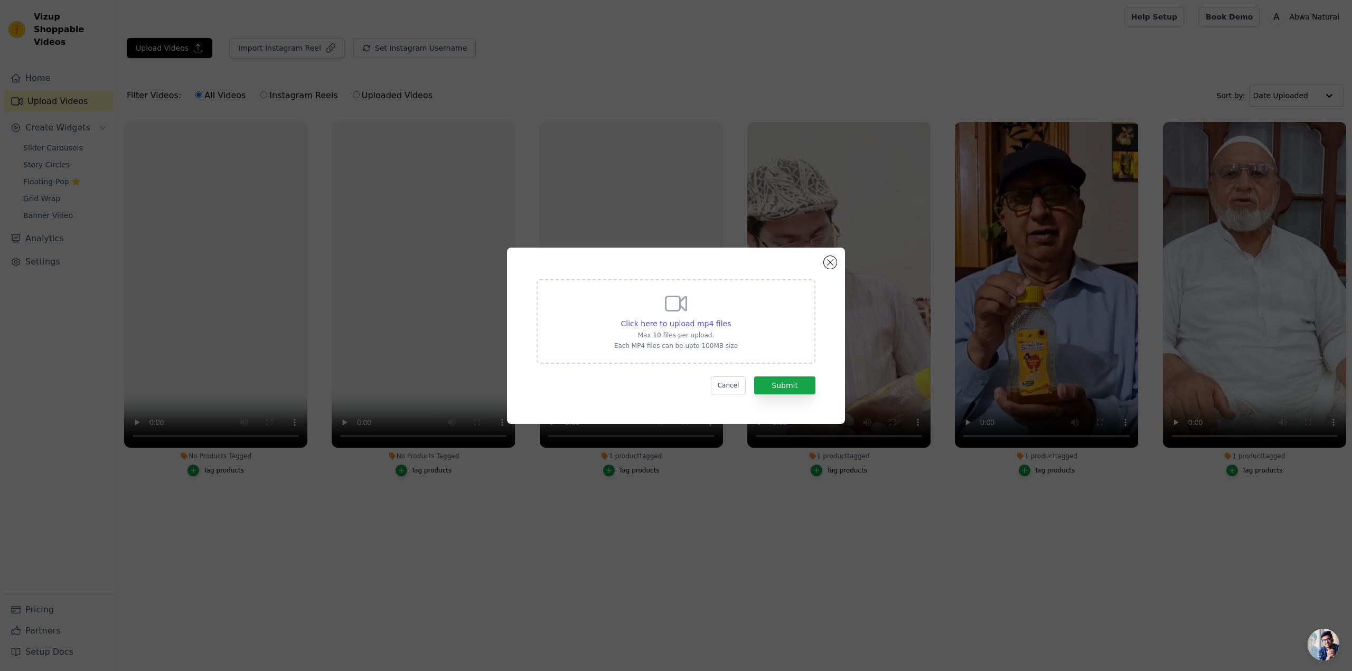
click at [724, 334] on p "Max 10 files per upload." at bounding box center [676, 335] width 124 height 8
click at [730, 318] on input "Click here to upload mp4 files Max 10 files per upload. Each MP4 files can be u…" at bounding box center [730, 318] width 1 height 1
type input "C:\fakepath\Untitled video - Made with [PERSON_NAME] (1).mp4"
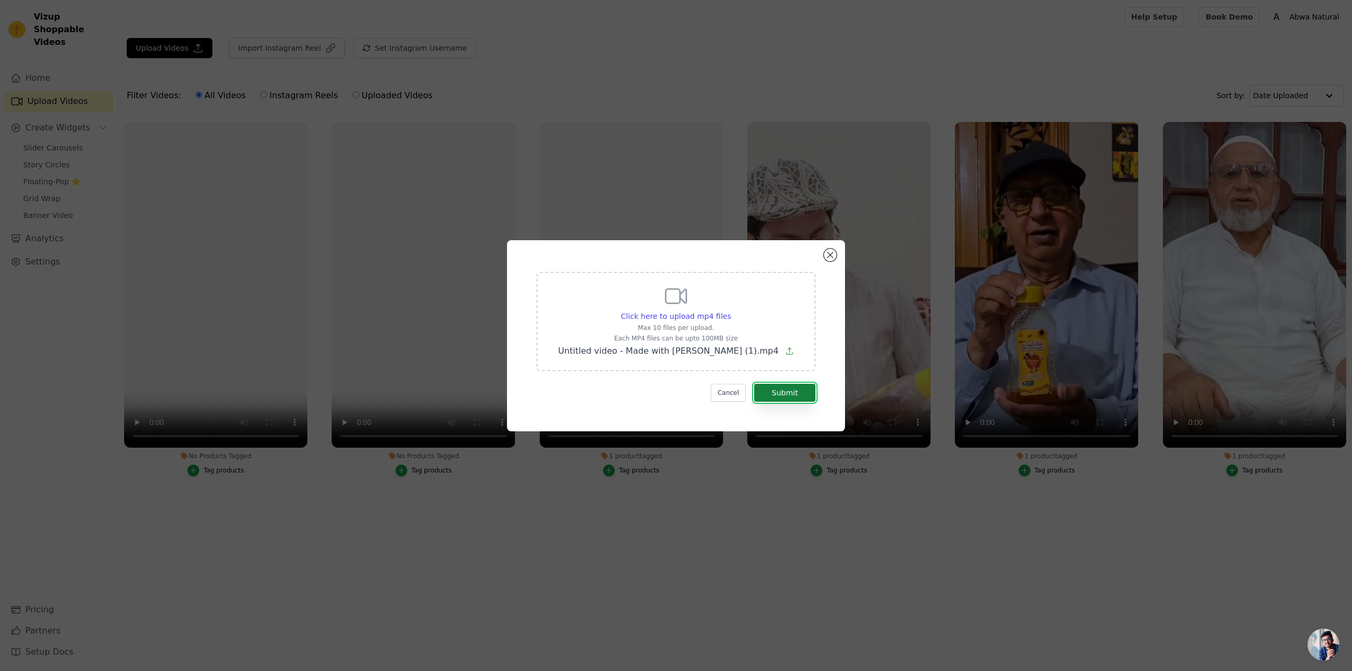
click at [789, 395] on button "Submit" at bounding box center [784, 393] width 61 height 18
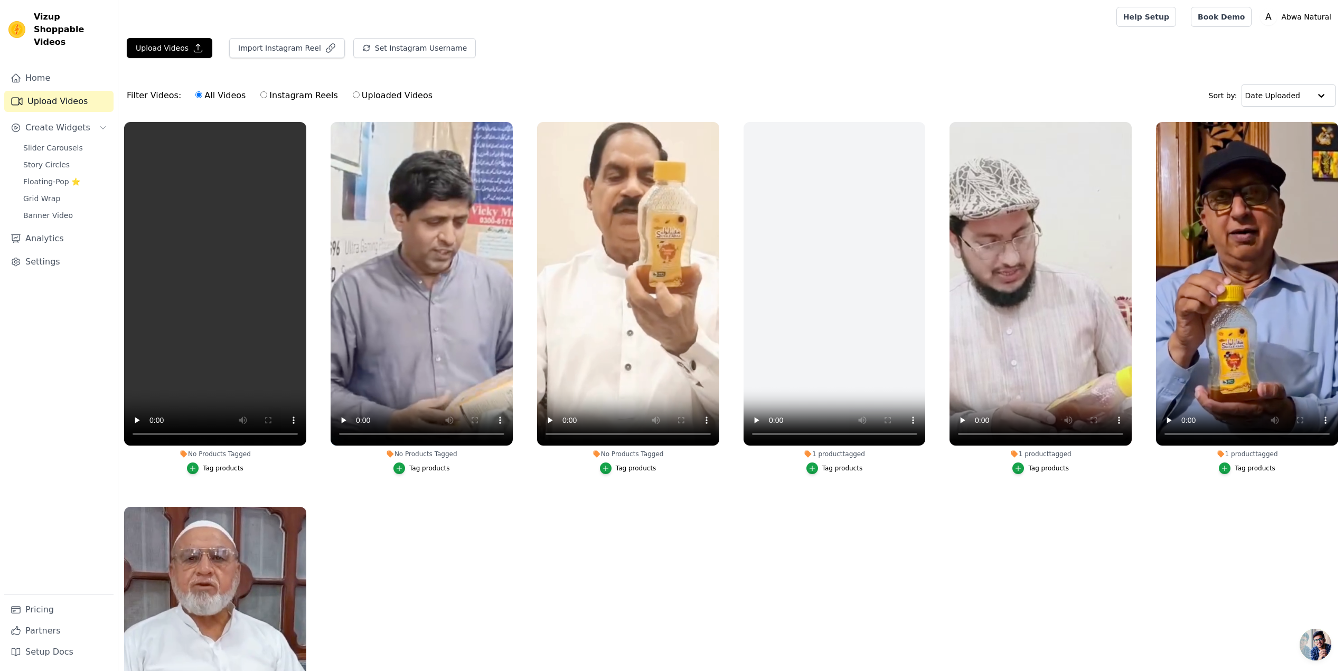
click at [612, 467] on button "Tag products" at bounding box center [628, 469] width 56 height 12
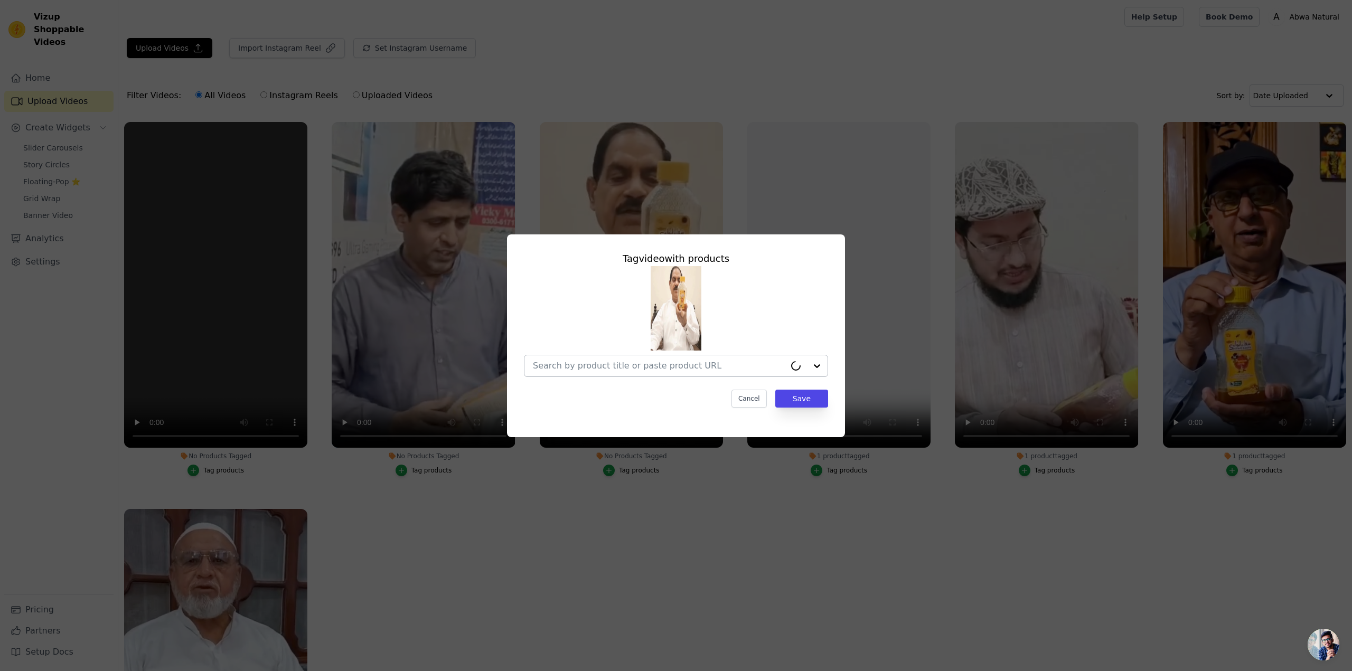
click at [662, 370] on input "No Products Tagged Tag video with products Cancel Save Tag products" at bounding box center [659, 366] width 252 height 10
click at [654, 388] on div "Shifa e Abwa - شفاء ابواء" at bounding box center [675, 390] width 283 height 21
click at [792, 399] on button "Save" at bounding box center [801, 399] width 53 height 18
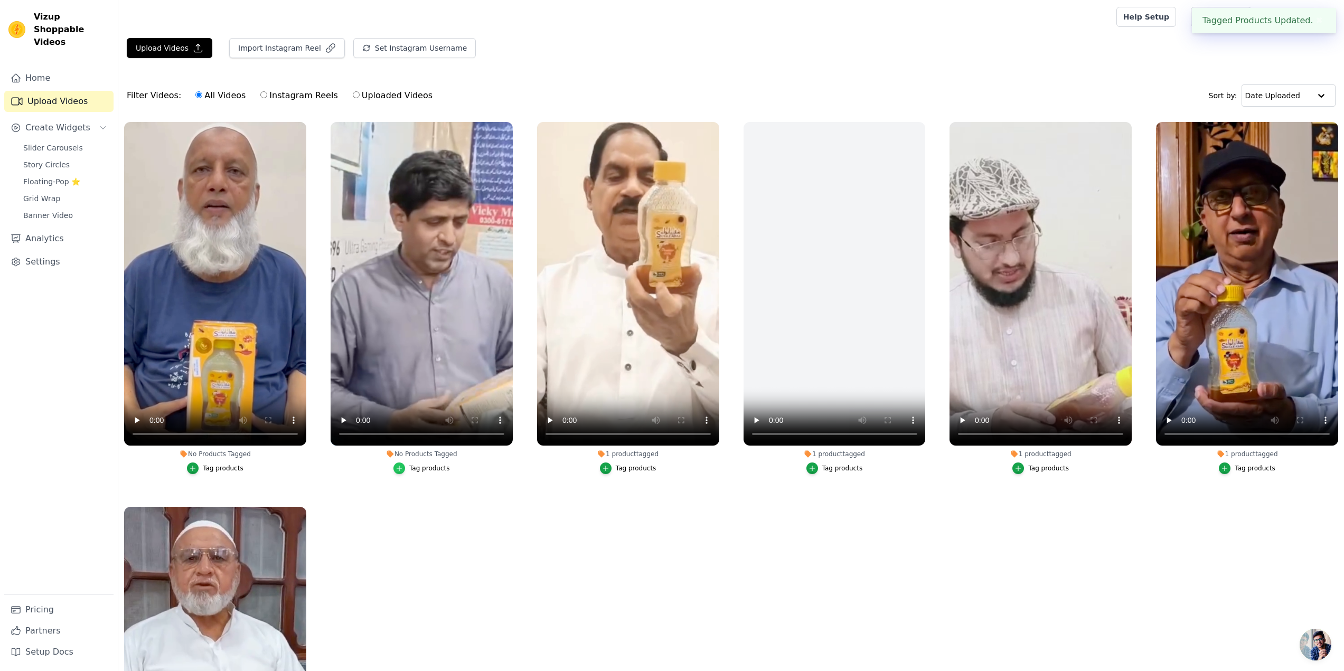
click at [401, 466] on icon "button" at bounding box center [398, 468] width 7 height 7
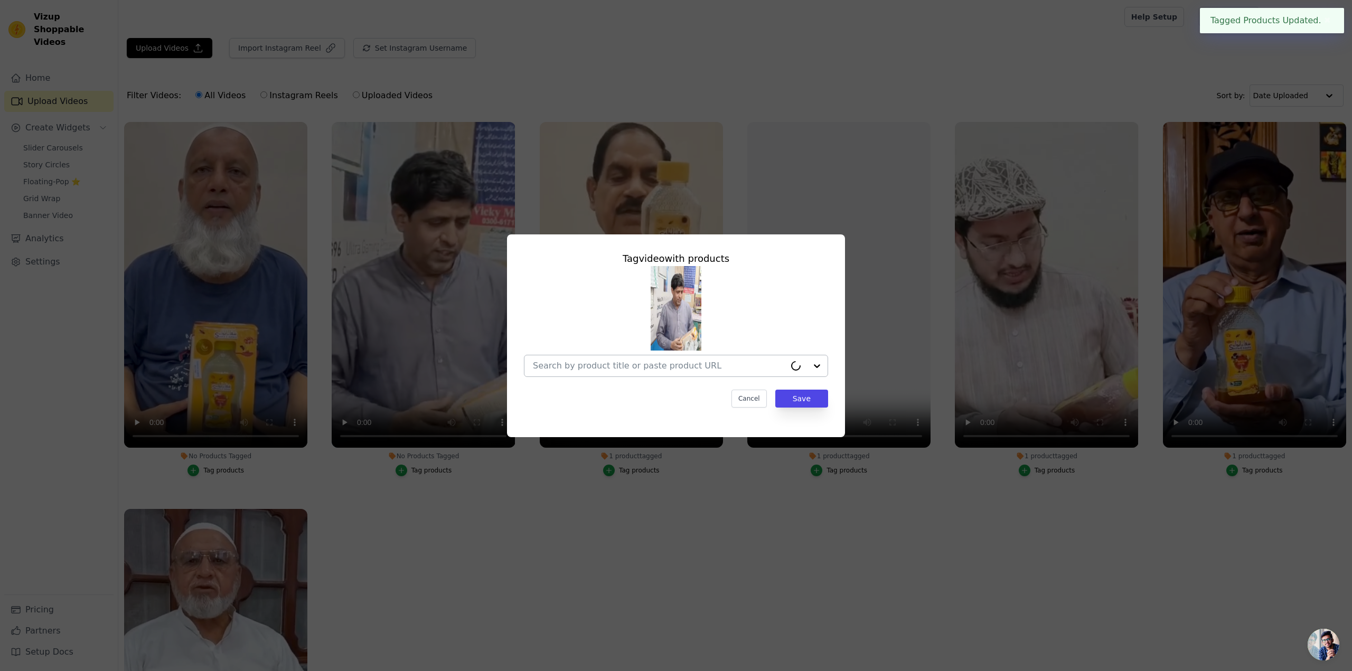
click at [612, 374] on div at bounding box center [659, 365] width 252 height 21
click at [610, 388] on div "Shifa e Abwa - شفاء ابواء" at bounding box center [603, 390] width 87 height 11
click at [791, 393] on button "Save" at bounding box center [801, 399] width 53 height 18
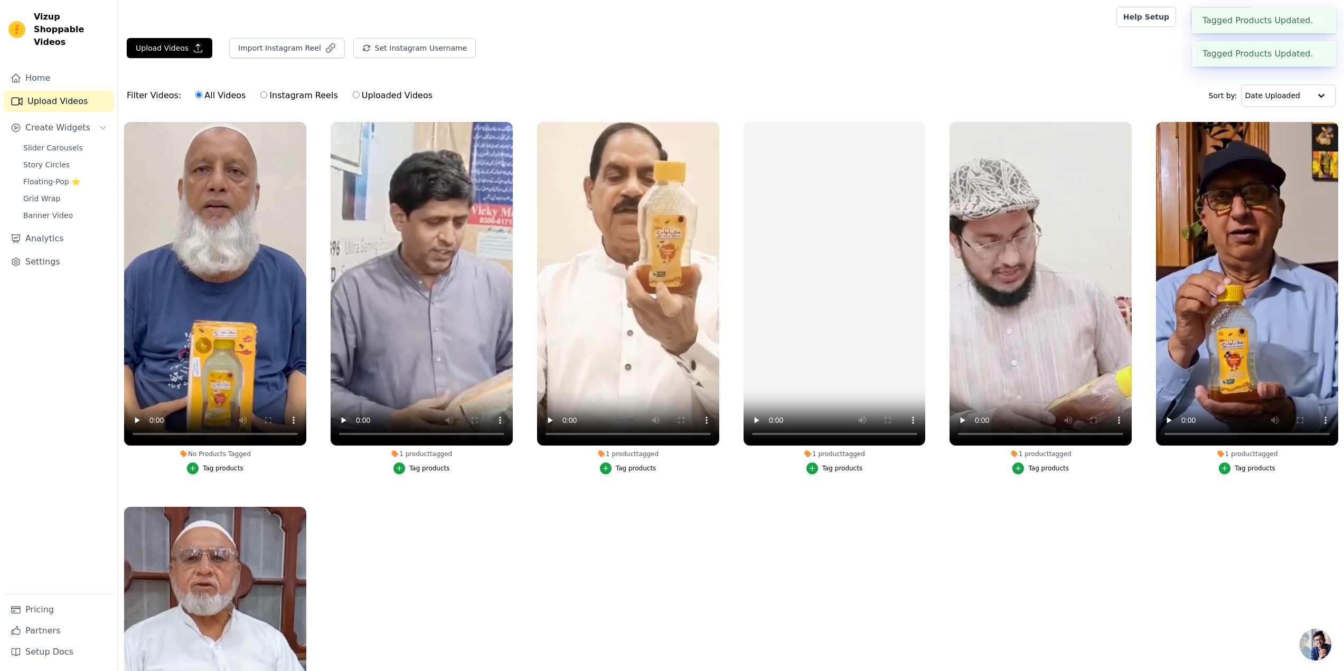
click at [205, 468] on div "Tag products" at bounding box center [223, 468] width 41 height 8
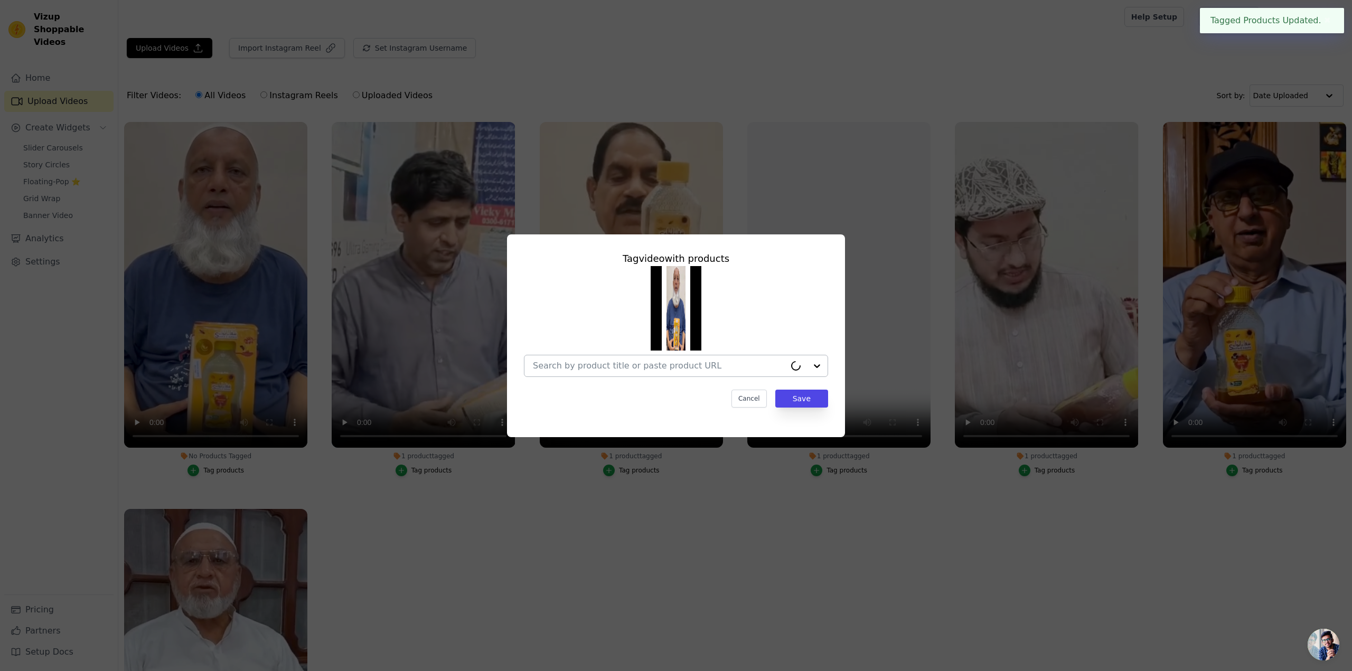
click at [648, 372] on div at bounding box center [659, 365] width 252 height 21
click at [627, 391] on div "Shifa e Abwa - شفاء ابواء" at bounding box center [603, 390] width 87 height 11
click at [805, 397] on button "Save" at bounding box center [801, 399] width 53 height 18
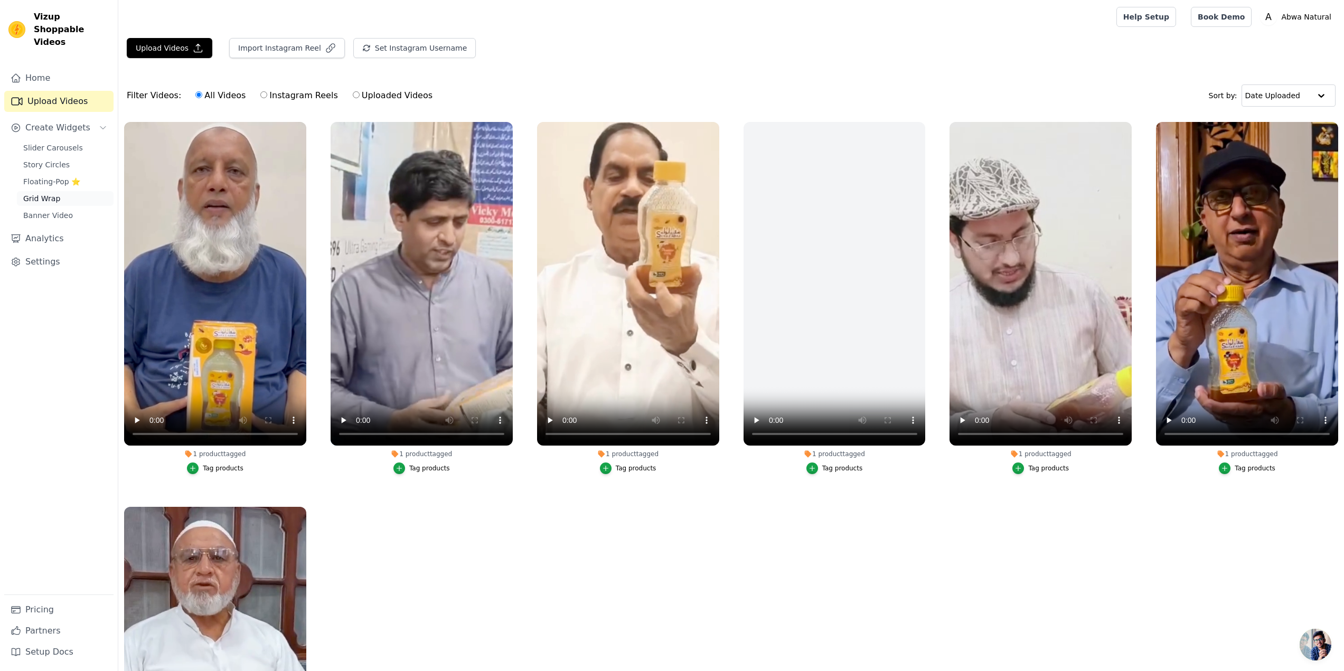
click at [49, 192] on link "Grid Wrap" at bounding box center [65, 198] width 97 height 15
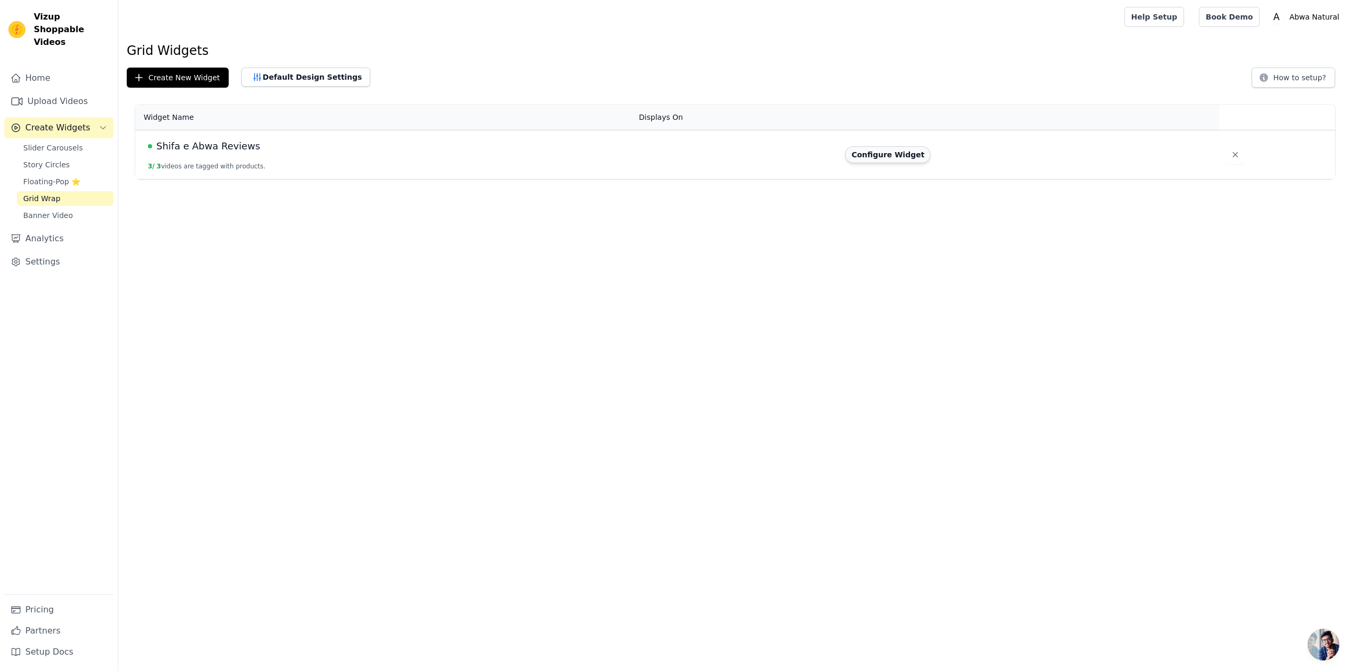
click at [884, 158] on button "Configure Widget" at bounding box center [888, 154] width 86 height 17
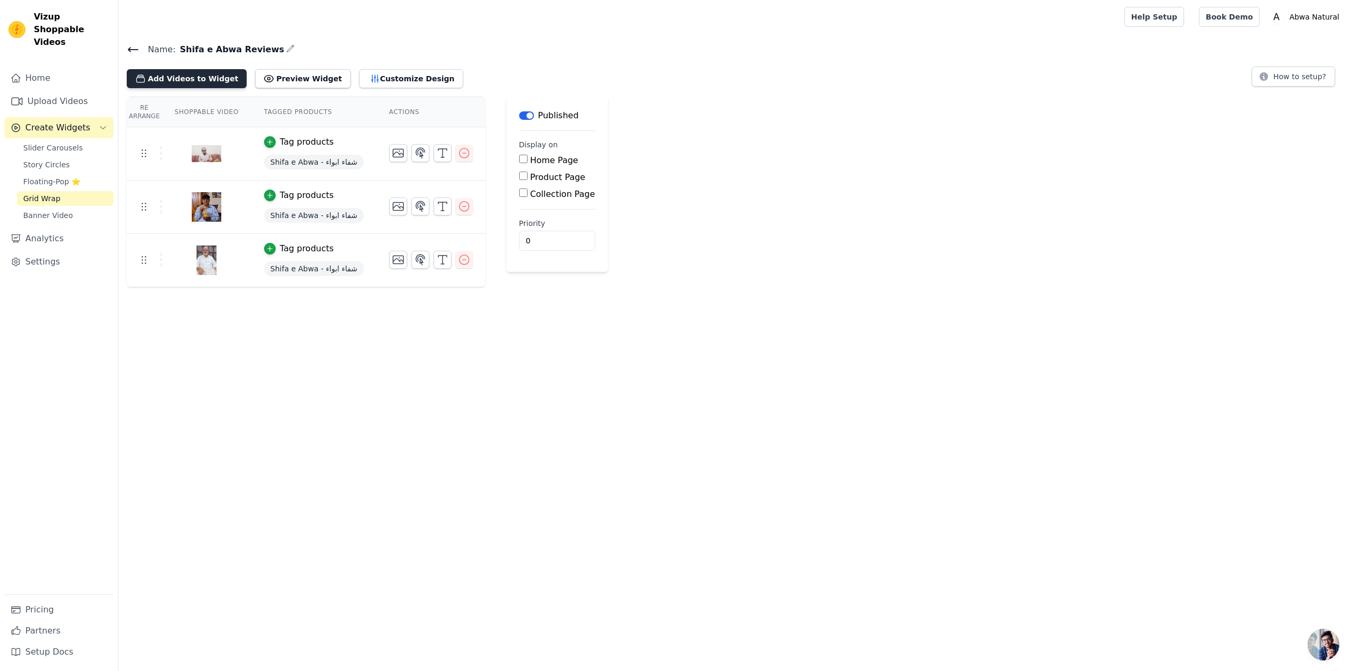
click at [191, 78] on button "Add Videos to Widget" at bounding box center [187, 78] width 120 height 19
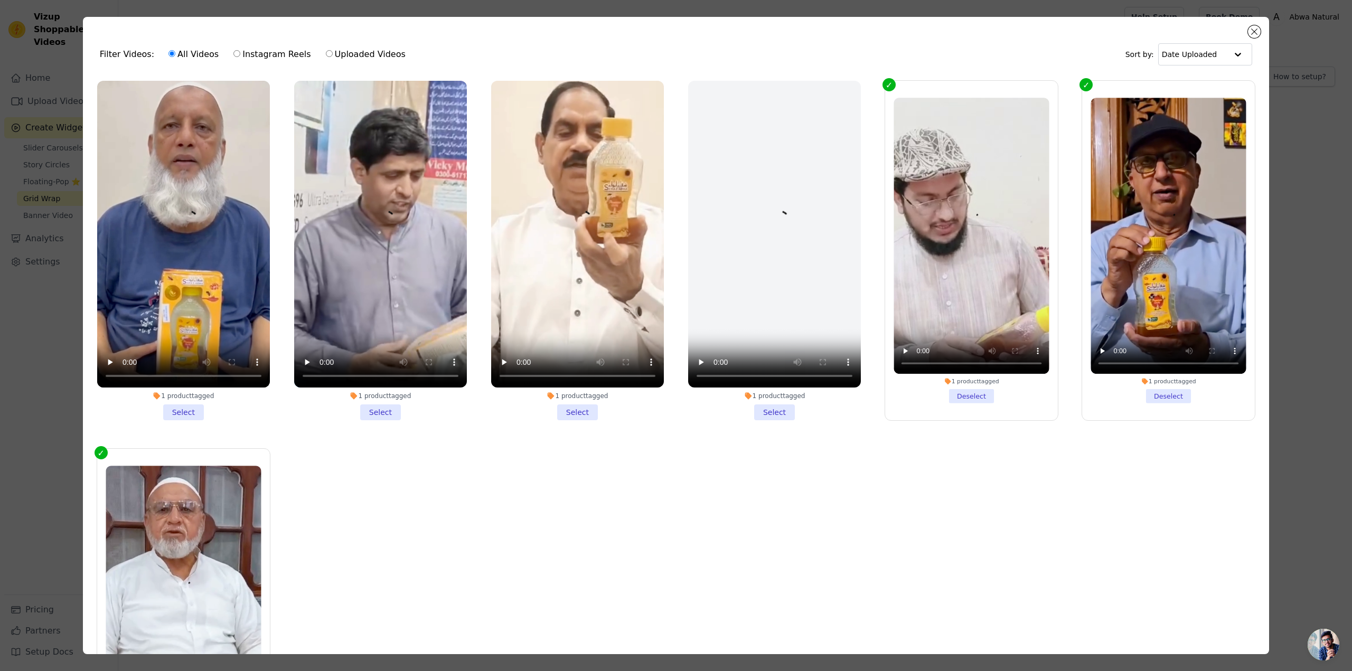
click at [565, 405] on li "1 product tagged Select" at bounding box center [577, 250] width 173 height 339
click at [0, 0] on input "1 product tagged Select" at bounding box center [0, 0] width 0 height 0
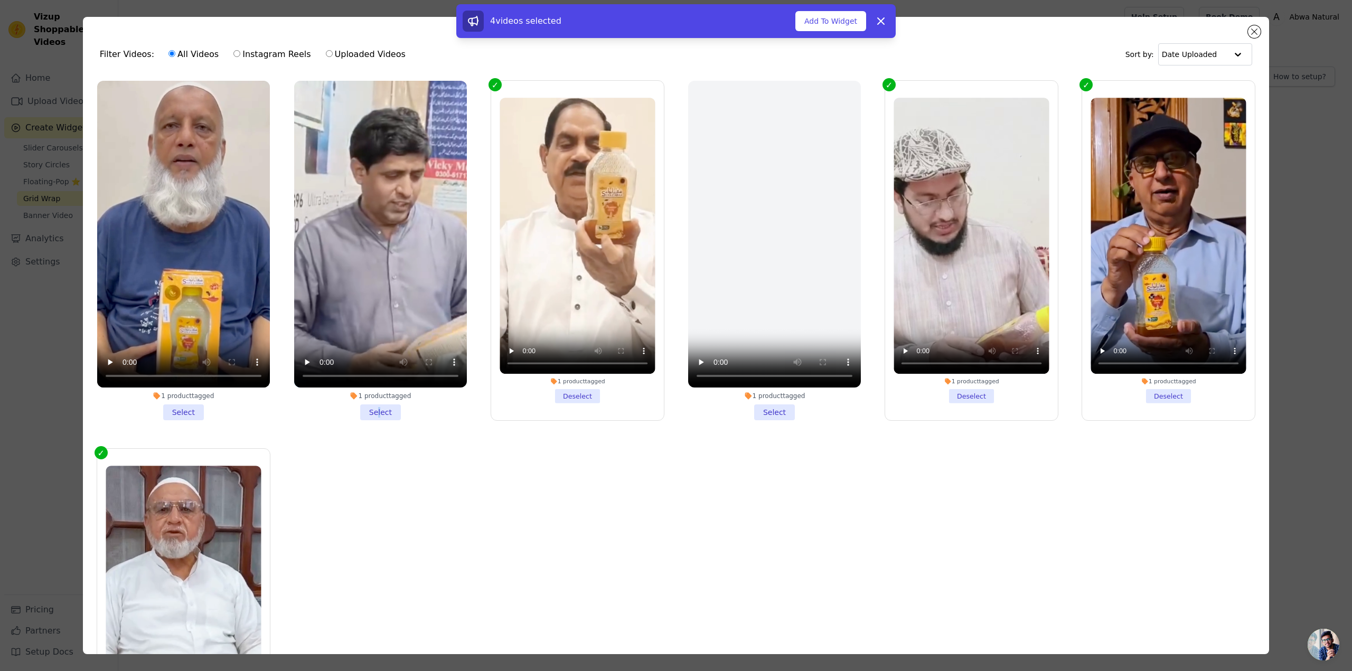
click at [375, 407] on li "1 product tagged Select" at bounding box center [380, 250] width 173 height 339
click at [383, 408] on li "1 product tagged Select" at bounding box center [380, 250] width 173 height 339
click at [0, 0] on input "1 product tagged Select" at bounding box center [0, 0] width 0 height 0
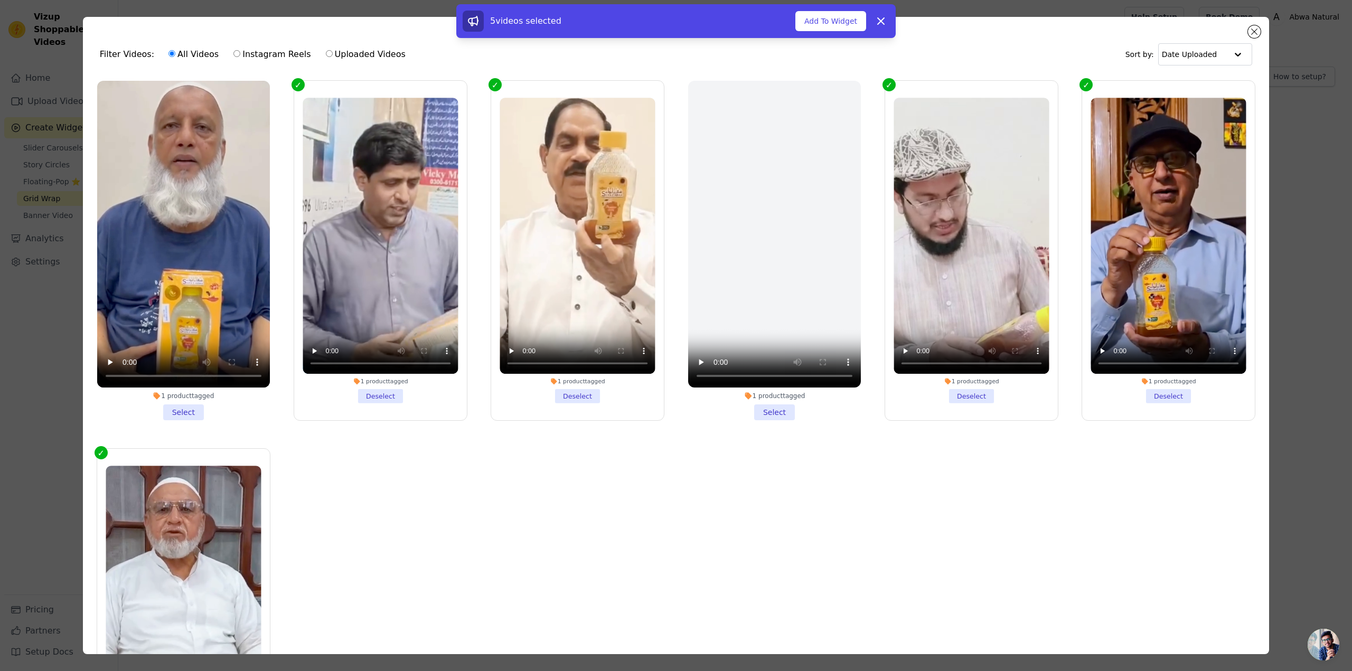
click at [185, 410] on li "1 product tagged Select" at bounding box center [183, 250] width 173 height 339
click at [0, 0] on input "1 product tagged Select" at bounding box center [0, 0] width 0 height 0
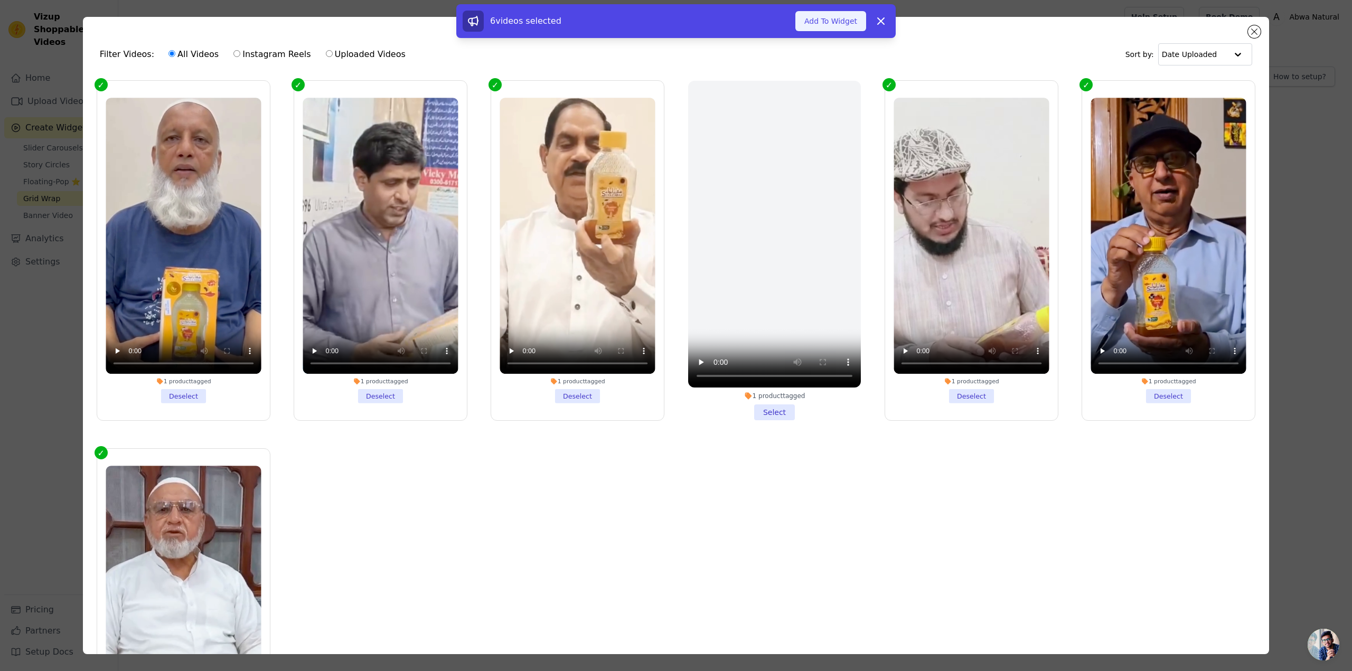
click at [828, 21] on button "Add To Widget" at bounding box center [830, 21] width 71 height 20
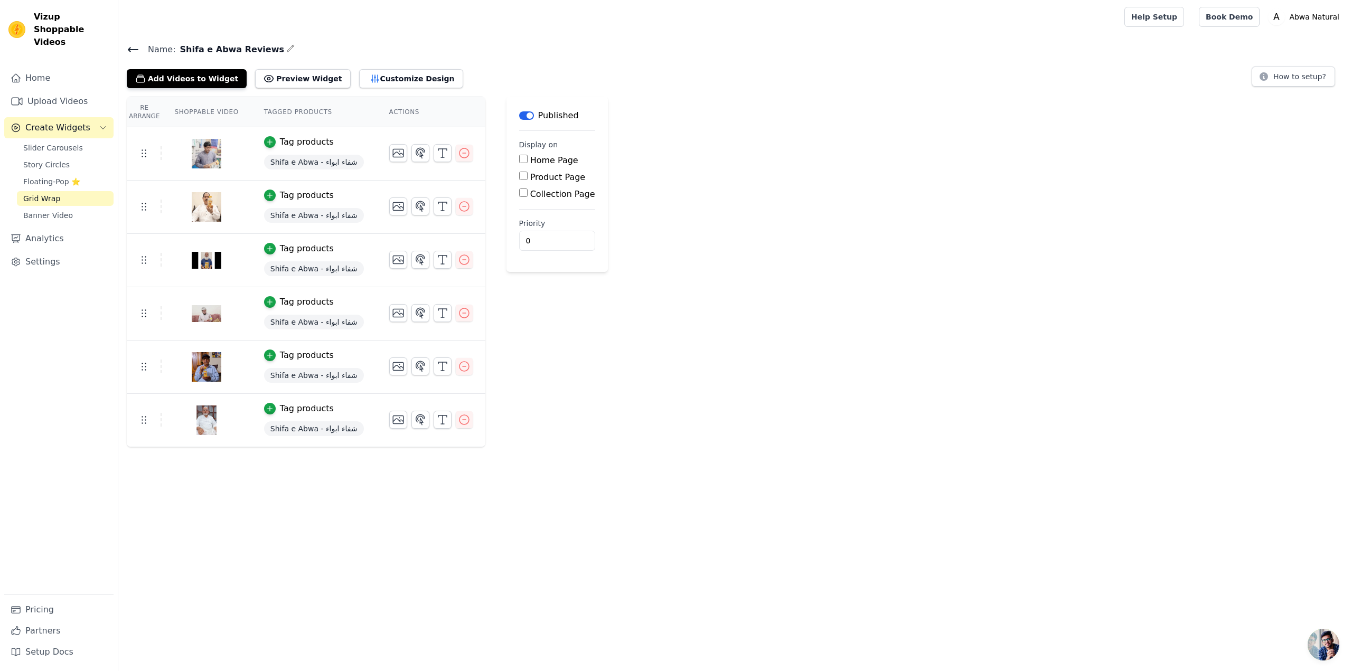
click at [683, 177] on div "Re Arrange Shoppable Video Tagged Products Actions Tag products Shifa e Abwa - …" at bounding box center [734, 272] width 1233 height 351
click at [271, 81] on button "Preview Widget" at bounding box center [302, 78] width 95 height 19
click at [359, 76] on button "Customize Design" at bounding box center [411, 78] width 104 height 19
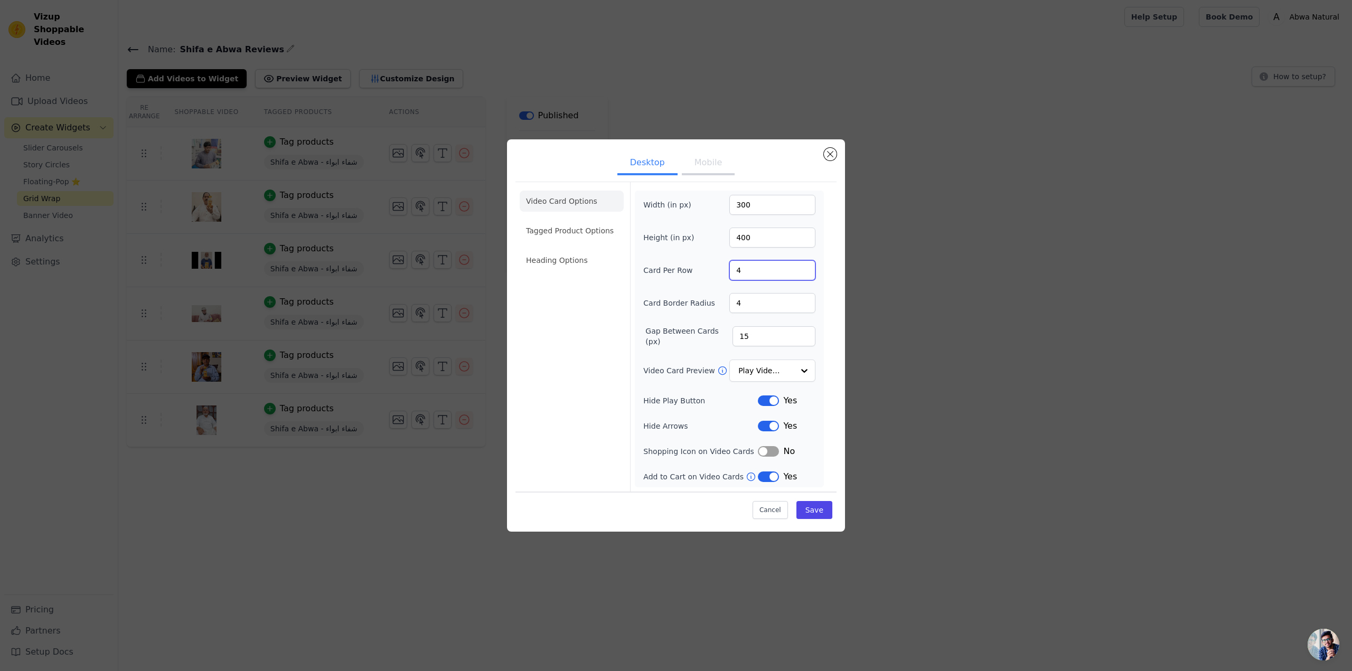
drag, startPoint x: 736, startPoint y: 270, endPoint x: 706, endPoint y: 268, distance: 29.6
click at [706, 268] on div "Card Per Row 4" at bounding box center [729, 270] width 172 height 20
type input "4"
type input "6"
drag, startPoint x: 749, startPoint y: 300, endPoint x: 710, endPoint y: 307, distance: 40.1
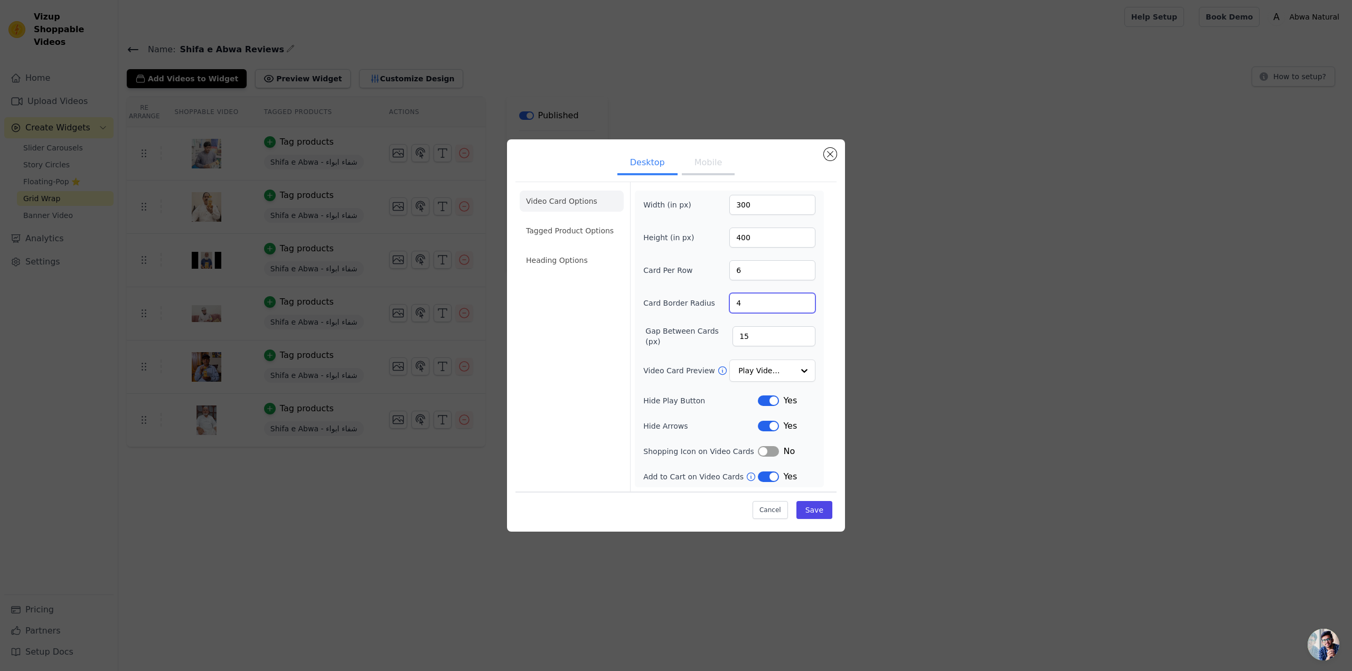
click at [713, 307] on div "Card Border Radius 4" at bounding box center [729, 303] width 172 height 20
type input "10"
click at [753, 162] on ul "Desktop Mobile" at bounding box center [675, 164] width 321 height 32
click at [822, 511] on button "Save" at bounding box center [814, 510] width 36 height 18
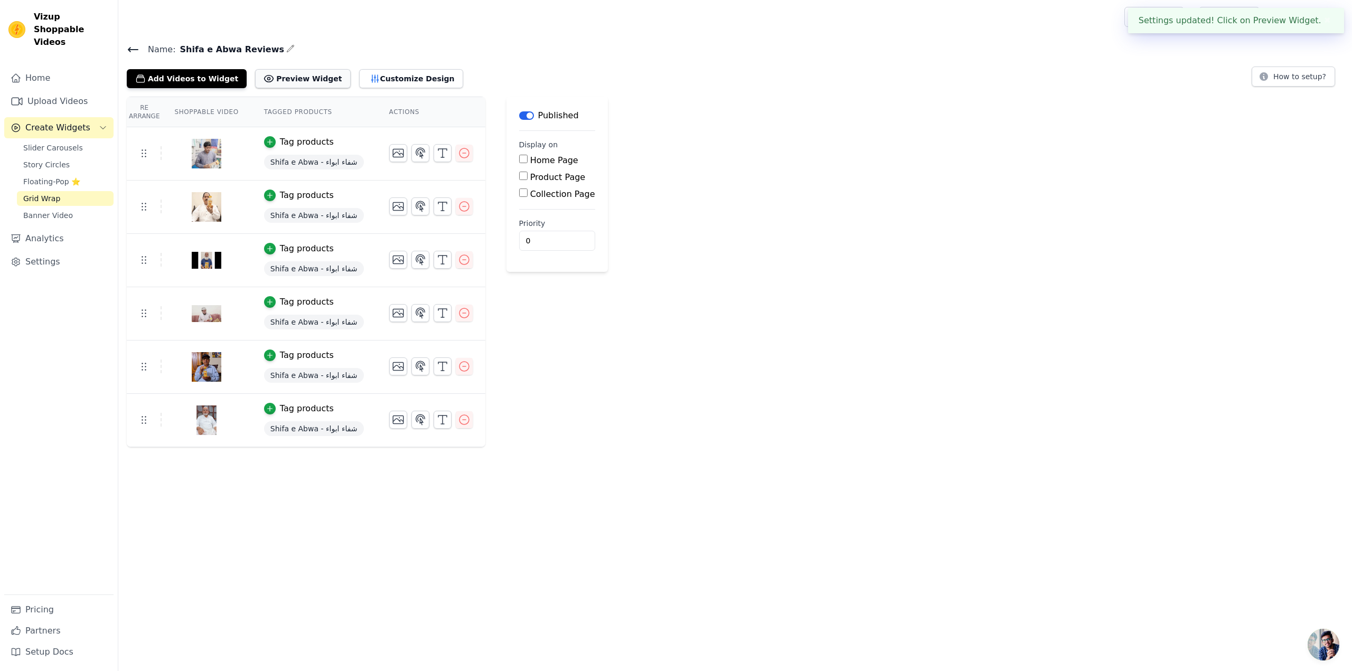
click at [296, 76] on button "Preview Widget" at bounding box center [302, 78] width 95 height 19
click at [519, 157] on input "Home Page" at bounding box center [523, 159] width 8 height 8
checkbox input "true"
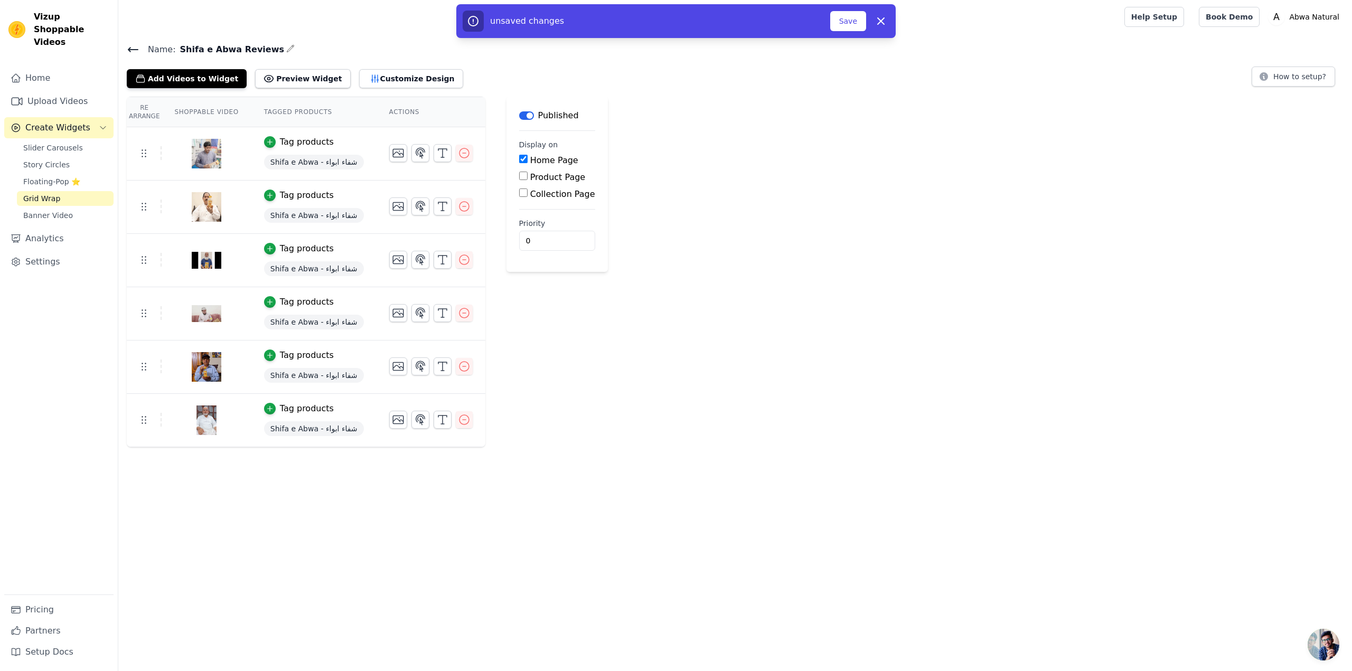
click at [519, 175] on input "Product Page" at bounding box center [523, 176] width 8 height 8
checkbox input "true"
click at [519, 193] on div "All Product Pages Specific Product Pages" at bounding box center [576, 200] width 115 height 25
click at [527, 205] on input "Specific Product Pages" at bounding box center [531, 205] width 8 height 8
radio input "true"
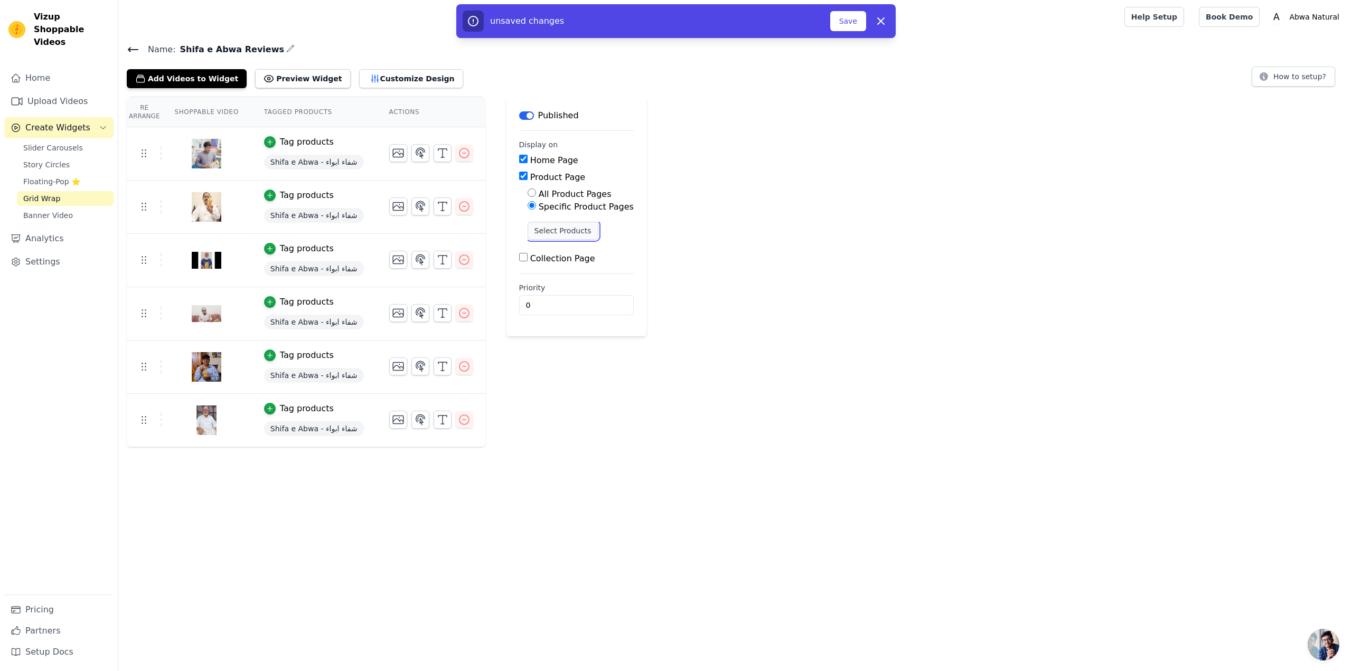
click at [536, 235] on button "Select Products" at bounding box center [562, 231] width 71 height 18
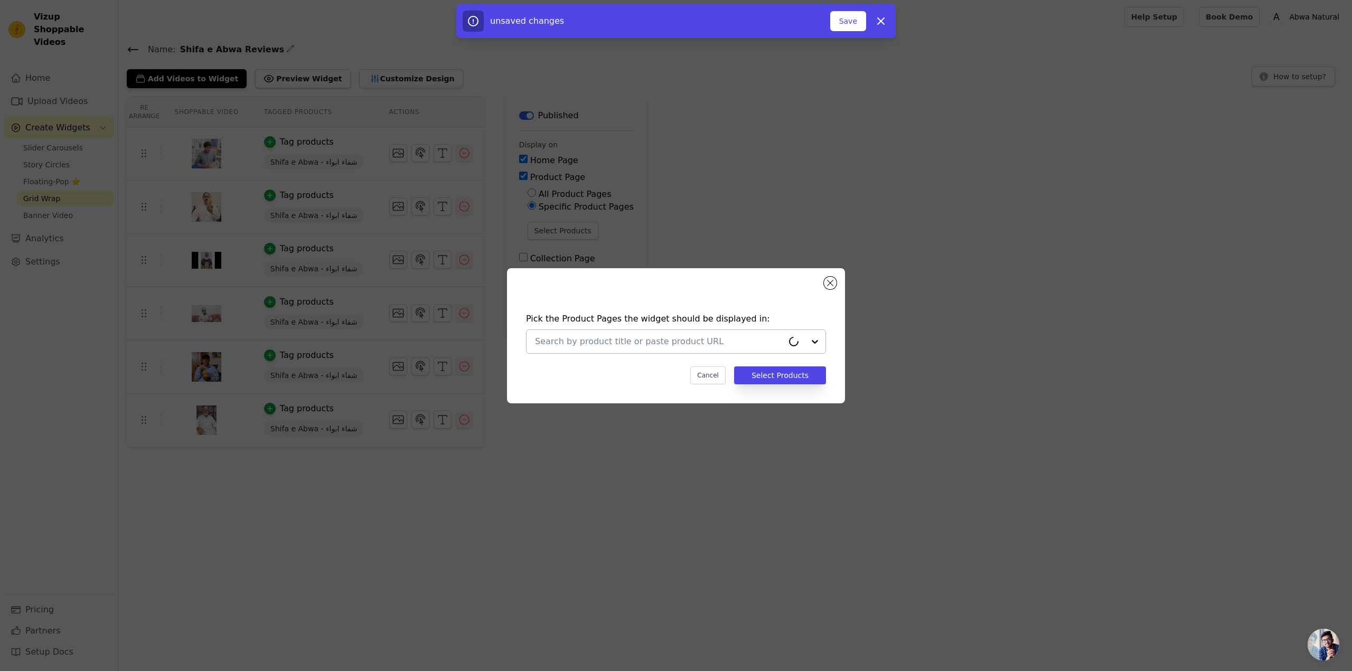
click at [628, 345] on input "text" at bounding box center [659, 341] width 248 height 13
click at [613, 369] on div "Shifa e Abwa - شفاء ابواء" at bounding box center [605, 367] width 87 height 11
click at [798, 378] on button "Select Products" at bounding box center [780, 375] width 92 height 18
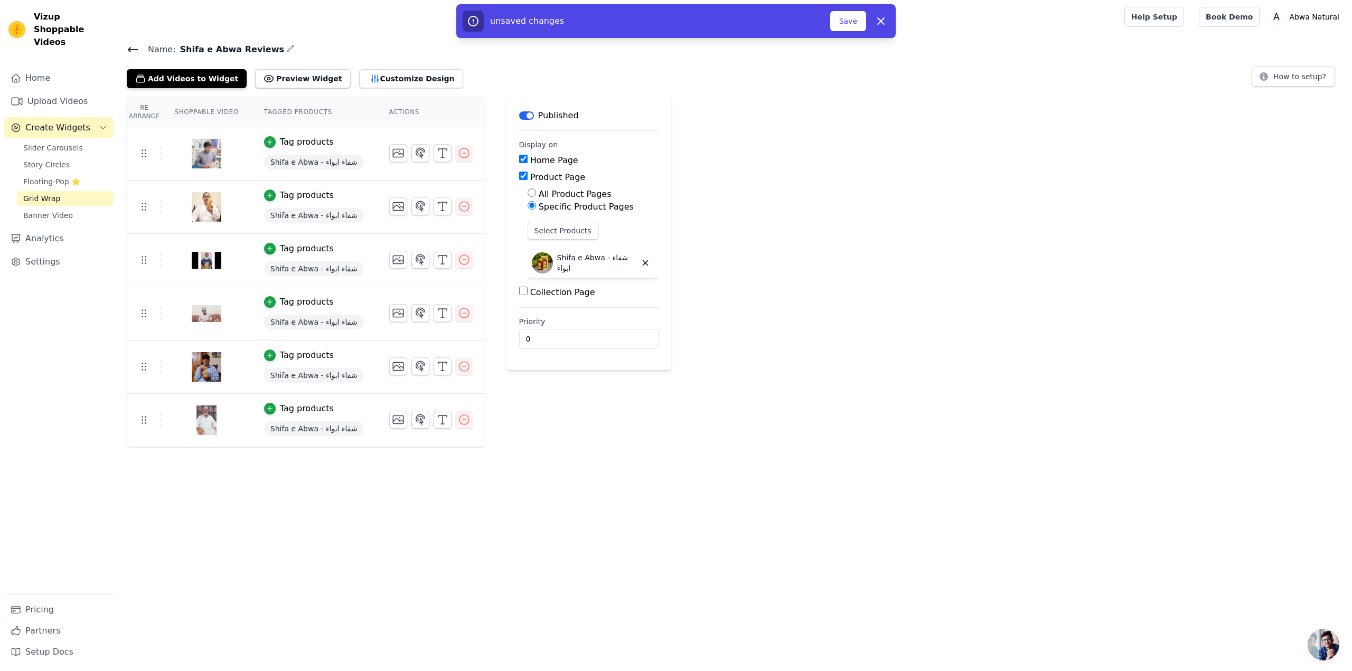
click at [519, 293] on input "Collection Page" at bounding box center [523, 291] width 8 height 8
checkbox input "true"
click at [527, 319] on input "Specific Collection Pages" at bounding box center [531, 320] width 8 height 8
radio input "true"
click at [542, 345] on button "Select Collection Pages" at bounding box center [577, 346] width 100 height 18
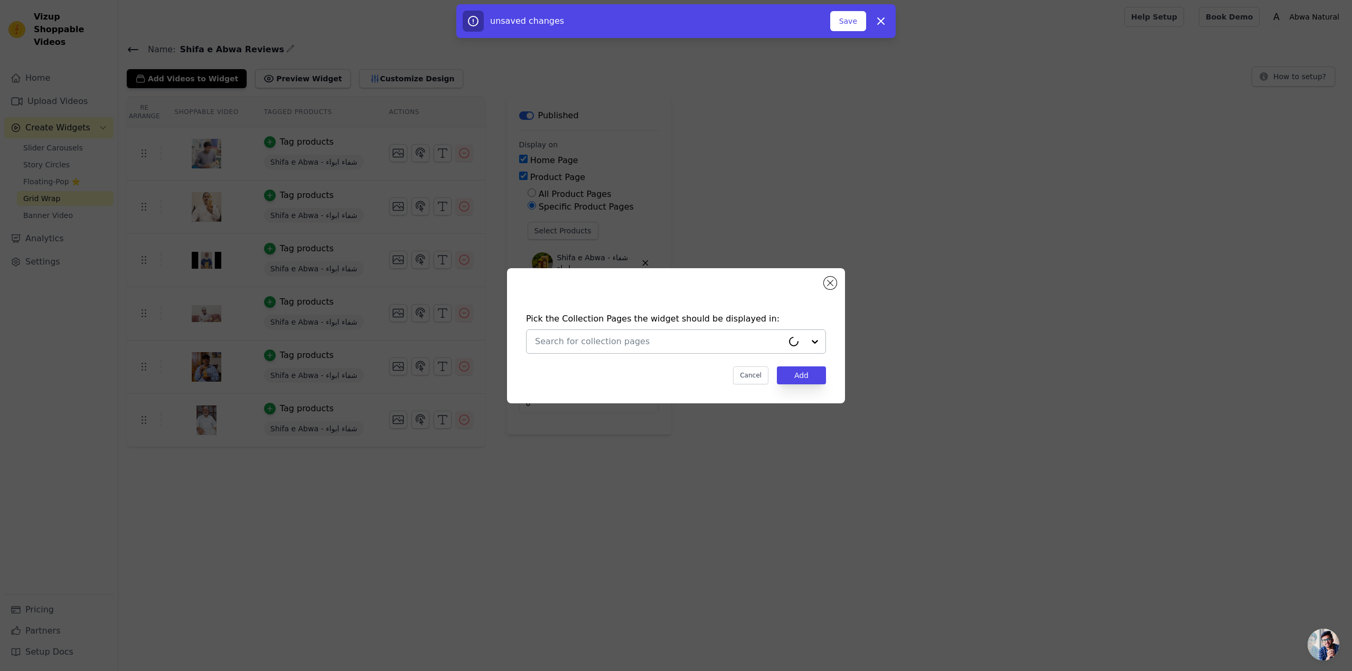
click at [607, 346] on input "text" at bounding box center [659, 341] width 248 height 13
click at [632, 367] on div "Home page" at bounding box center [675, 367] width 279 height 23
click at [829, 287] on button "Close modal" at bounding box center [830, 283] width 13 height 13
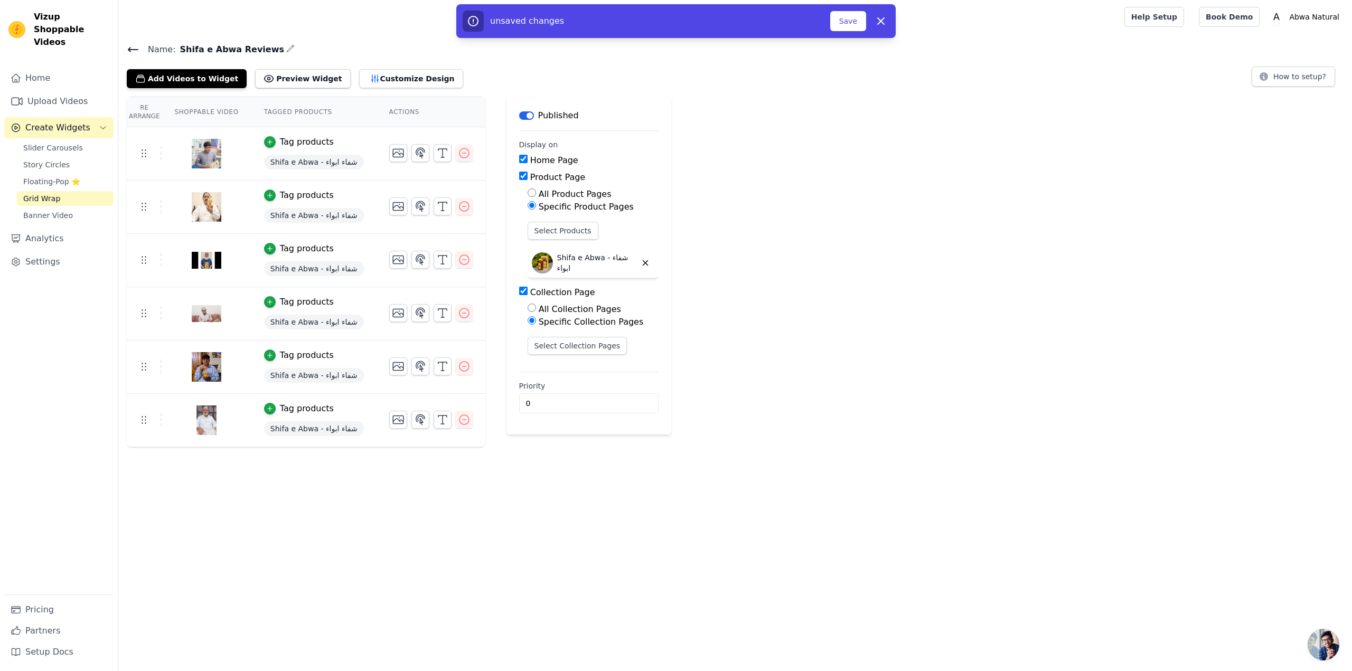
click at [519, 290] on input "Collection Page" at bounding box center [523, 291] width 8 height 8
checkbox input "false"
click at [727, 225] on div "Re Arrange Shoppable Video Tagged Products Actions Tag products Shifa e Abwa - …" at bounding box center [734, 272] width 1233 height 351
click at [836, 25] on button "Save" at bounding box center [848, 21] width 36 height 20
click at [844, 22] on button "Save" at bounding box center [848, 21] width 36 height 20
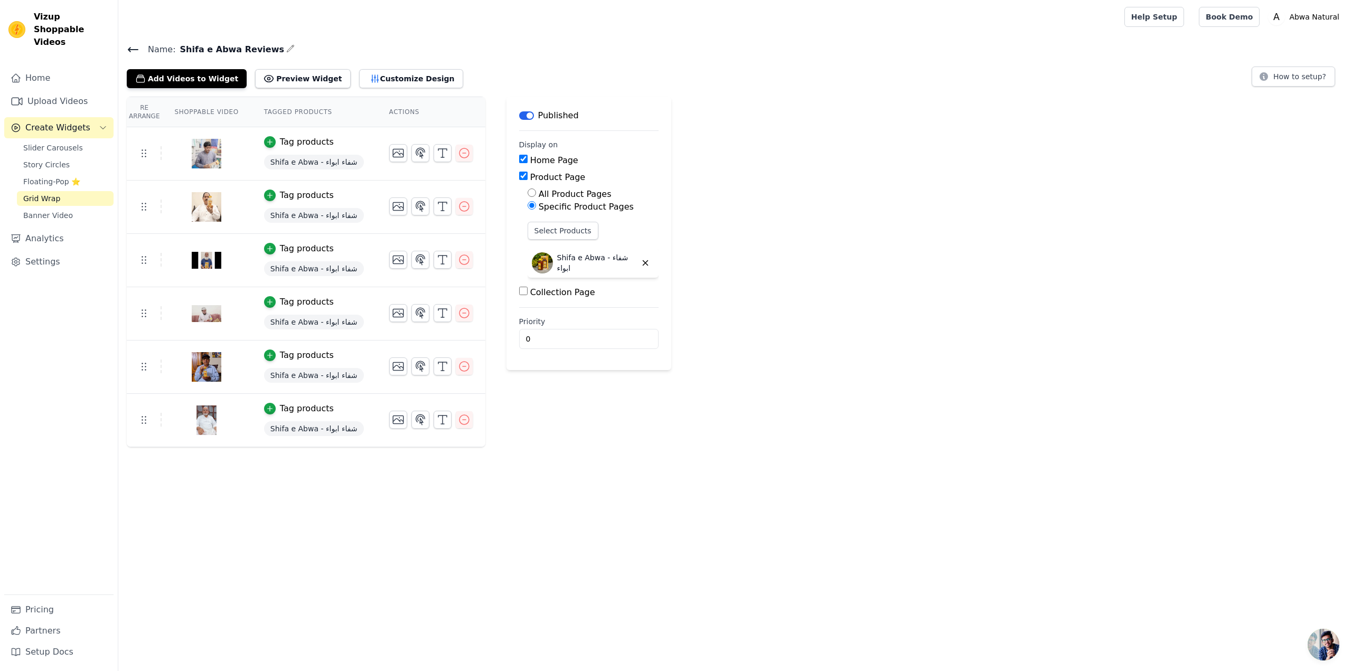
click at [404, 108] on th "Actions" at bounding box center [430, 112] width 109 height 30
click at [386, 117] on th "Actions" at bounding box center [430, 112] width 109 height 30
click at [387, 115] on th "Actions" at bounding box center [430, 112] width 109 height 30
click at [359, 78] on button "Customize Design" at bounding box center [411, 78] width 104 height 19
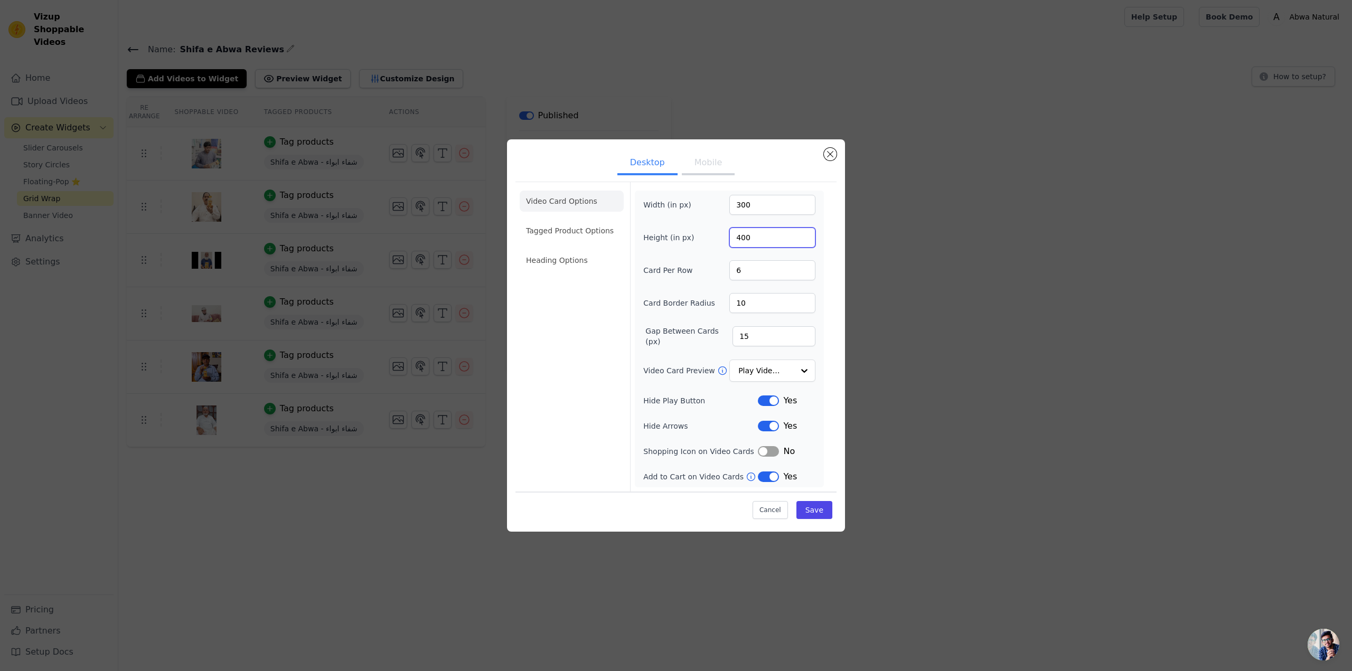
drag, startPoint x: 752, startPoint y: 238, endPoint x: 733, endPoint y: 233, distance: 19.1
click at [733, 233] on input "400" at bounding box center [772, 238] width 86 height 20
click at [713, 169] on button "Mobile" at bounding box center [708, 163] width 53 height 23
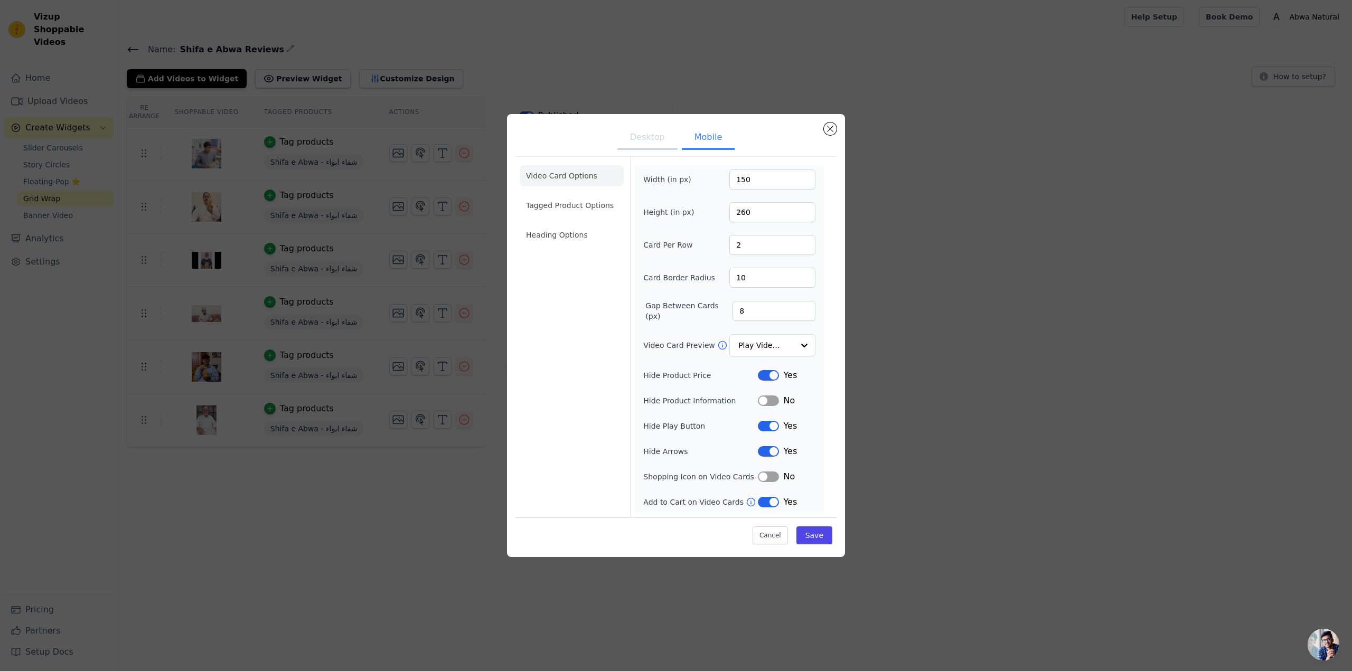
click at [646, 137] on button "Desktop" at bounding box center [647, 138] width 60 height 23
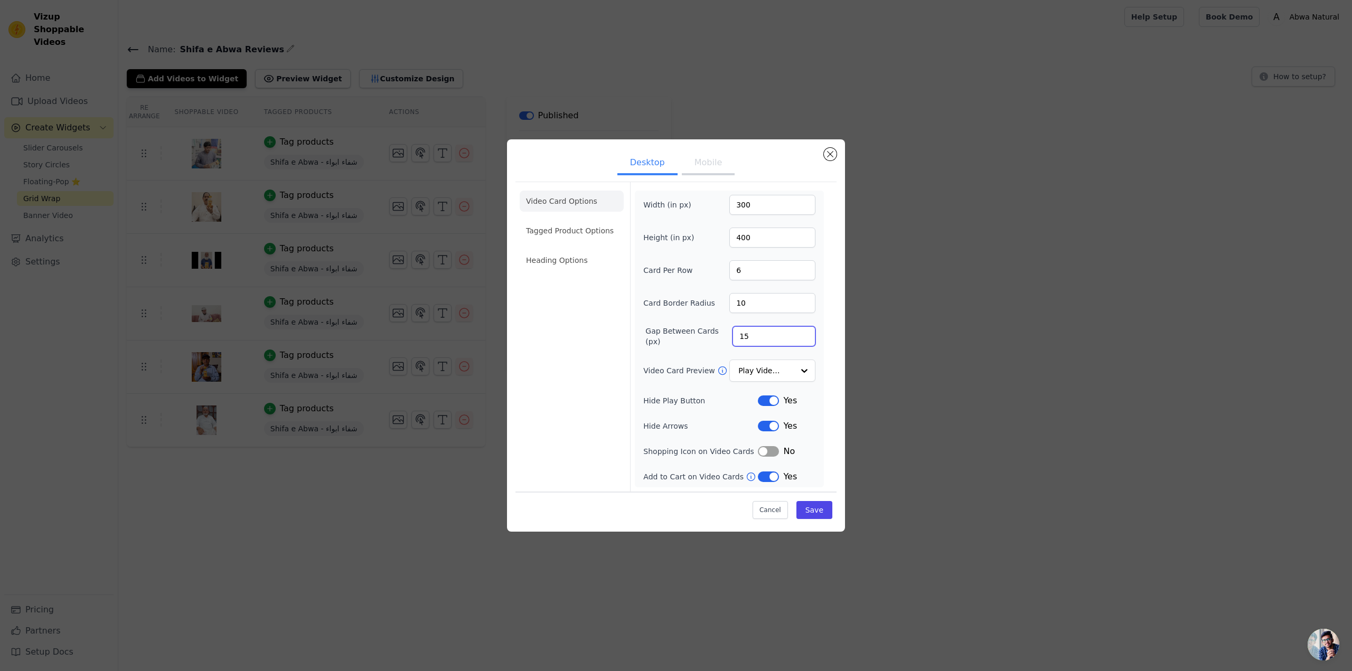
click at [756, 337] on input "15" at bounding box center [773, 336] width 83 height 20
type input "12"
click at [812, 510] on button "Save" at bounding box center [814, 510] width 36 height 18
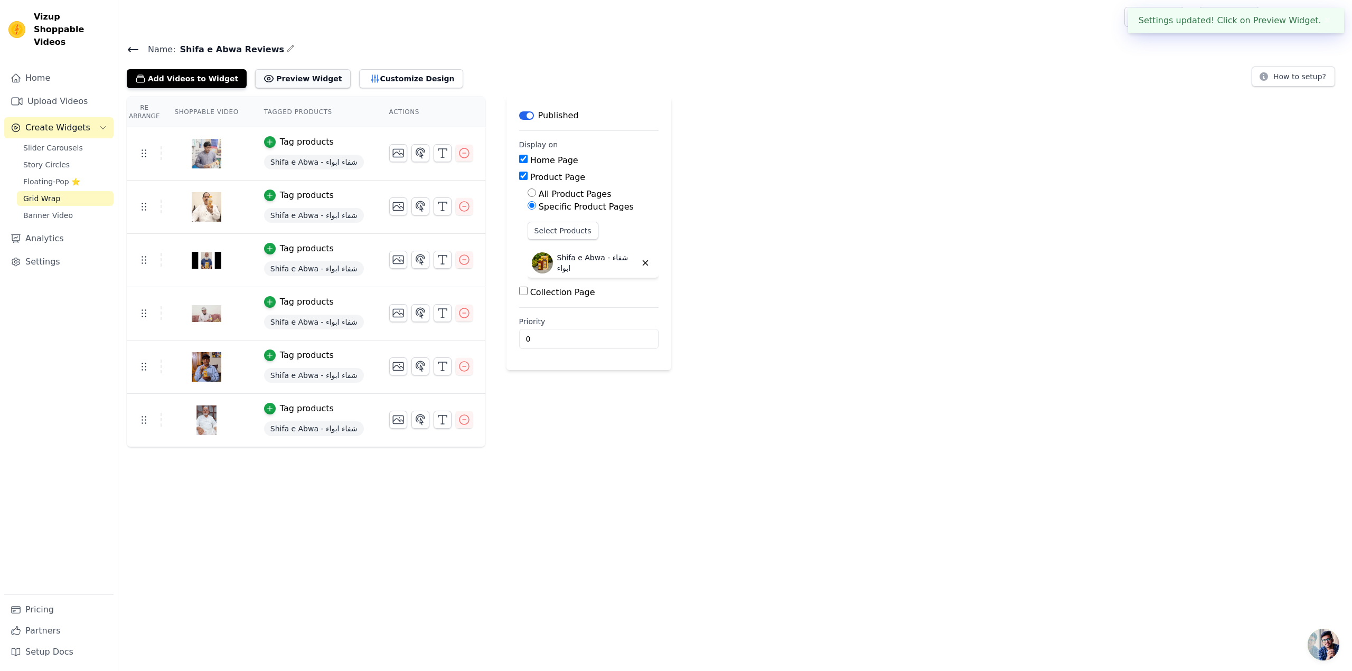
click at [281, 78] on button "Preview Widget" at bounding box center [302, 78] width 95 height 19
click at [392, 420] on icon "button" at bounding box center [398, 419] width 13 height 13
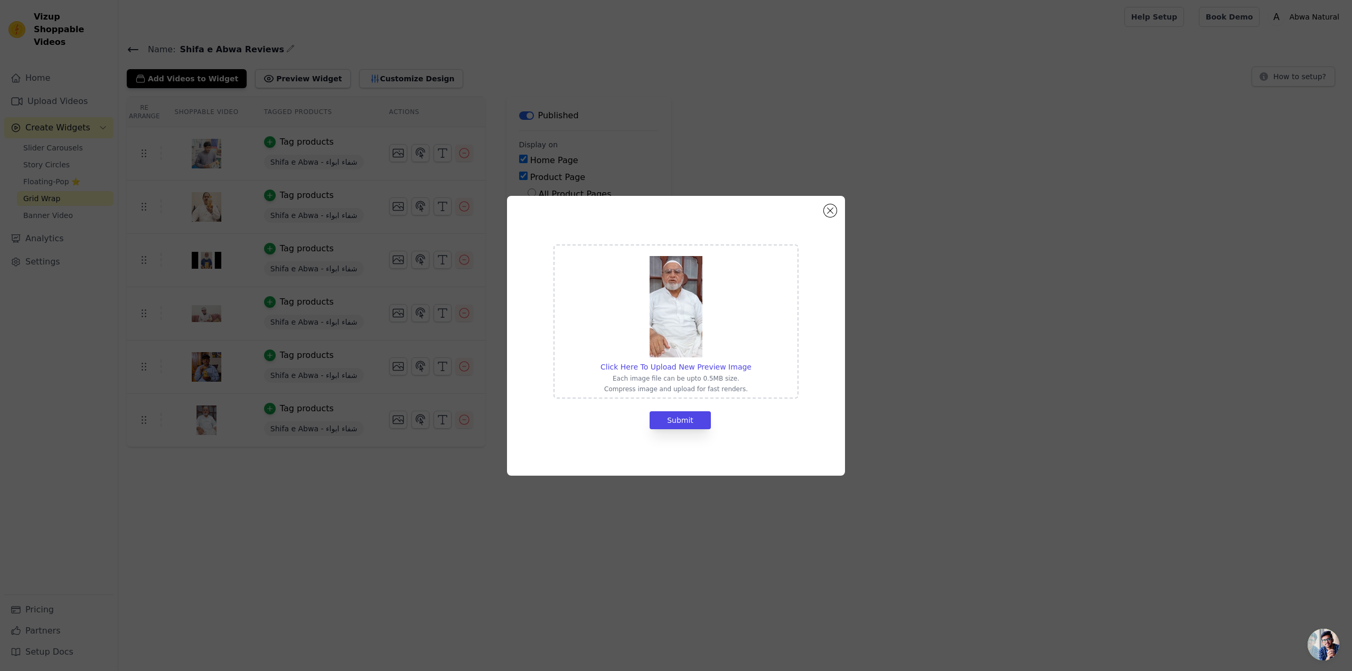
click at [687, 320] on img at bounding box center [675, 306] width 53 height 101
click at [751, 361] on input "Click Here To Upload New Preview Image Each image file can be upto 0.5MB size. …" at bounding box center [751, 361] width 1 height 1
click at [829, 215] on button "Close modal" at bounding box center [830, 210] width 13 height 13
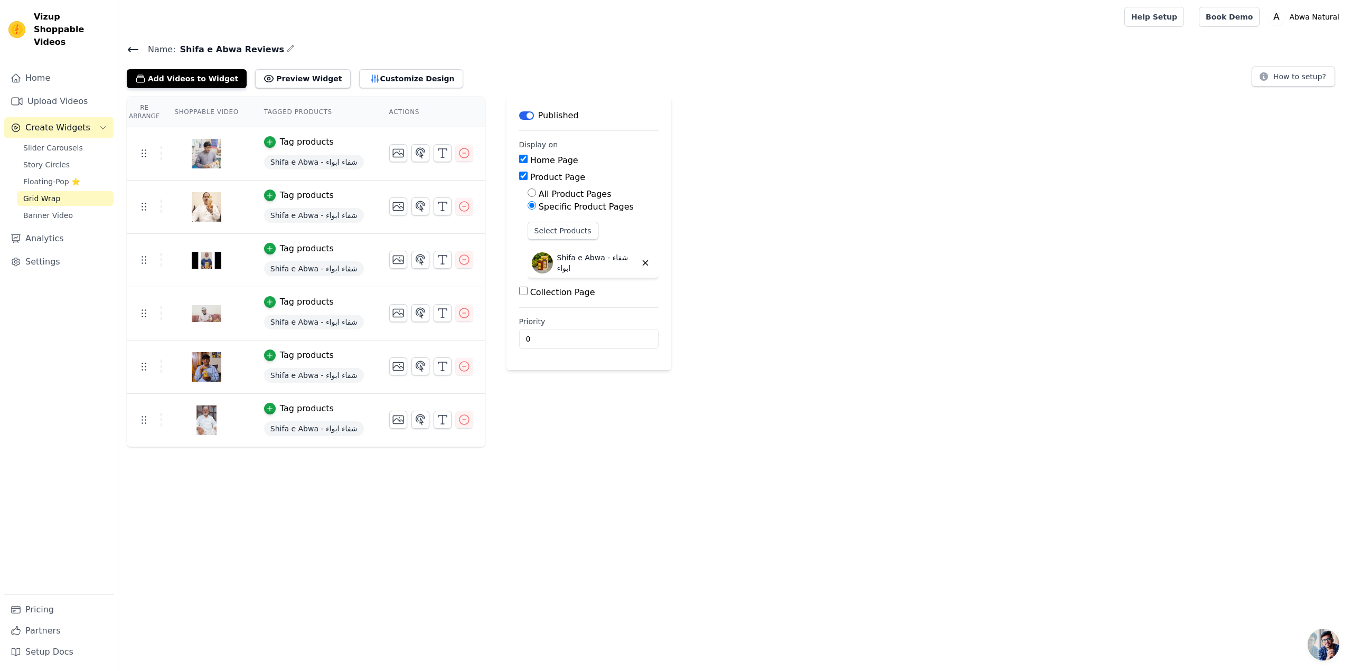
click at [718, 273] on div "Re Arrange Shoppable Video Tagged Products Actions Tag products Shifa e Abwa - …" at bounding box center [734, 272] width 1233 height 351
click at [366, 76] on button "Customize Design" at bounding box center [411, 78] width 104 height 19
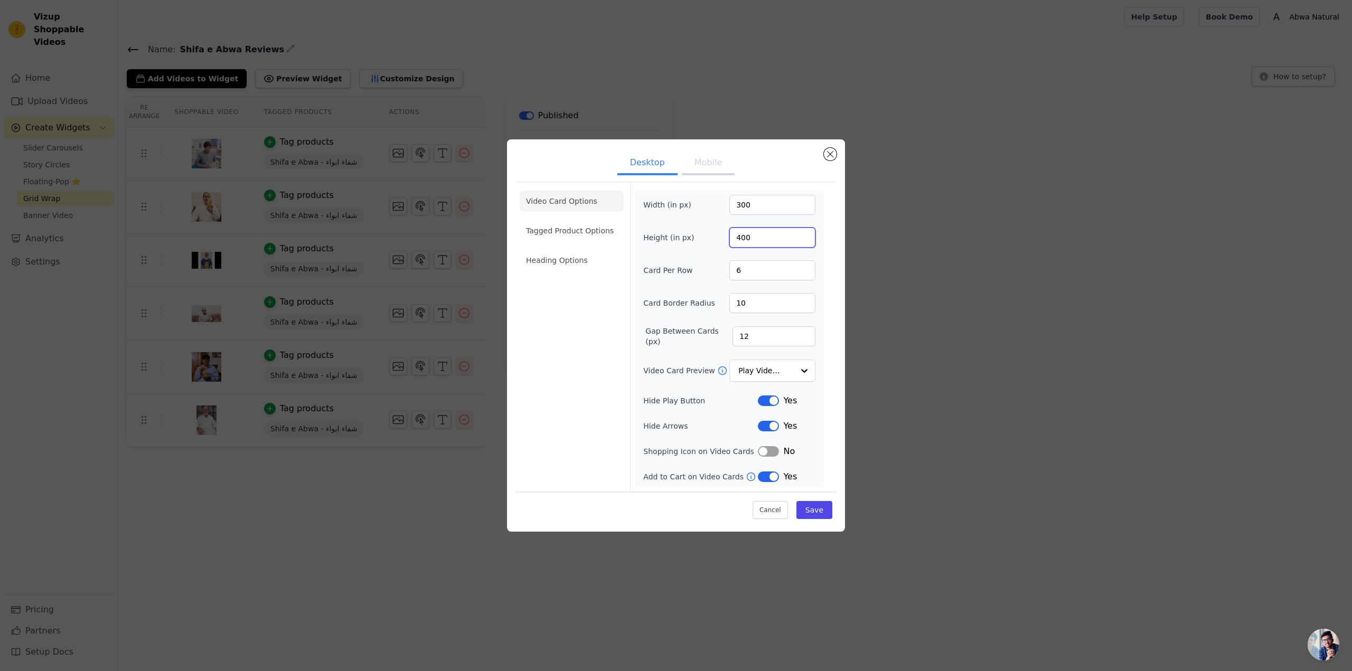
drag, startPoint x: 753, startPoint y: 239, endPoint x: 729, endPoint y: 238, distance: 24.8
click at [729, 238] on div "Height (in px) 400" at bounding box center [729, 238] width 172 height 20
drag, startPoint x: 754, startPoint y: 206, endPoint x: 733, endPoint y: 200, distance: 22.7
click at [733, 200] on input "300" at bounding box center [772, 205] width 86 height 20
type input "260"
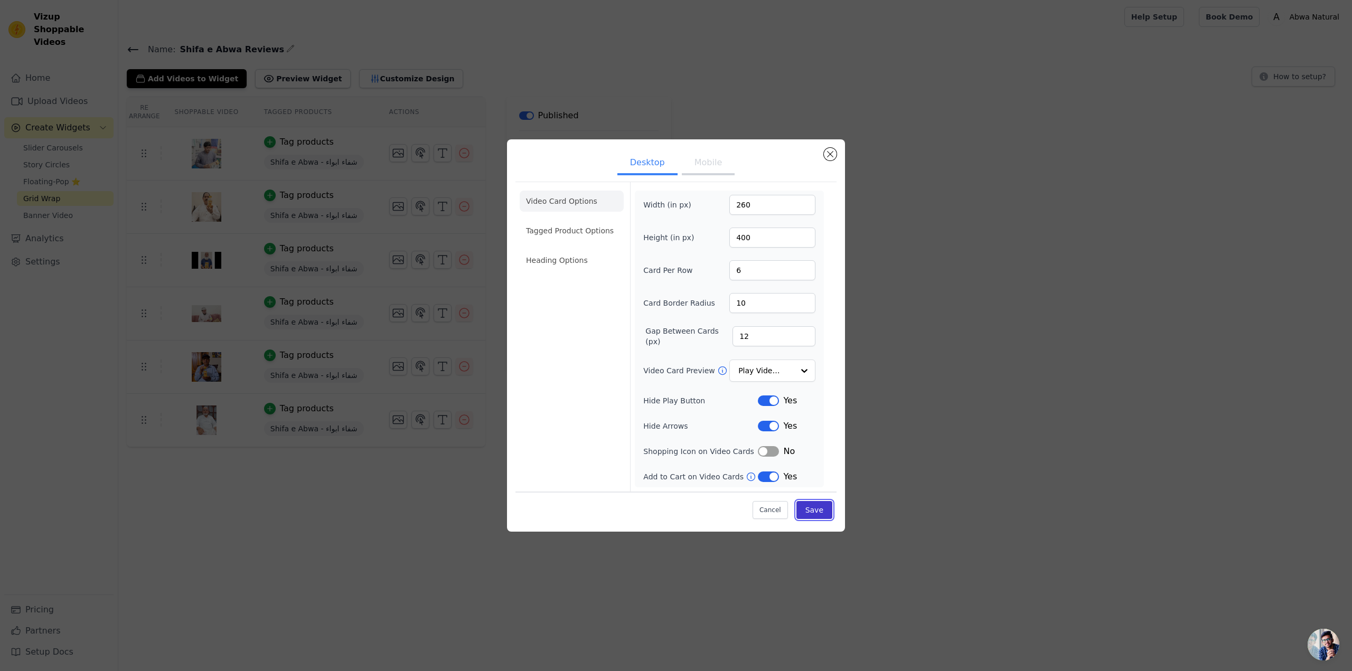
click at [807, 504] on button "Save" at bounding box center [814, 510] width 36 height 18
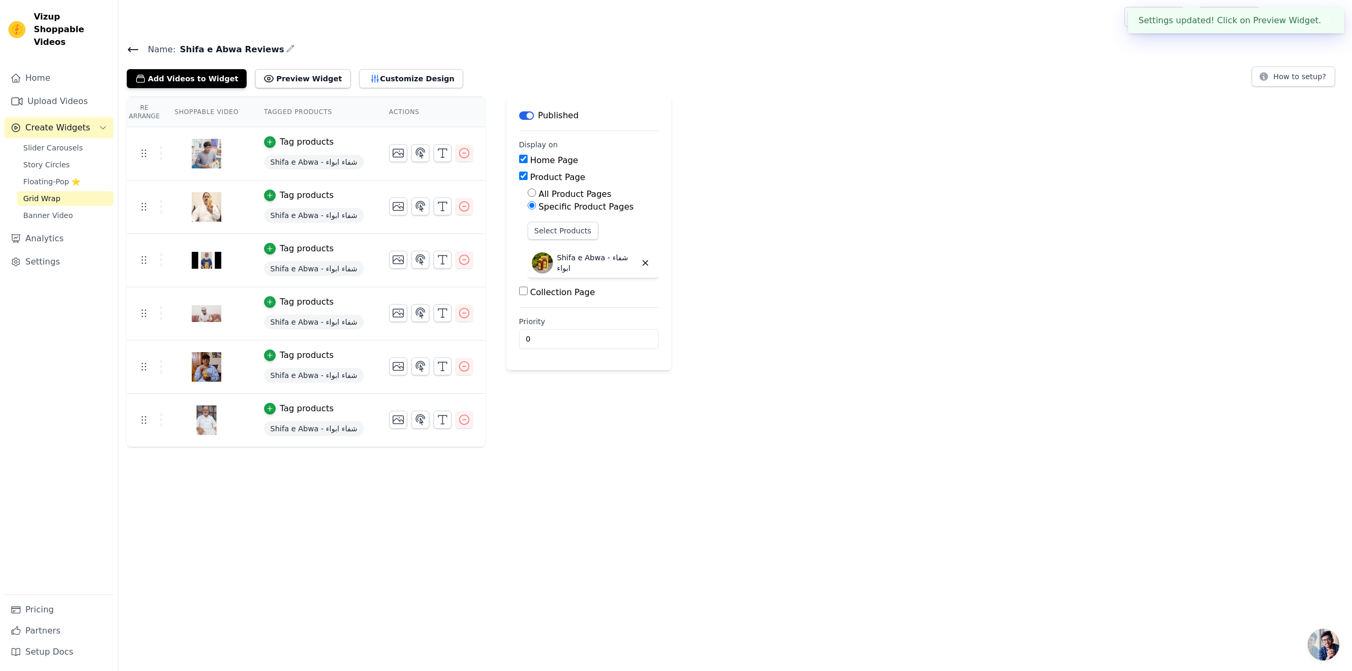
click at [727, 270] on div "Re Arrange Shoppable Video Tagged Products Actions Tag products Shifa e Abwa - …" at bounding box center [734, 272] width 1233 height 351
click at [359, 86] on button "Customize Design" at bounding box center [411, 78] width 104 height 19
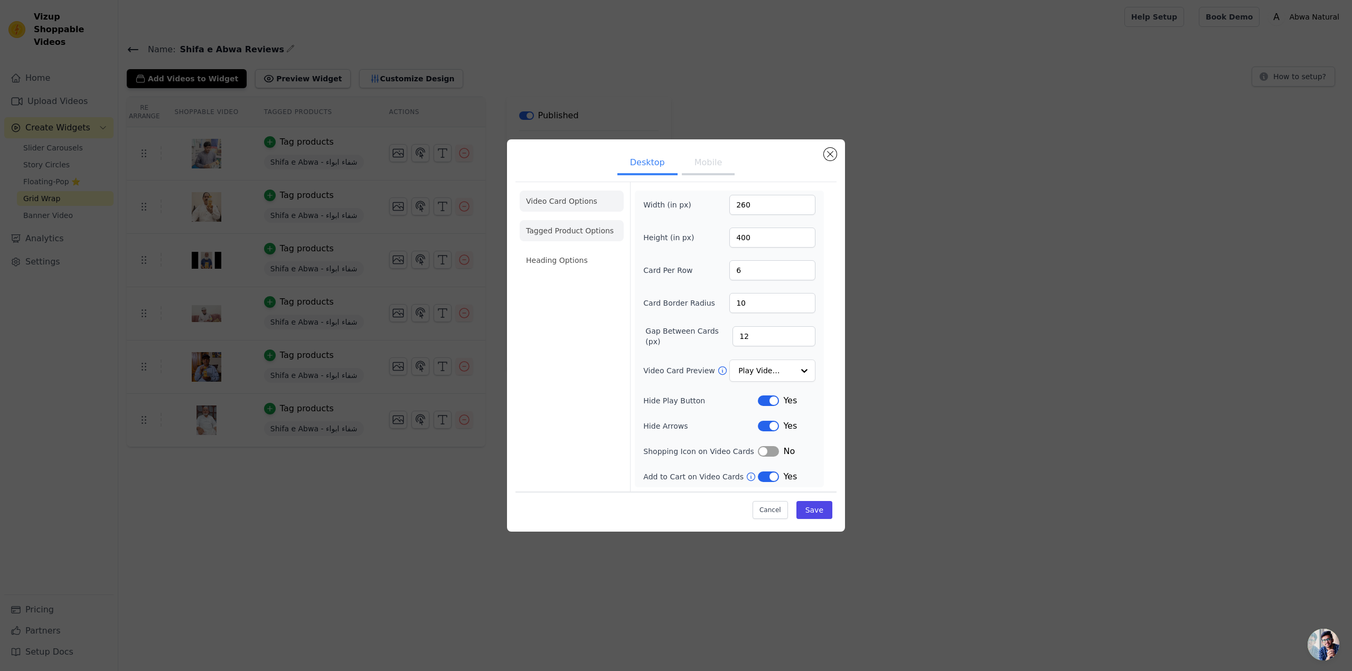
click at [548, 225] on li "Tagged Product Options" at bounding box center [572, 230] width 104 height 21
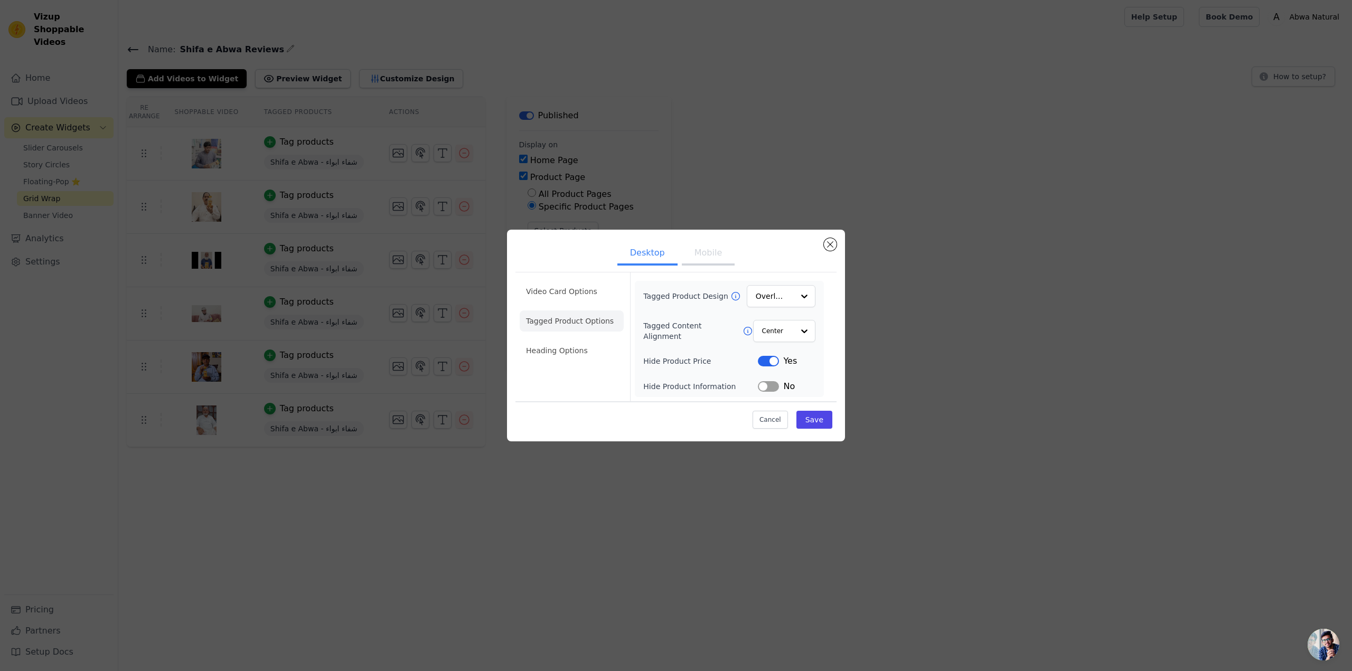
click at [544, 342] on li "Heading Options" at bounding box center [572, 350] width 104 height 21
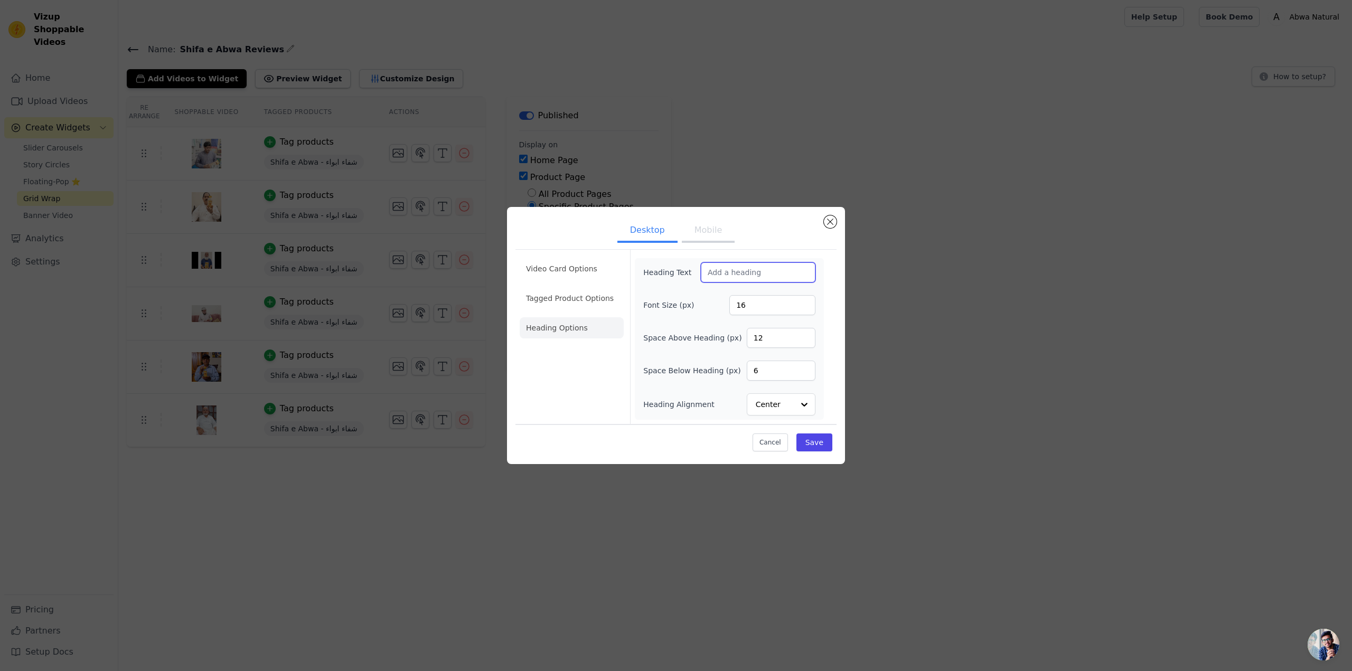
click at [745, 276] on input "Heading Text" at bounding box center [758, 272] width 115 height 20
click at [767, 273] on input "Heading Text" at bounding box center [758, 272] width 115 height 20
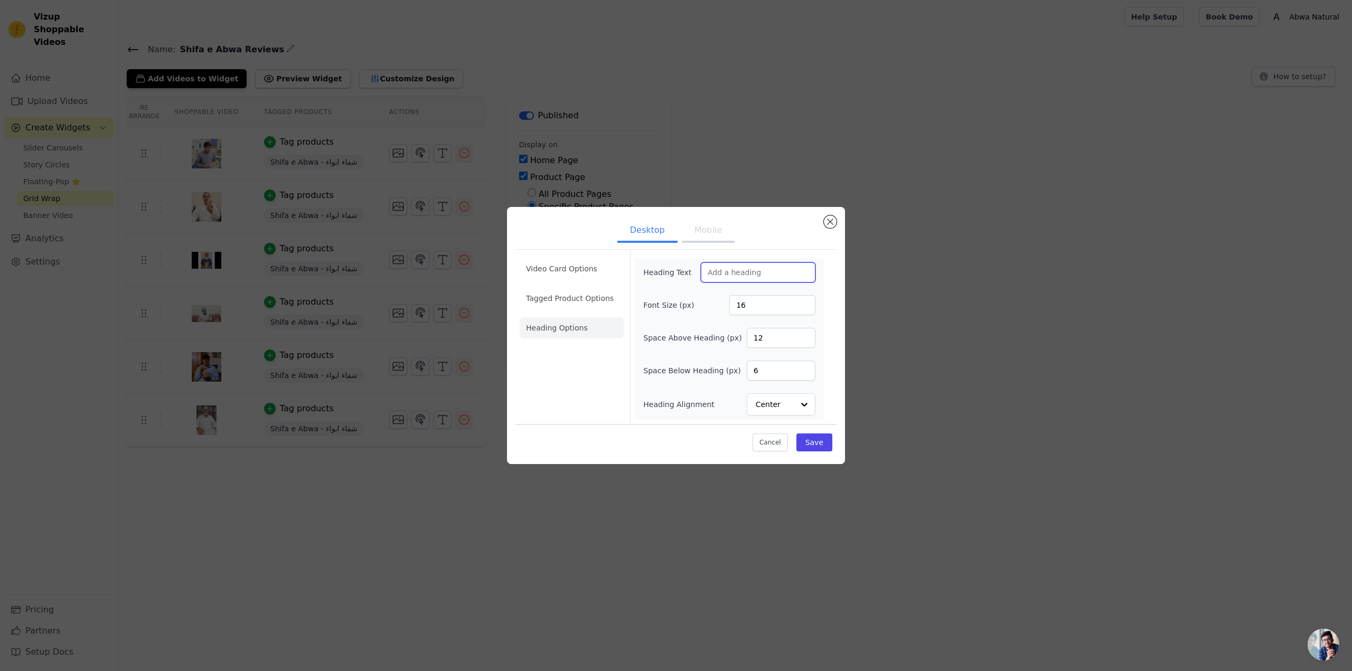
click at [767, 273] on input "Heading Text" at bounding box center [758, 272] width 115 height 20
click at [748, 270] on input "Heading Text" at bounding box center [758, 272] width 115 height 20
paste input "S"
type input "Shifa e Abwa - Logon ki Awaaz"
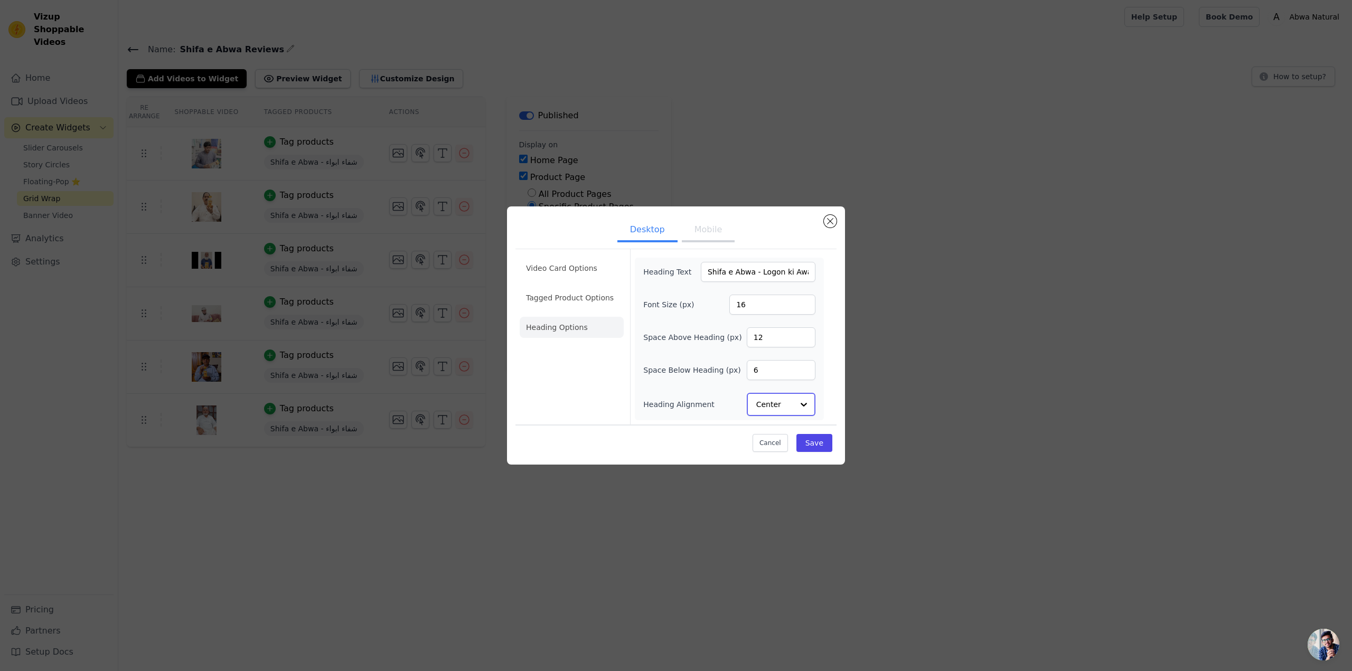
click at [790, 405] on input "Heading Alignment" at bounding box center [774, 404] width 37 height 21
click at [568, 291] on li "Tagged Product Options" at bounding box center [572, 298] width 104 height 21
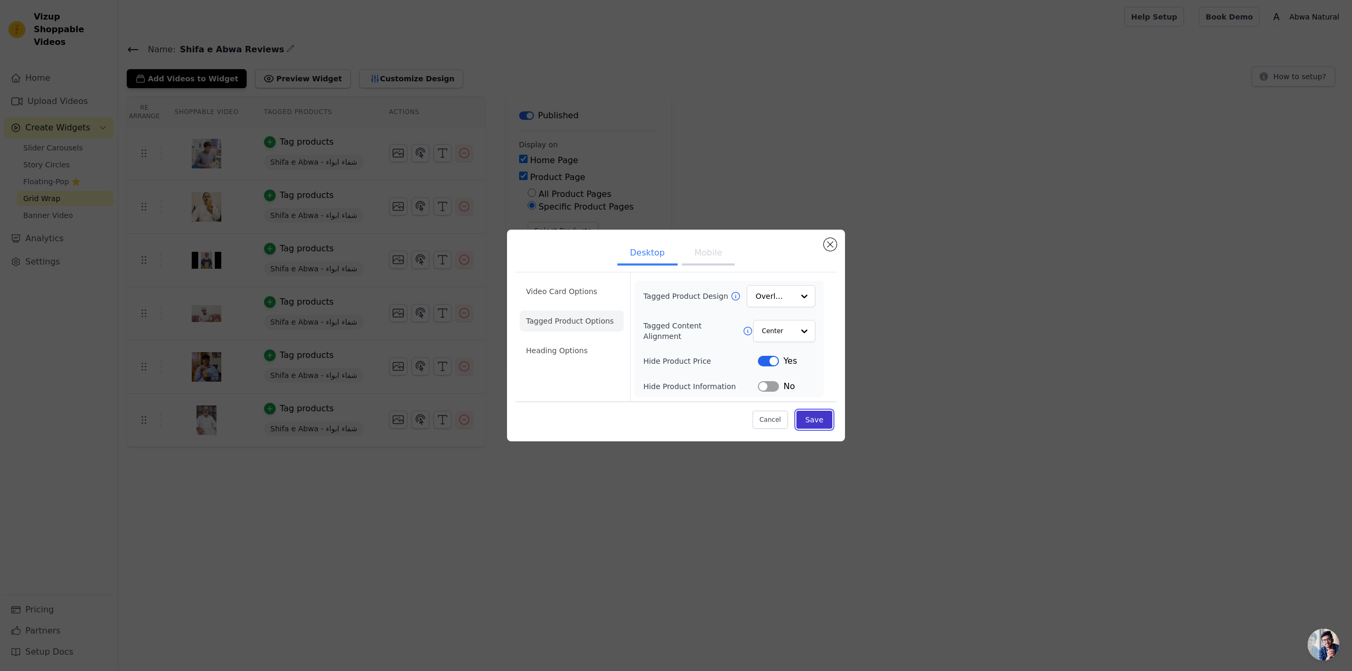
click at [825, 417] on button "Save" at bounding box center [814, 420] width 36 height 18
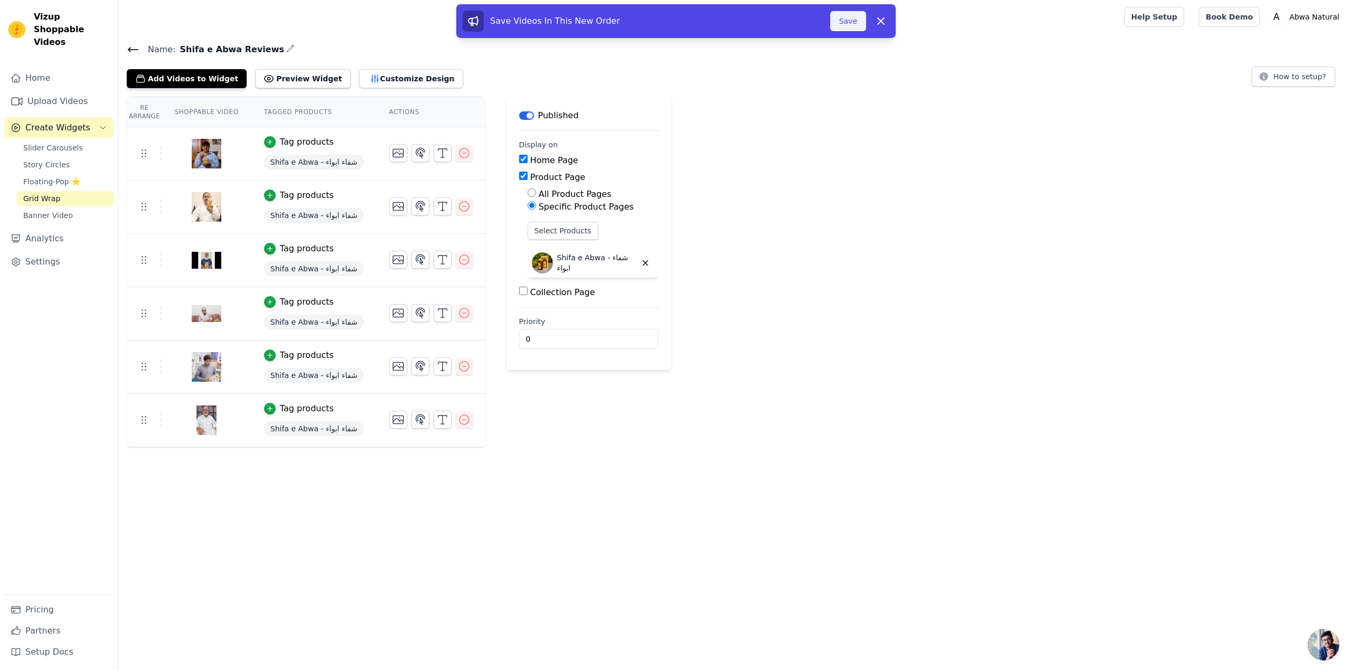
click at [847, 20] on button "Save" at bounding box center [848, 21] width 36 height 20
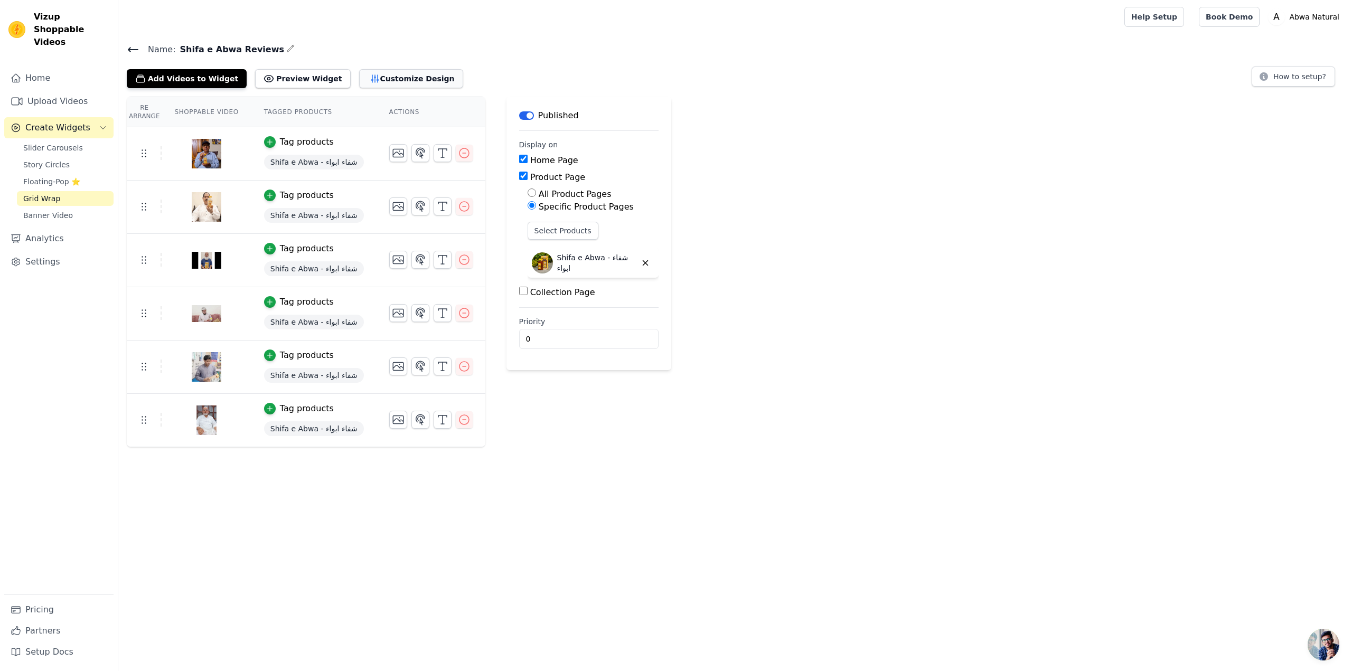
click at [395, 79] on button "Customize Design" at bounding box center [411, 78] width 104 height 19
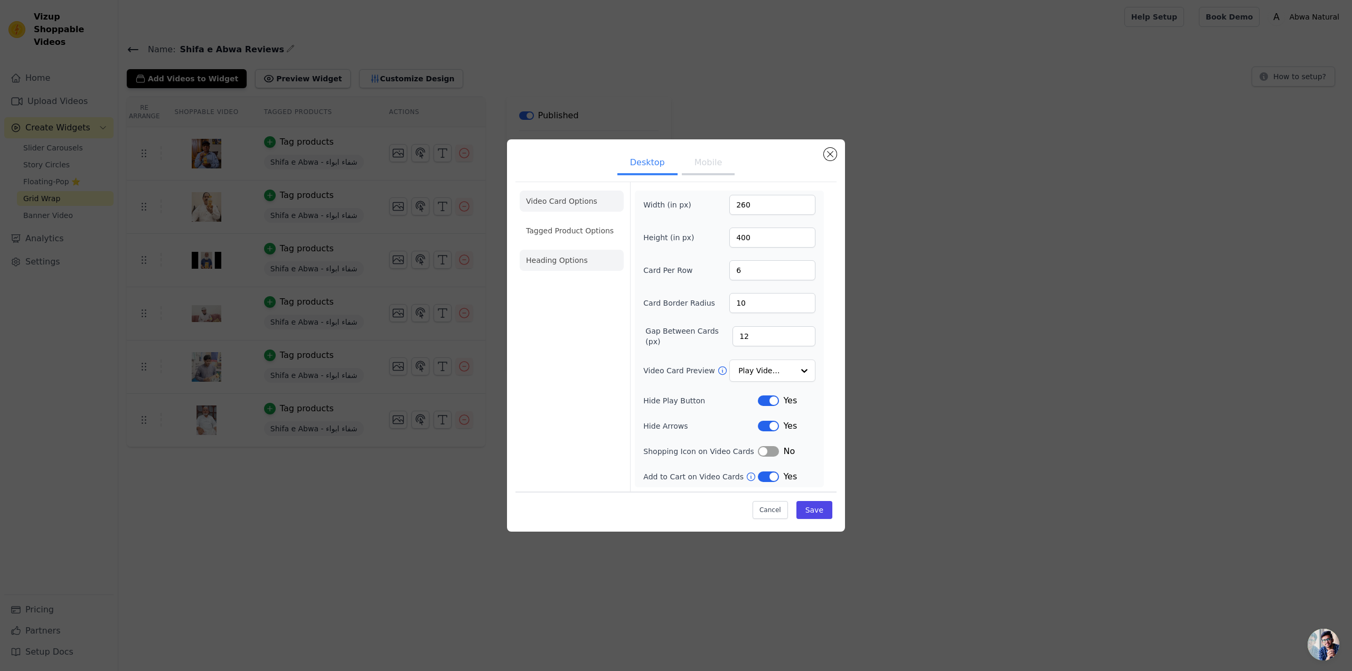
click at [570, 257] on li "Heading Options" at bounding box center [572, 260] width 104 height 21
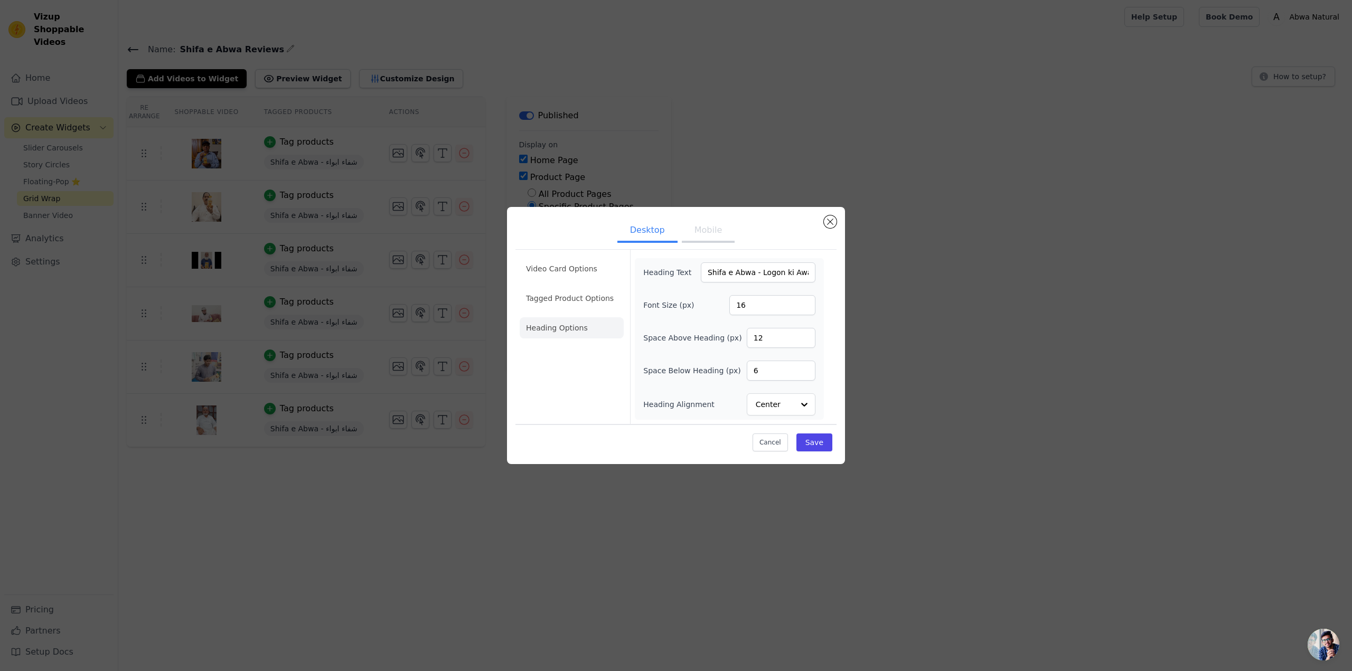
click at [699, 236] on button "Mobile" at bounding box center [708, 231] width 53 height 23
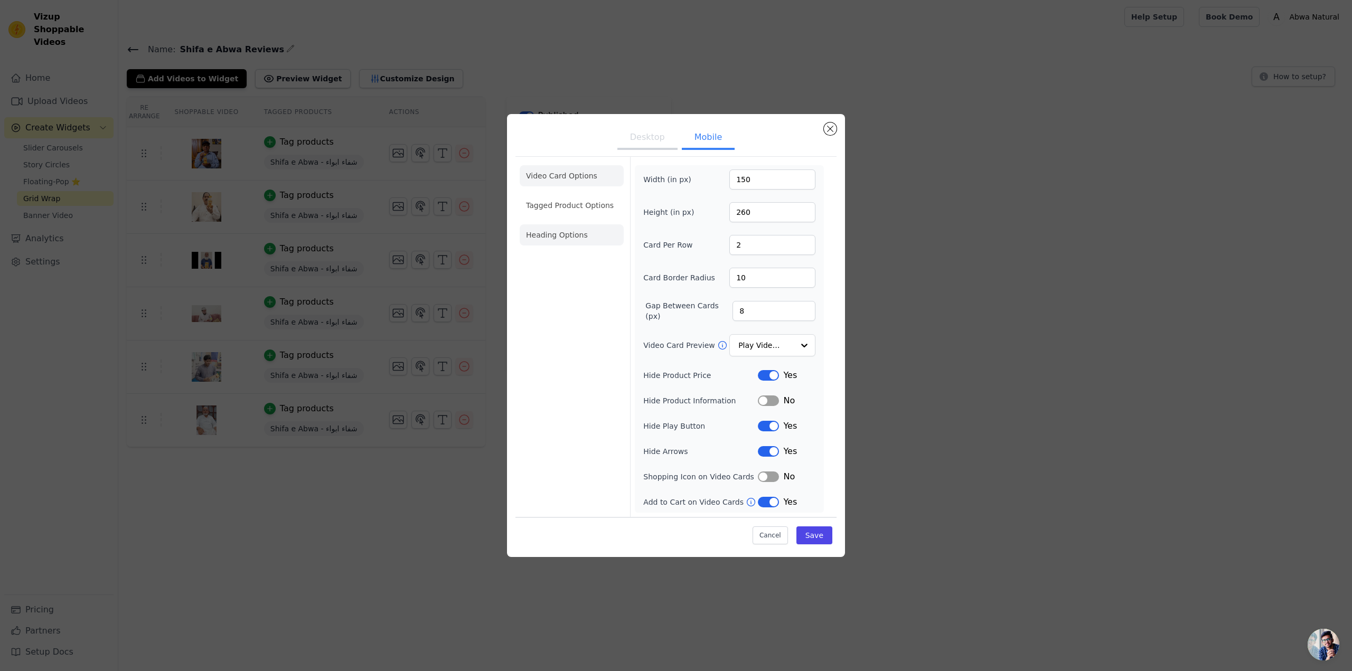
click at [563, 237] on li "Heading Options" at bounding box center [572, 234] width 104 height 21
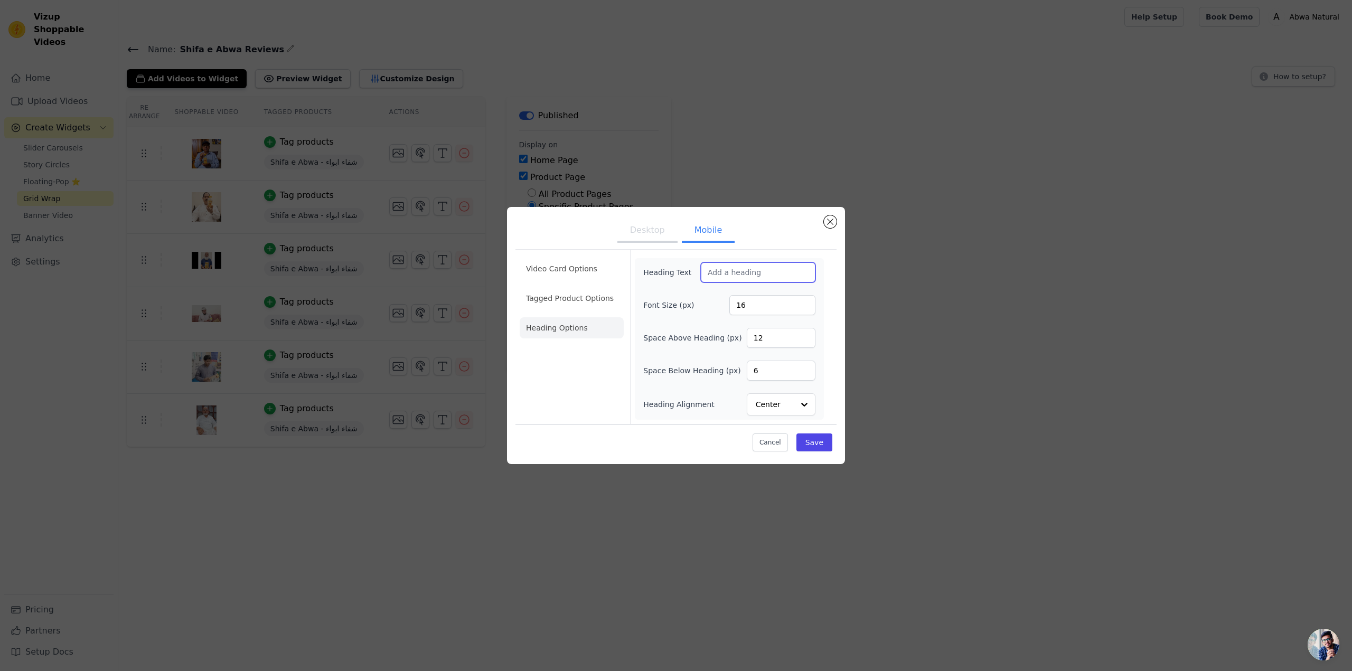
click at [721, 275] on input "Heading Text" at bounding box center [758, 272] width 115 height 20
click at [649, 232] on button "Desktop" at bounding box center [647, 231] width 60 height 23
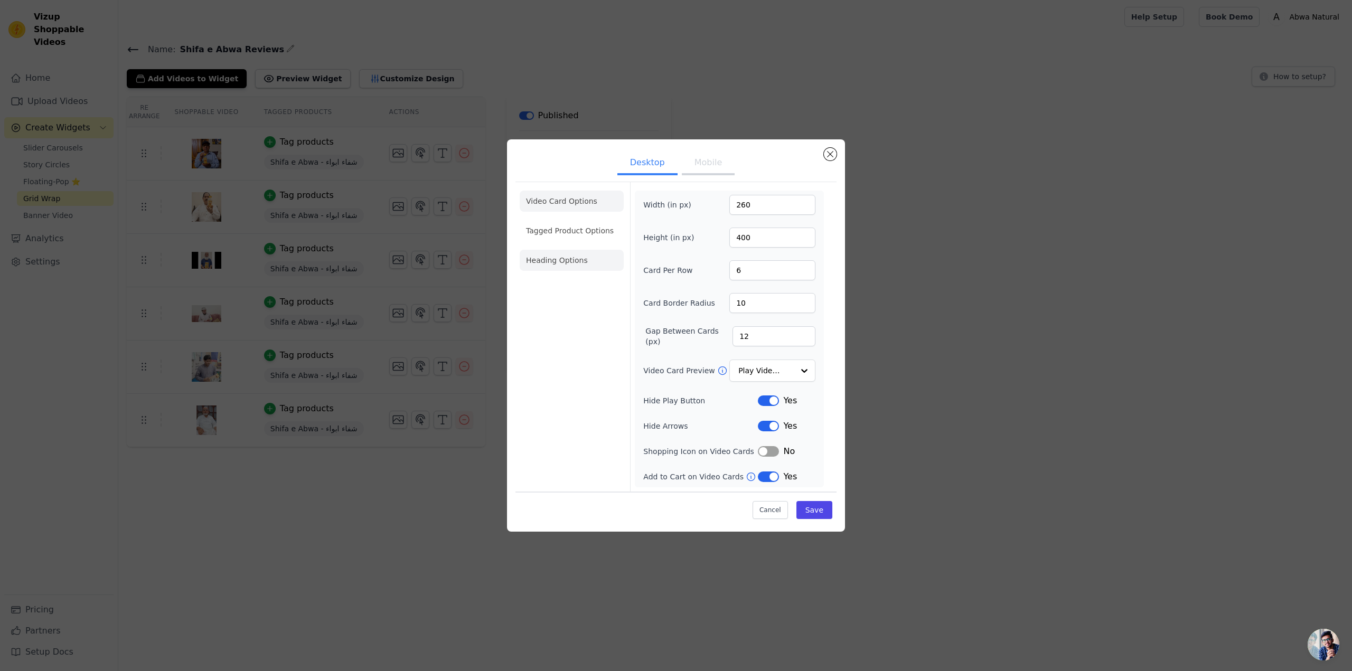
click at [569, 265] on li "Heading Options" at bounding box center [572, 260] width 104 height 21
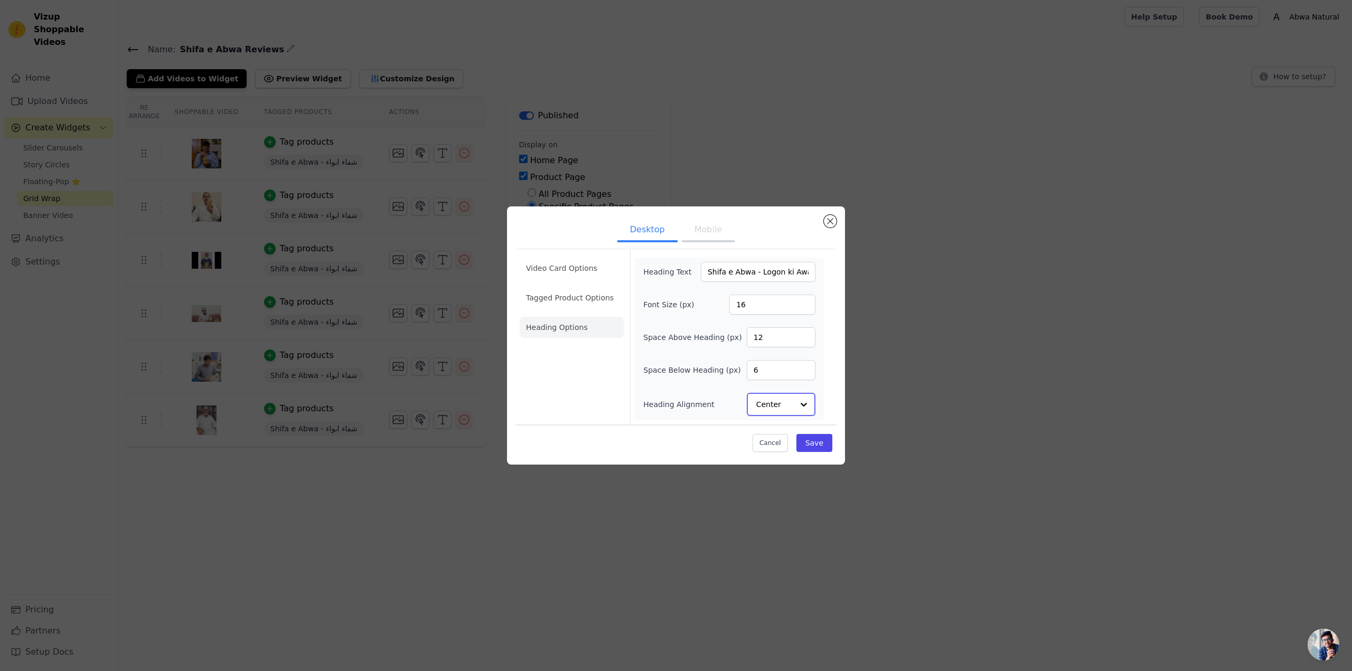
click at [792, 396] on input "Heading Alignment" at bounding box center [774, 404] width 37 height 21
click at [793, 400] on input "Heading Alignment" at bounding box center [774, 404] width 37 height 21
drag, startPoint x: 751, startPoint y: 299, endPoint x: 702, endPoint y: 299, distance: 49.1
click at [702, 299] on div "Font Size (px) 16" at bounding box center [729, 305] width 172 height 20
type input "24"
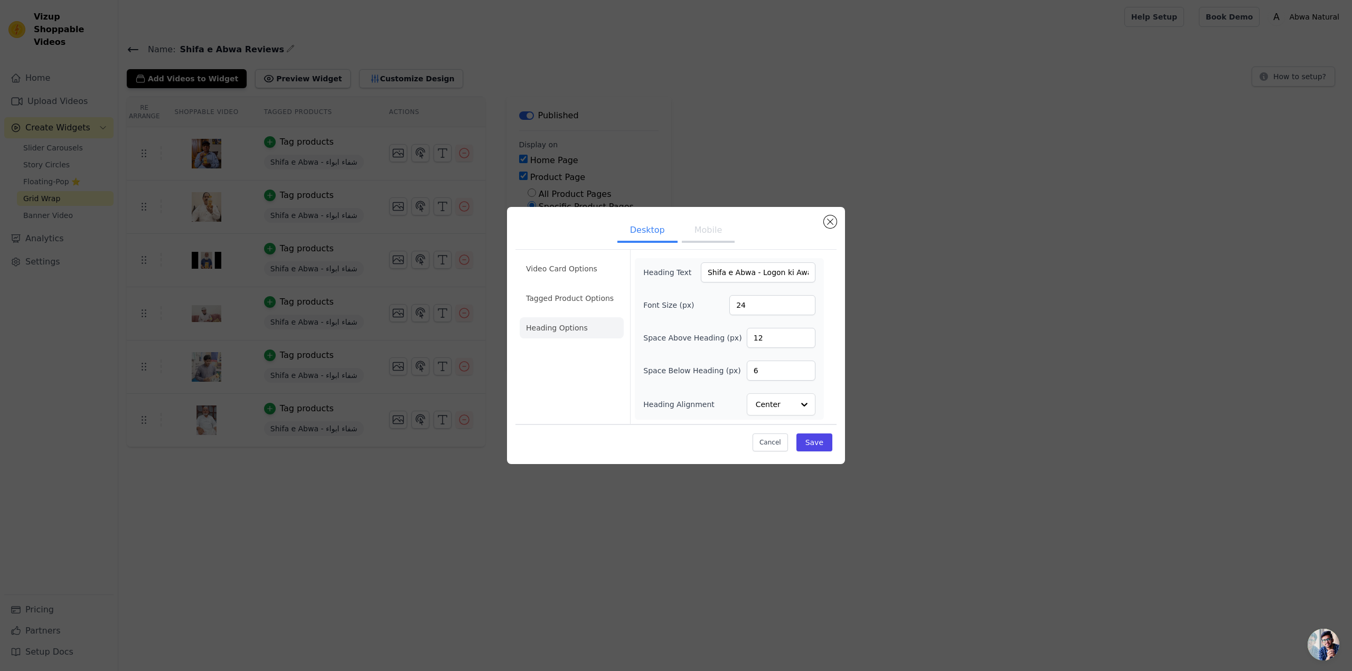
click at [592, 390] on div "Video Card Options Tagged Product Options Heading Options" at bounding box center [572, 337] width 104 height 174
click at [805, 444] on button "Save" at bounding box center [814, 442] width 36 height 18
